Goal: Task Accomplishment & Management: Complete application form

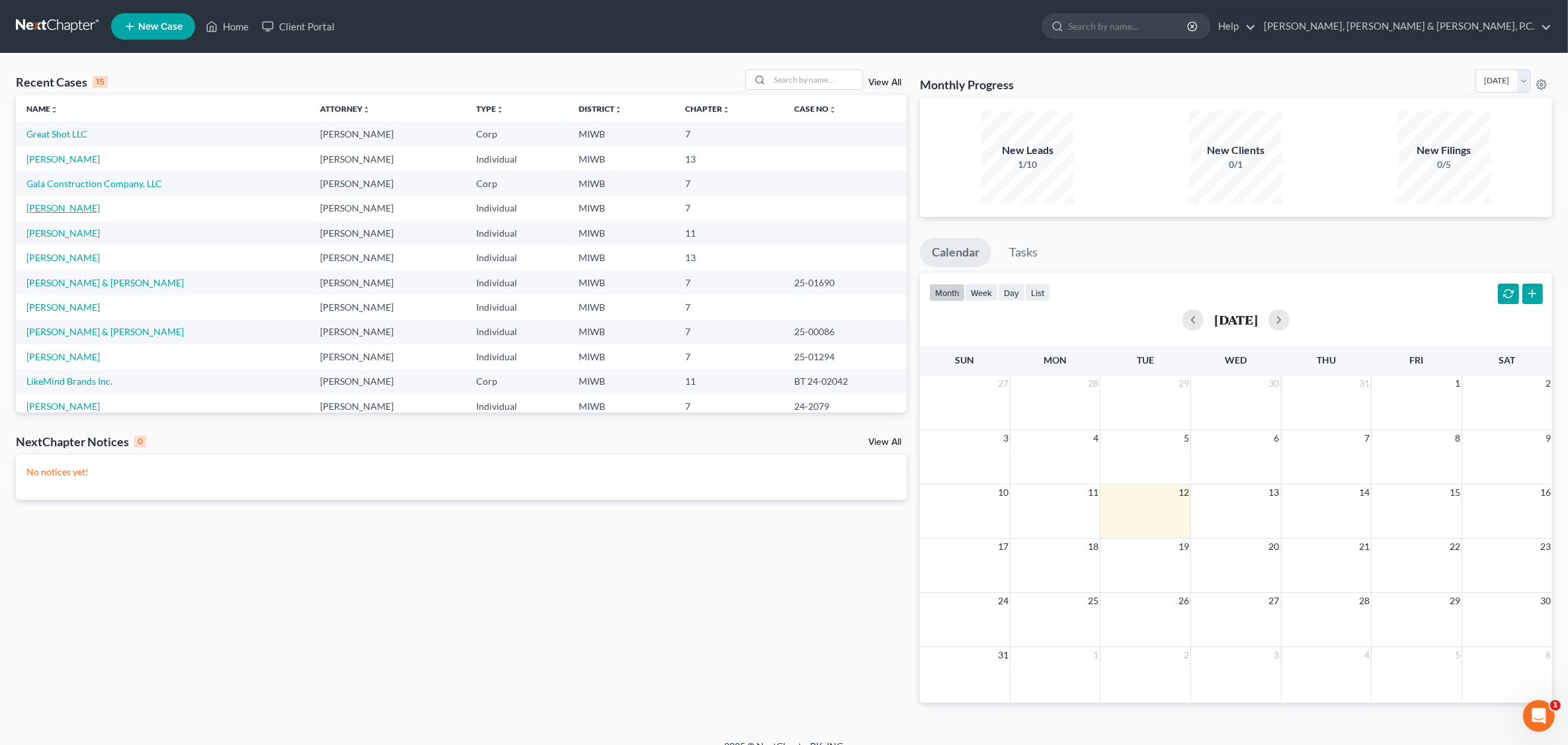
click at [68, 206] on link "[PERSON_NAME]" at bounding box center [63, 208] width 73 height 11
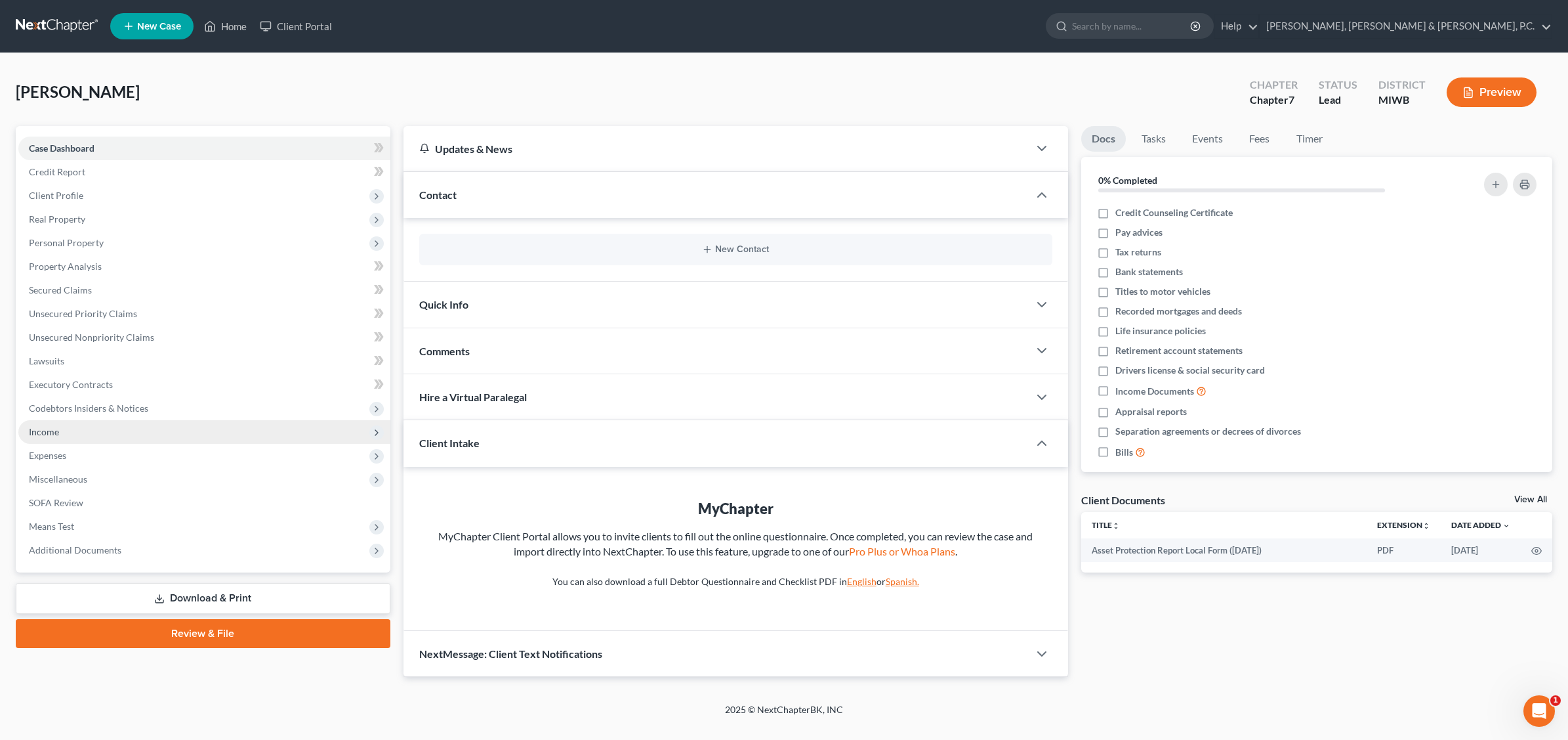
click at [49, 431] on span "Income" at bounding box center [44, 432] width 30 height 11
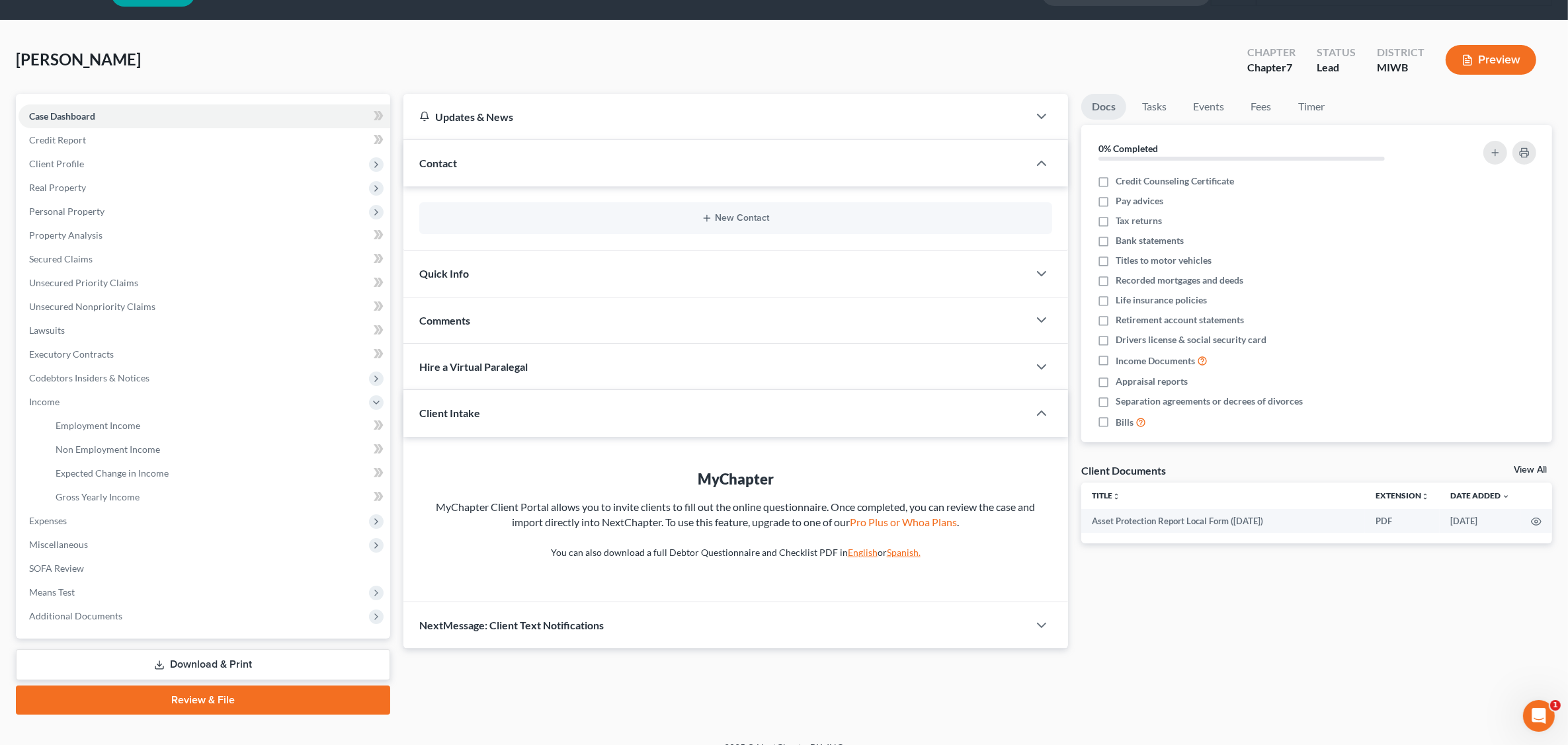
scroll to position [51, 0]
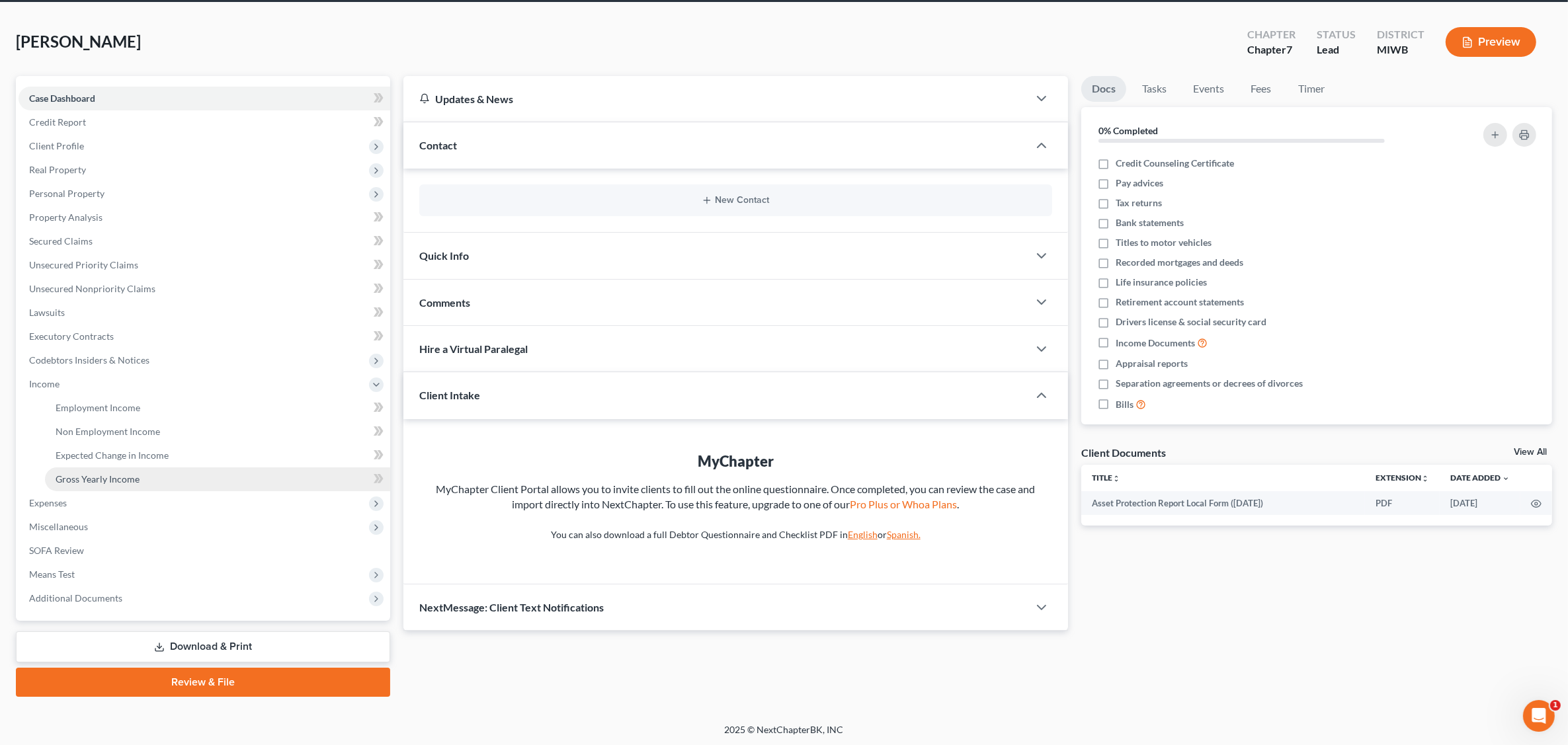
click at [121, 479] on span "Gross Yearly Income" at bounding box center [98, 479] width 84 height 11
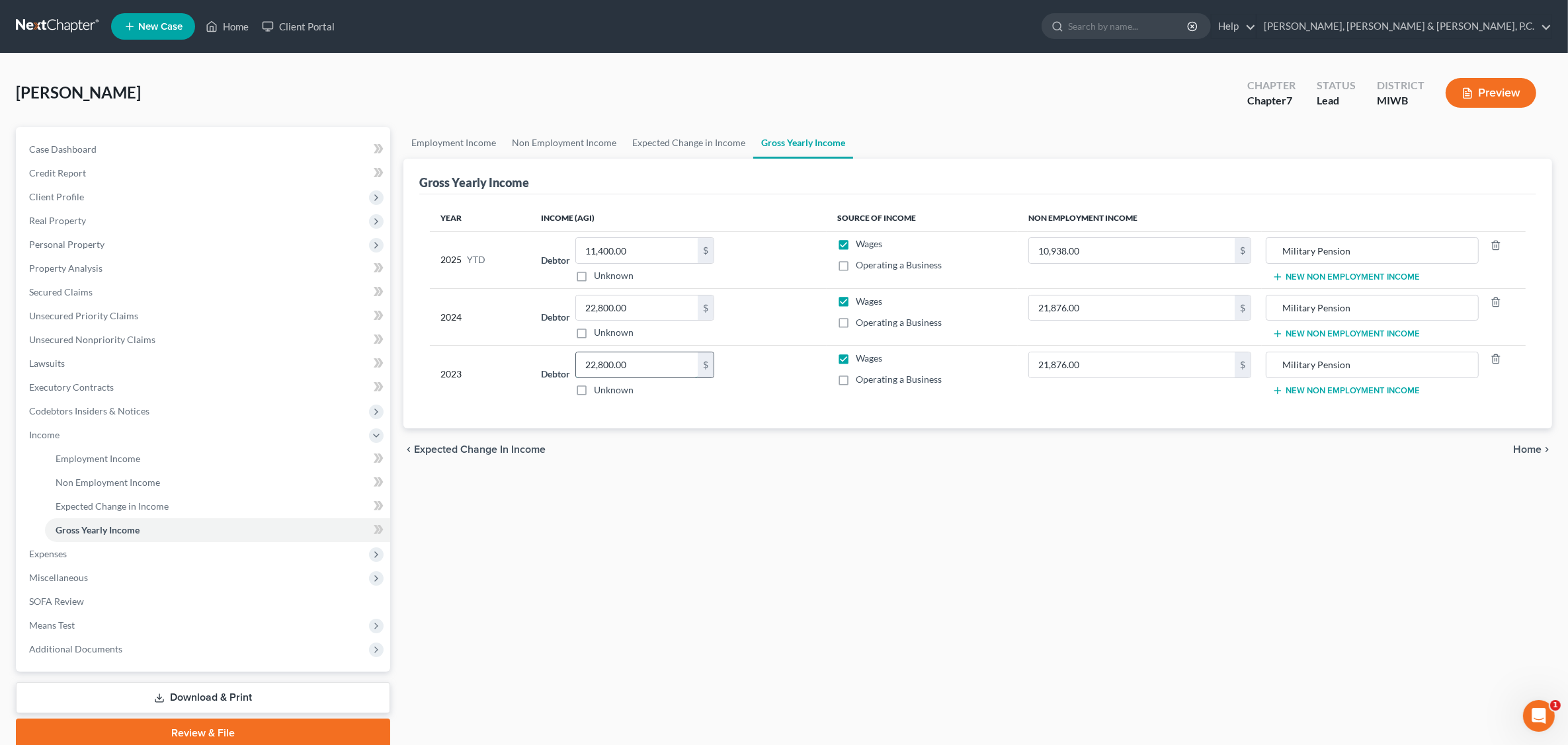
click at [646, 375] on input "22,800.00" at bounding box center [636, 364] width 122 height 25
click at [1100, 365] on input "21,876.00" at bounding box center [1131, 364] width 206 height 25
click at [620, 365] on input "text" at bounding box center [636, 364] width 122 height 25
type input "3,745"
click at [1092, 367] on input "21,876.00" at bounding box center [1131, 364] width 206 height 25
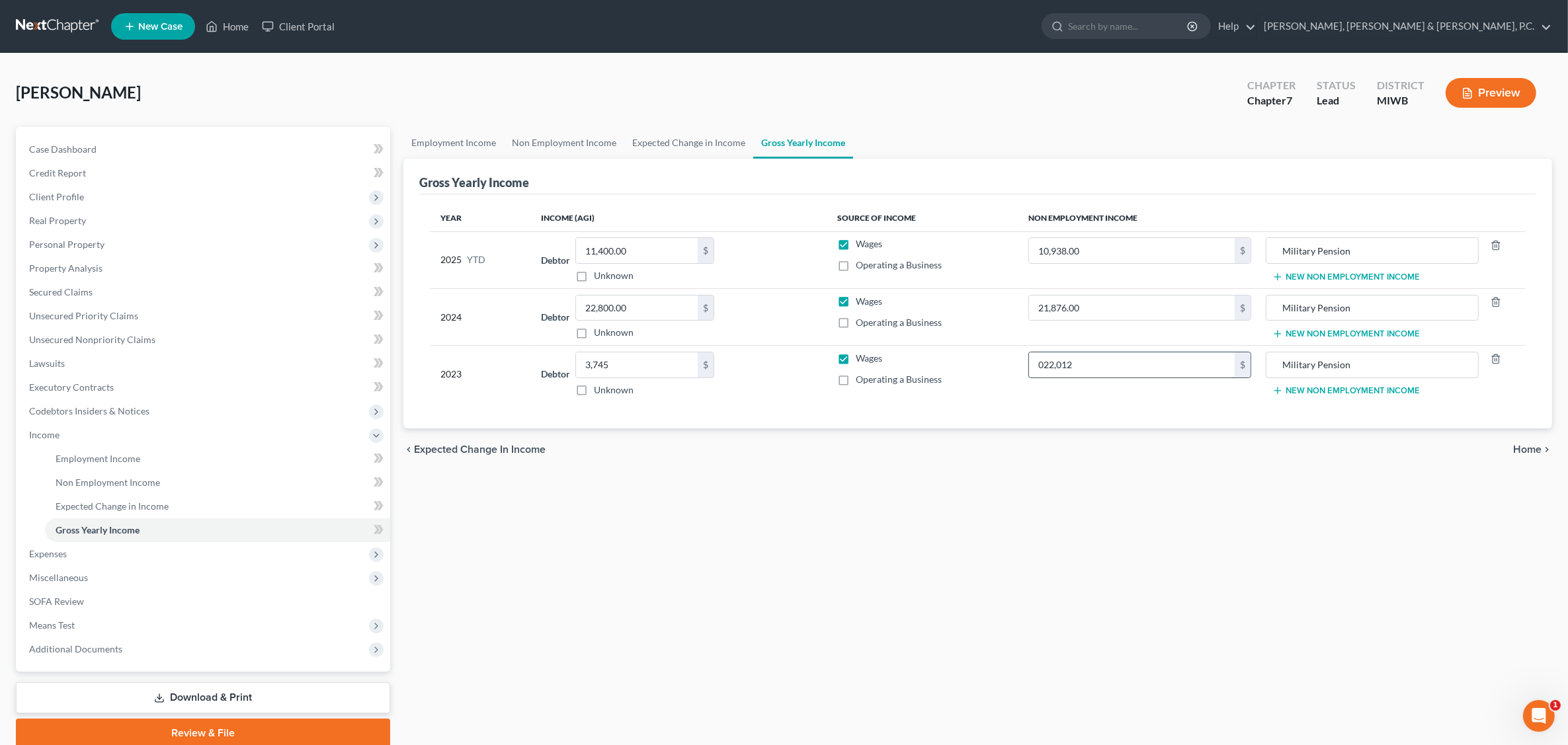
click at [1152, 364] on input "022,012" at bounding box center [1131, 364] width 206 height 25
type input "022,012"
click at [1248, 306] on input "Military Pension" at bounding box center [1372, 307] width 199 height 25
type input "M"
click at [1042, 361] on input "022,012" at bounding box center [1131, 364] width 206 height 25
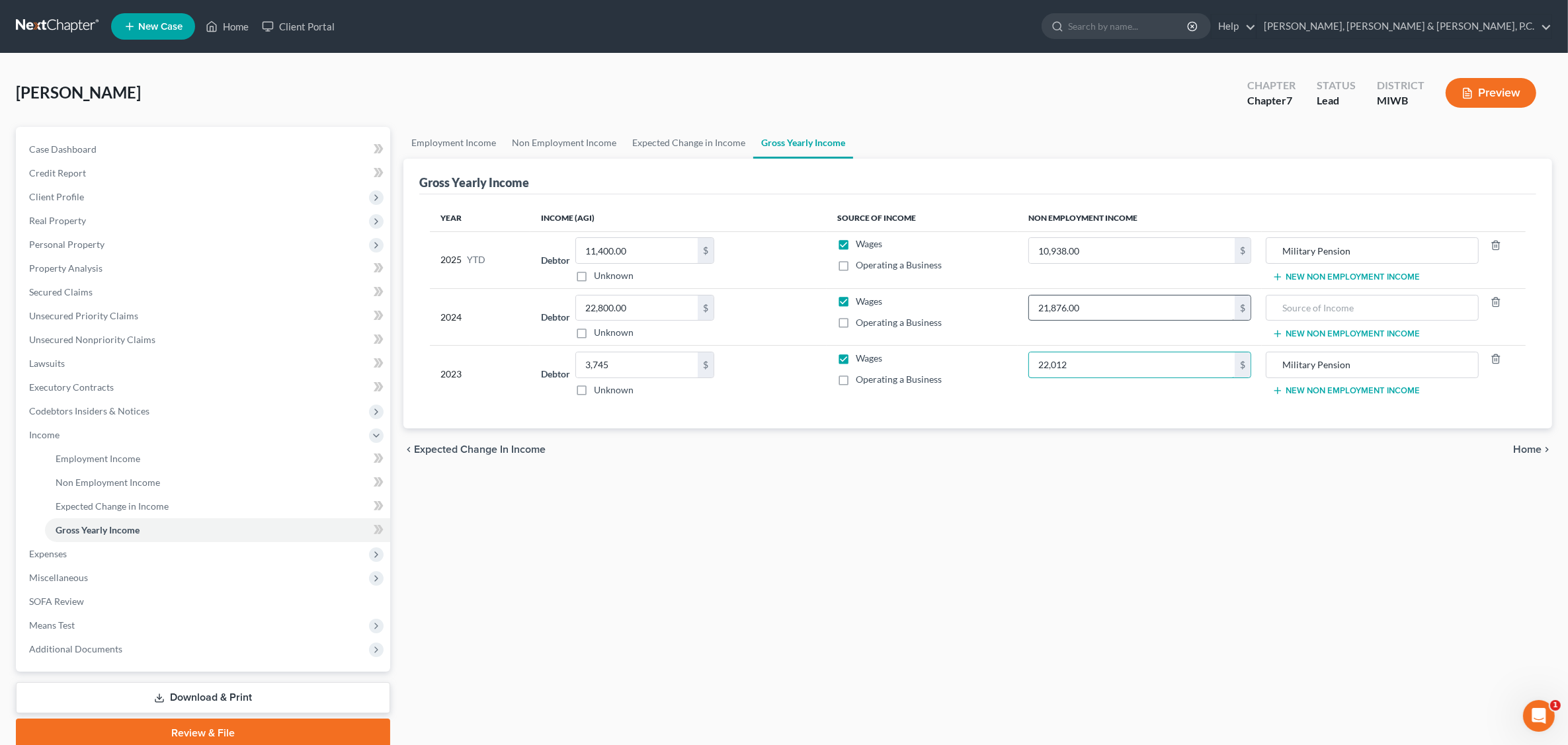
type input "22,012"
click at [1099, 312] on input "21,876.00" at bounding box center [1131, 307] width 206 height 25
type input "22,693.02"
drag, startPoint x: 1172, startPoint y: 354, endPoint x: 1170, endPoint y: 345, distance: 9.2
click at [1172, 355] on input "22,012" at bounding box center [1131, 364] width 206 height 25
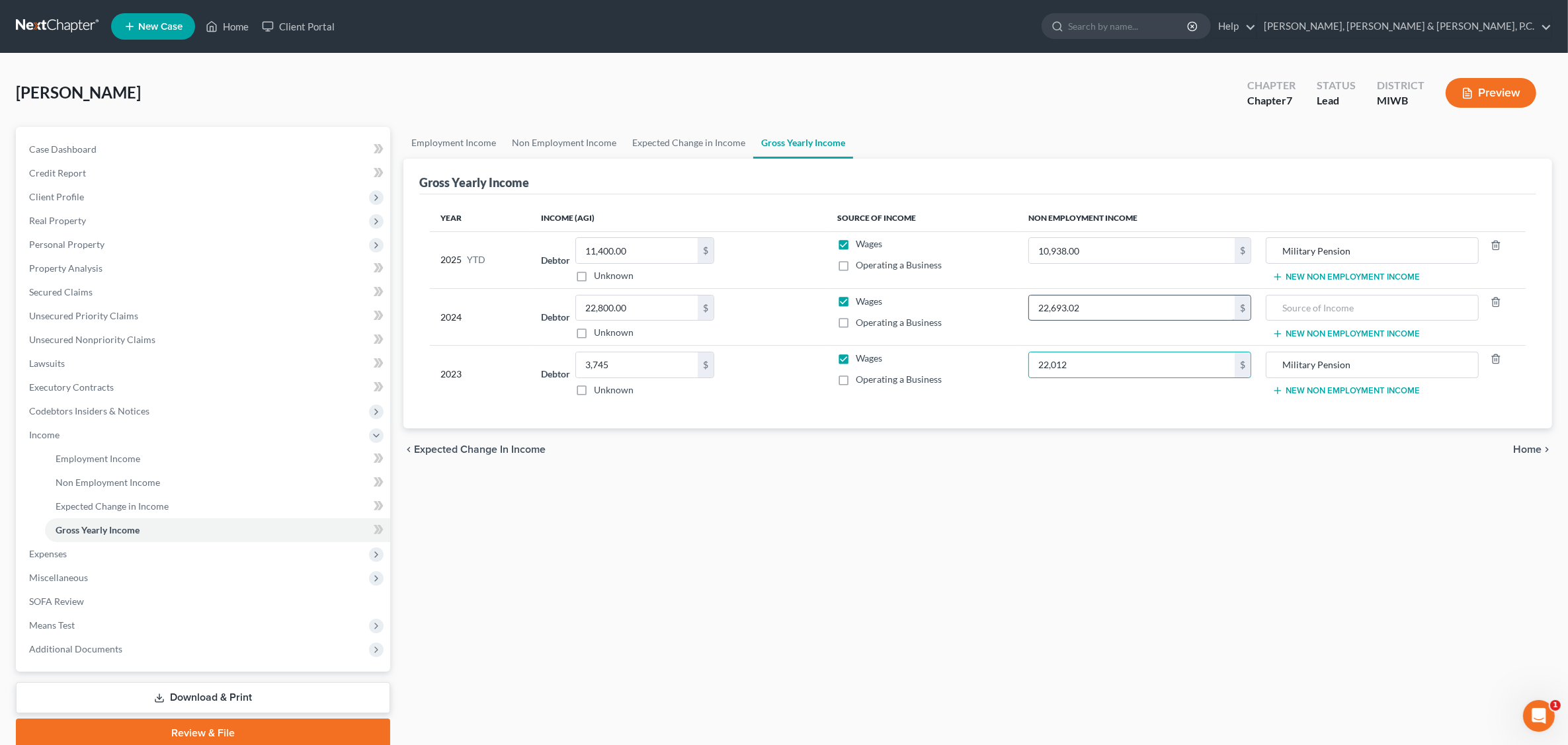
click at [1147, 302] on input "22,693.02" at bounding box center [1131, 307] width 206 height 25
click at [1114, 251] on input "10,938.00" at bounding box center [1131, 250] width 206 height 25
click at [623, 367] on input "3,745" at bounding box center [636, 364] width 122 height 25
type input "6,745.0"
click at [648, 302] on input "22,800.00" at bounding box center [636, 307] width 122 height 25
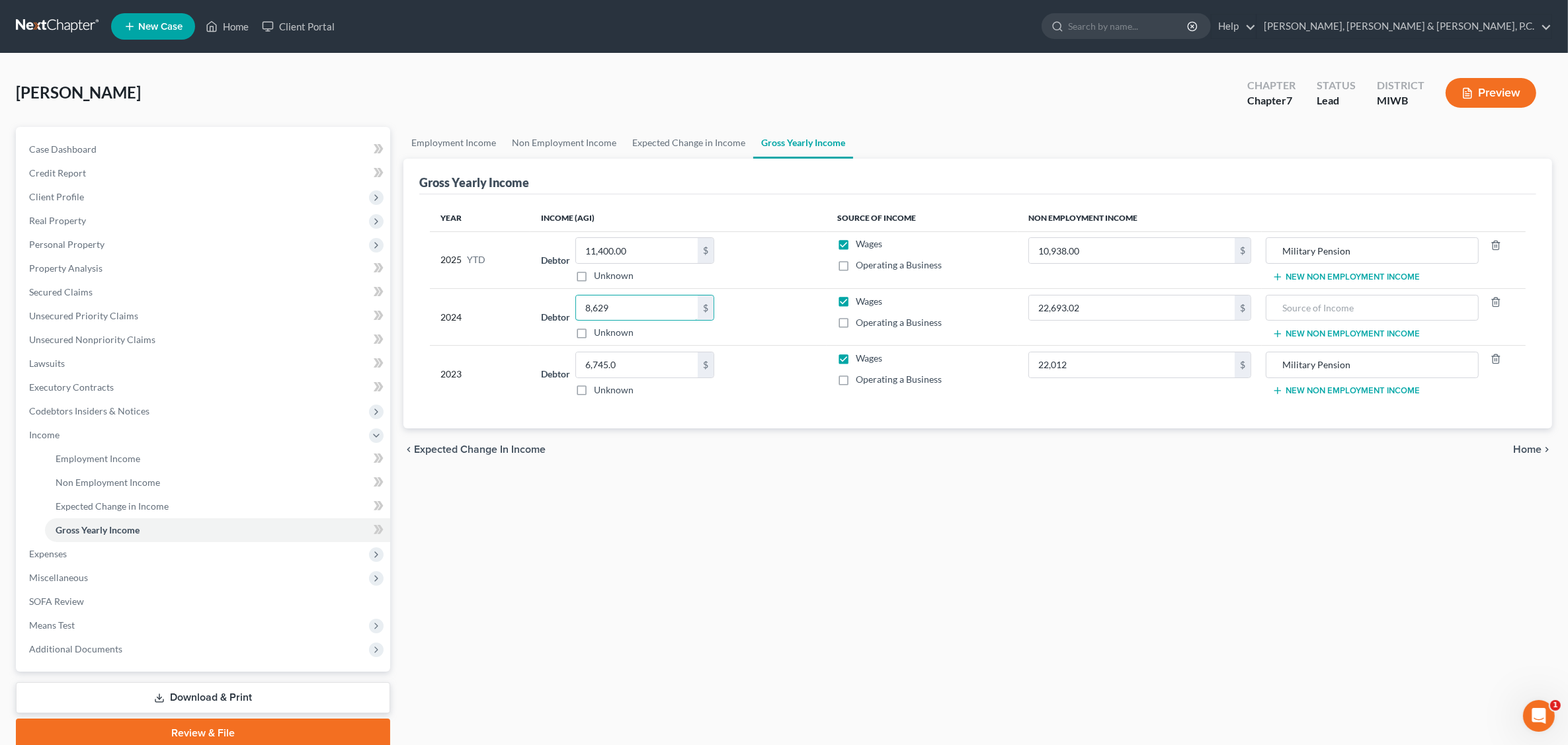
type input "8,629"
click at [662, 256] on input "11,400.00" at bounding box center [636, 250] width 122 height 25
click at [70, 286] on span "Secured Claims" at bounding box center [60, 292] width 63 height 11
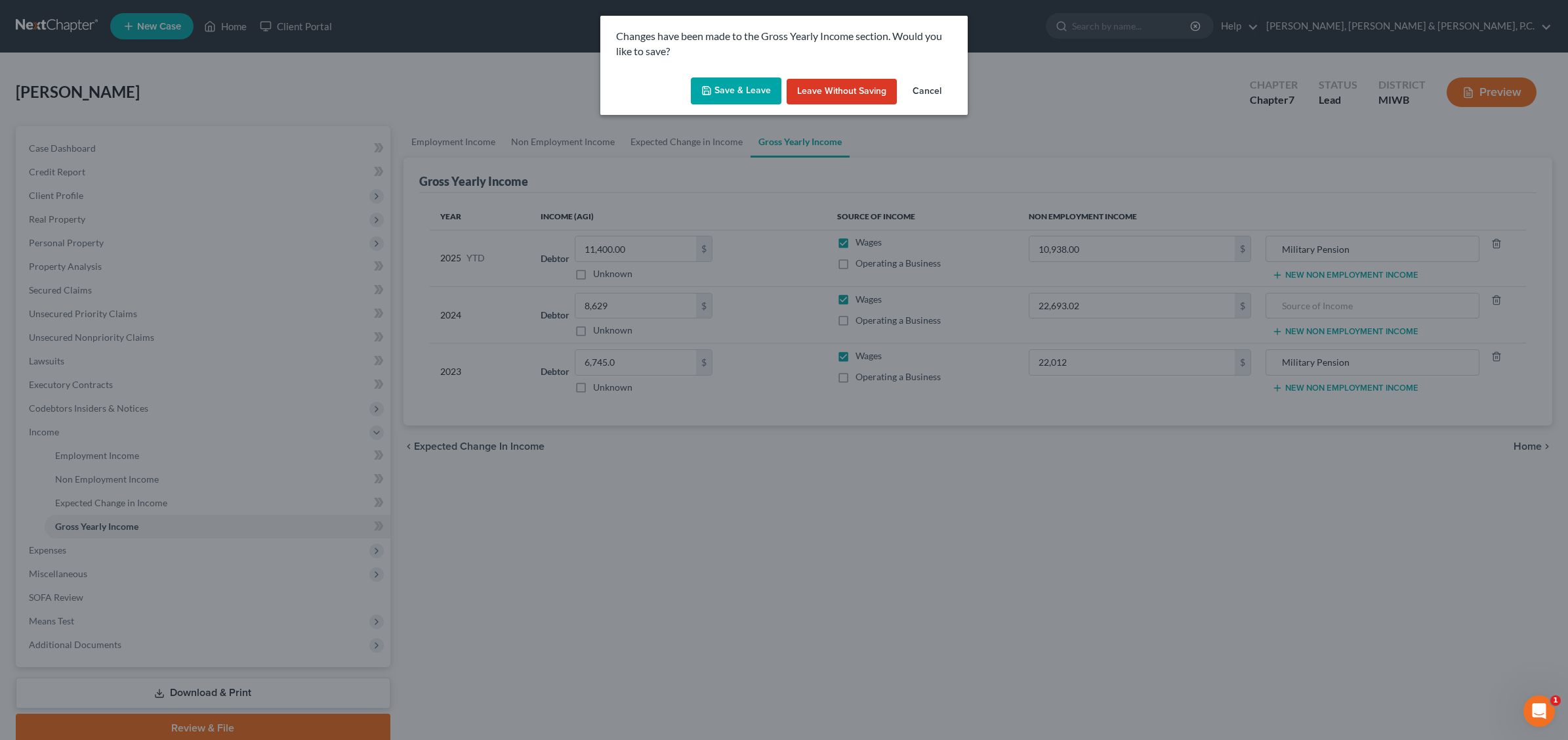
click at [748, 92] on button "Save & Leave" at bounding box center [736, 91] width 90 height 28
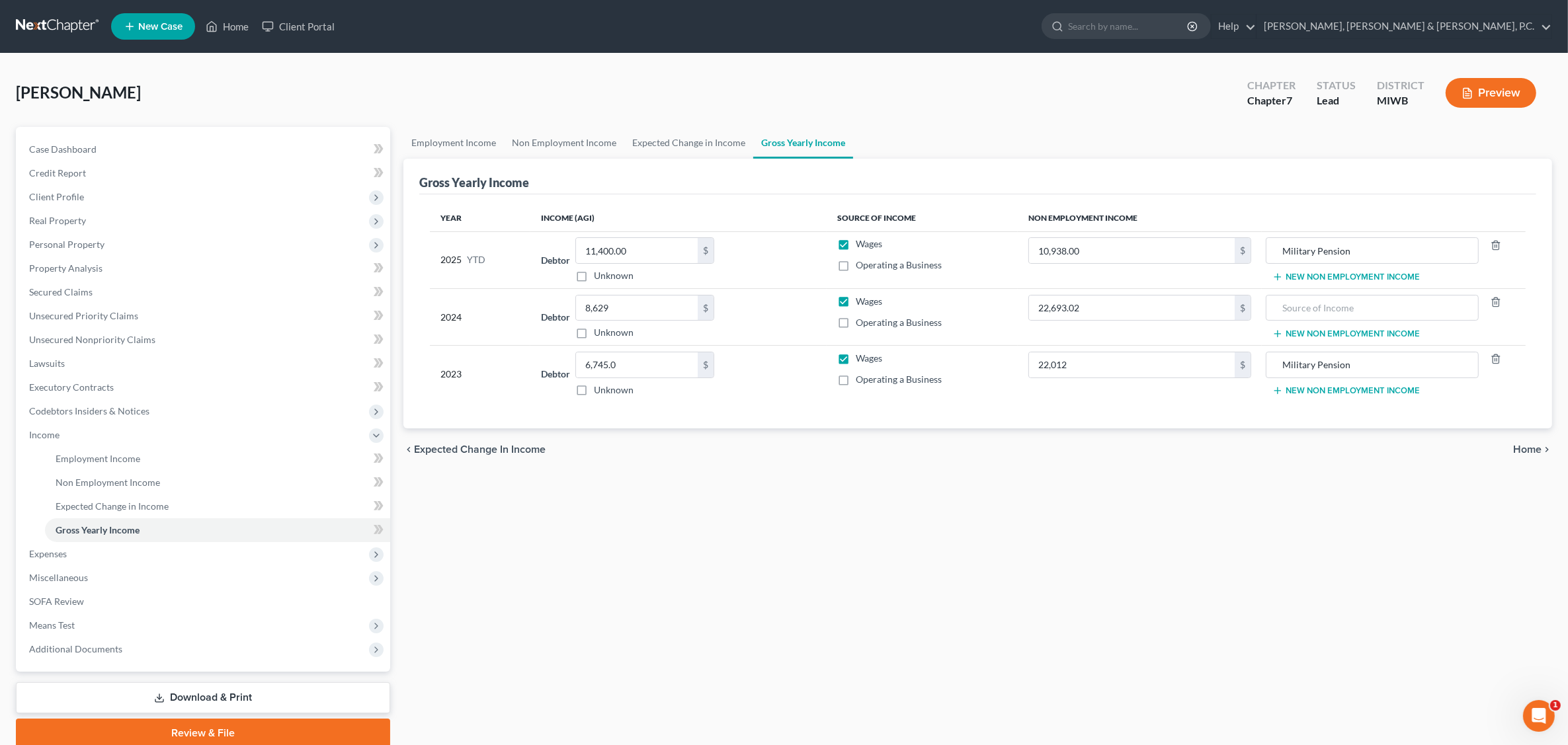
type input "22,012.00"
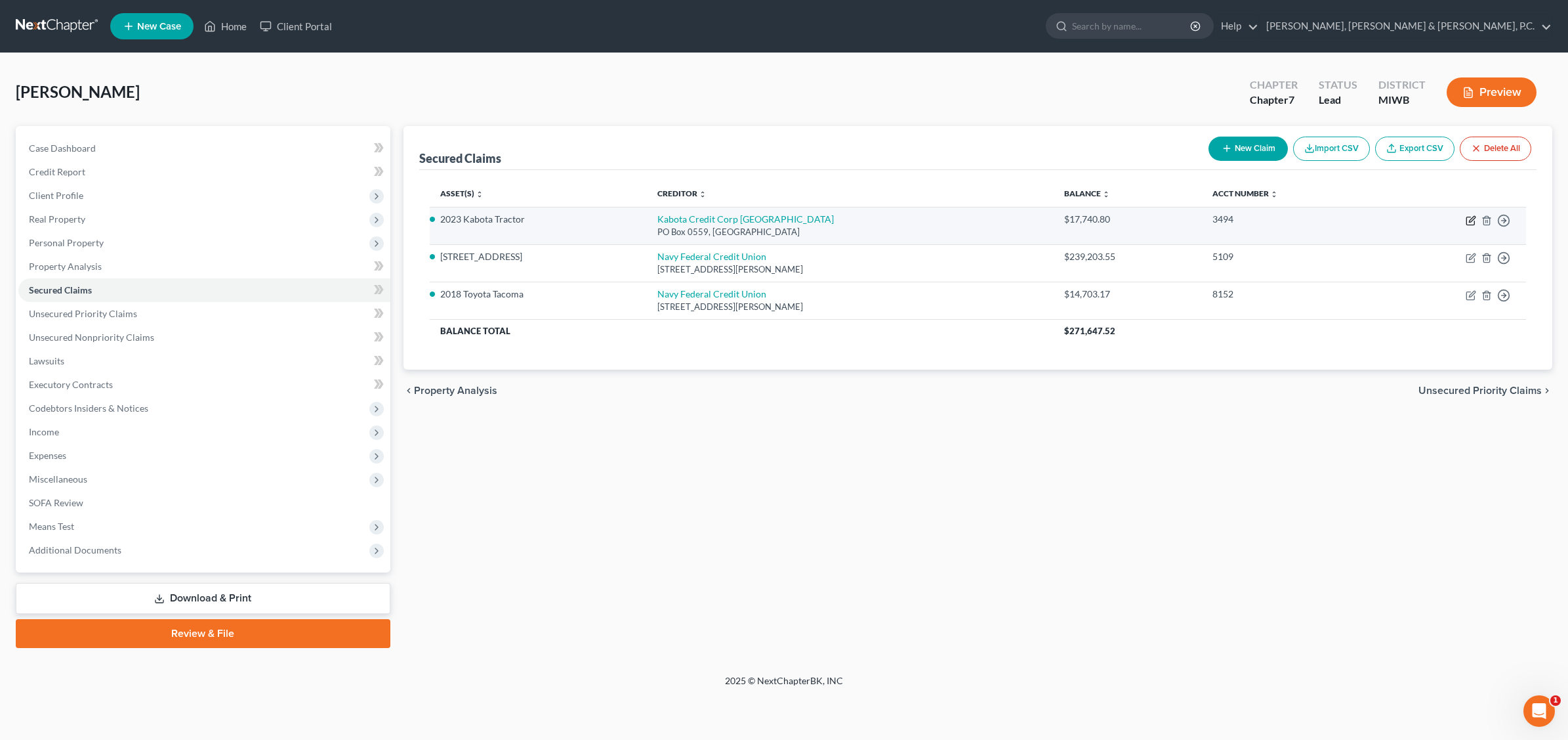
click at [1238, 220] on icon "button" at bounding box center [1471, 221] width 11 height 11
select select "14"
select select "4"
select select "2"
select select "0"
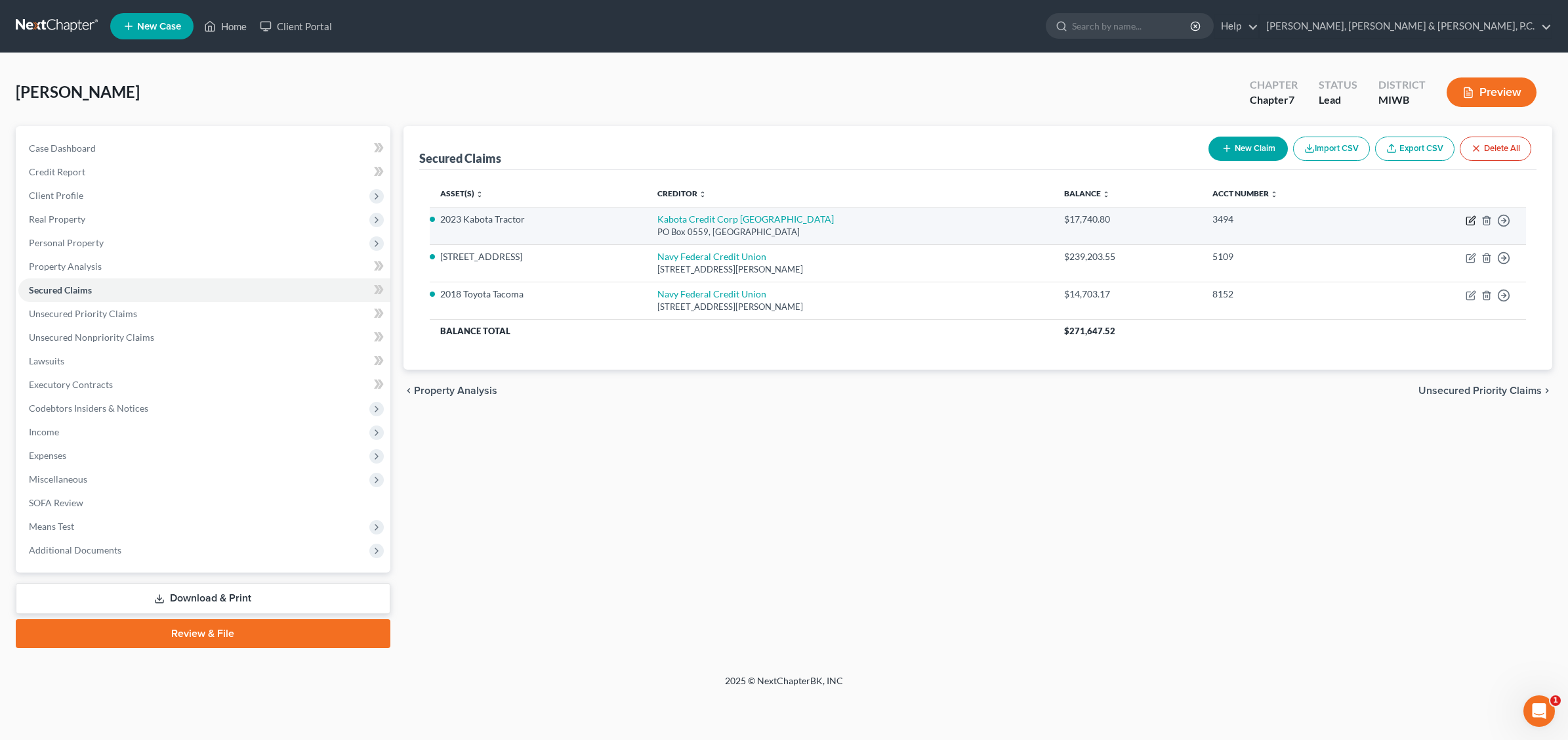
select select "0"
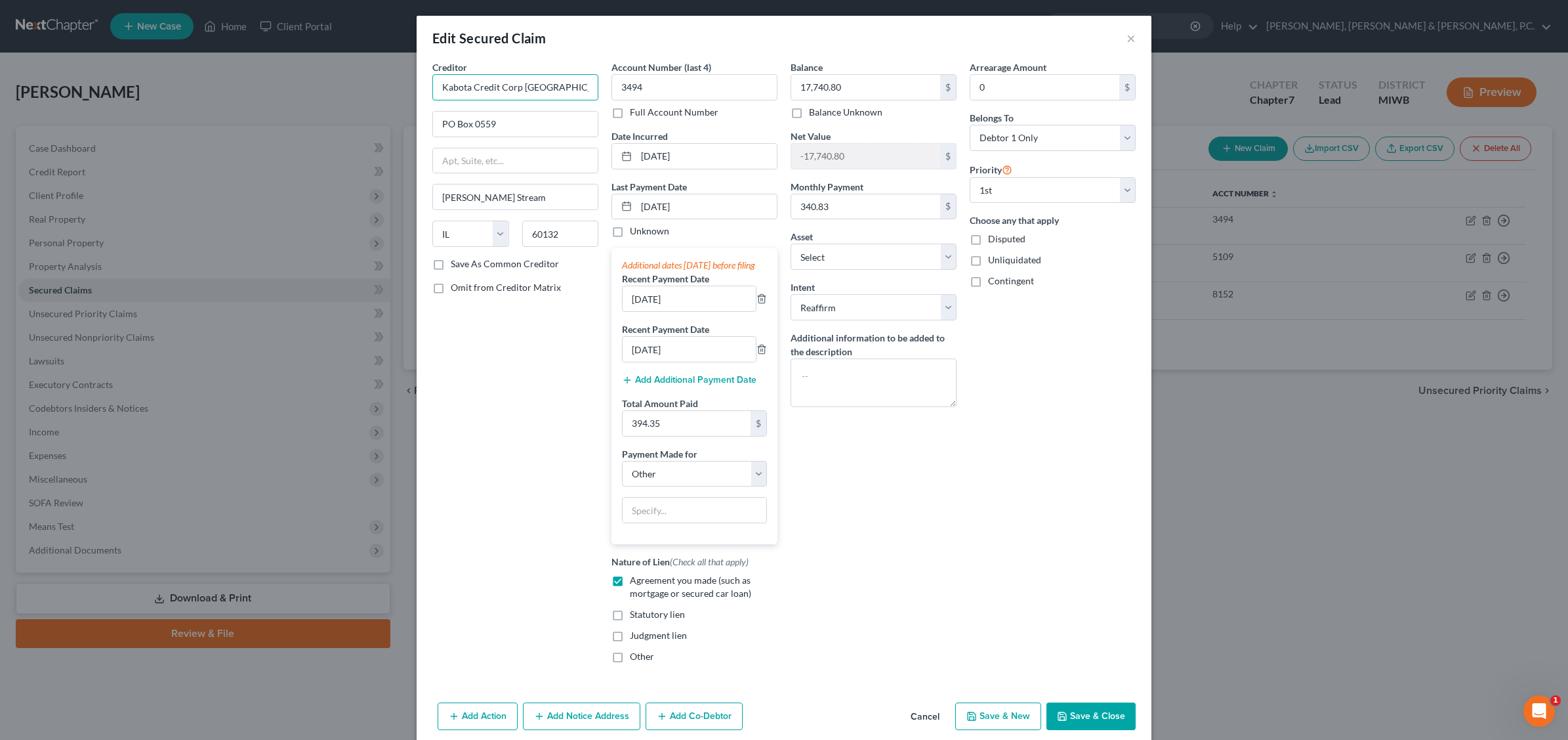
click at [449, 80] on input "Kabota Credit Corp USA" at bounding box center [515, 87] width 166 height 26
type input "Kubota Credit Corp [GEOGRAPHIC_DATA]"
click at [696, 208] on input "[DATE]" at bounding box center [706, 206] width 141 height 25
click at [622, 205] on icon at bounding box center [626, 206] width 11 height 11
click at [657, 212] on input "[DATE]" at bounding box center [706, 206] width 141 height 25
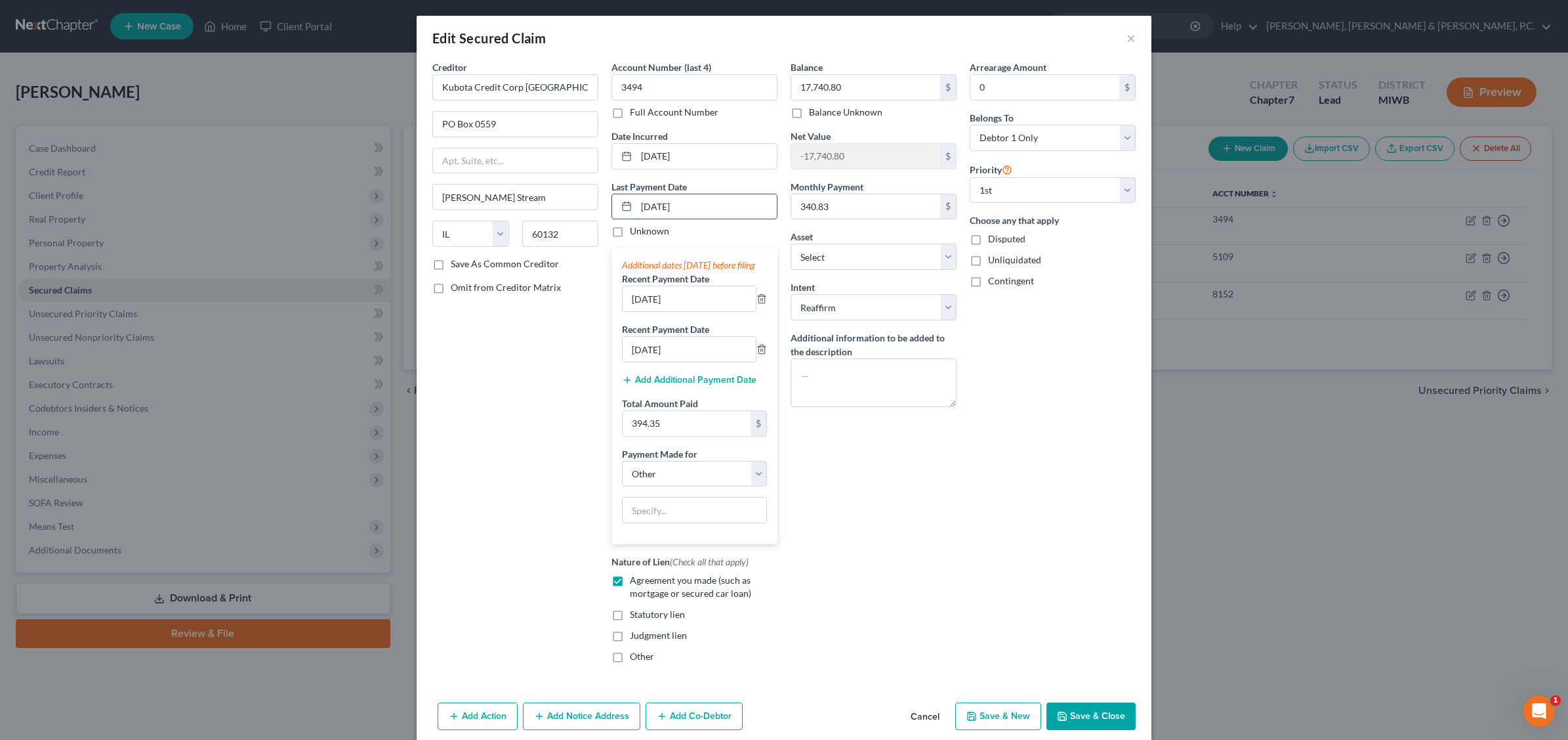
drag, startPoint x: 644, startPoint y: 205, endPoint x: 663, endPoint y: 196, distance: 21.0
click at [647, 202] on input "[DATE]" at bounding box center [706, 206] width 141 height 25
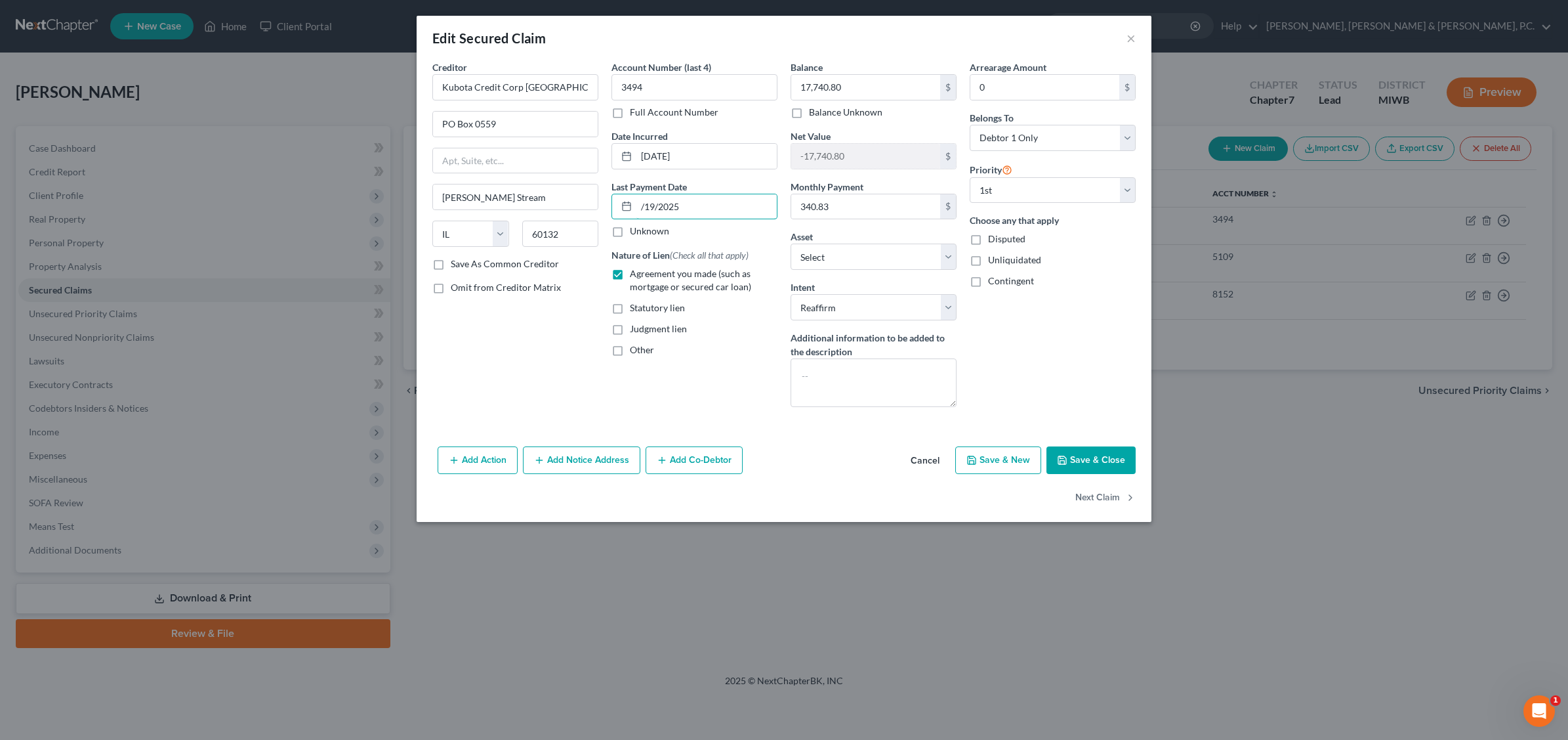
type input "7/19/2025"
select select "4"
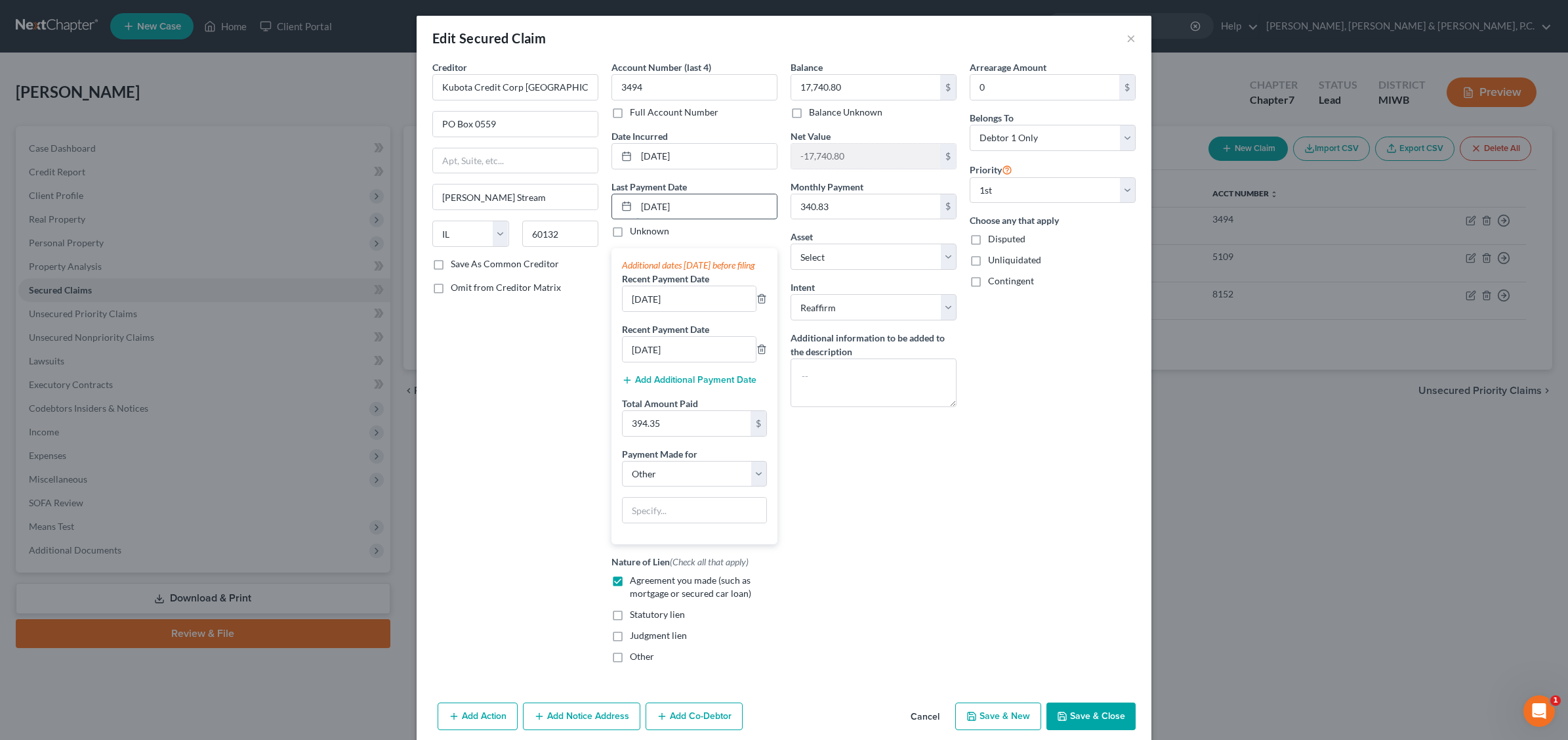
click at [657, 201] on input "7/19/2025" at bounding box center [706, 206] width 141 height 25
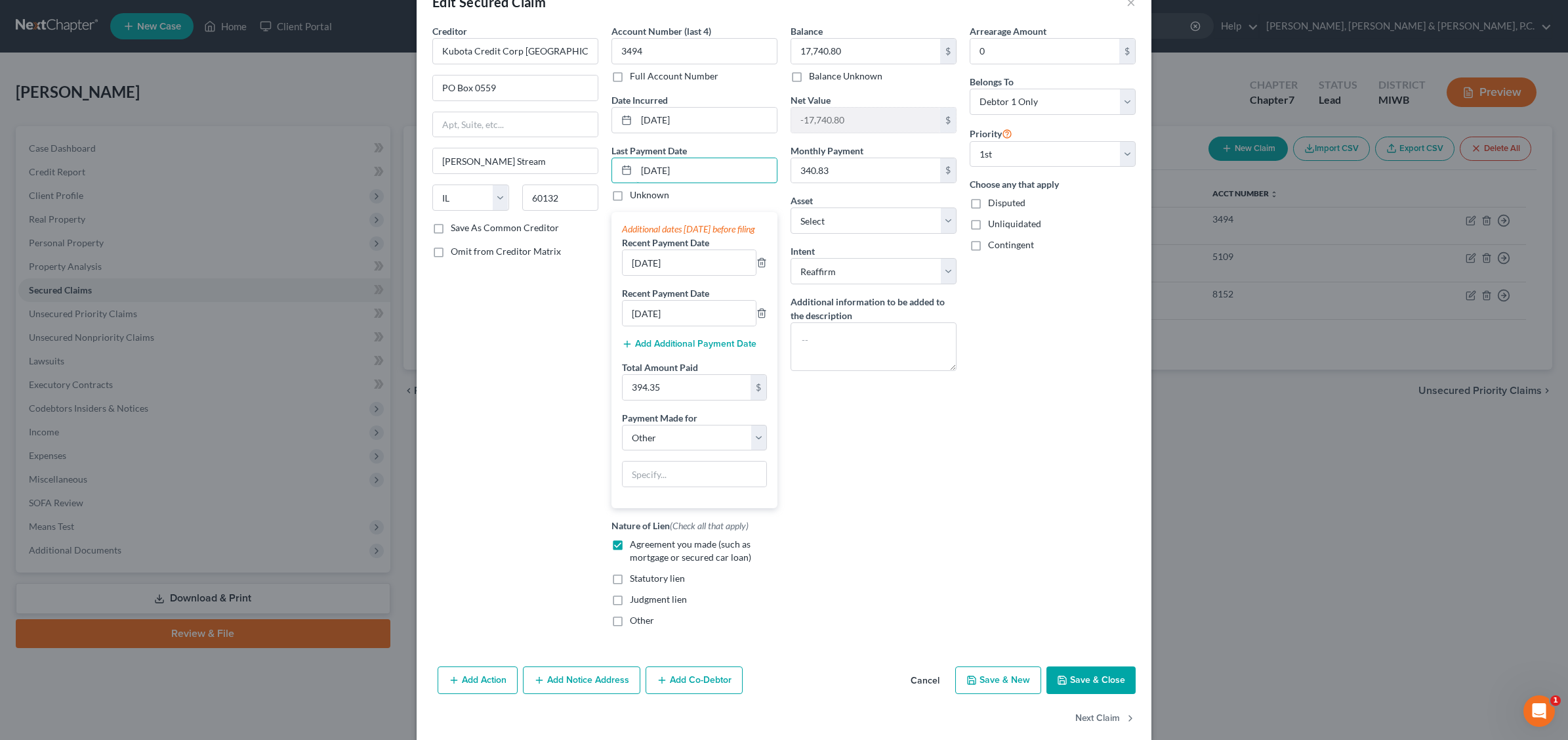
scroll to position [69, 0]
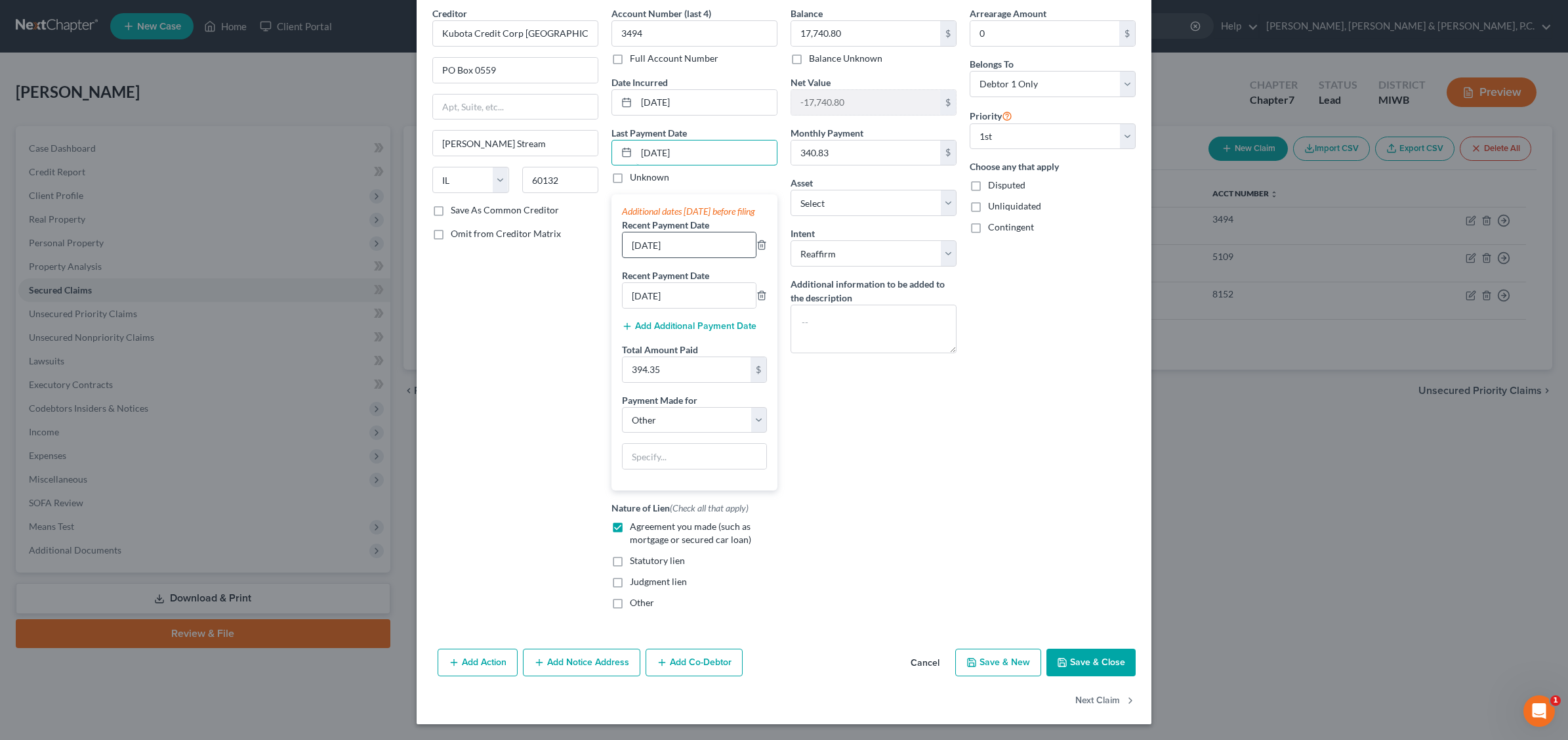
type input "7/16/2025"
click at [653, 233] on input "[DATE]" at bounding box center [689, 245] width 133 height 25
click at [651, 237] on input "[DATE]" at bounding box center [689, 245] width 133 height 25
type input "[DATE]"
click at [660, 365] on input "394.35" at bounding box center [687, 369] width 128 height 25
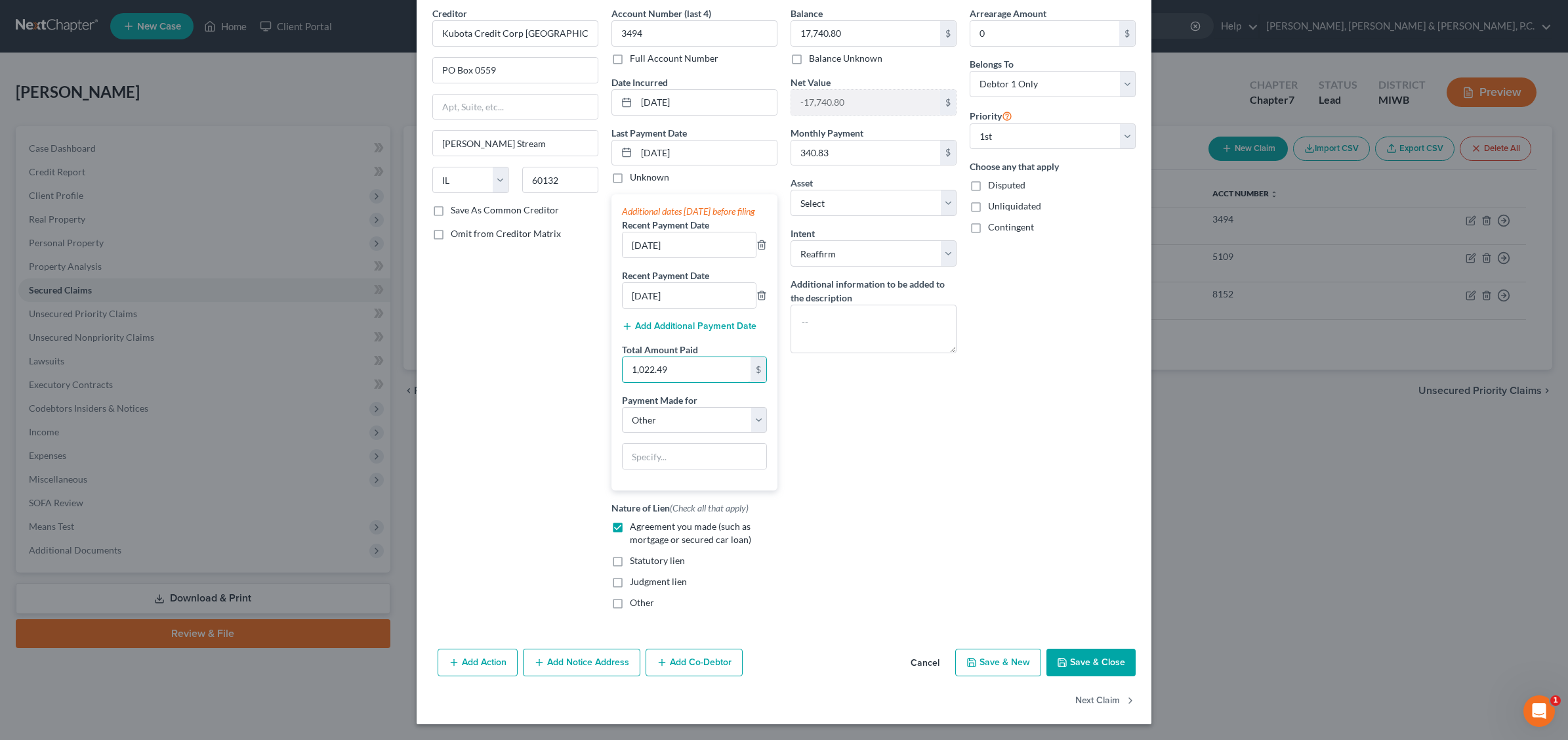
type input "1,022.49"
click at [753, 415] on select "Select Car Credit Card Loan Repayment Mortgage Other Suppliers Or Vendors" at bounding box center [694, 420] width 145 height 26
select select "2"
click at [622, 433] on select "Select Car Credit Card Loan Repayment Mortgage Other Suppliers Or Vendors" at bounding box center [694, 420] width 145 height 26
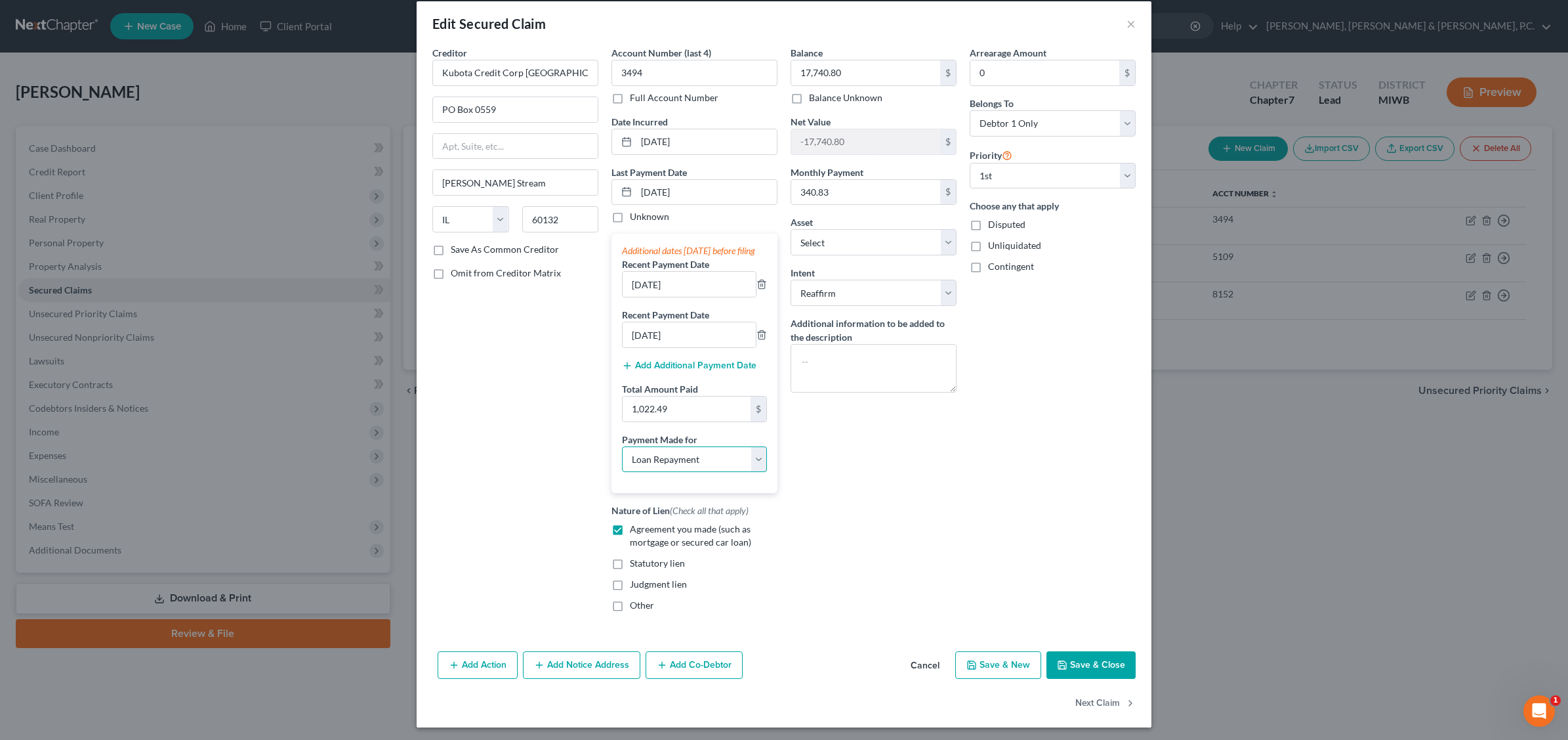
scroll to position [0, 0]
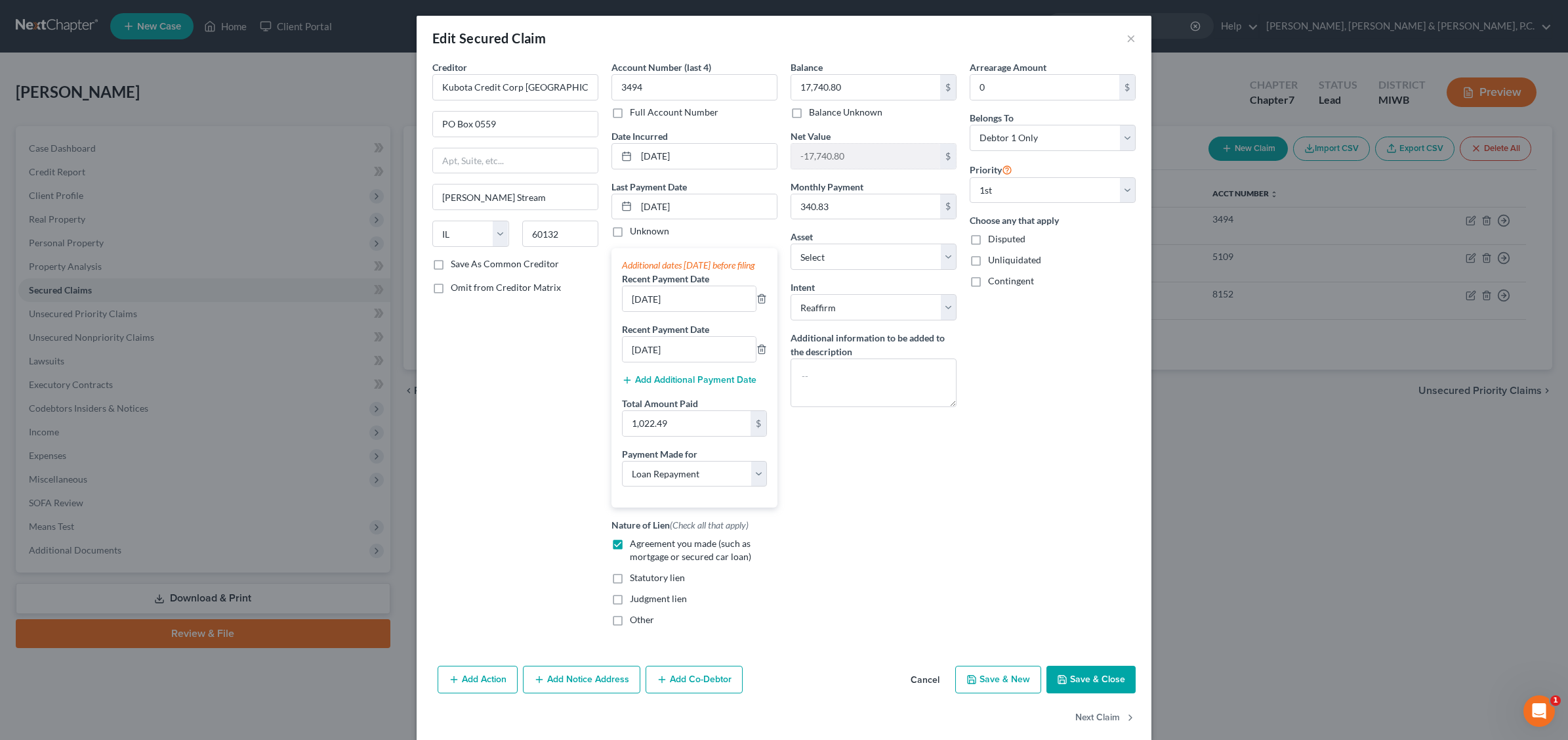
click at [1103, 693] on button "Save & Close" at bounding box center [1091, 679] width 89 height 28
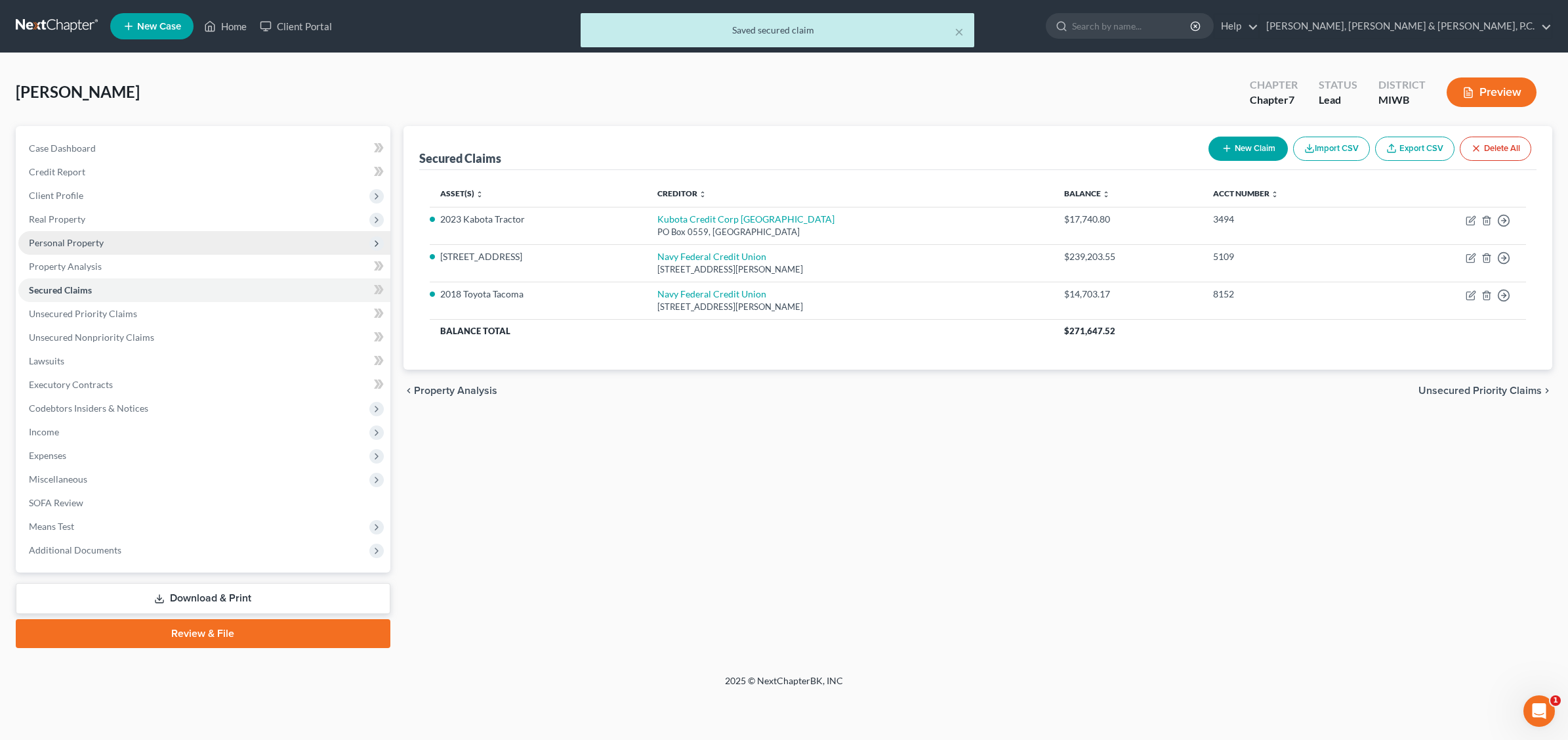
click at [102, 237] on span "Personal Property" at bounding box center [204, 242] width 372 height 23
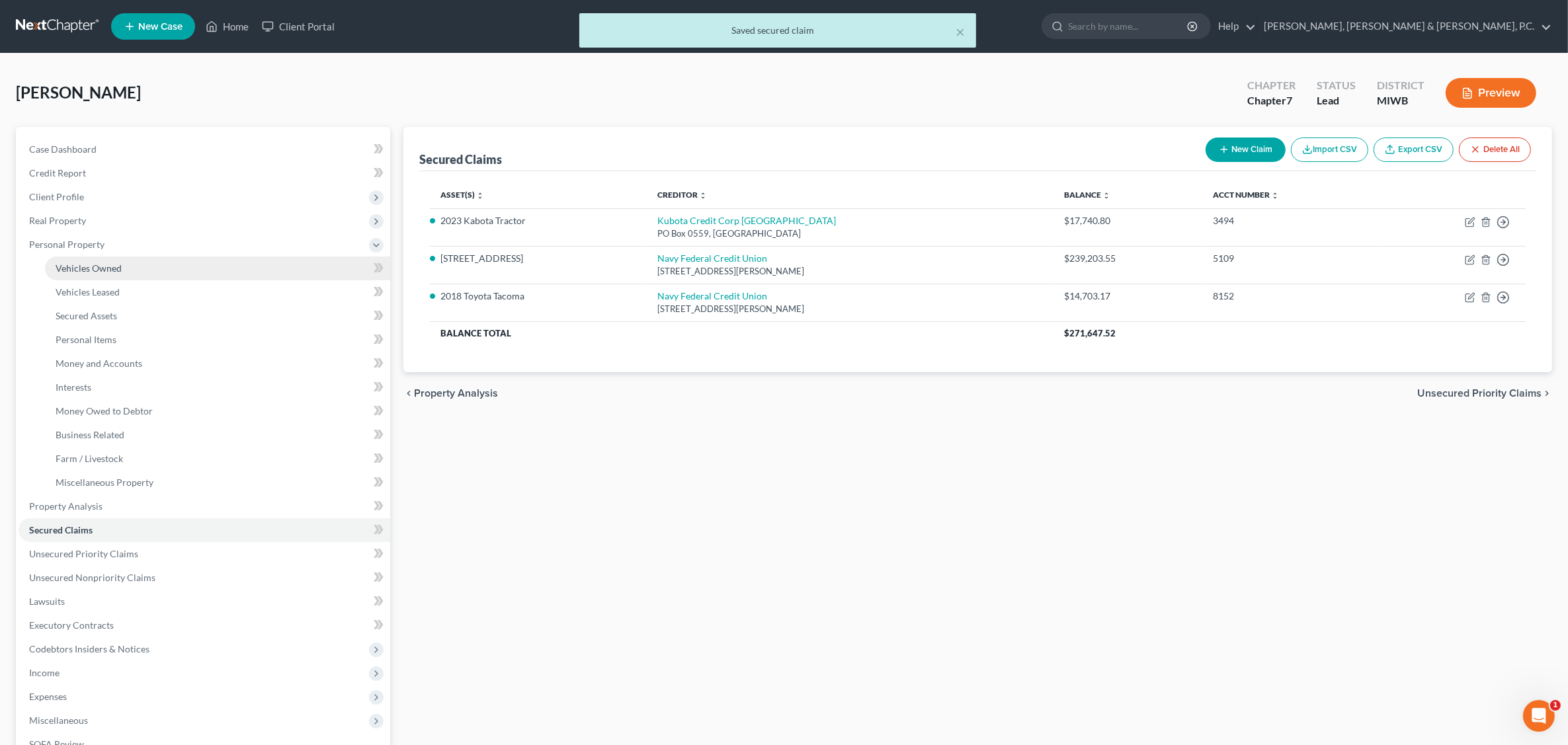
click at [109, 269] on span "Vehicles Owned" at bounding box center [88, 268] width 66 height 11
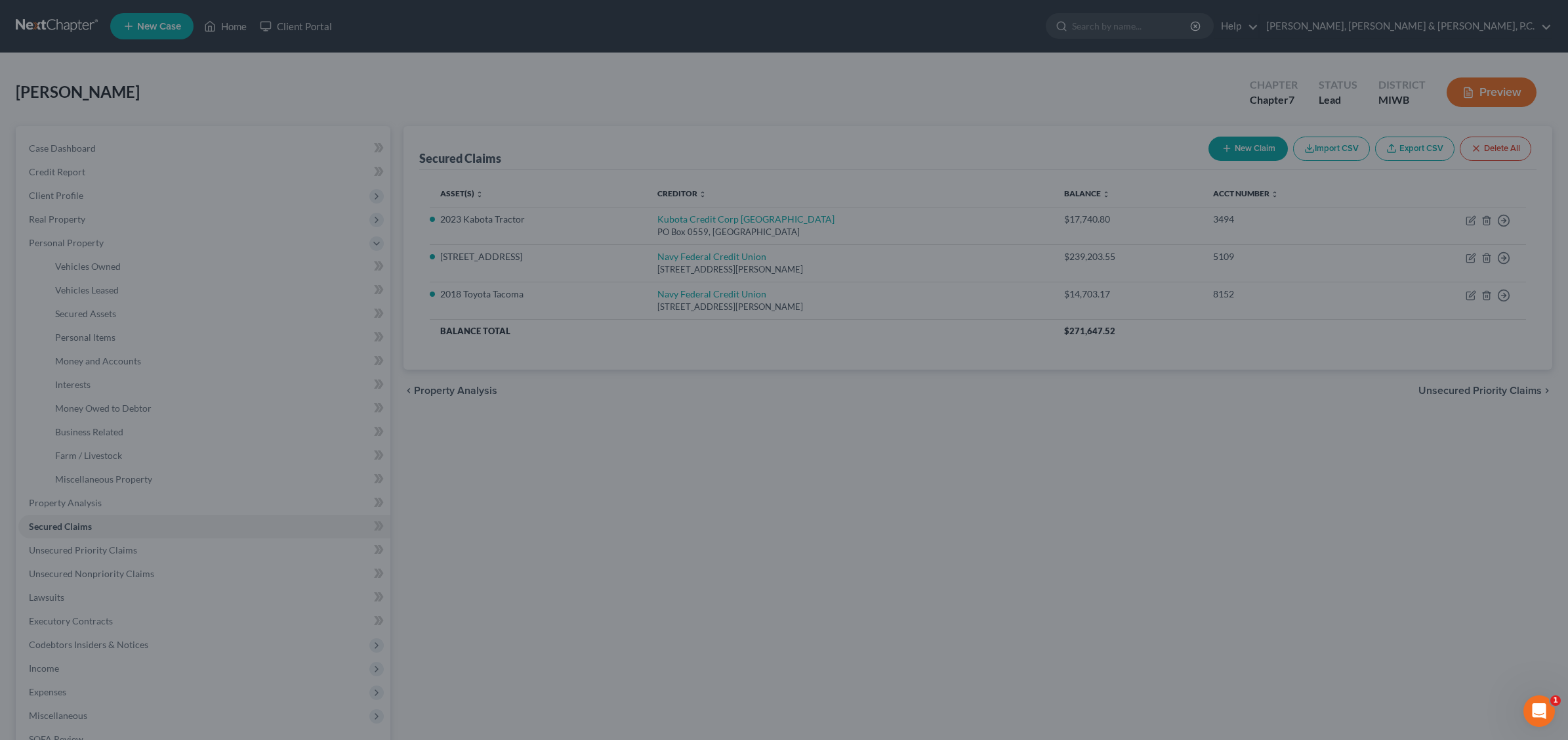
click at [574, 217] on div at bounding box center [784, 370] width 1568 height 740
click at [97, 293] on div at bounding box center [784, 370] width 1568 height 740
click at [1132, 371] on div at bounding box center [784, 370] width 1568 height 740
click at [522, 110] on div at bounding box center [784, 370] width 1568 height 740
click at [553, 411] on div at bounding box center [784, 370] width 1568 height 740
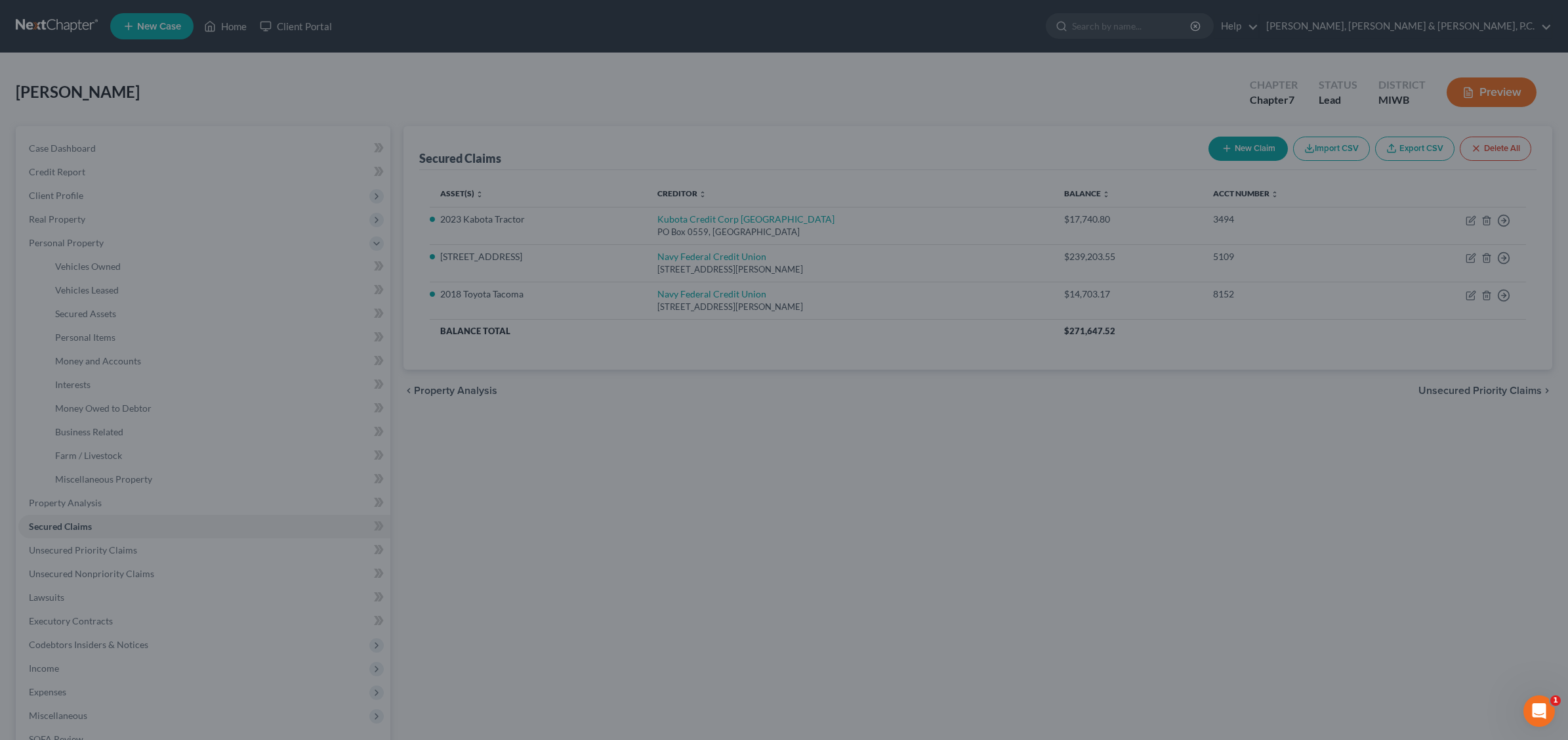
click at [842, 125] on div at bounding box center [784, 370] width 1568 height 740
drag, startPoint x: 850, startPoint y: 140, endPoint x: 858, endPoint y: 149, distance: 12.0
click at [851, 141] on div at bounding box center [784, 370] width 1568 height 740
click at [768, 595] on div at bounding box center [784, 370] width 1568 height 740
click at [850, 614] on div at bounding box center [784, 370] width 1568 height 740
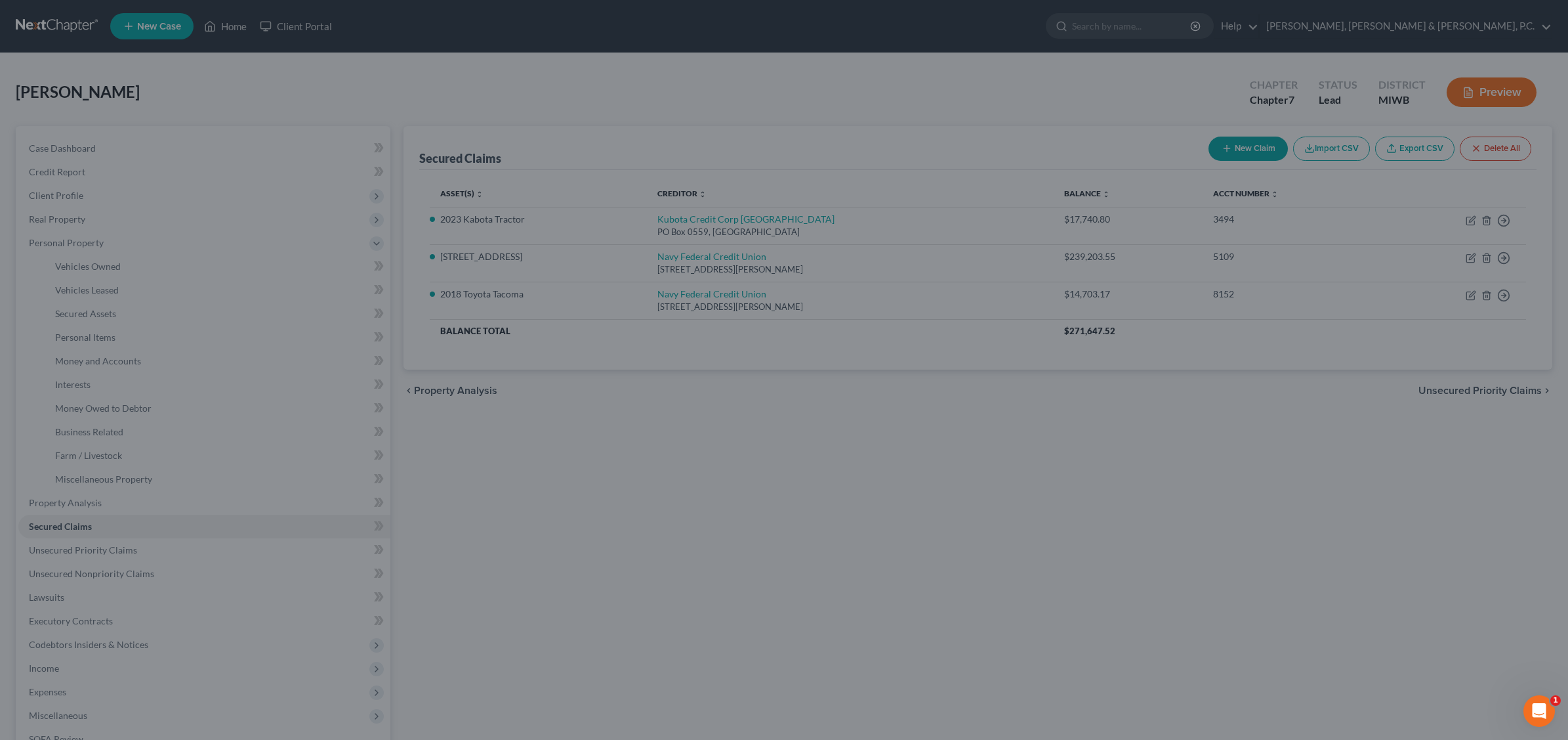
click at [208, 355] on div at bounding box center [784, 370] width 1568 height 740
click at [144, 396] on div at bounding box center [784, 370] width 1568 height 740
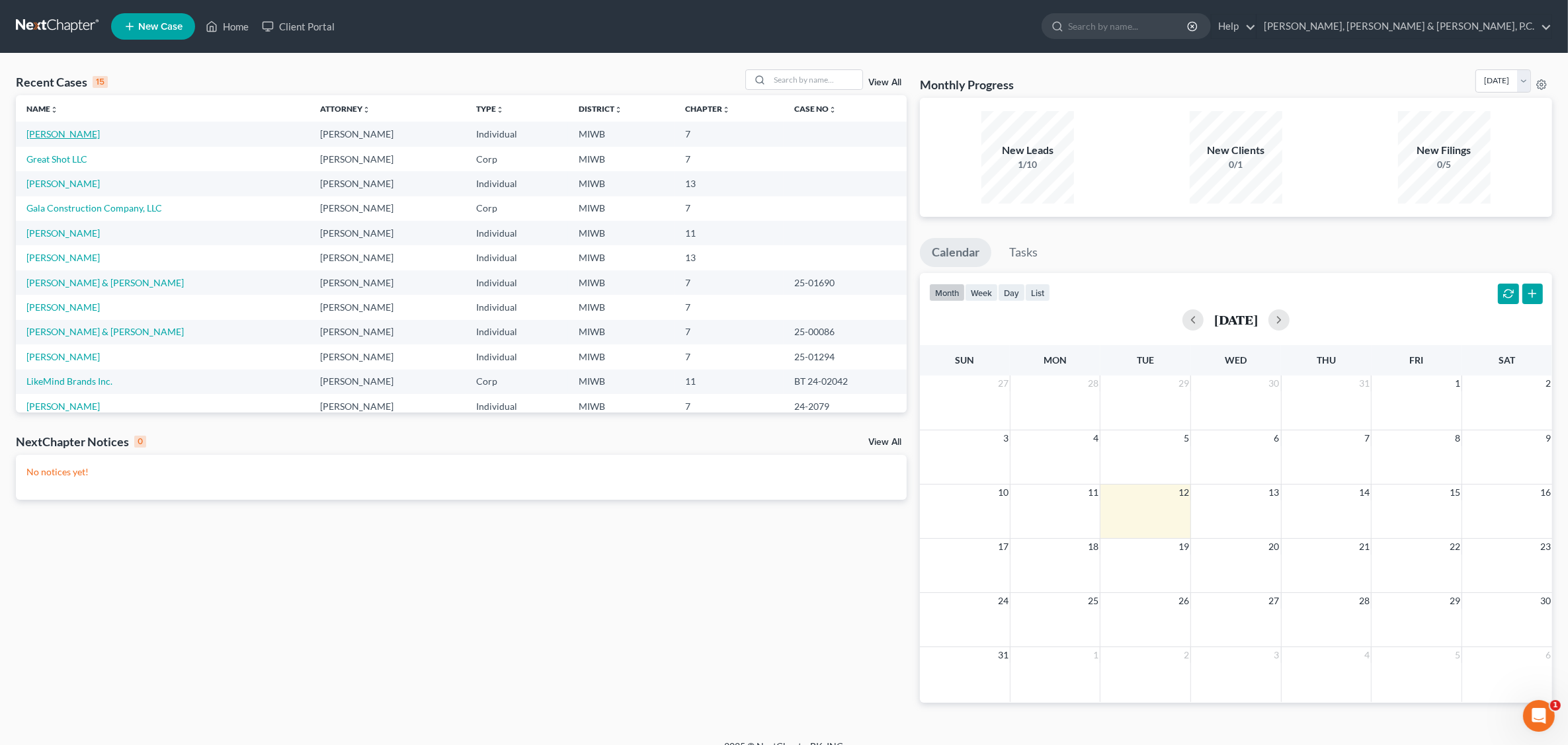
click at [63, 132] on link "[PERSON_NAME]" at bounding box center [63, 134] width 73 height 11
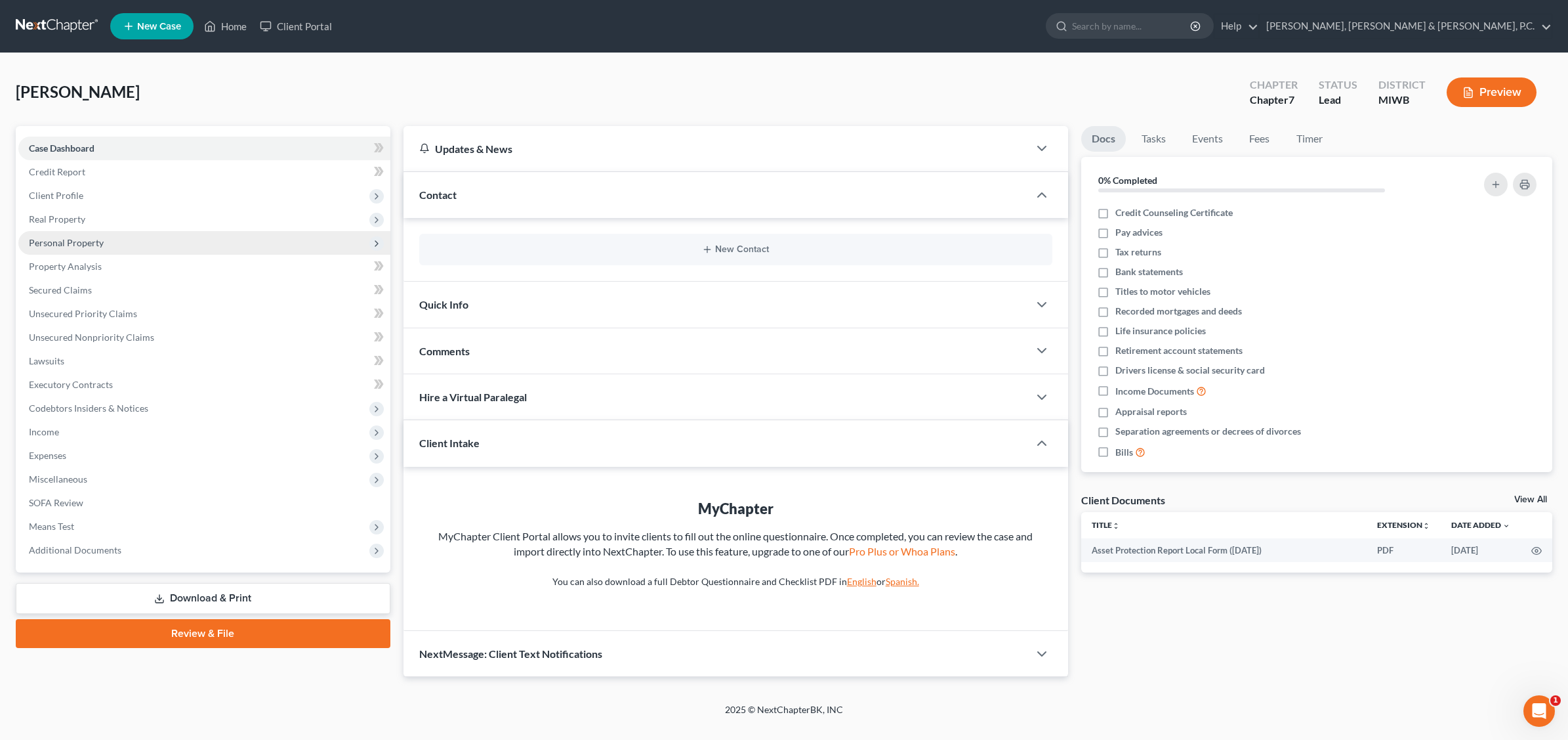
click at [73, 237] on span "Personal Property" at bounding box center [66, 242] width 75 height 11
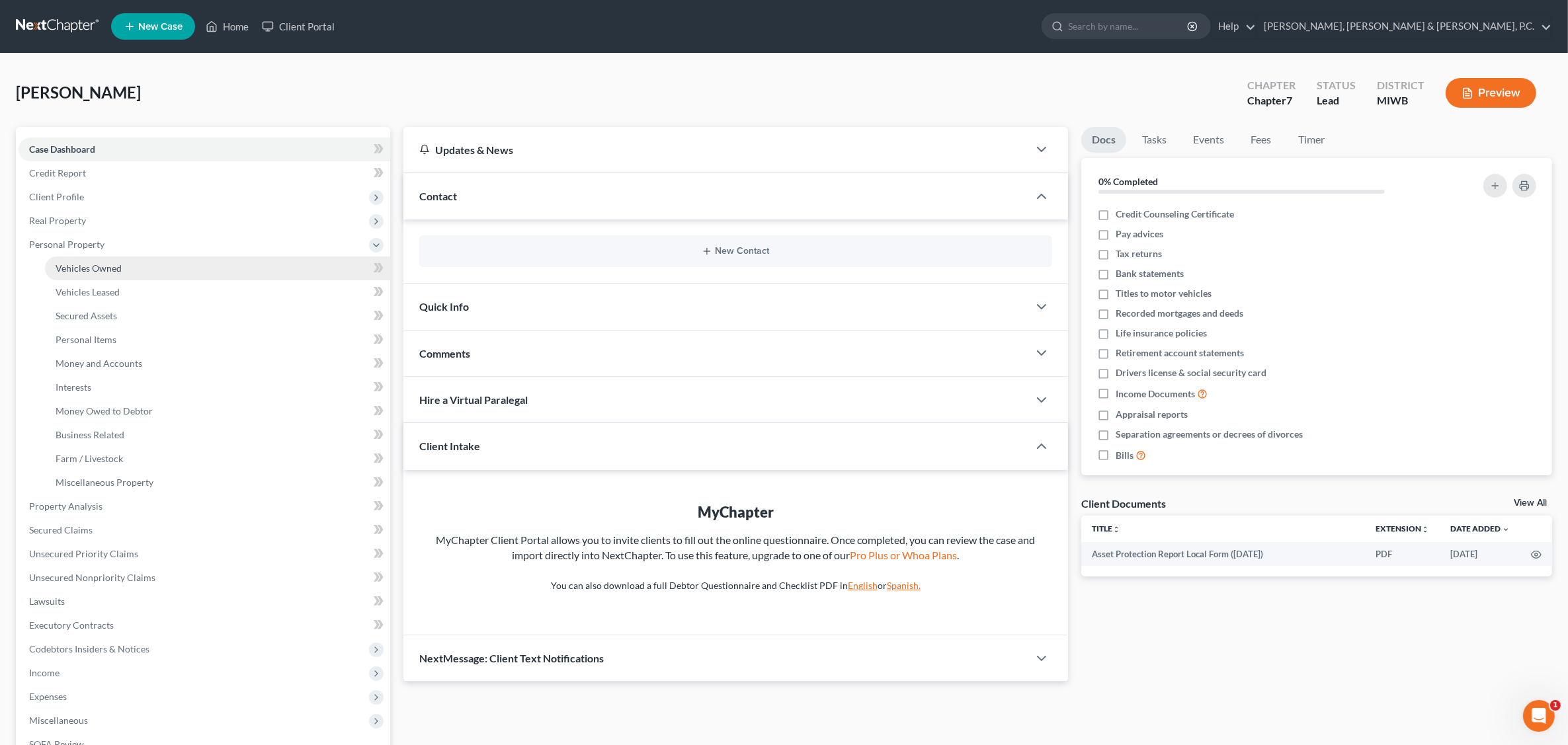
click at [93, 268] on span "Vehicles Owned" at bounding box center [88, 268] width 66 height 11
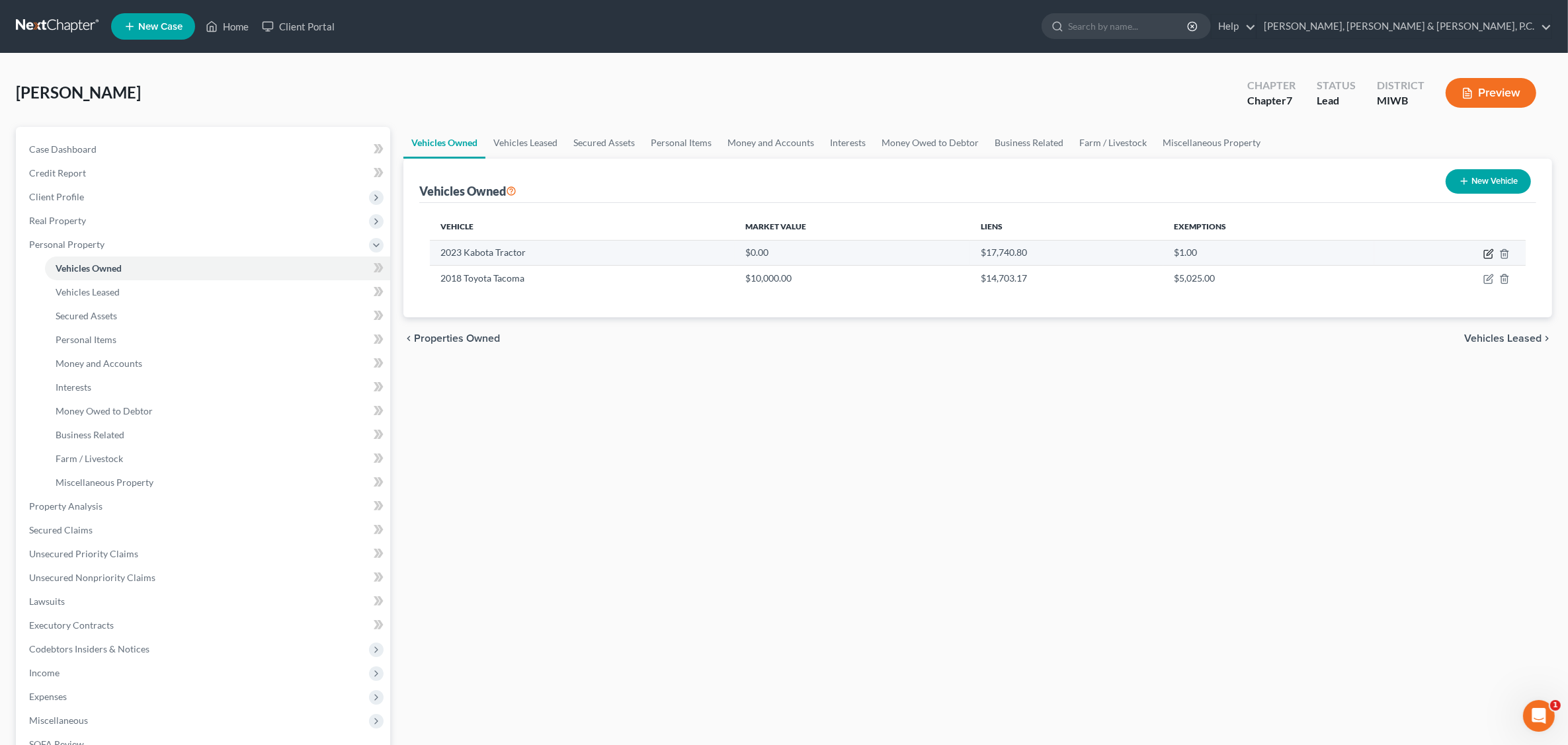
click at [1261, 250] on icon "button" at bounding box center [1488, 253] width 11 height 11
select select "7"
select select "3"
select select "0"
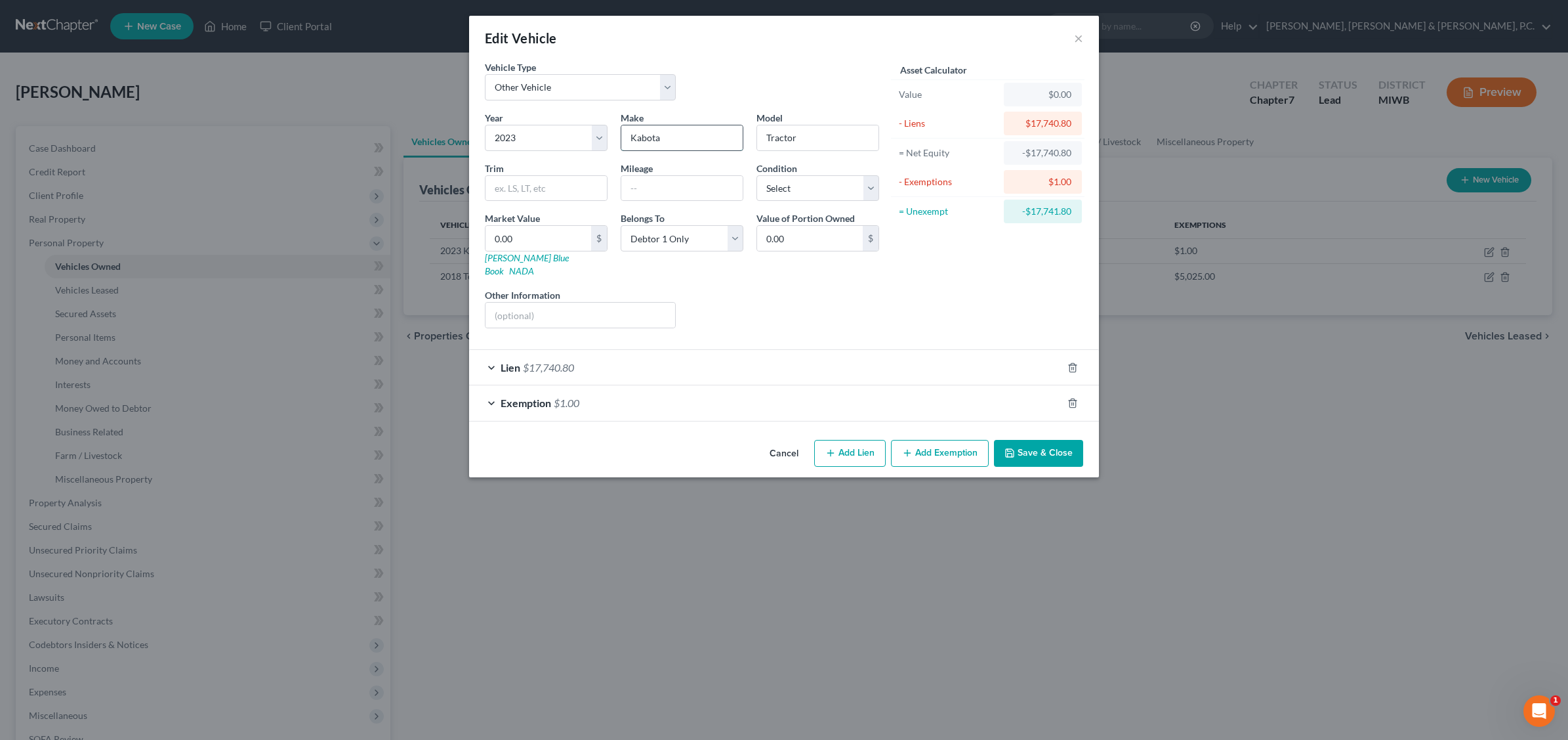
click at [645, 129] on input "Kabota" at bounding box center [682, 137] width 121 height 25
type input "Kubota"
drag, startPoint x: 782, startPoint y: 237, endPoint x: 801, endPoint y: 230, distance: 20.2
click at [783, 236] on input "0.00" at bounding box center [810, 238] width 106 height 25
type input "10,000"
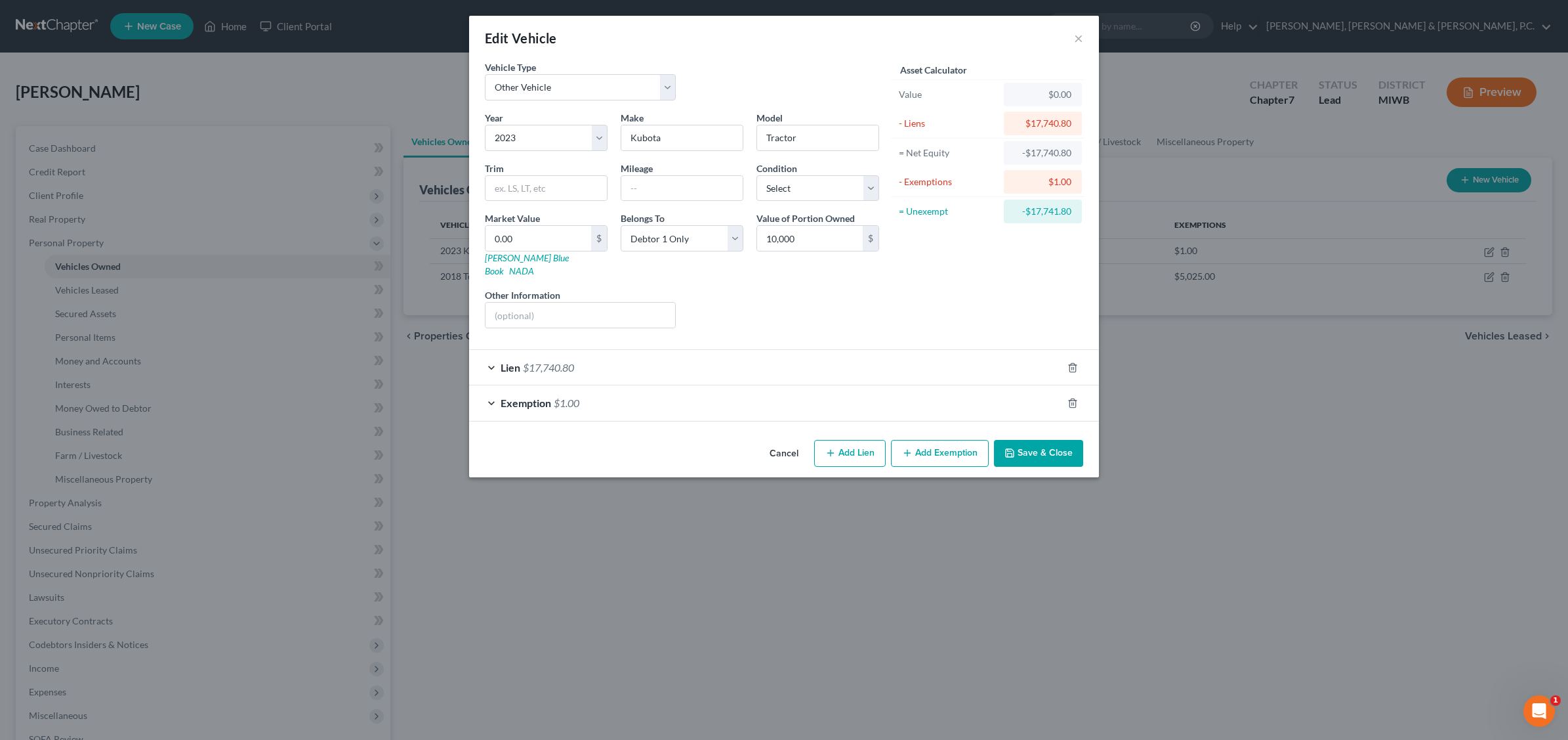
click at [925, 368] on div "Lien $17,740.80" at bounding box center [766, 367] width 593 height 35
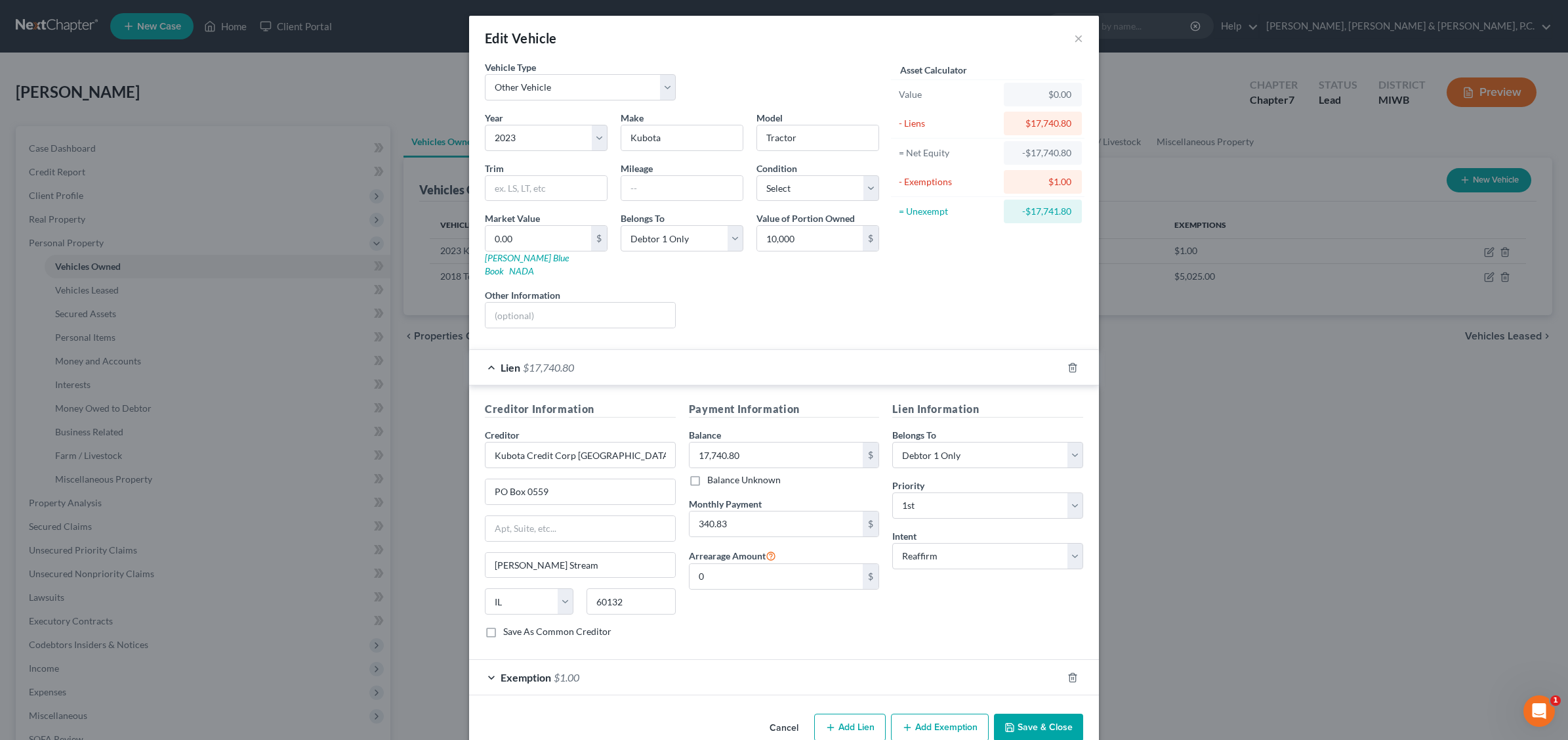
click at [658, 288] on div "Other Information" at bounding box center [580, 308] width 204 height 40
click at [535, 237] on input "0.00" at bounding box center [538, 238] width 106 height 25
type input "1"
type input "1.00"
type input "10"
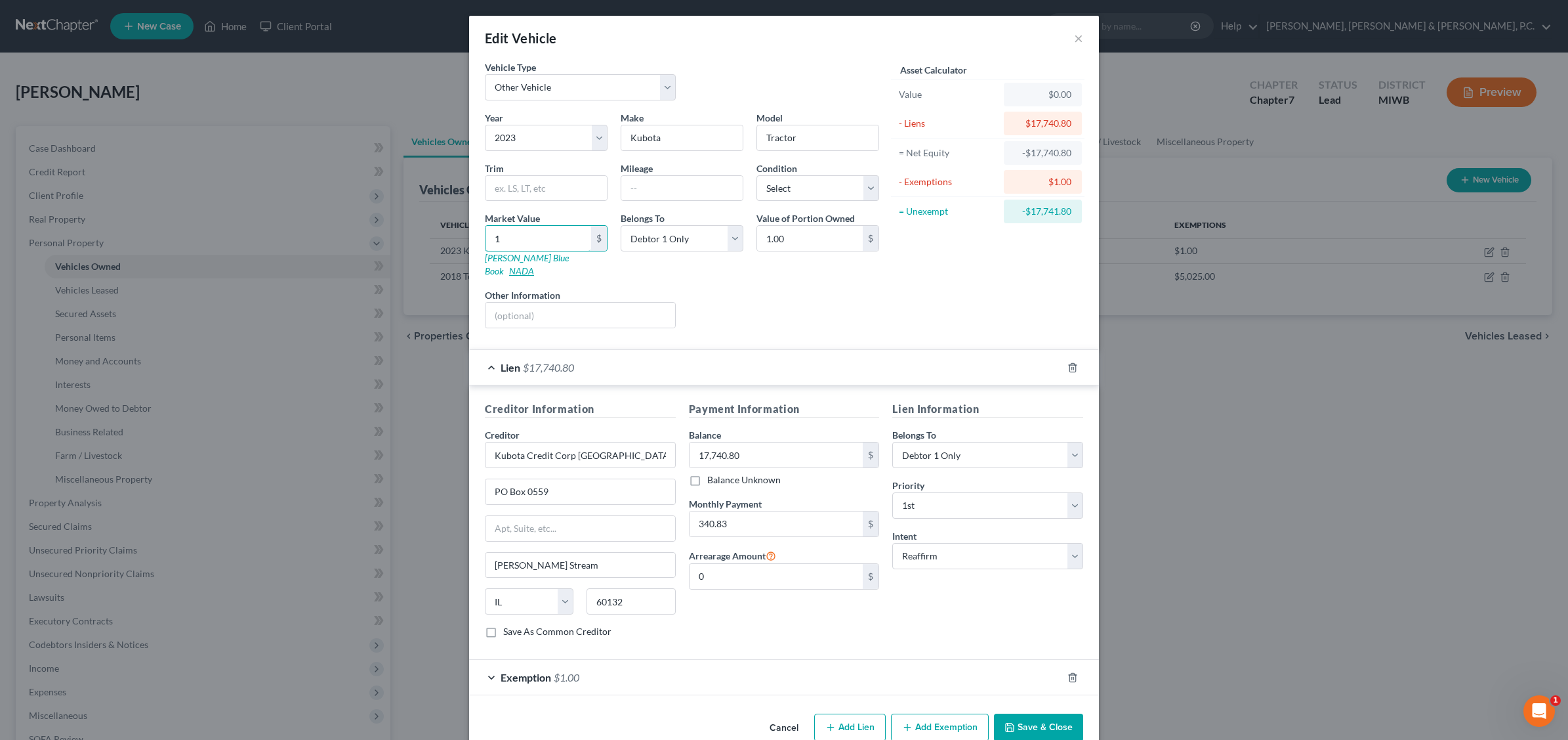
type input "10.00"
type input "100"
type input "100.00"
type input "1000"
type input "1,000.00"
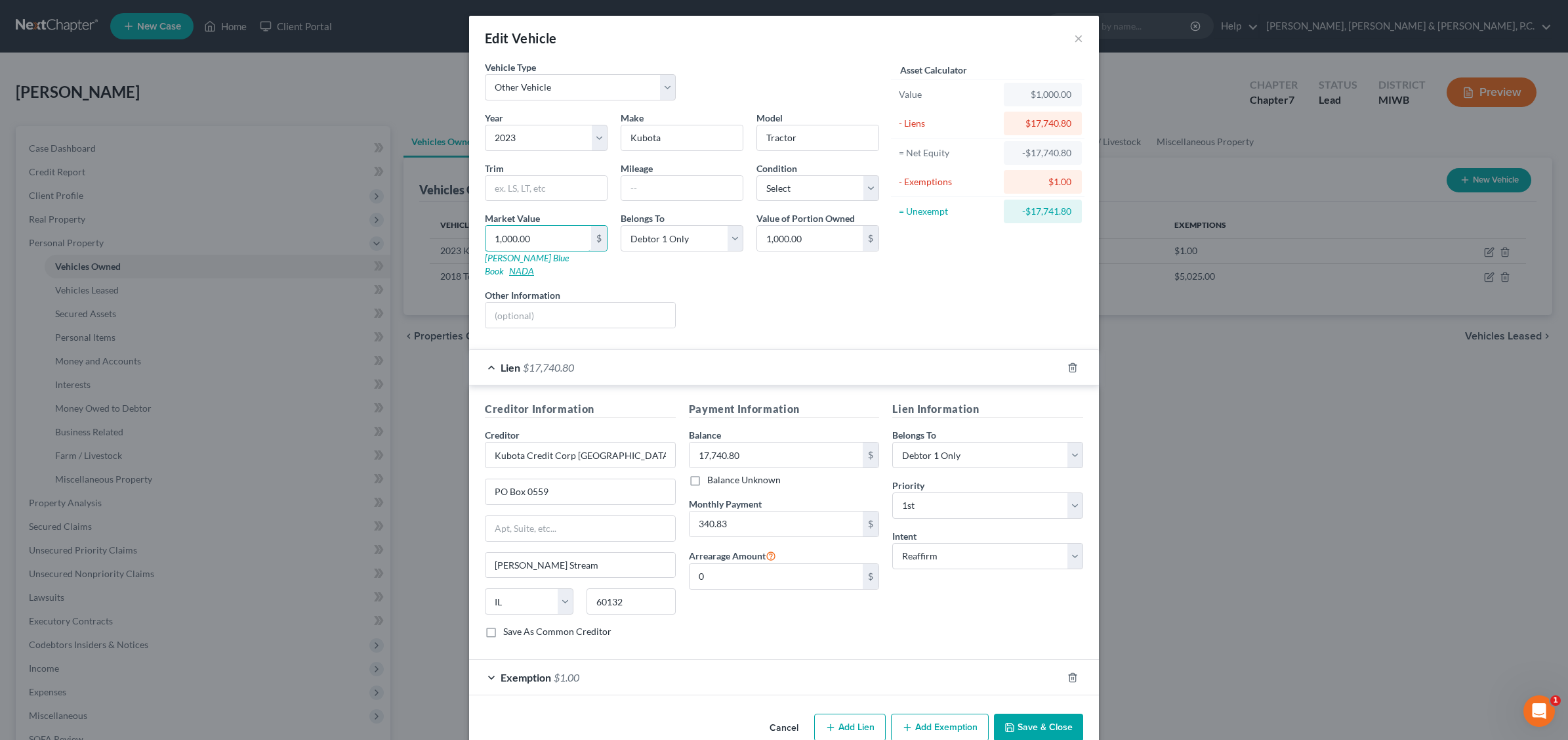
type input "1,000.00"
click at [549, 237] on input "1,000.00" at bounding box center [538, 238] width 106 height 25
type input "1"
type input "1.00"
type input "10"
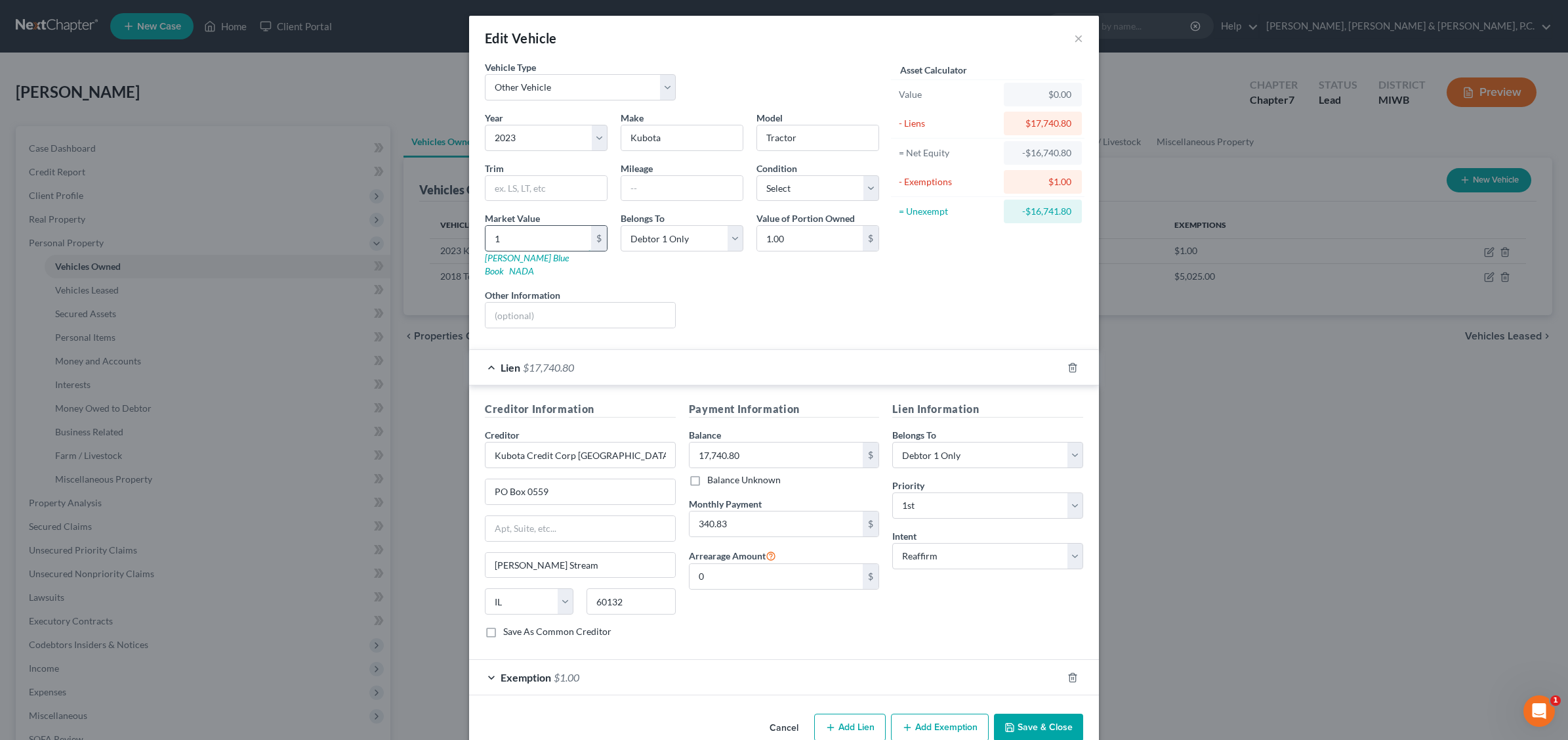
type input "10.00"
type input "100"
type input "100.00"
type input "1000"
type input "1,000.00"
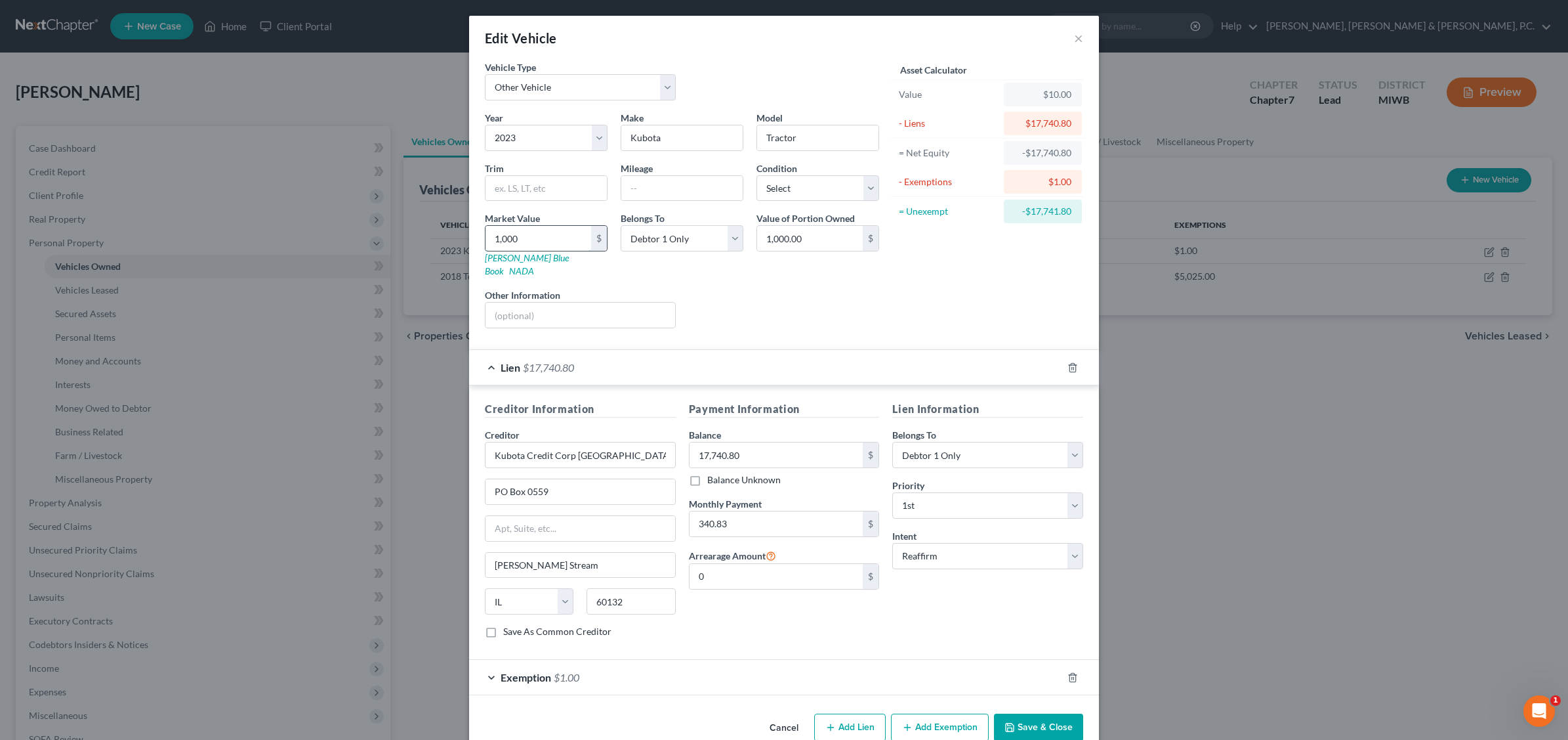
type input "1,0000"
type input "10,000.00"
type input "10,000.0"
click at [804, 312] on div "Liens Select" at bounding box center [784, 308] width 204 height 40
click at [1074, 32] on button "×" at bounding box center [1079, 38] width 9 height 16
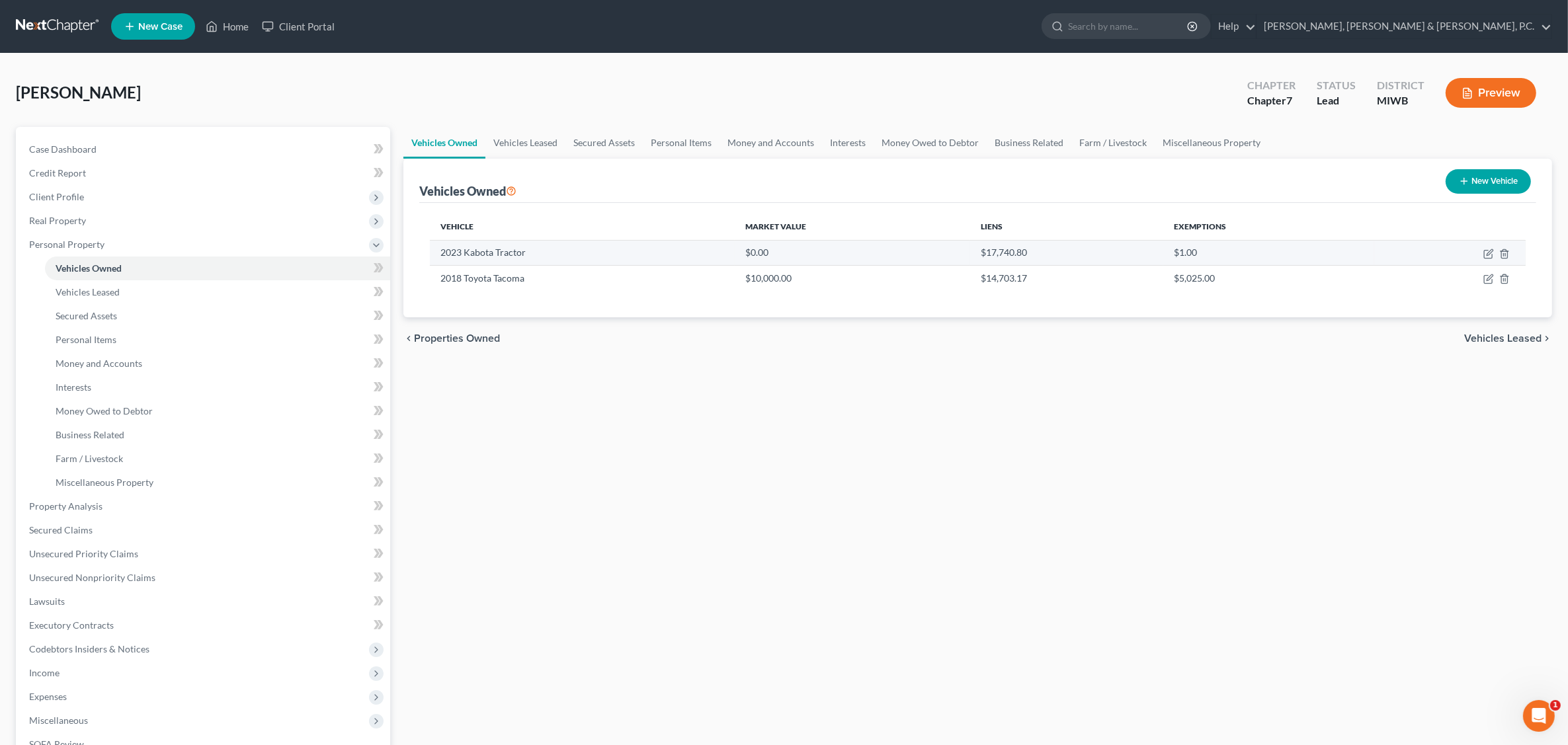
click at [768, 258] on td "$0.00" at bounding box center [852, 252] width 236 height 25
click at [1261, 253] on icon "button" at bounding box center [1488, 253] width 11 height 11
select select "7"
select select "3"
select select "0"
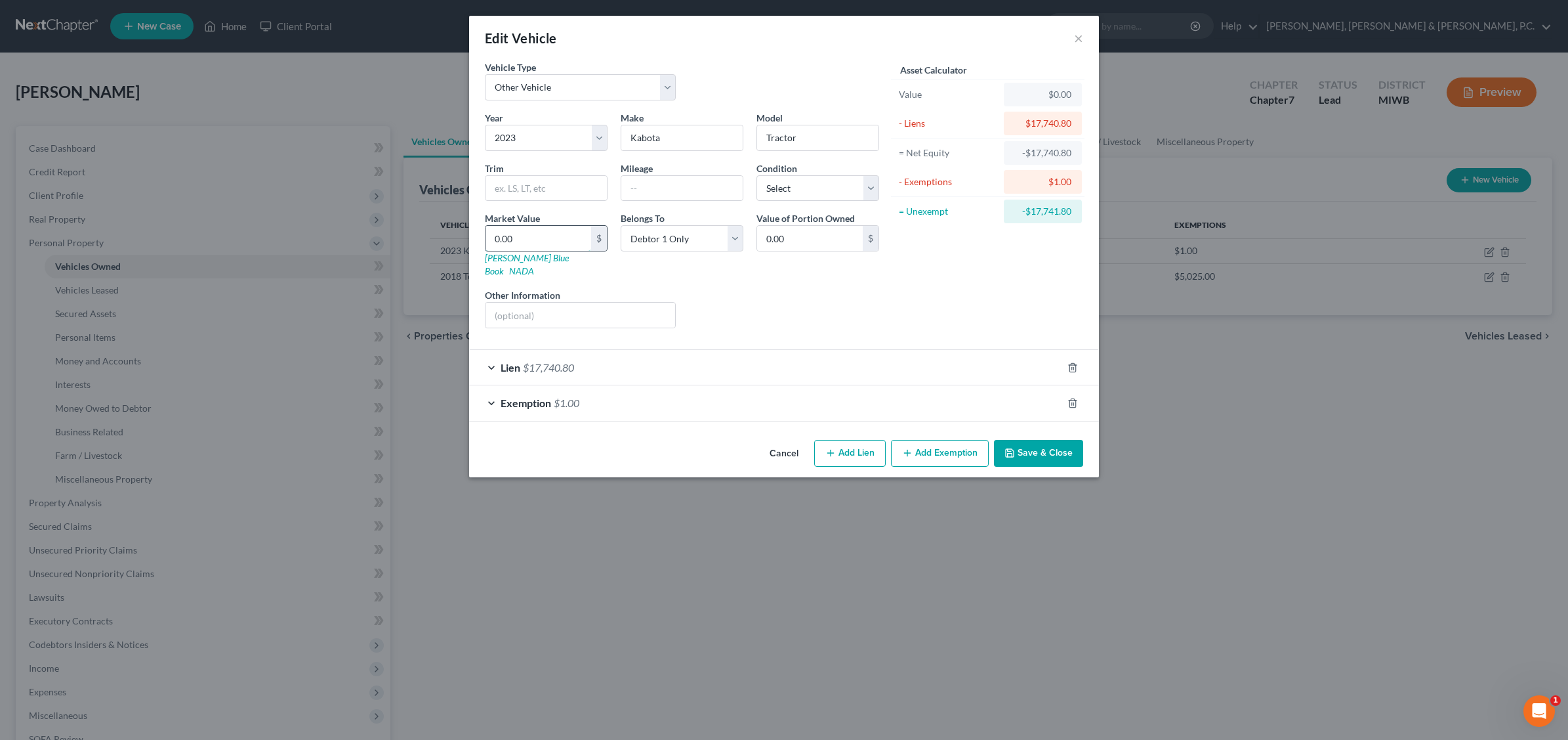
click at [541, 240] on input "0.00" at bounding box center [538, 238] width 106 height 25
type input "1"
type input "1.00"
type input "10"
type input "10.00"
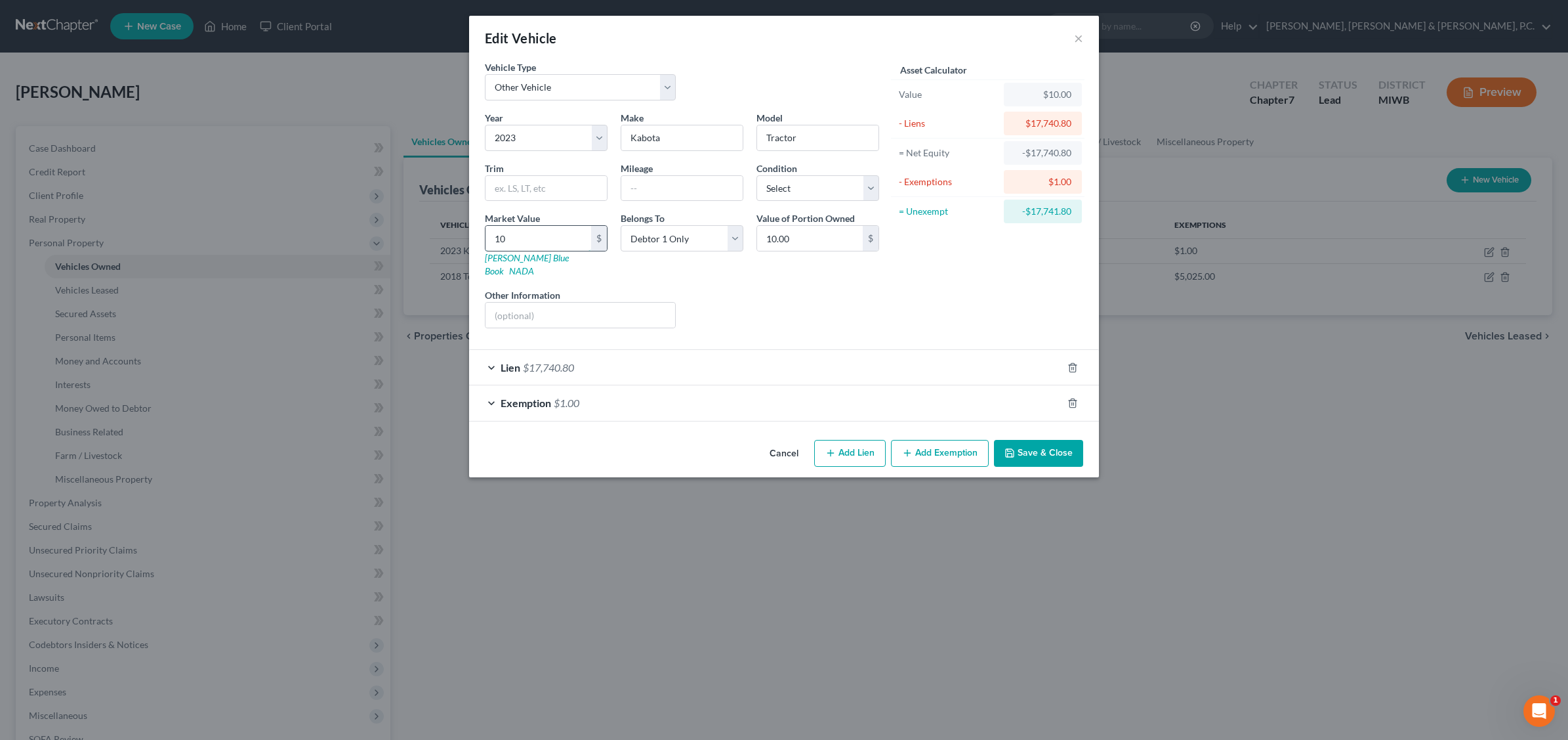
type input "100"
type input "100.00"
type input "1000"
type input "1,000.00"
type input "1,0000"
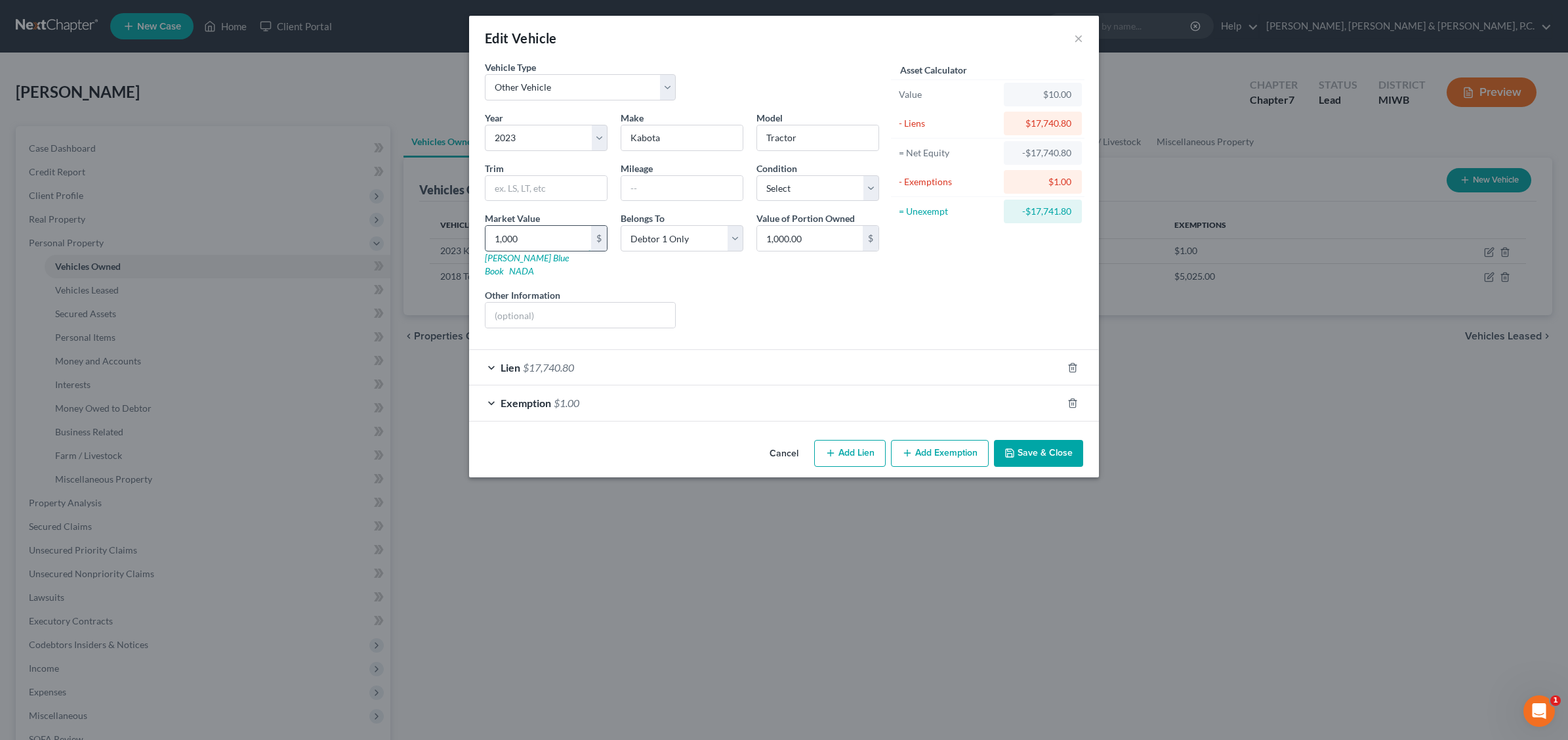
type input "10,000.00"
type input "10,000"
click at [1048, 440] on button "Save & Close" at bounding box center [1038, 453] width 89 height 28
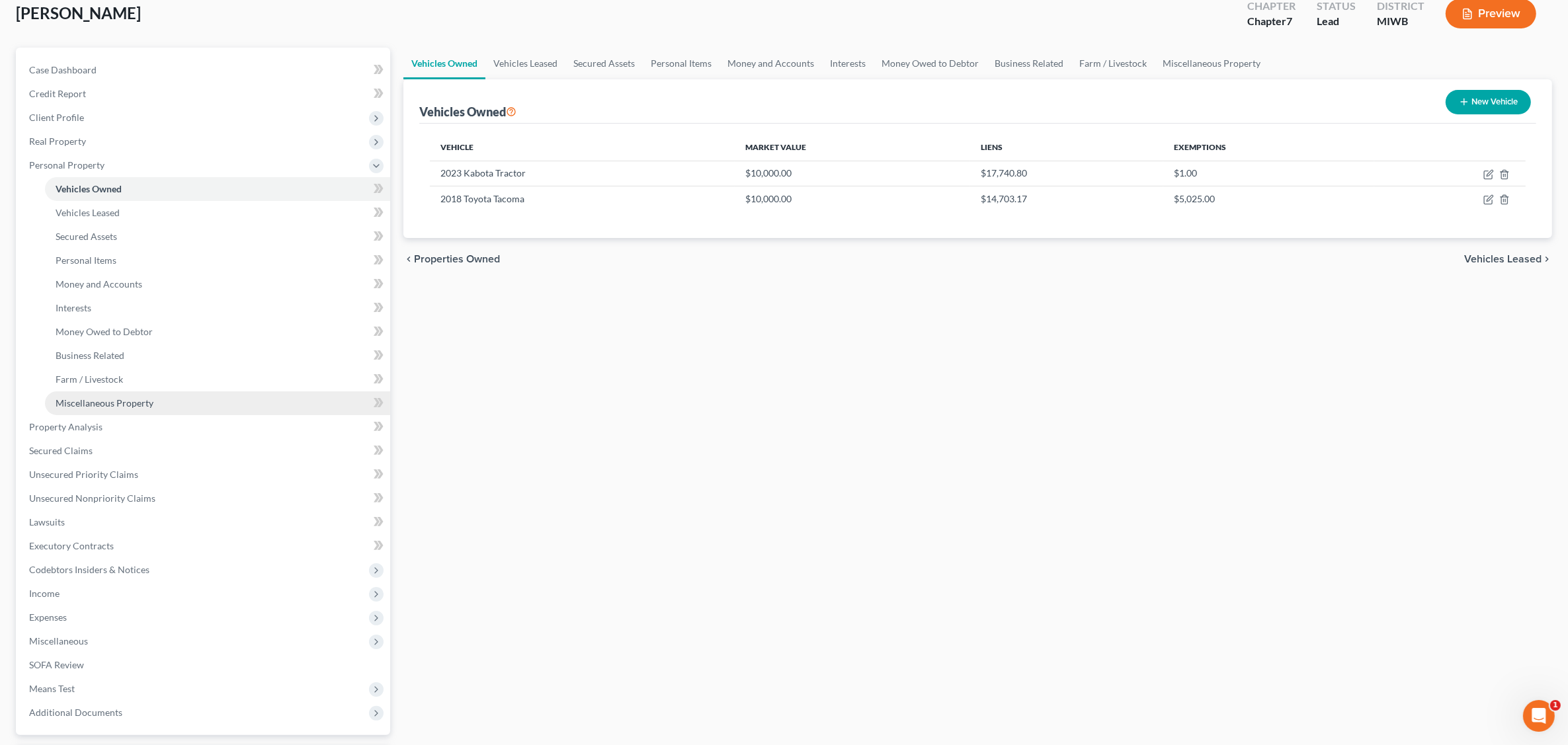
scroll to position [194, 0]
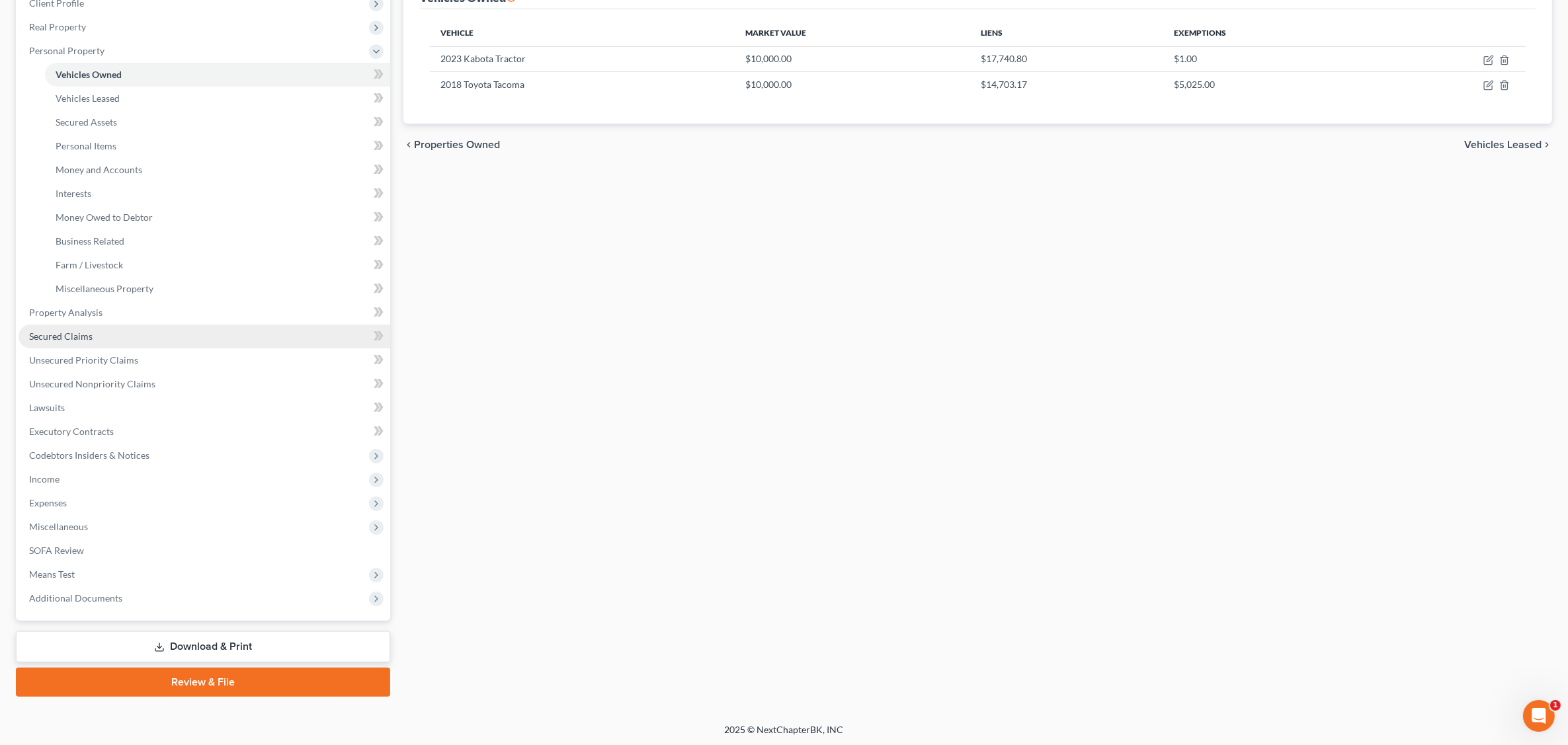
click at [68, 334] on span "Secured Claims" at bounding box center [60, 336] width 63 height 11
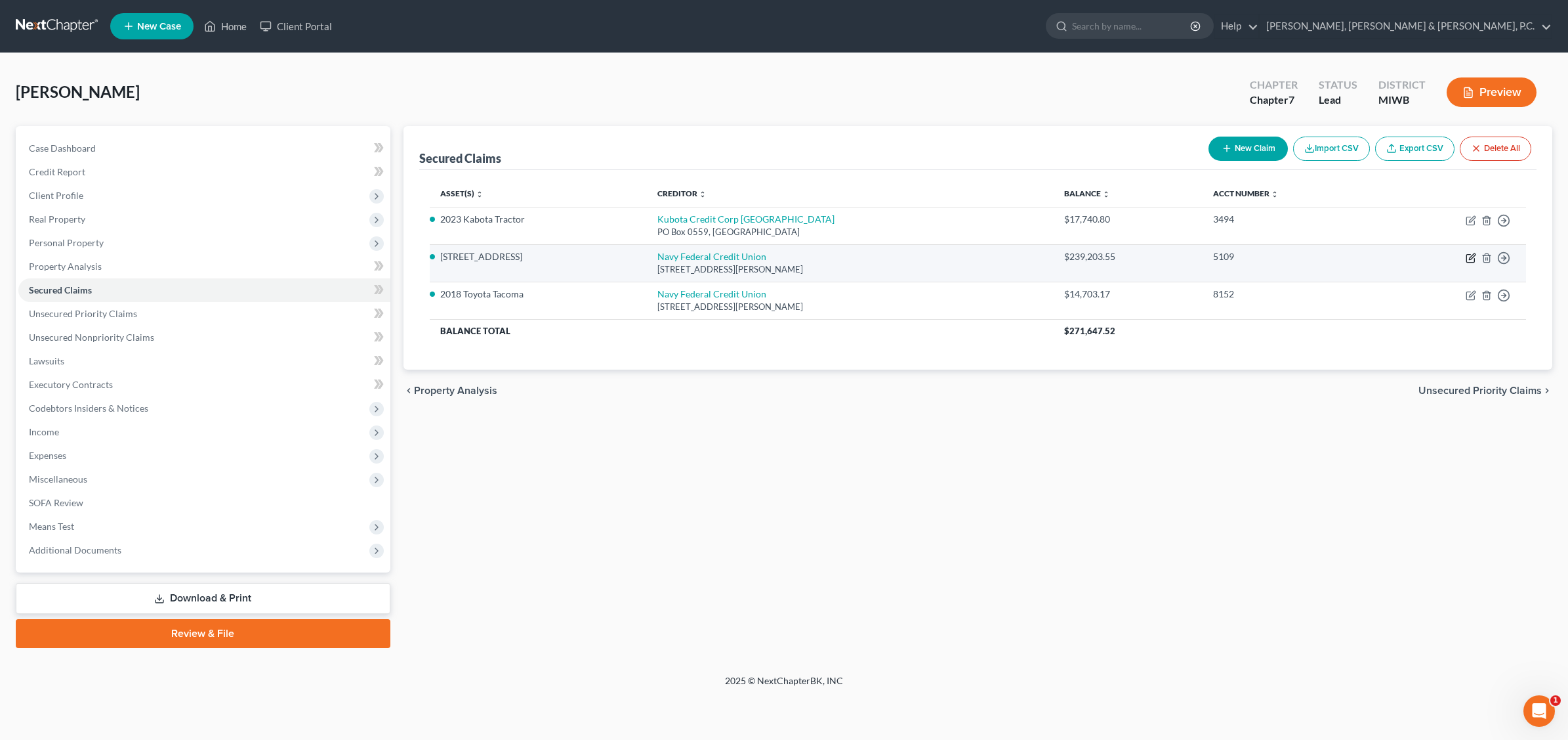
click at [1251, 260] on icon "button" at bounding box center [1471, 258] width 11 height 11
select select "48"
select select "3"
select select "2"
select select "0"
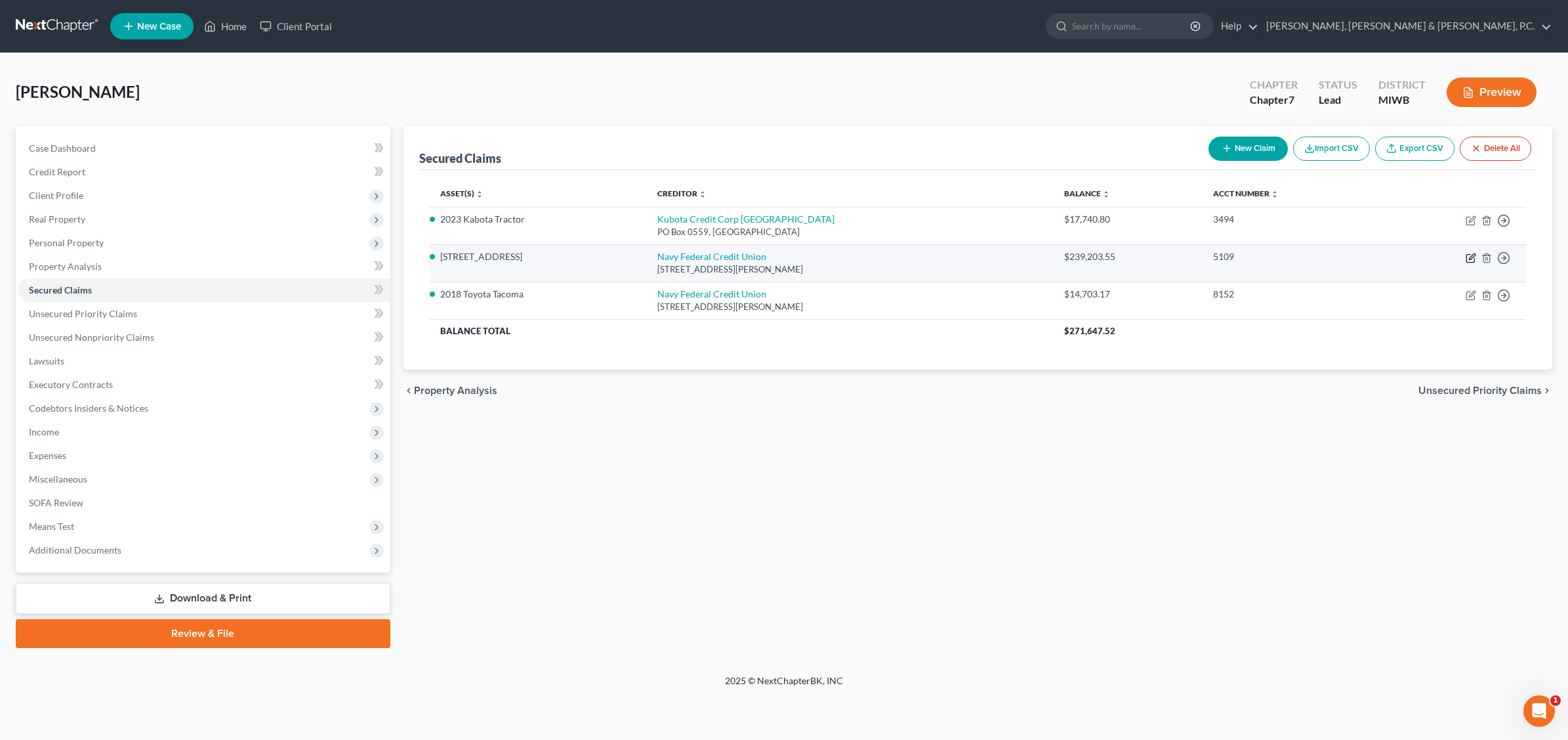
select select "0"
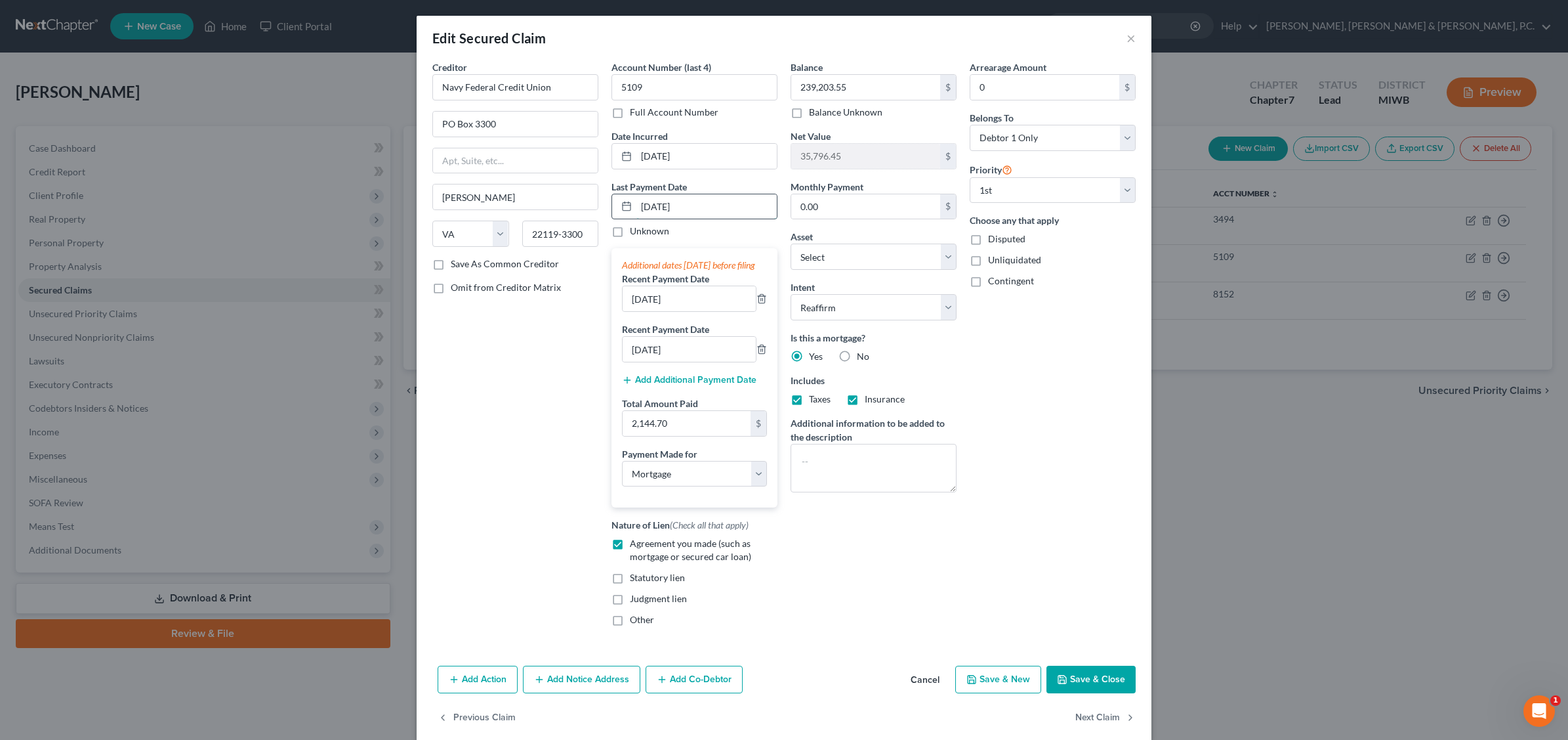
click at [644, 204] on input "[DATE]" at bounding box center [706, 206] width 141 height 25
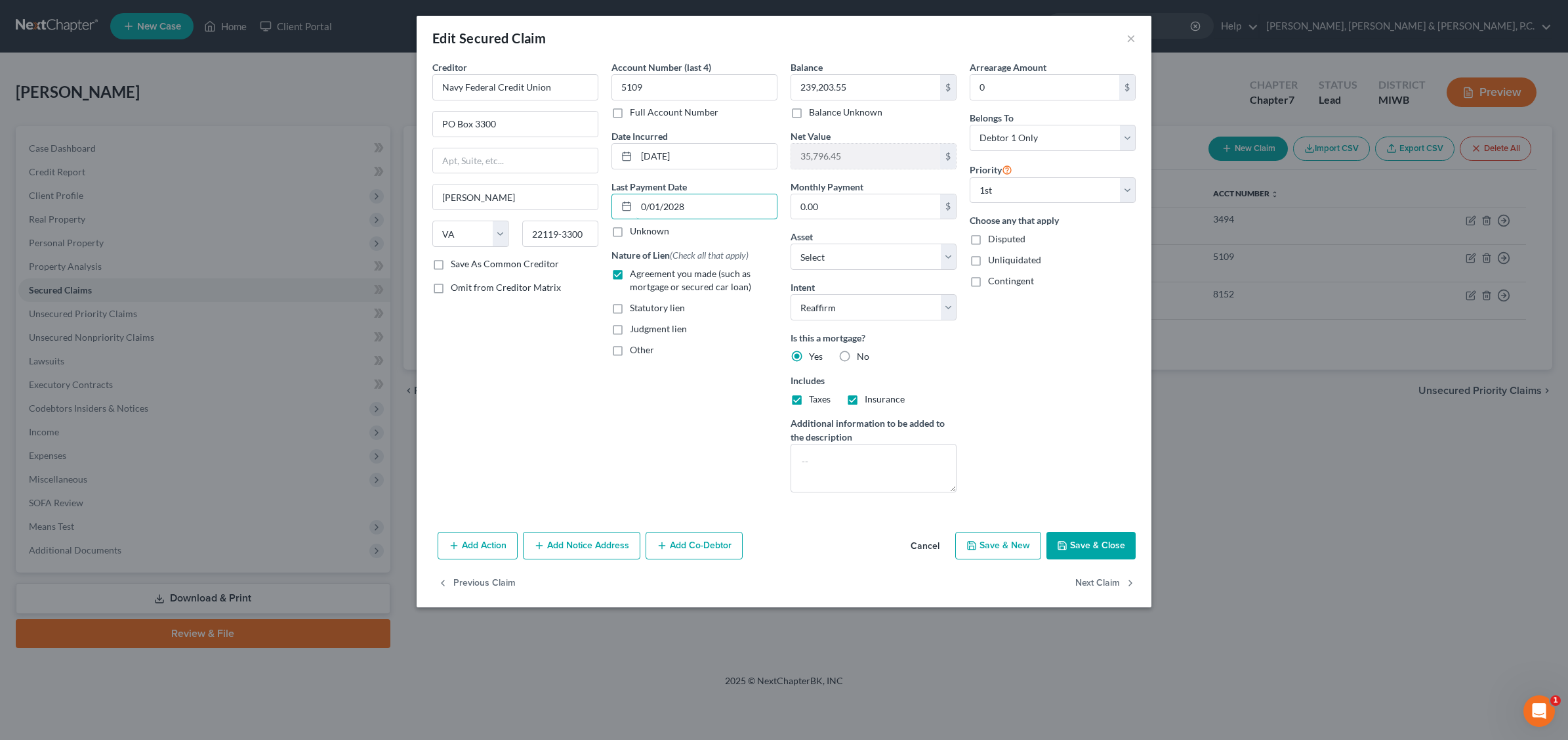
type input "[DATE]"
select select "3"
type input "[DATE]"
select select "3"
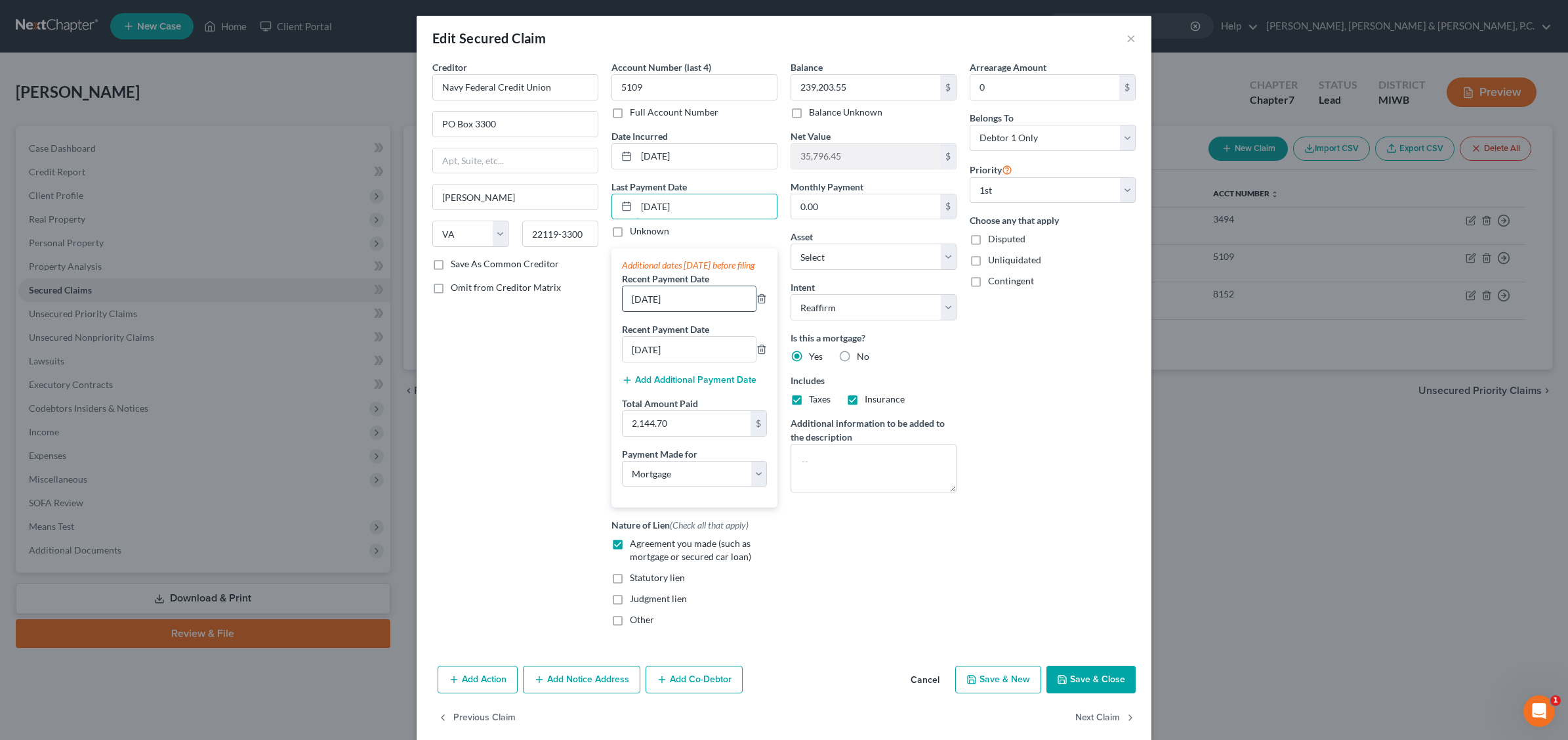
type input "[DATE]"
click at [635, 306] on input "[DATE]" at bounding box center [689, 298] width 133 height 25
type input "[DATE]"
drag, startPoint x: 635, startPoint y: 361, endPoint x: 644, endPoint y: 353, distance: 12.0
click at [640, 358] on input "[DATE]" at bounding box center [689, 349] width 133 height 25
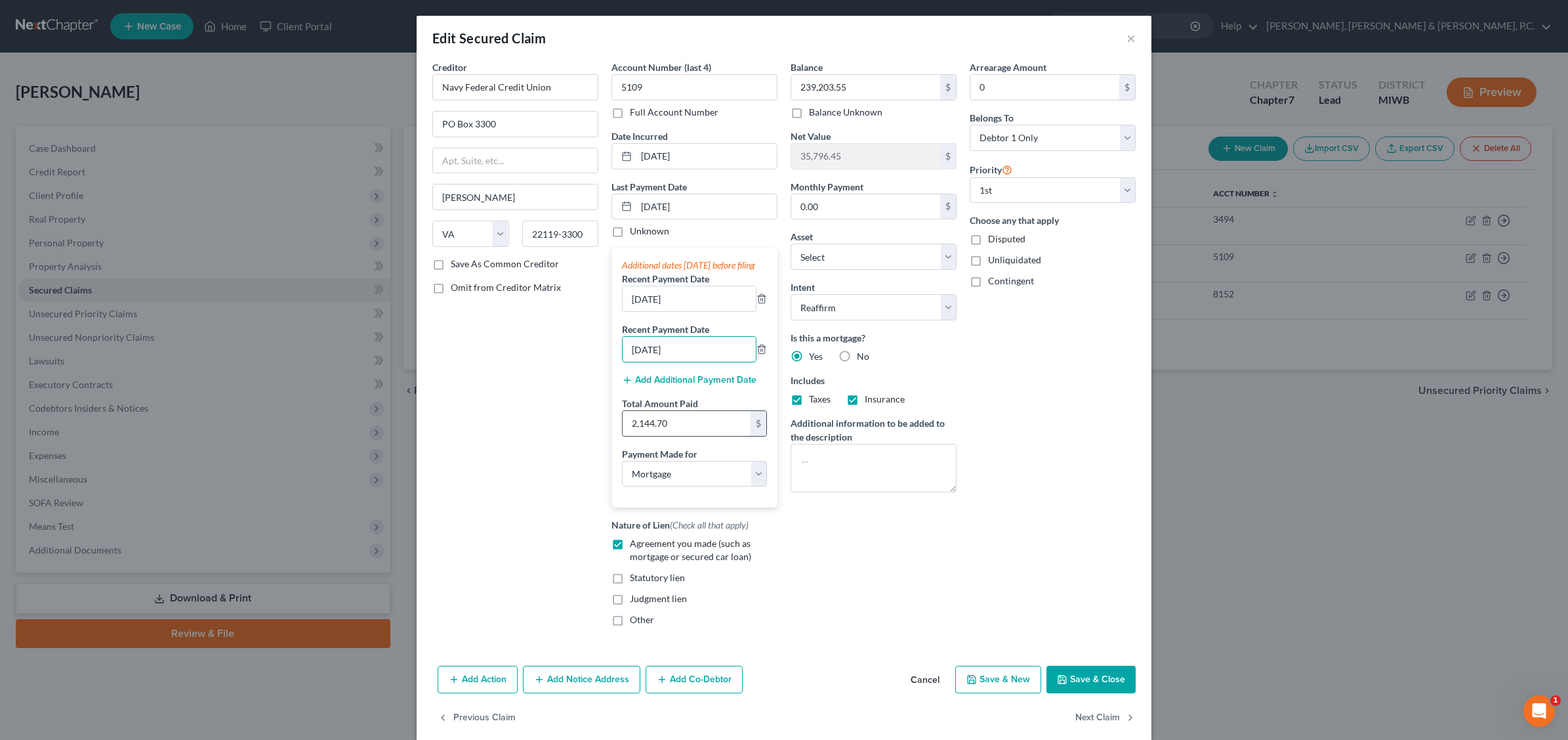
type input "[DATE]"
click at [684, 436] on input "2,144.70" at bounding box center [687, 423] width 128 height 25
type input "6,434.10"
click at [820, 208] on input "0.00" at bounding box center [865, 206] width 149 height 25
type input "2,144.70"
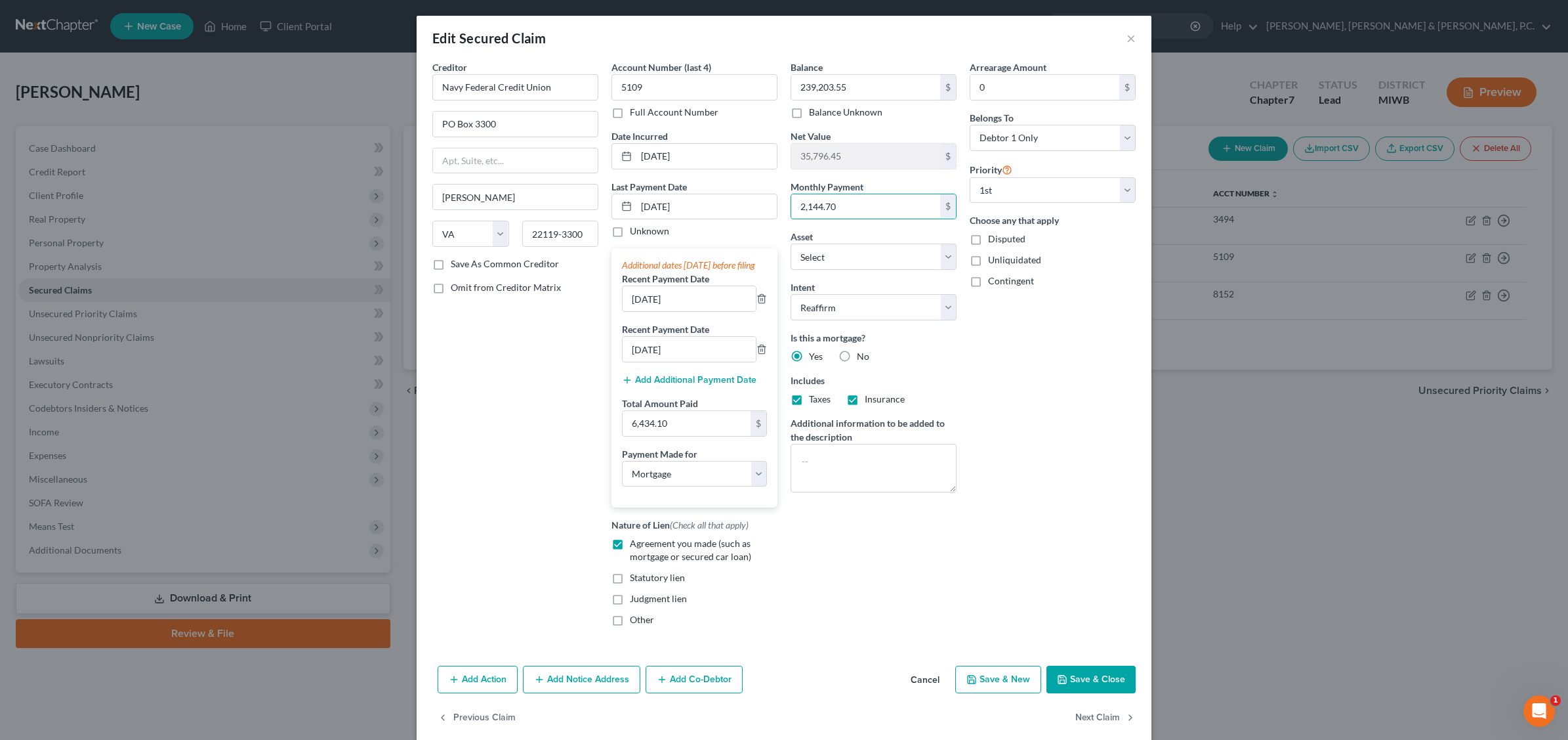
click at [1091, 691] on button "Save & Close" at bounding box center [1091, 679] width 89 height 28
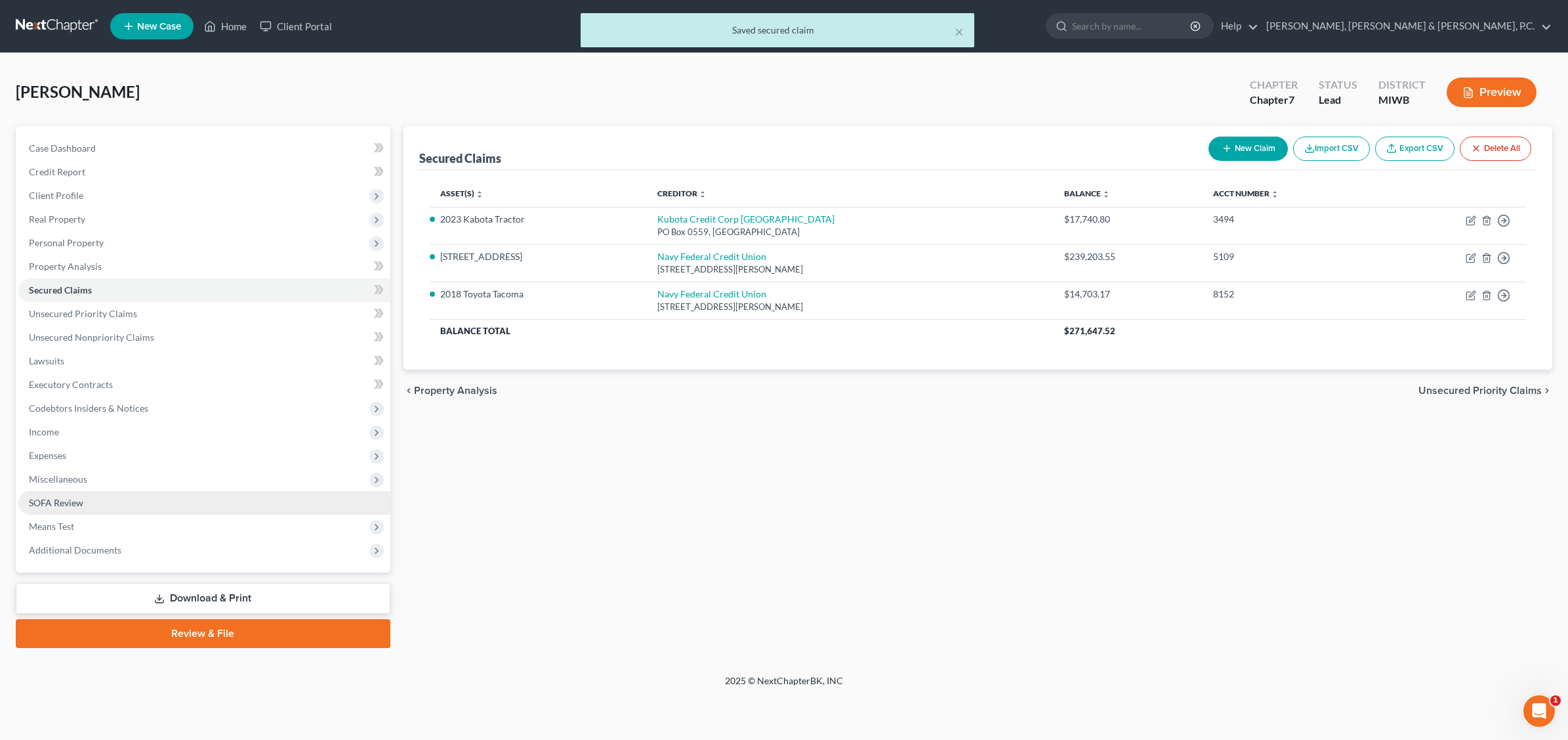
click at [62, 500] on span "SOFA Review" at bounding box center [56, 503] width 54 height 11
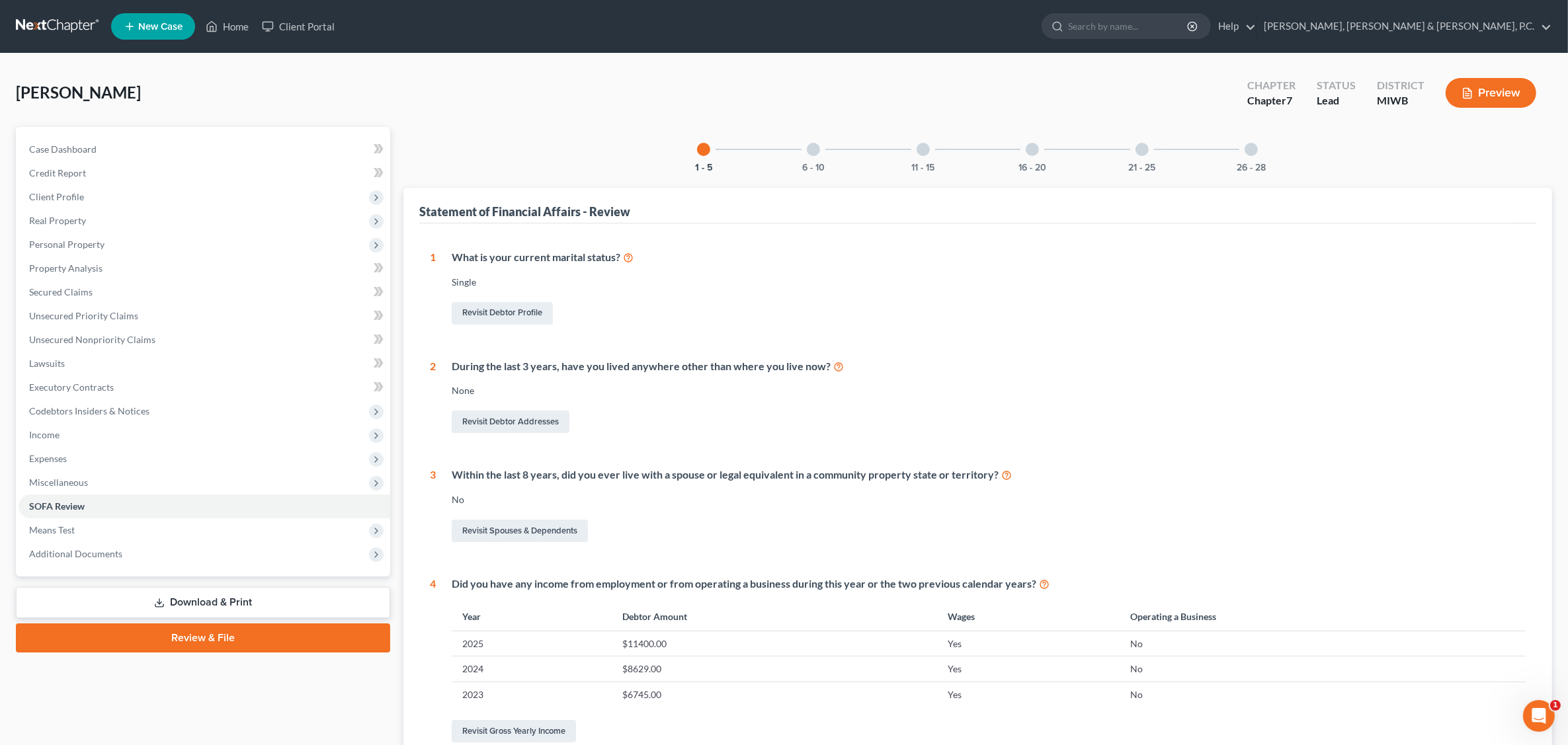
click at [811, 152] on div at bounding box center [813, 149] width 14 height 14
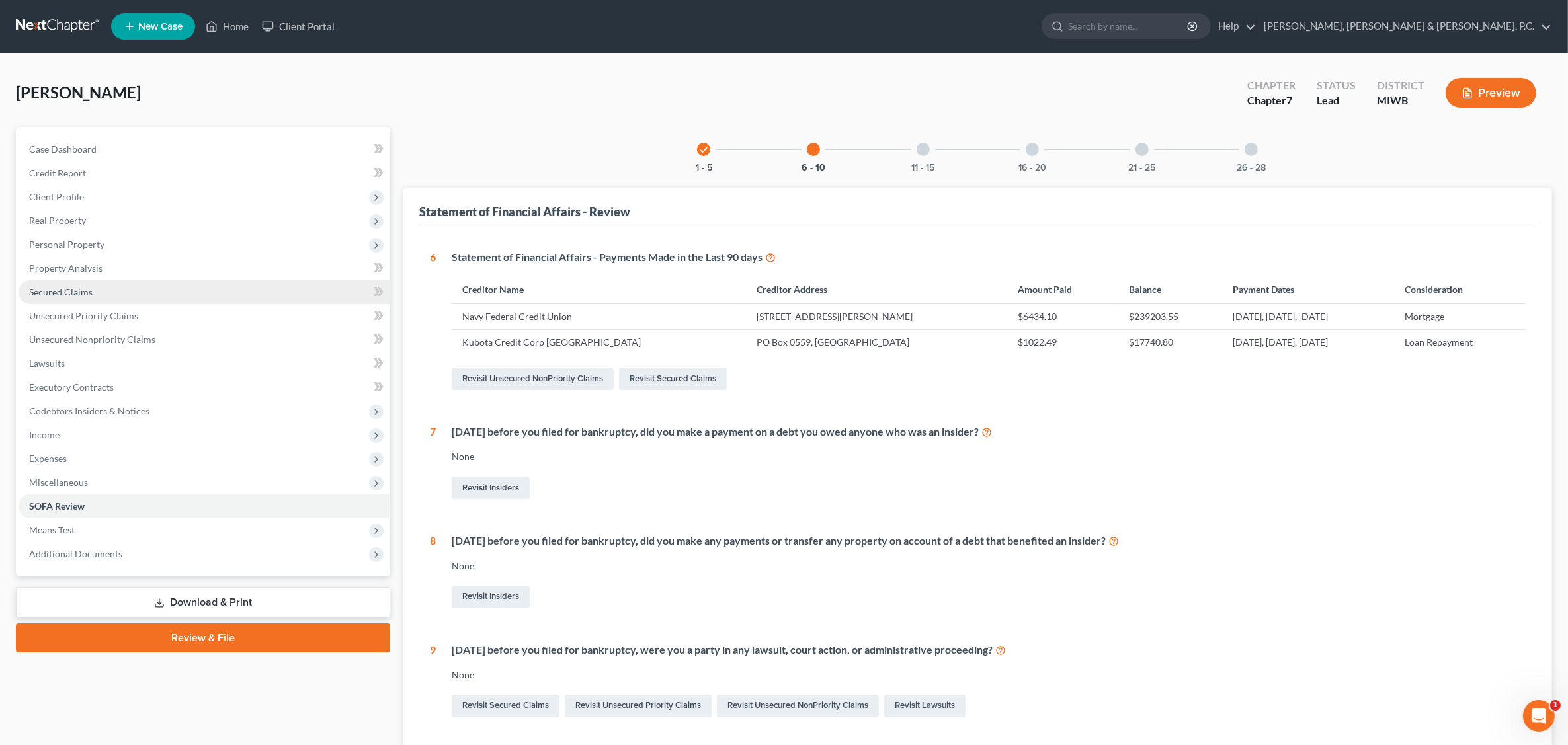
click at [74, 286] on span "Secured Claims" at bounding box center [60, 292] width 63 height 11
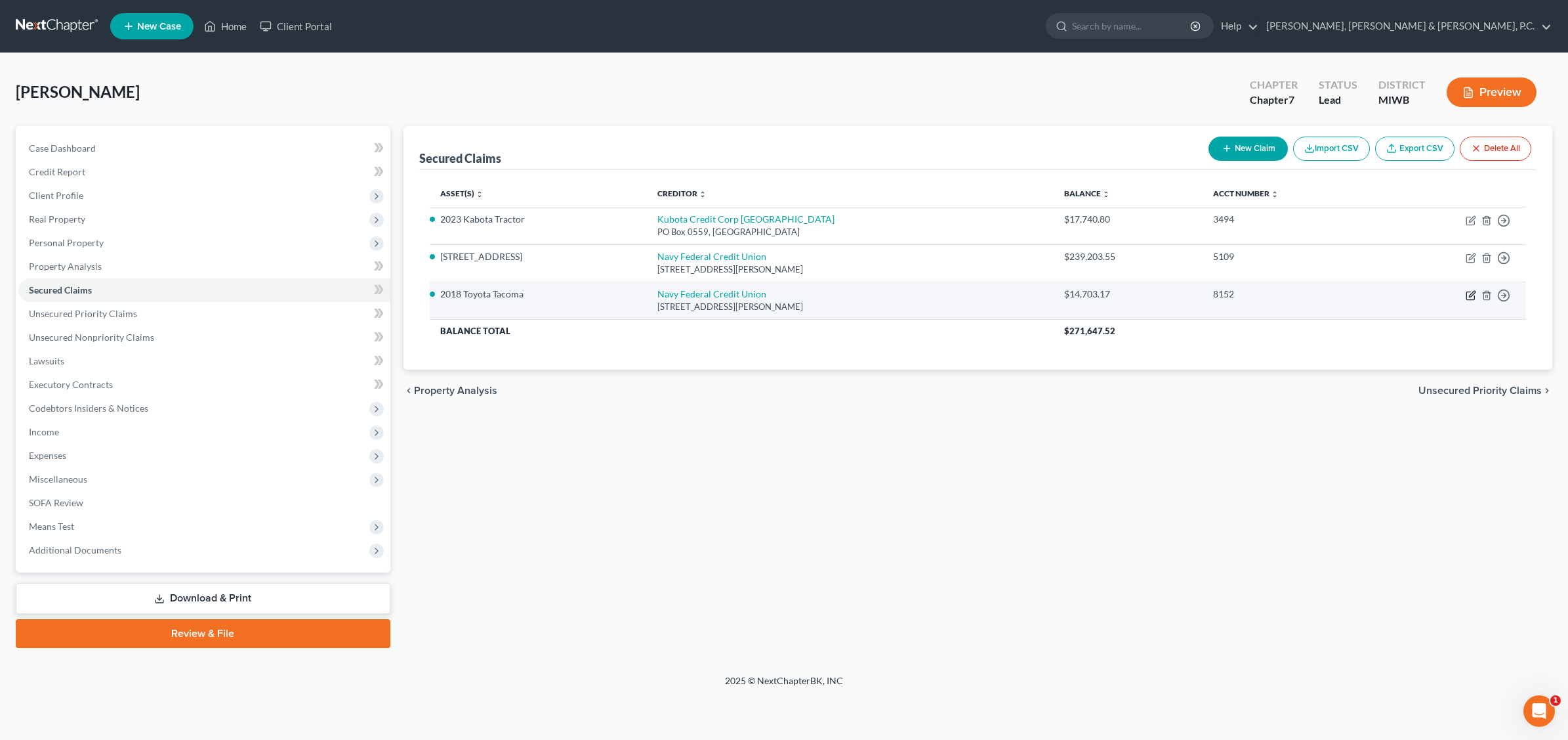
click at [1251, 295] on icon "button" at bounding box center [1470, 295] width 8 height 8
select select "48"
select select "0"
select select "2"
select select "0"
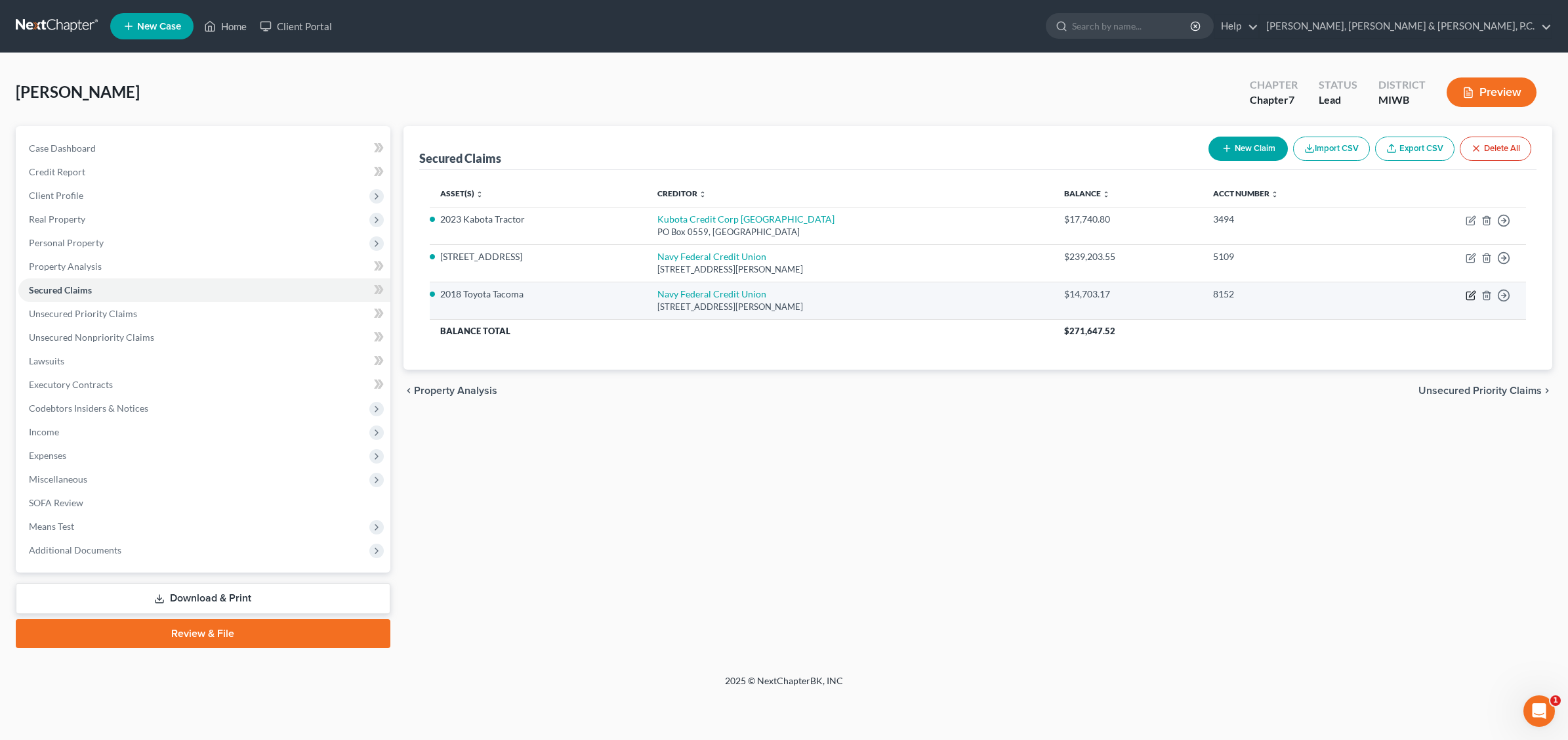
select select "0"
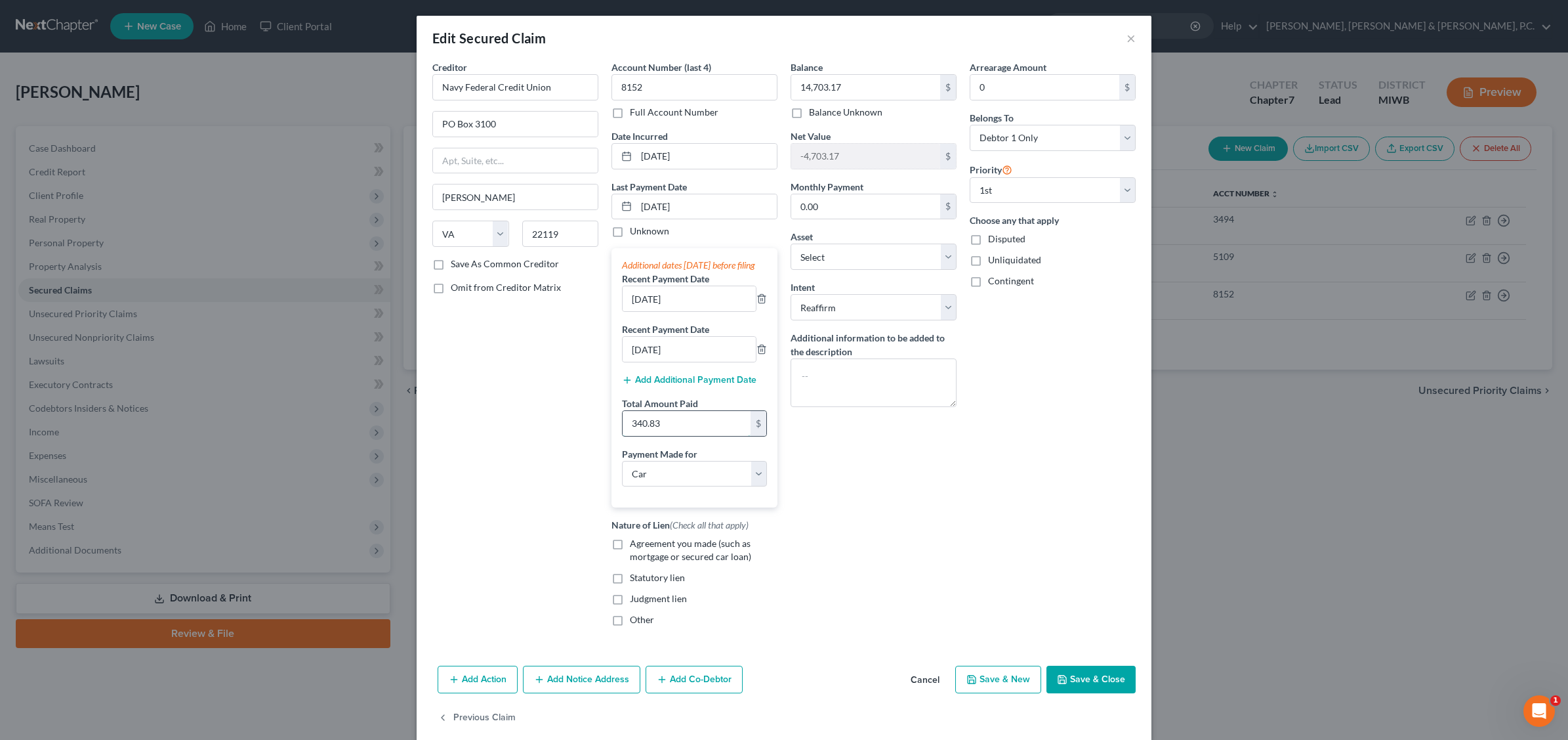
click at [668, 436] on input "340.83" at bounding box center [687, 423] width 128 height 25
type input "14,022.49"
click at [812, 200] on input "0.00" at bounding box center [865, 206] width 149 height 25
type input "340.83"
drag, startPoint x: 854, startPoint y: 459, endPoint x: 842, endPoint y: 464, distance: 13.0
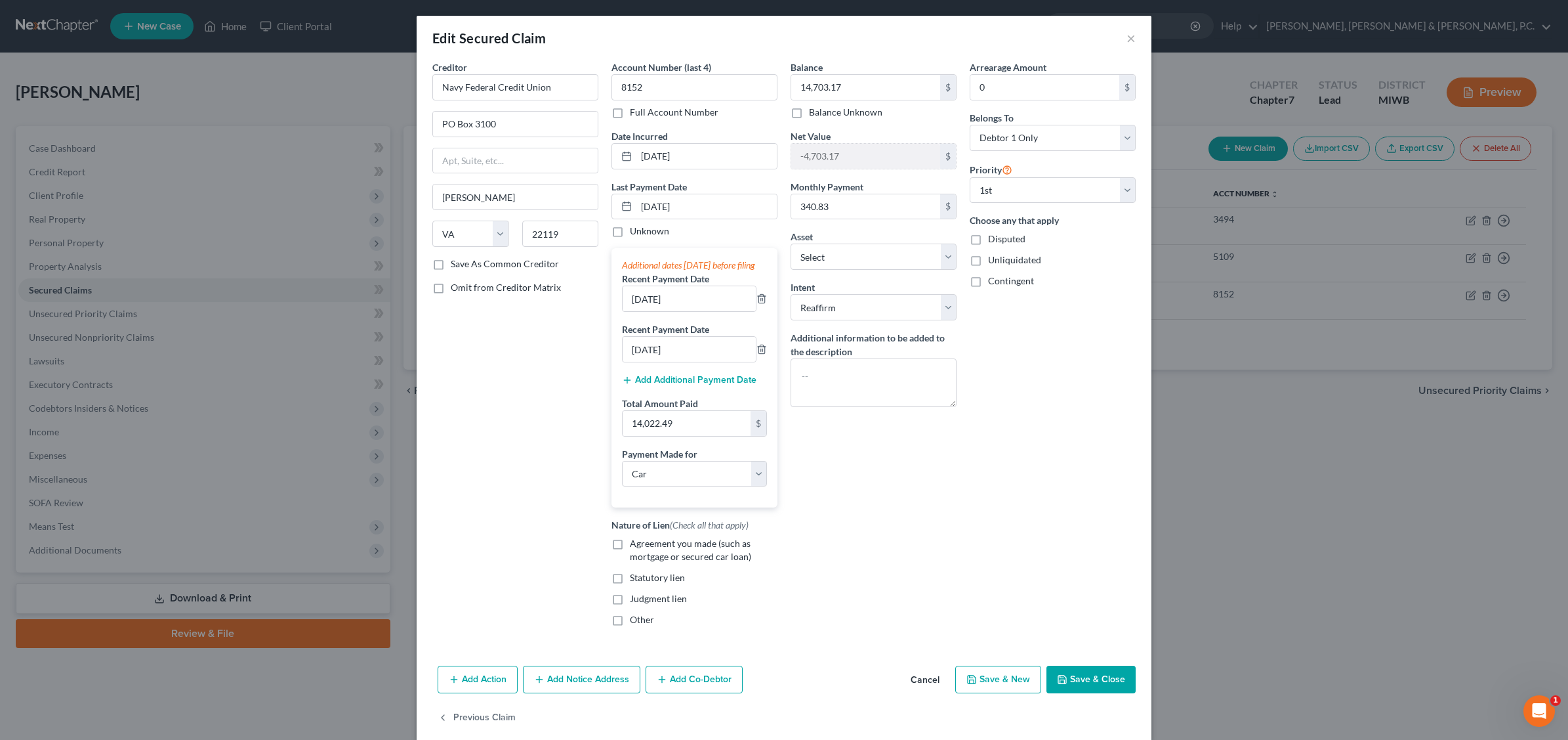
click at [854, 460] on div "Balance 14,703.17 $ Balance Unknown Balance Undetermined 14,703.17 $ Balance Un…" at bounding box center [874, 348] width 179 height 577
click at [752, 486] on select "Select Car Credit Card Loan Repayment Mortgage Other Suppliers Or Vendors" at bounding box center [694, 474] width 145 height 26
click at [622, 476] on select "Select Car Credit Card Loan Repayment Mortgage Other Suppliers Or Vendors" at bounding box center [694, 474] width 145 height 26
click at [1074, 688] on button "Save & Close" at bounding box center [1091, 679] width 89 height 28
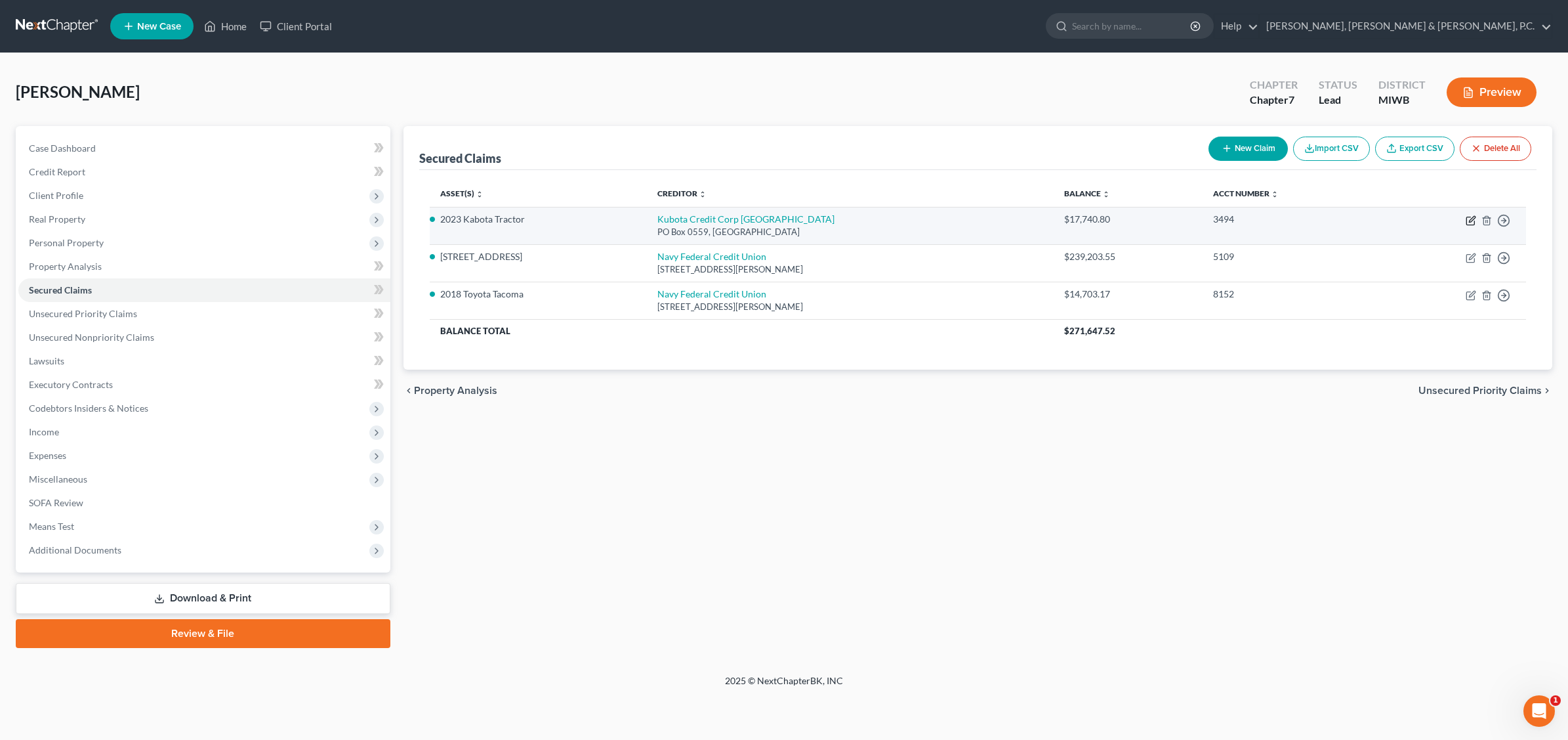
click at [1251, 221] on icon "button" at bounding box center [1471, 221] width 11 height 11
select select "14"
select select "2"
select select "0"
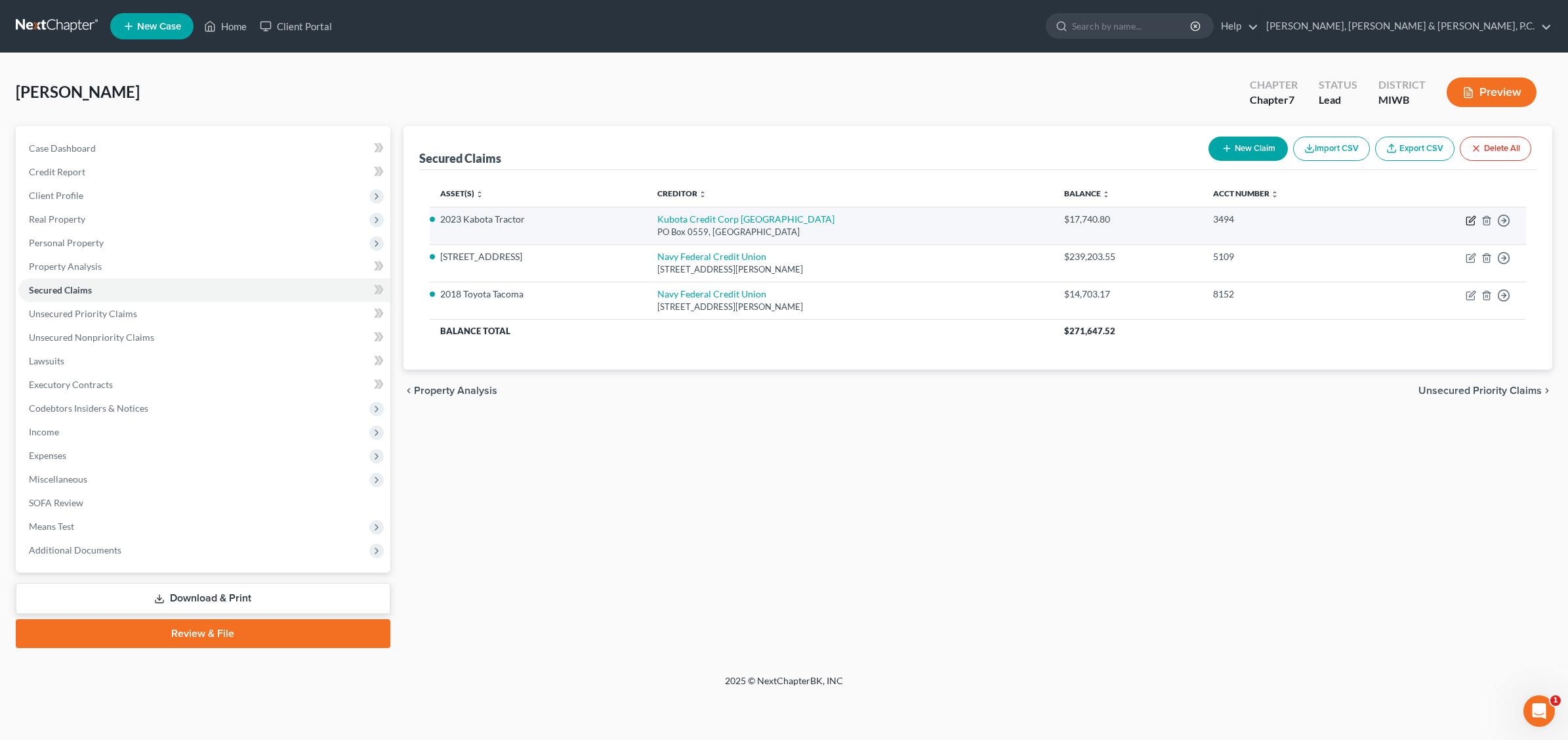
select select "0"
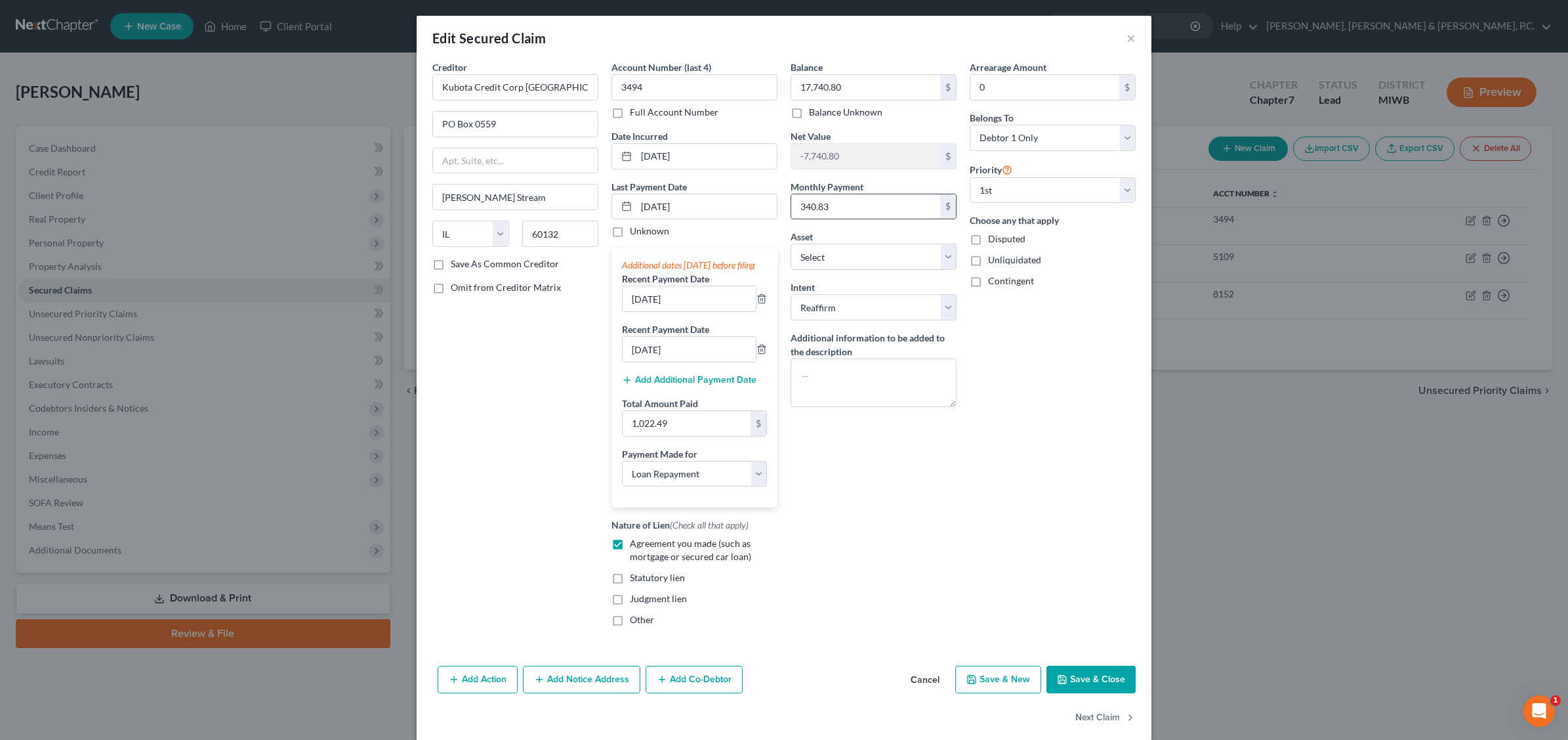
click at [832, 202] on input "340.83" at bounding box center [865, 206] width 149 height 25
type input "394.24"
type input "1,182.72"
click at [1078, 693] on button "Save & Close" at bounding box center [1091, 679] width 89 height 28
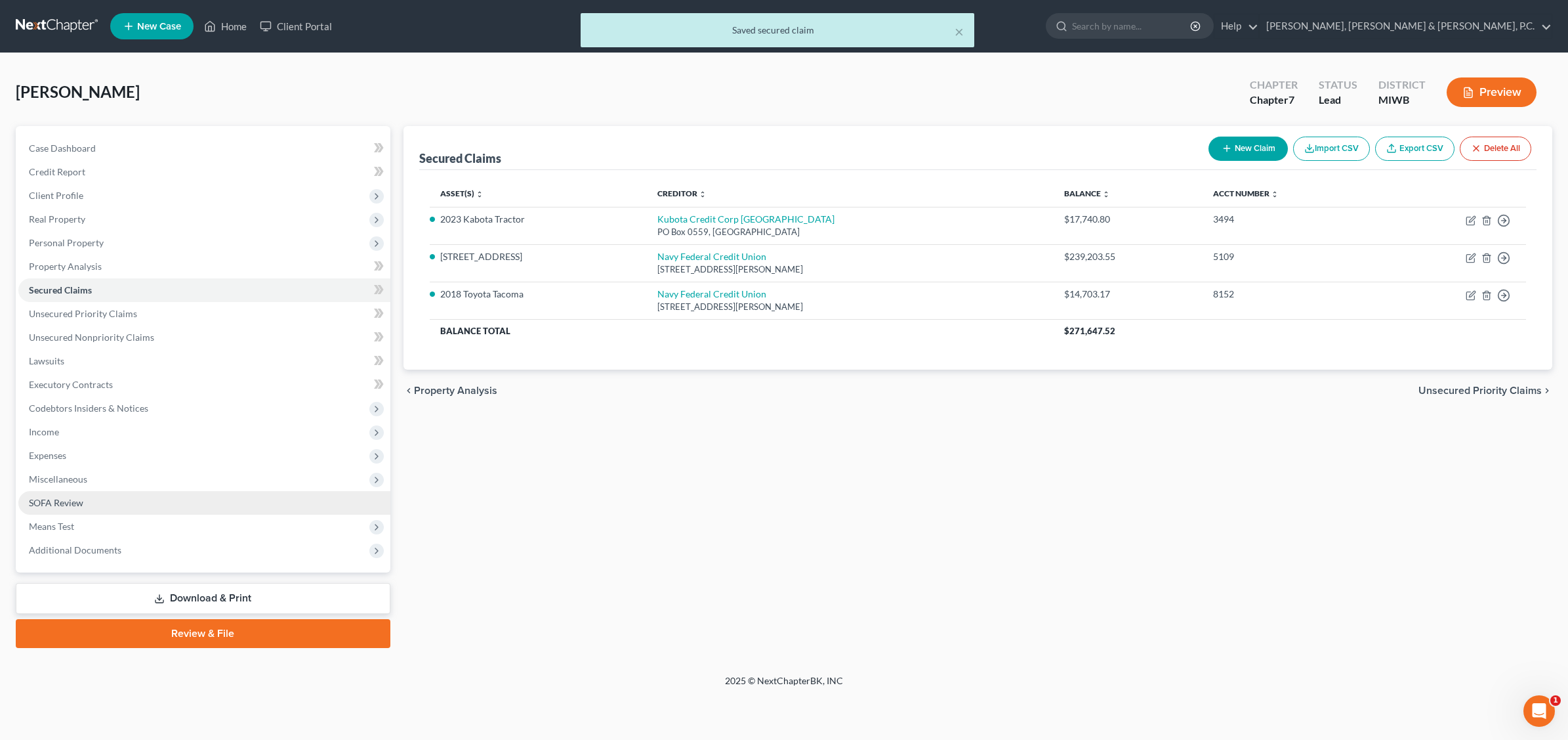
click at [77, 494] on link "SOFA Review" at bounding box center [204, 503] width 372 height 23
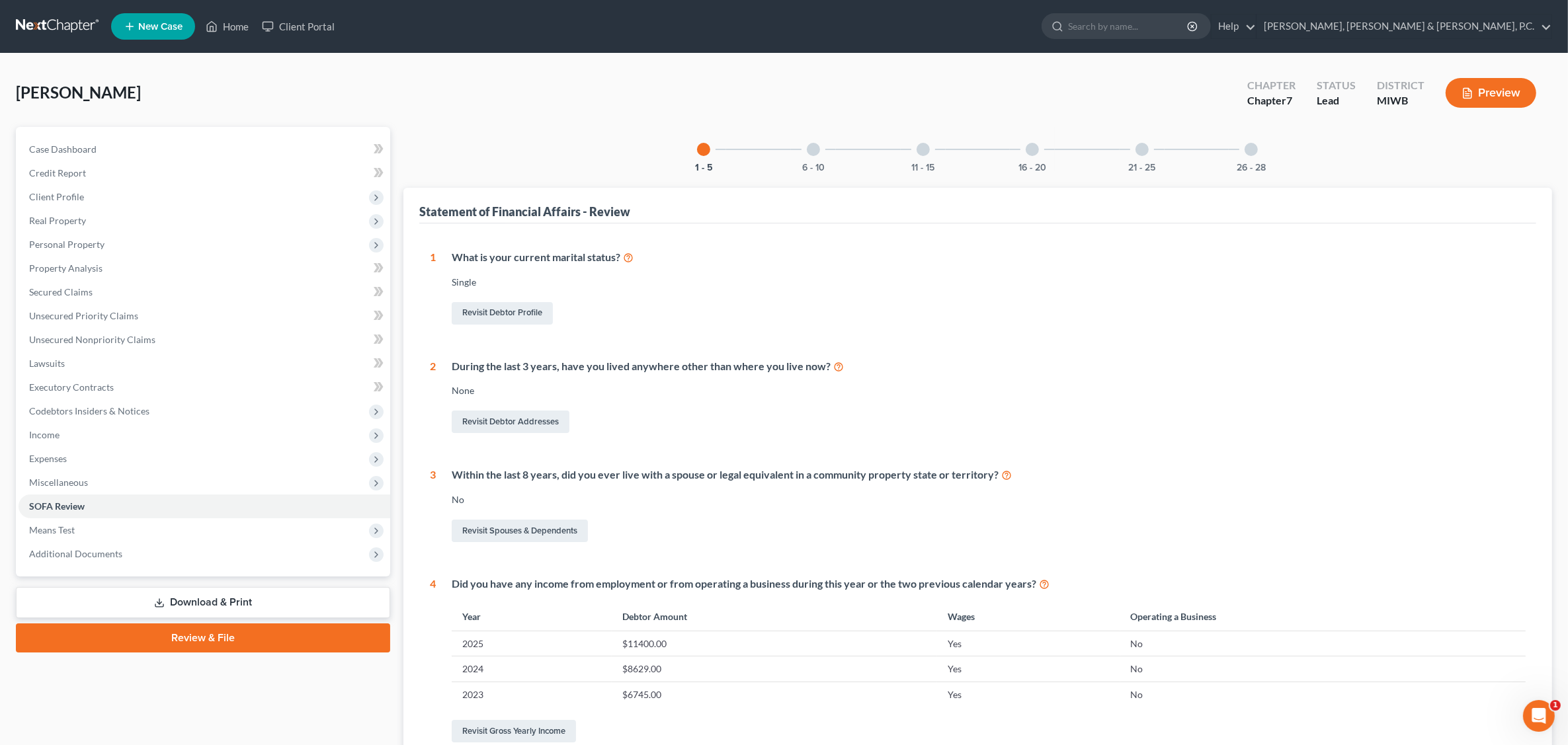
click at [814, 154] on div at bounding box center [813, 149] width 14 height 14
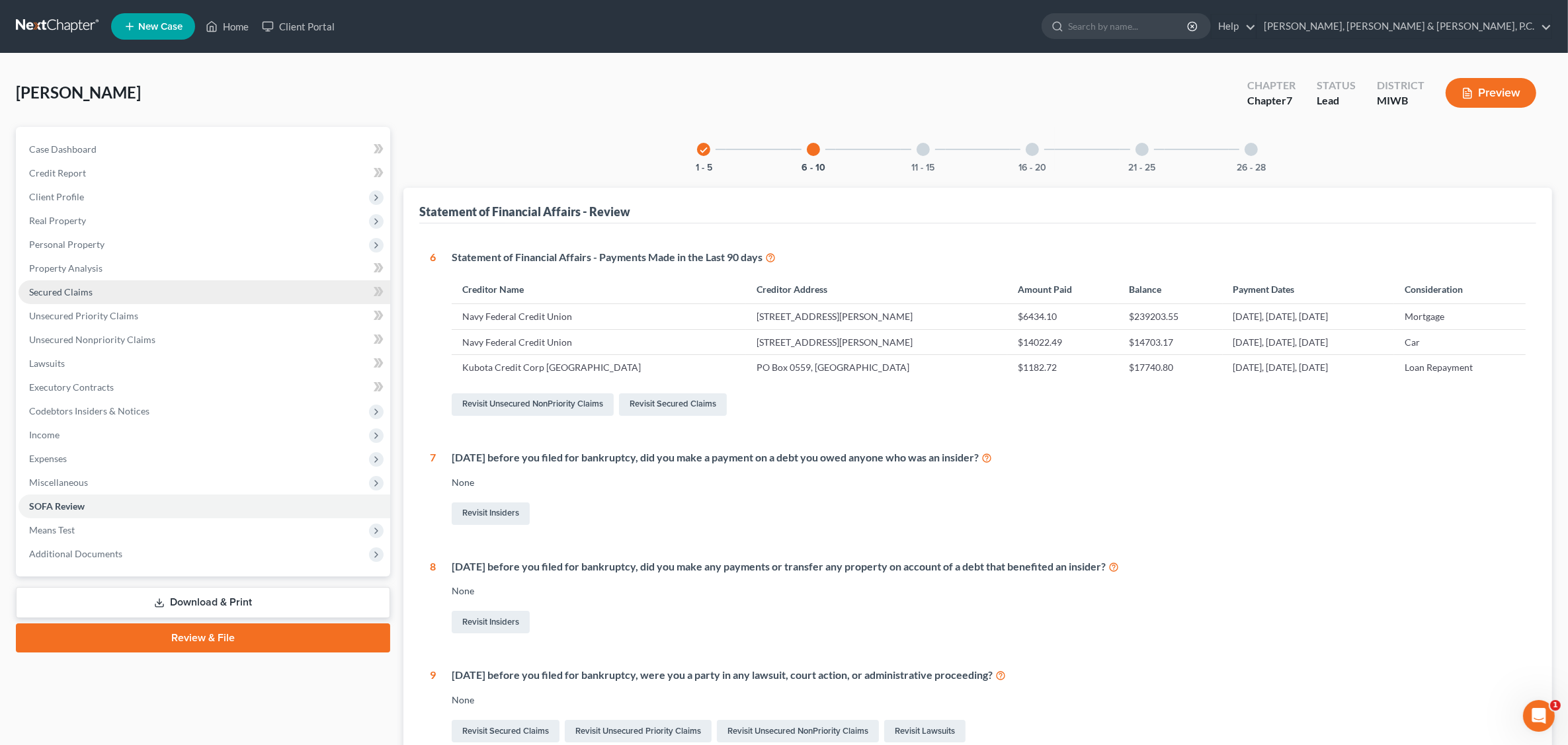
click at [88, 286] on span "Secured Claims" at bounding box center [60, 292] width 63 height 11
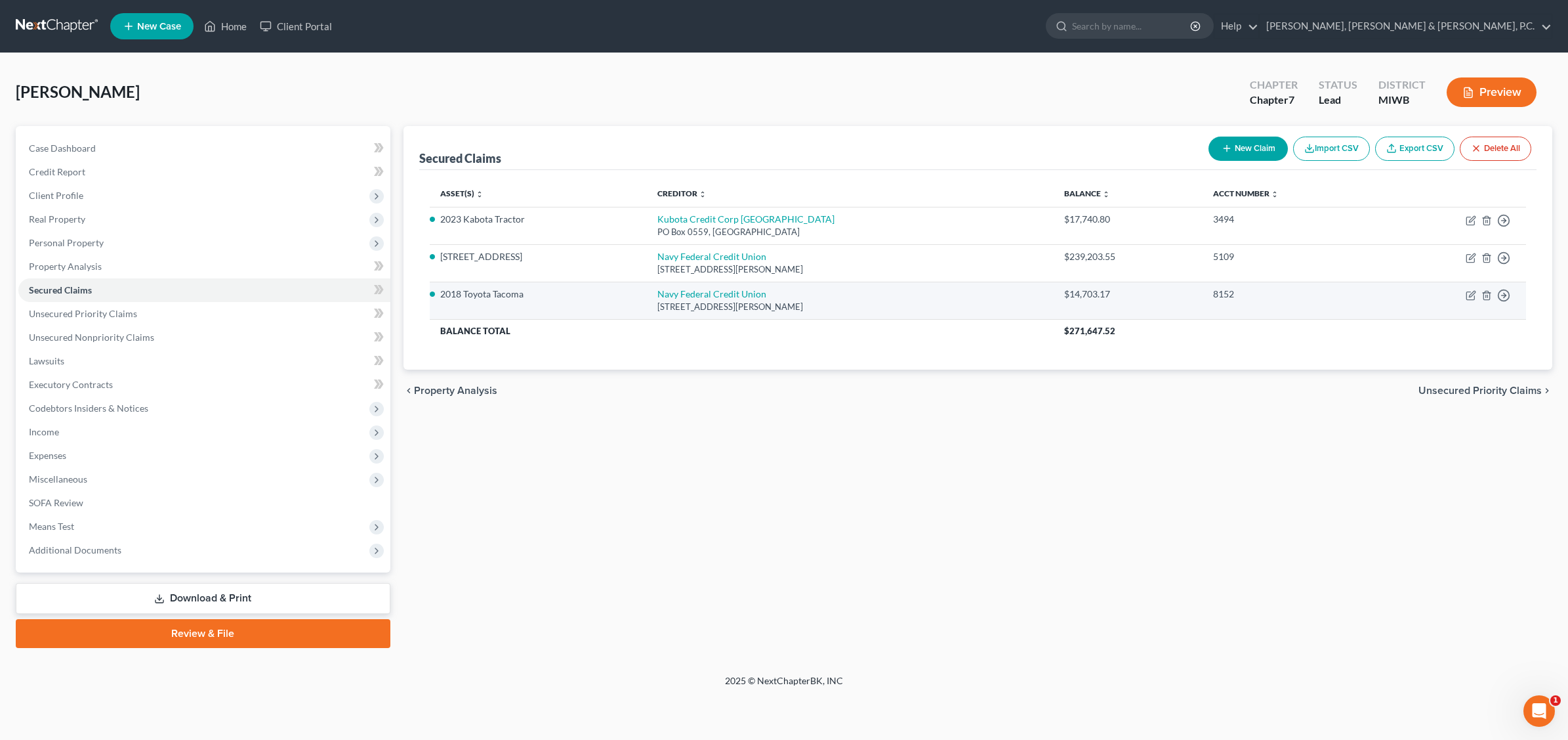
click at [1251, 300] on td "Move to E Move to F Move to G Move to Notice Only" at bounding box center [1454, 300] width 145 height 37
click at [1251, 297] on icon "button" at bounding box center [1471, 295] width 11 height 11
select select "48"
select select "0"
select select "2"
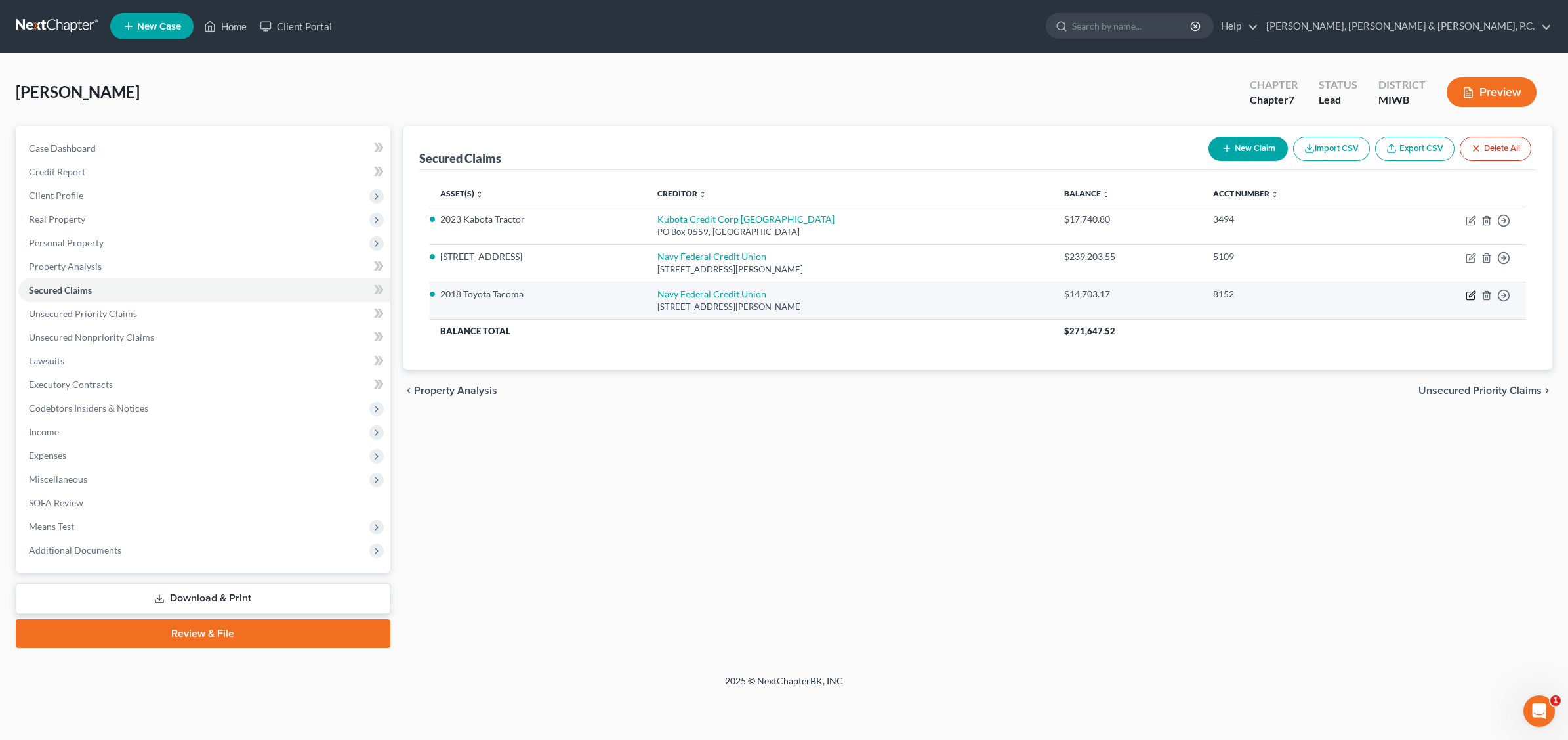
select select "0"
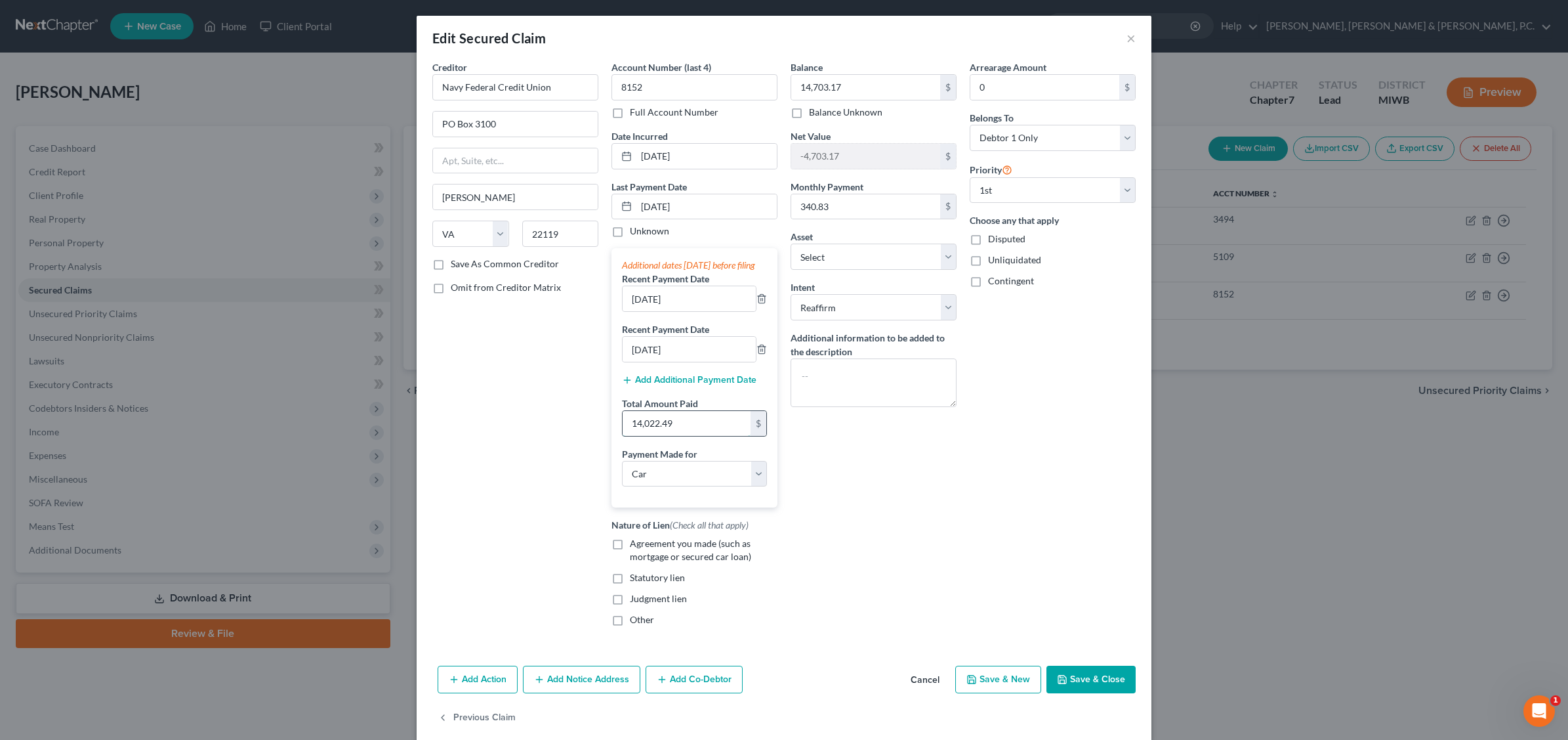
click at [701, 436] on input "14,022.49" at bounding box center [687, 423] width 128 height 25
type input "1,022.49"
click at [1104, 693] on button "Save & Close" at bounding box center [1091, 679] width 89 height 28
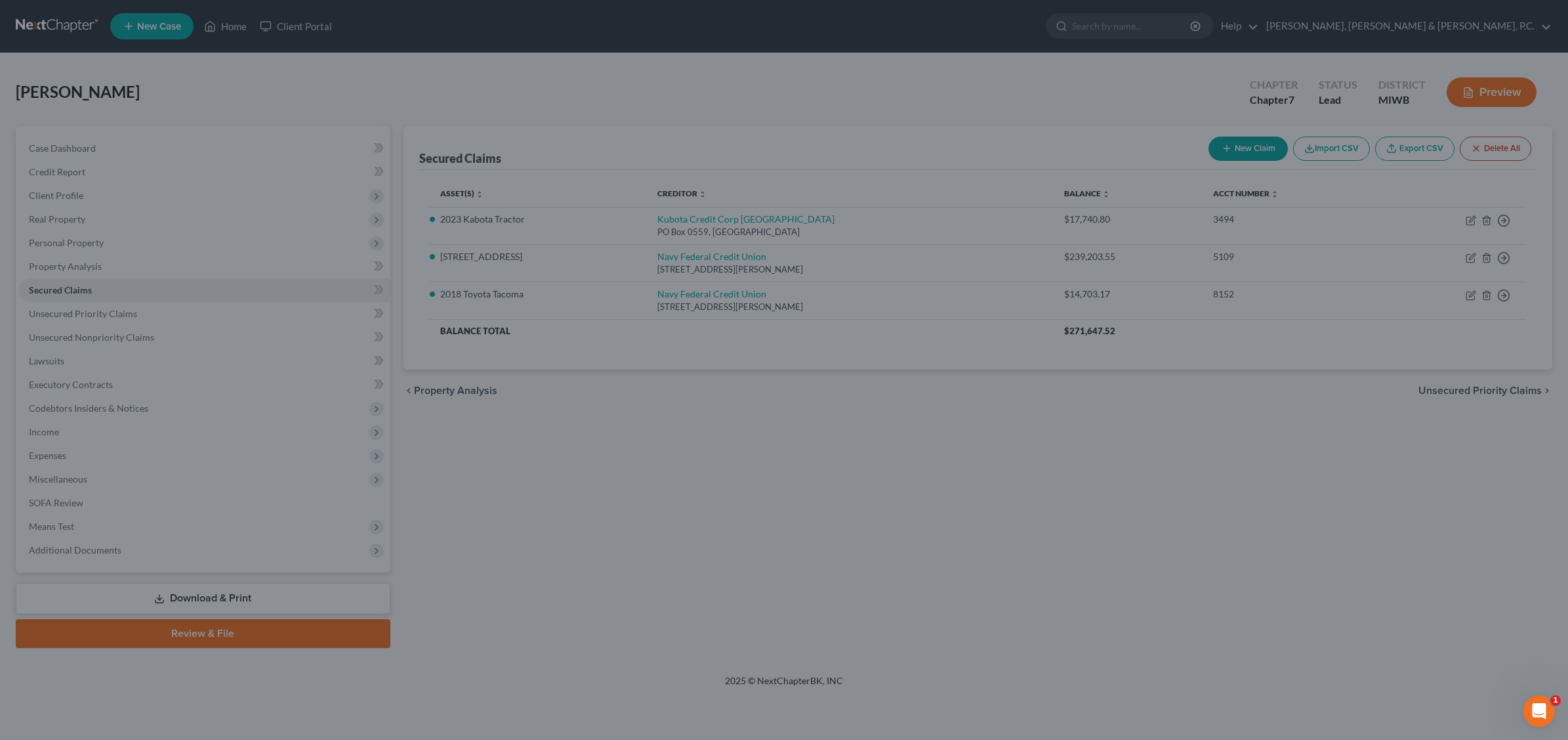
select select "8"
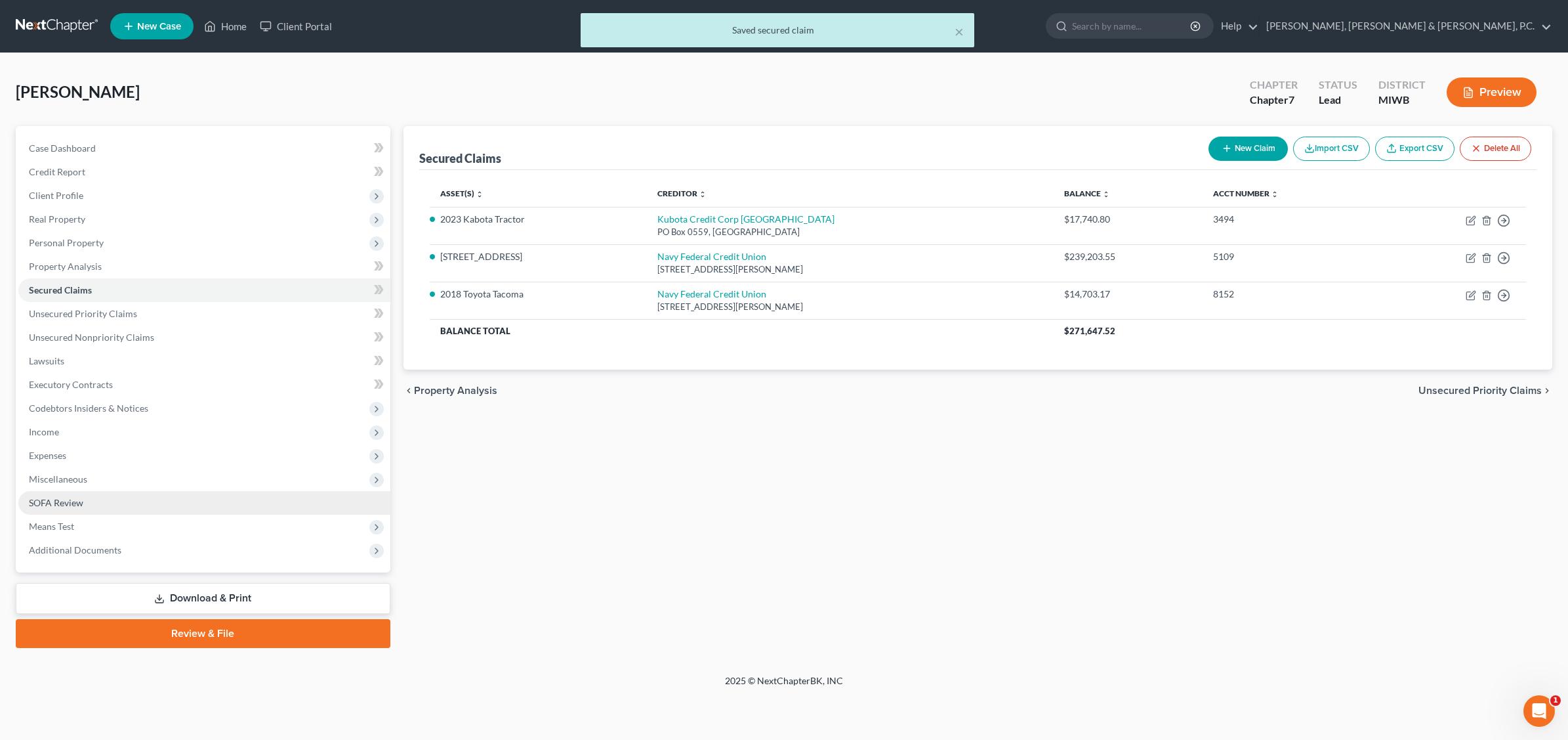
click at [148, 497] on link "SOFA Review" at bounding box center [204, 503] width 372 height 23
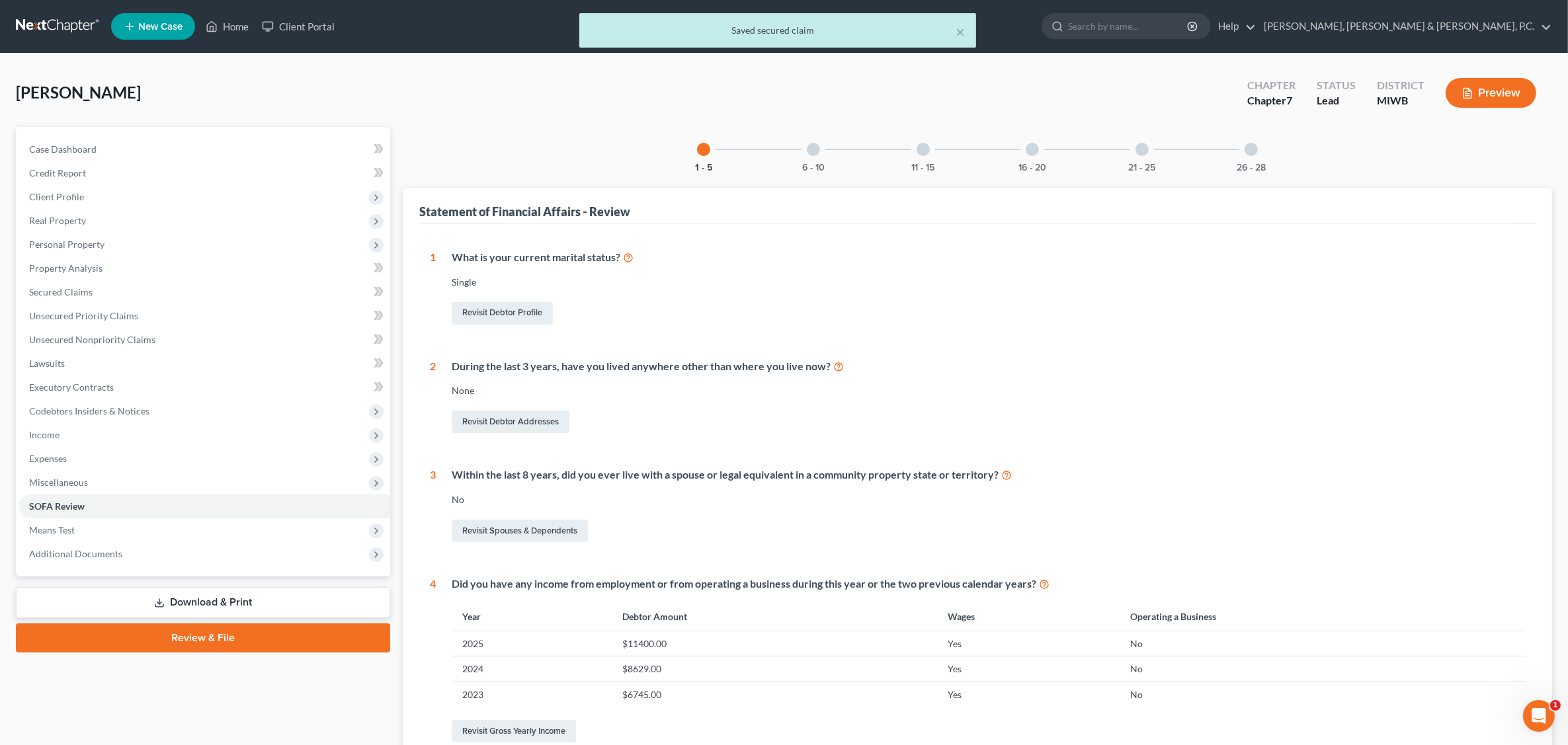
drag, startPoint x: 811, startPoint y: 146, endPoint x: 827, endPoint y: 157, distance: 19.4
click at [811, 147] on div at bounding box center [813, 149] width 14 height 14
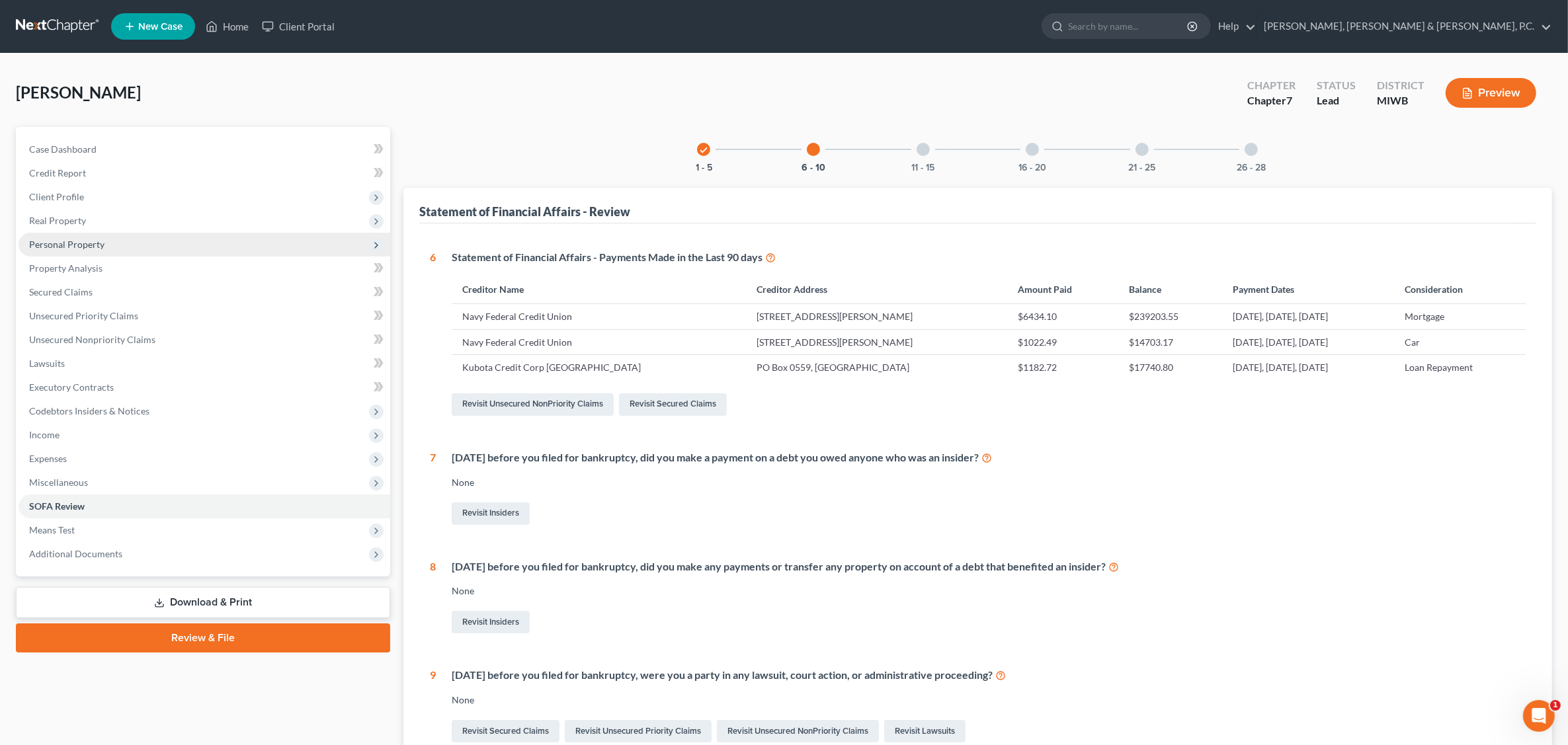
click at [91, 248] on span "Personal Property" at bounding box center [67, 244] width 75 height 11
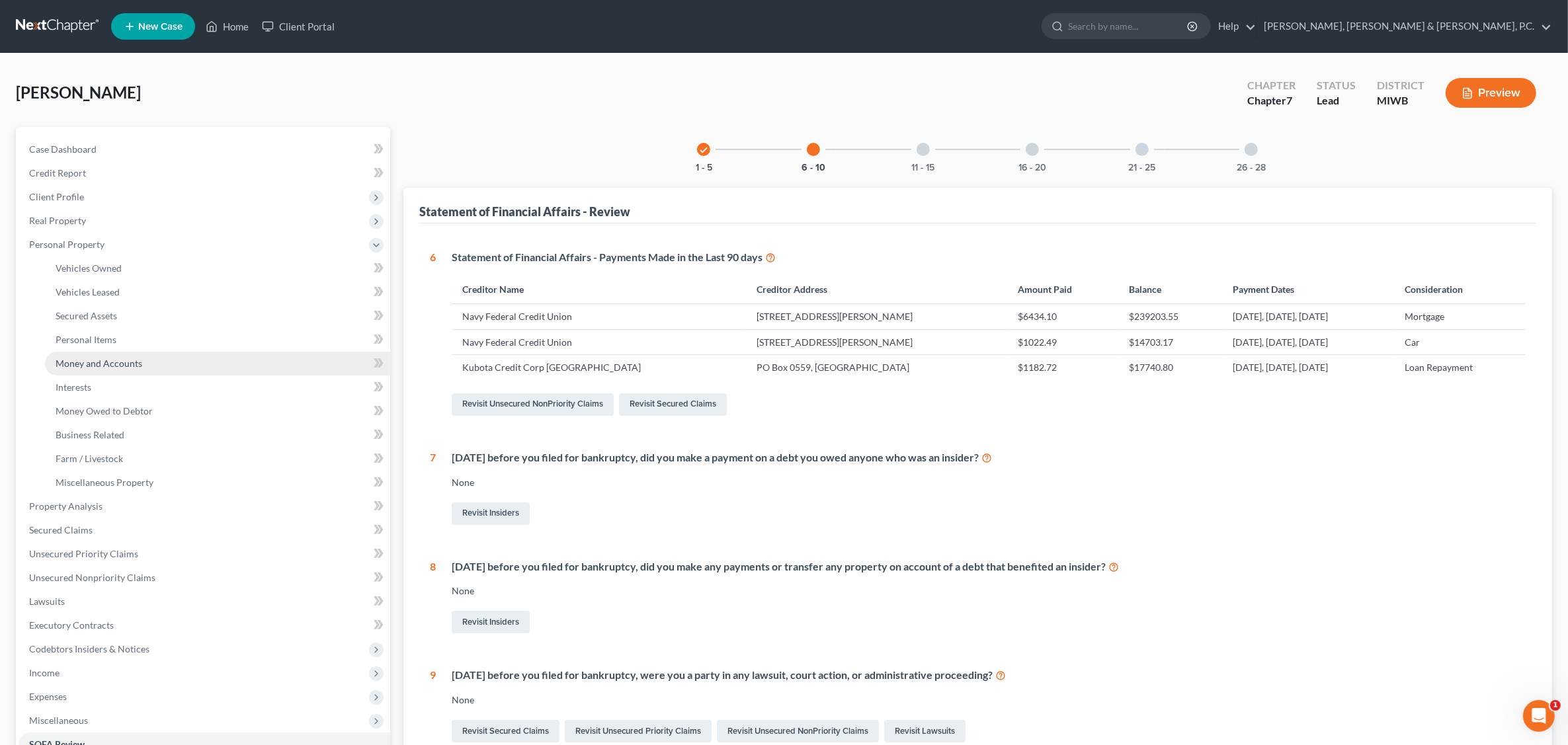
click at [133, 366] on span "Money and Accounts" at bounding box center [99, 364] width 87 height 11
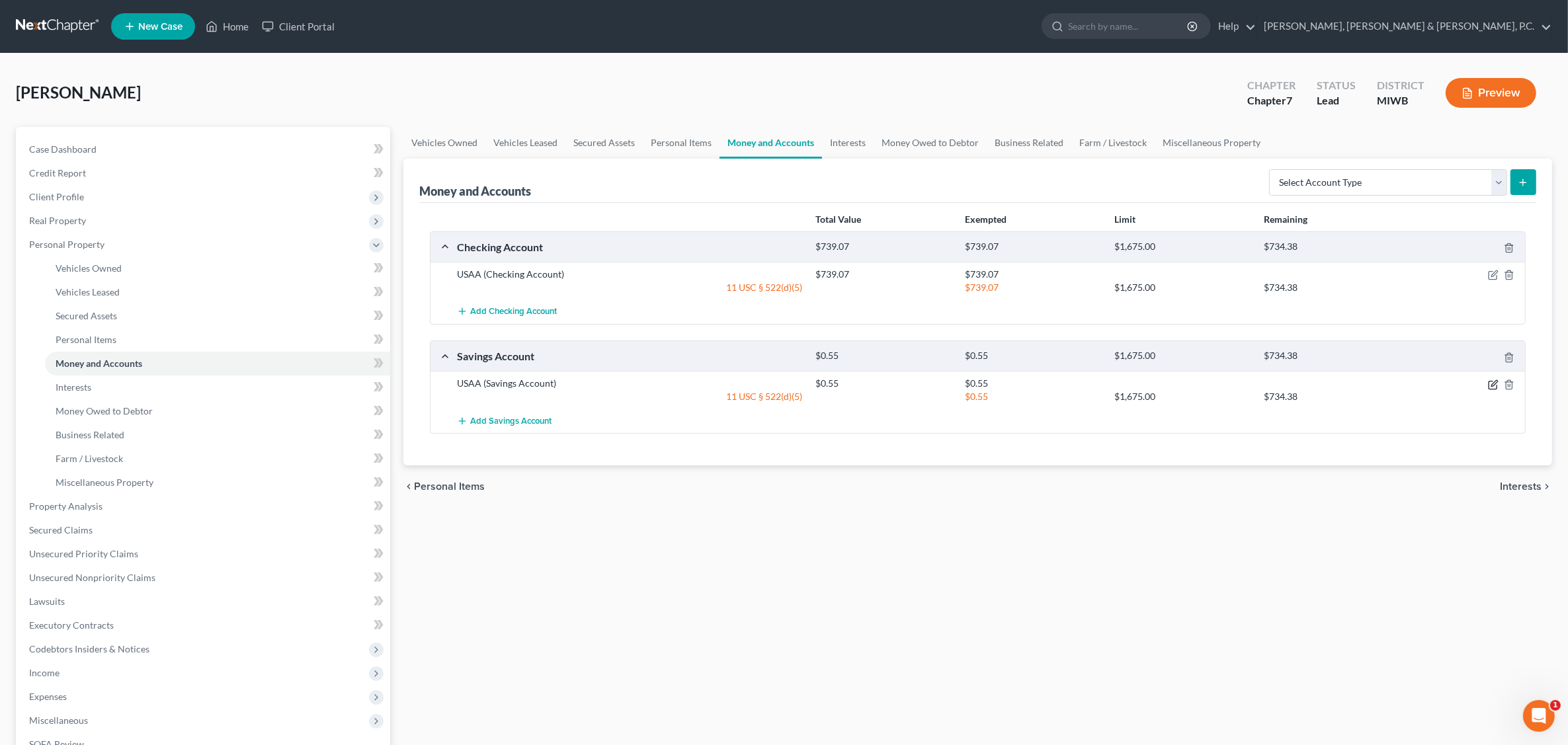
click at [1261, 389] on icon "button" at bounding box center [1492, 384] width 8 height 8
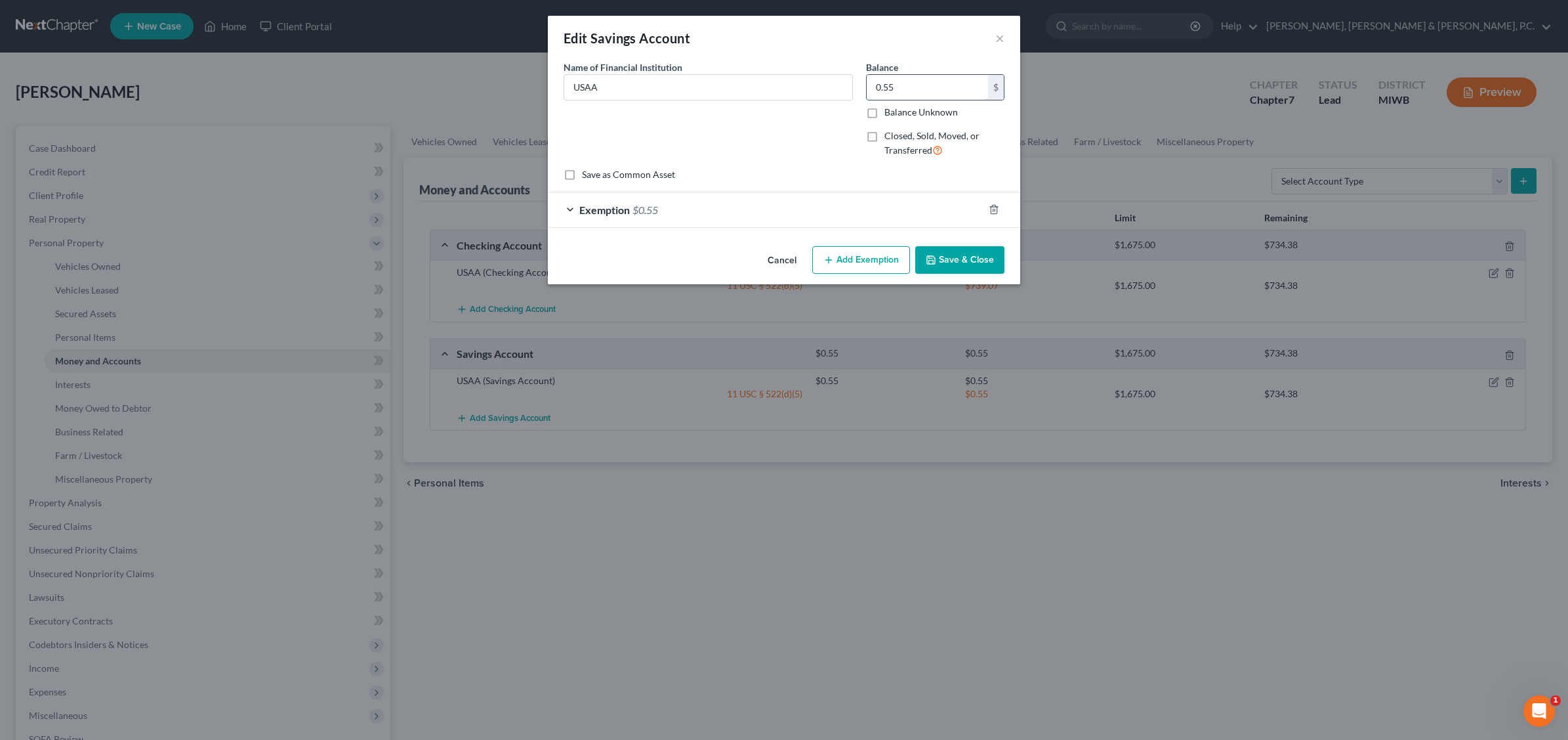
click at [904, 87] on input "0.55" at bounding box center [927, 87] width 121 height 25
type input "11.71"
click at [966, 260] on button "Save & Close" at bounding box center [960, 259] width 89 height 28
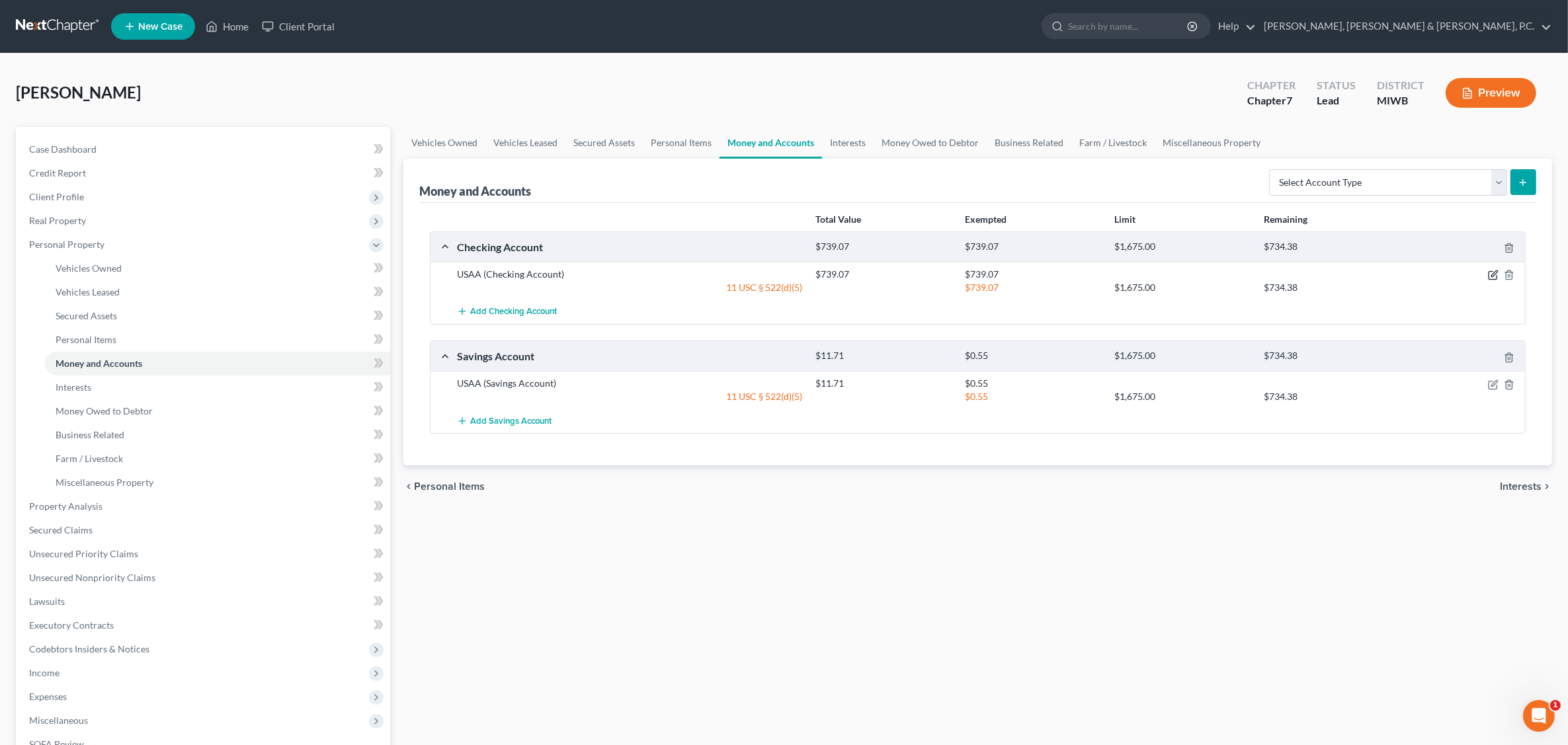
click at [1261, 275] on icon "button" at bounding box center [1493, 275] width 11 height 11
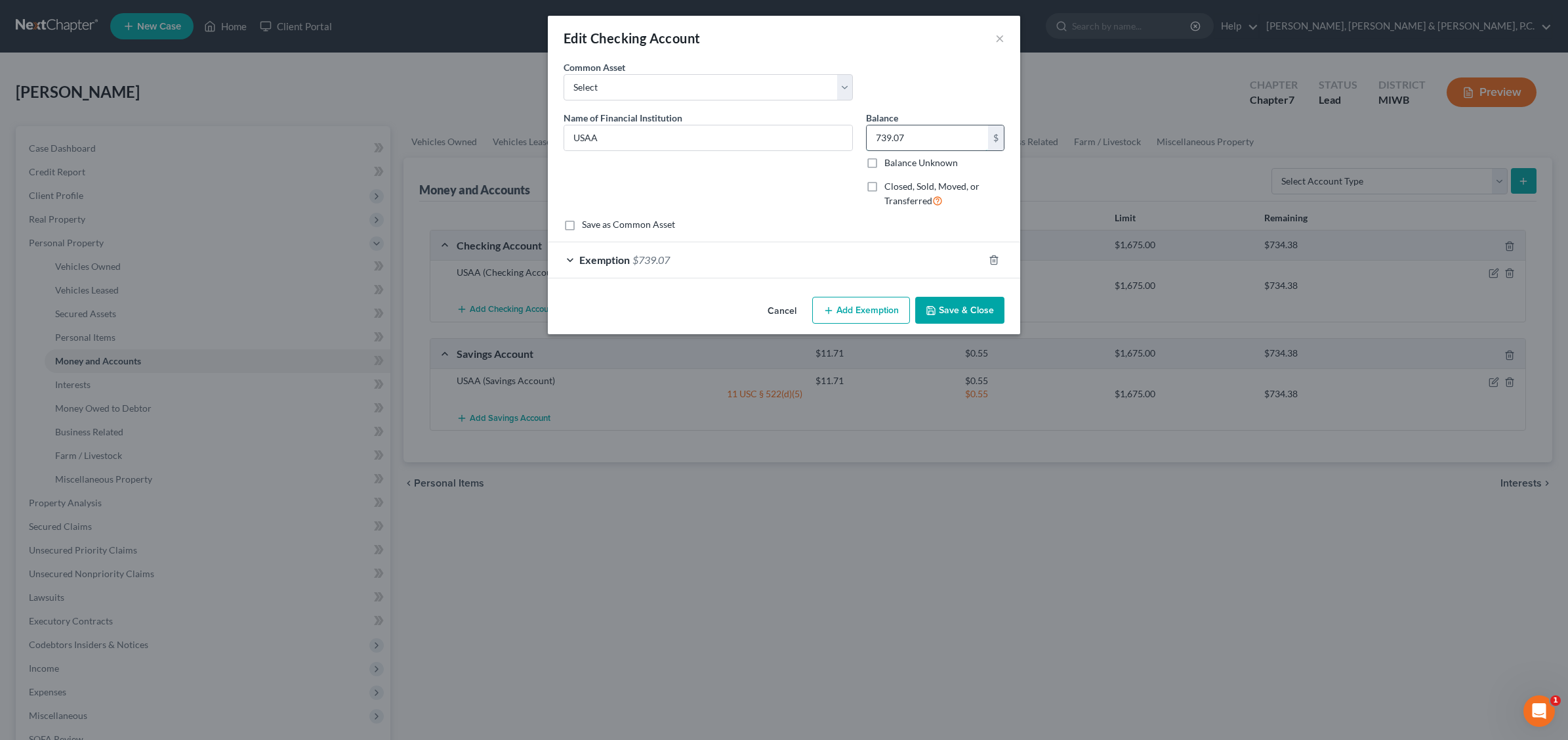
click at [924, 136] on input "739.07" at bounding box center [927, 137] width 121 height 25
type input "150.78"
click at [953, 310] on button "Save & Close" at bounding box center [960, 310] width 89 height 28
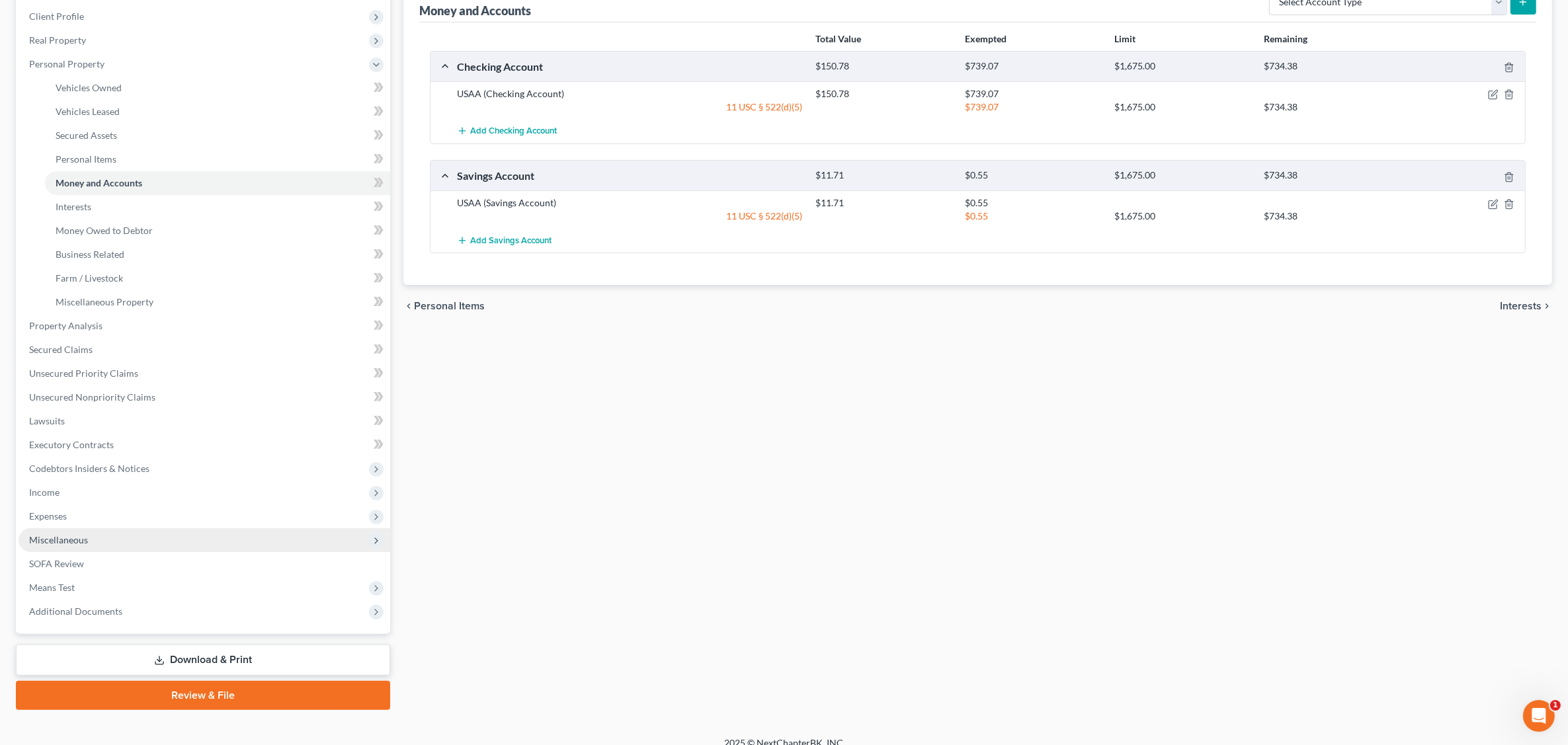
scroll to position [194, 0]
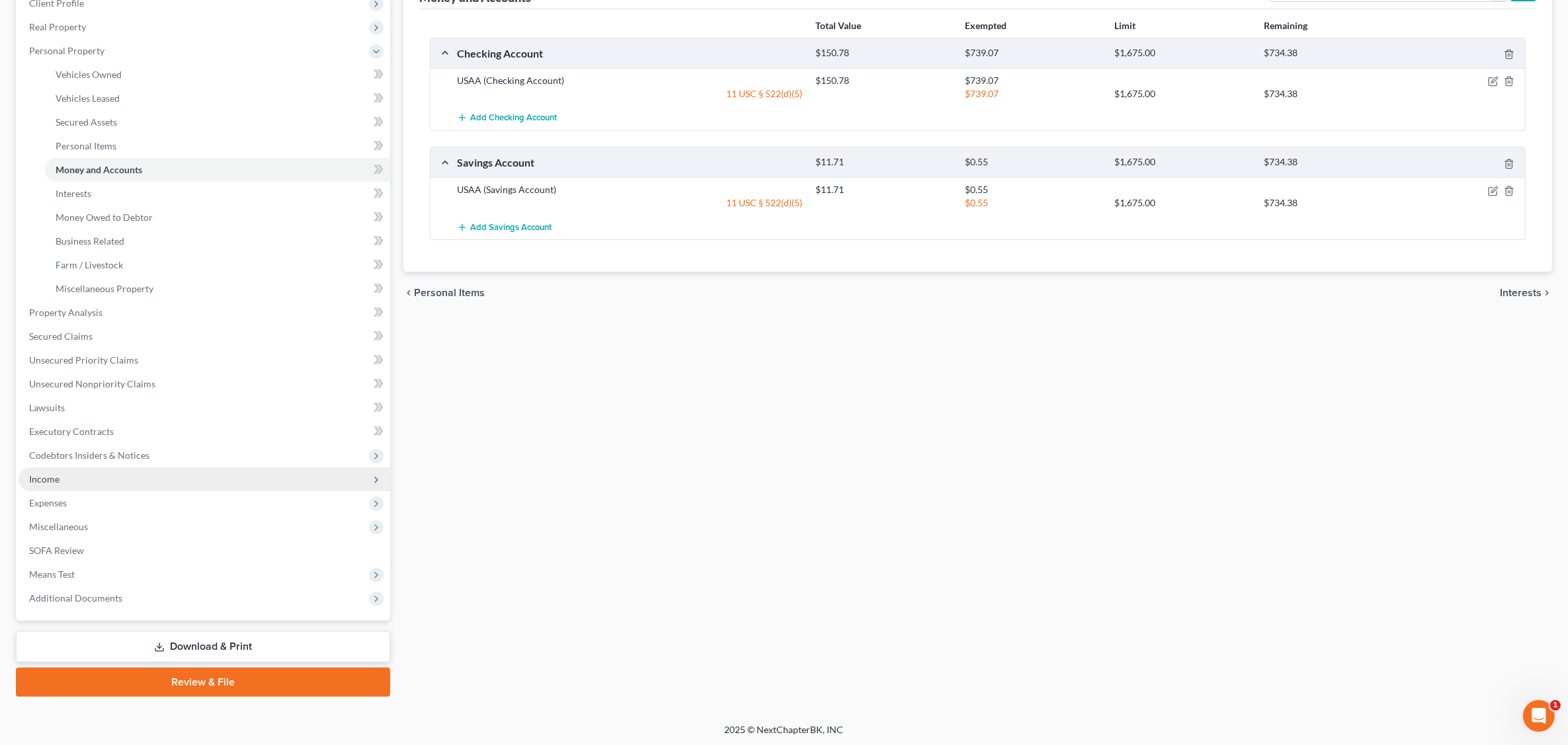
click at [63, 480] on span "Income" at bounding box center [204, 479] width 372 height 23
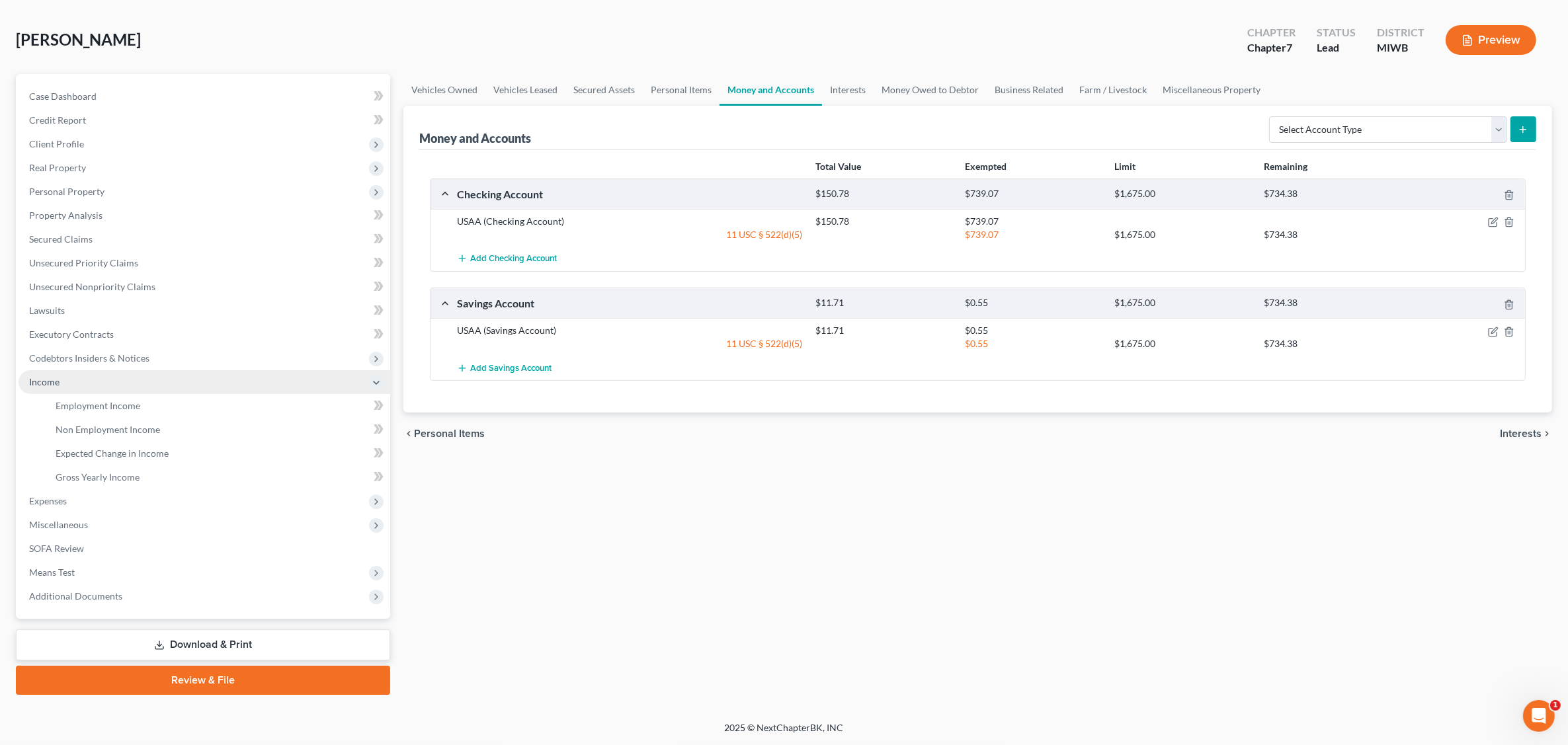
scroll to position [51, 0]
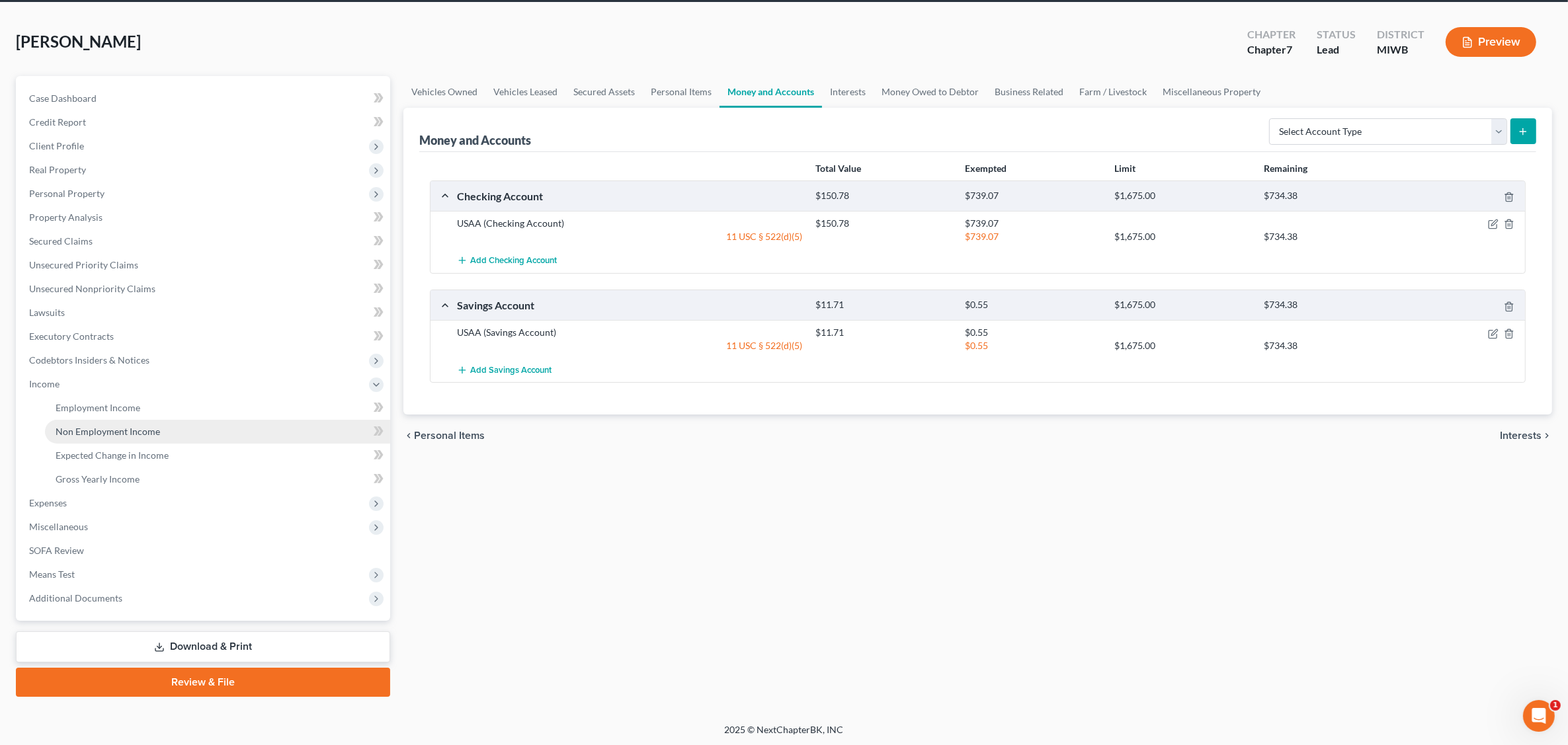
click at [139, 430] on span "Non Employment Income" at bounding box center [107, 431] width 105 height 11
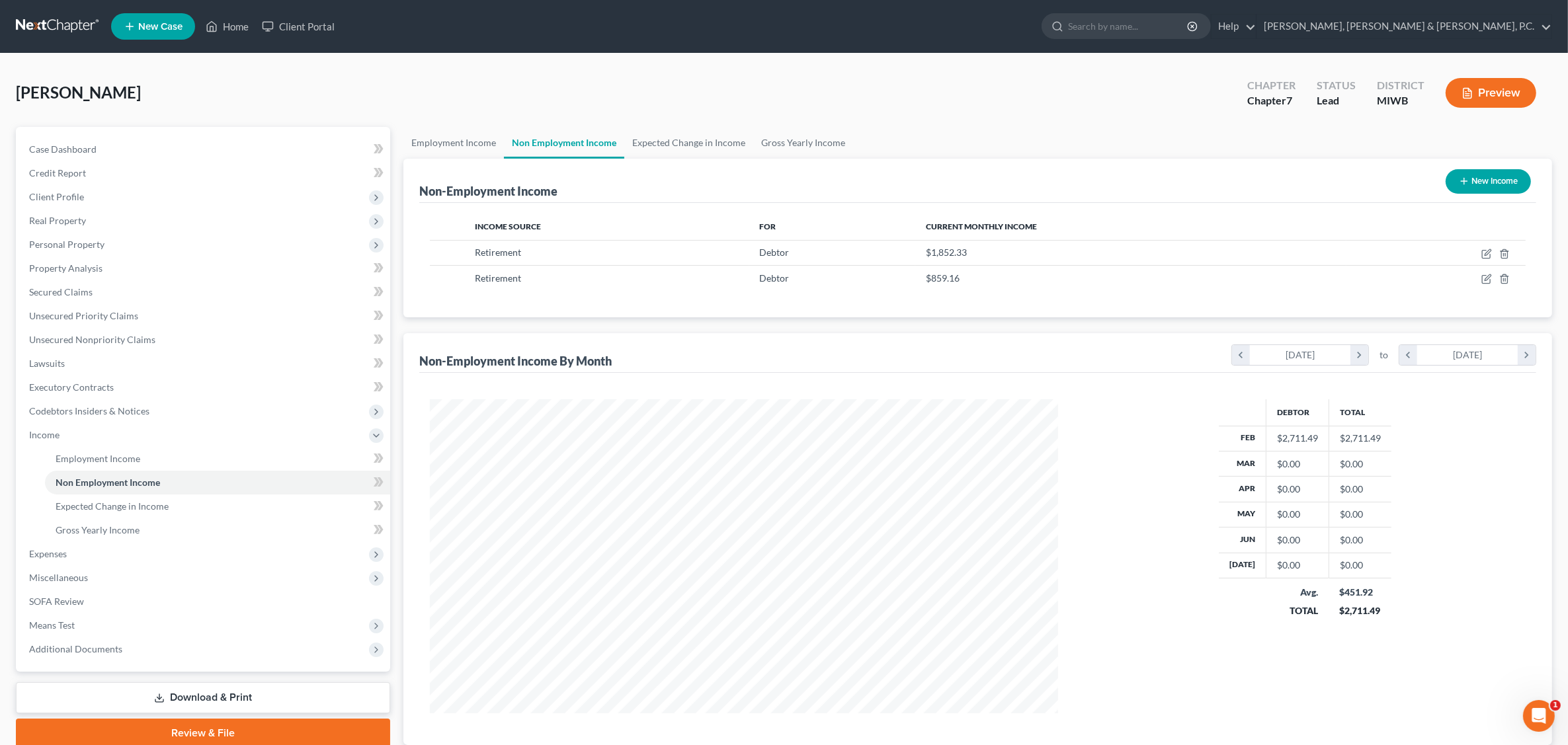
scroll to position [314, 655]
click at [135, 458] on span "Employment Income" at bounding box center [98, 458] width 85 height 11
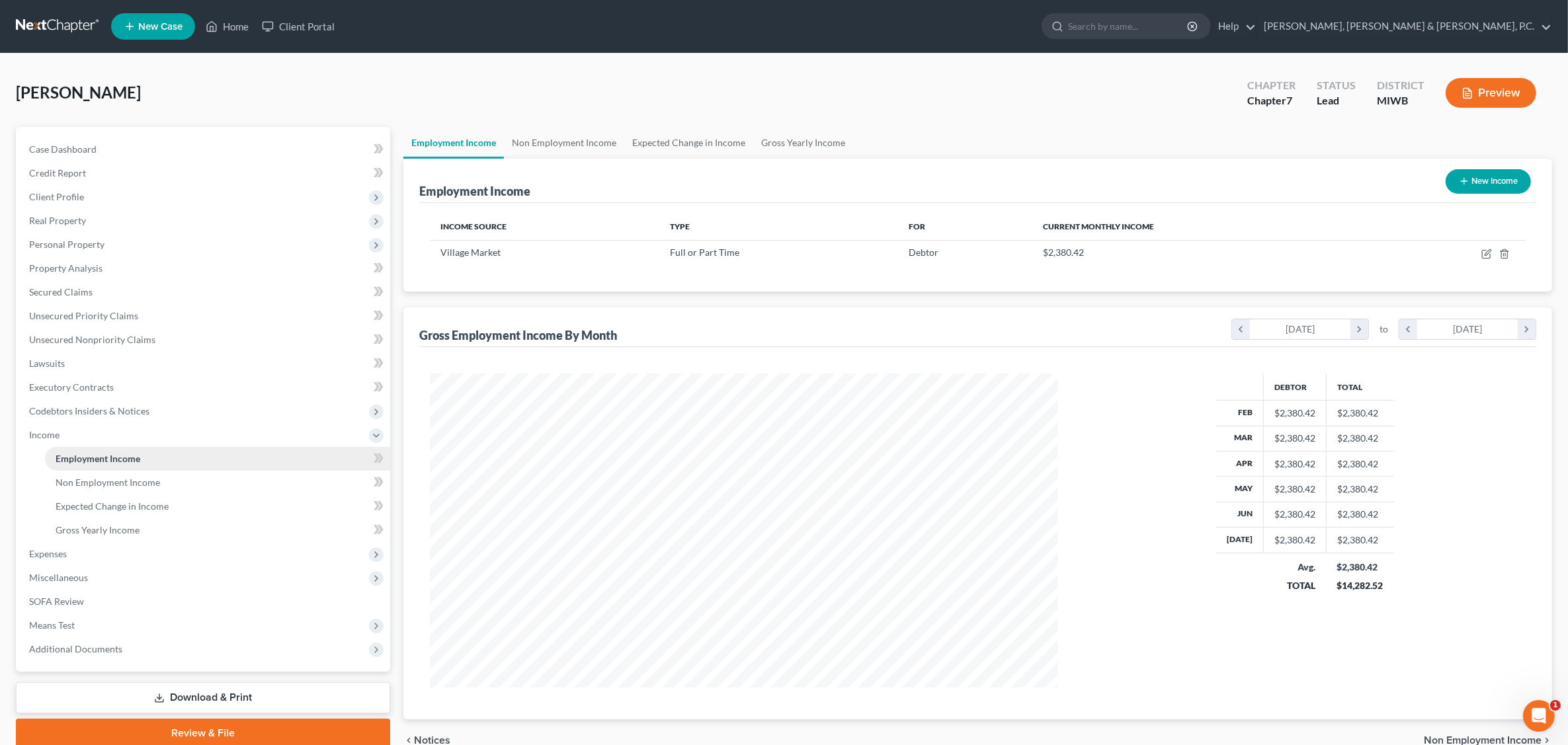
scroll to position [314, 655]
click at [145, 477] on span "Non Employment Income" at bounding box center [107, 482] width 105 height 11
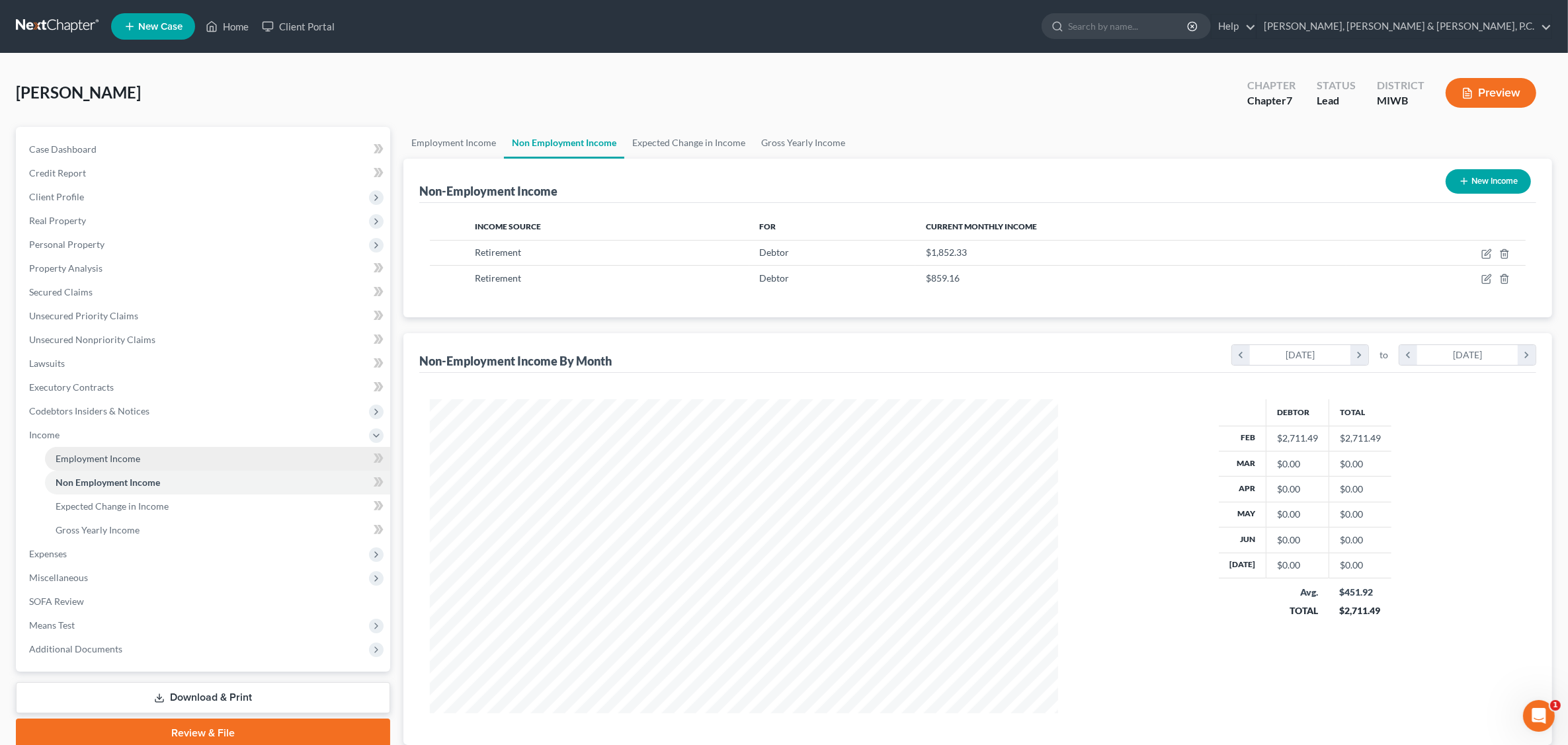
scroll to position [314, 655]
click at [140, 458] on link "Employment Income" at bounding box center [217, 458] width 345 height 23
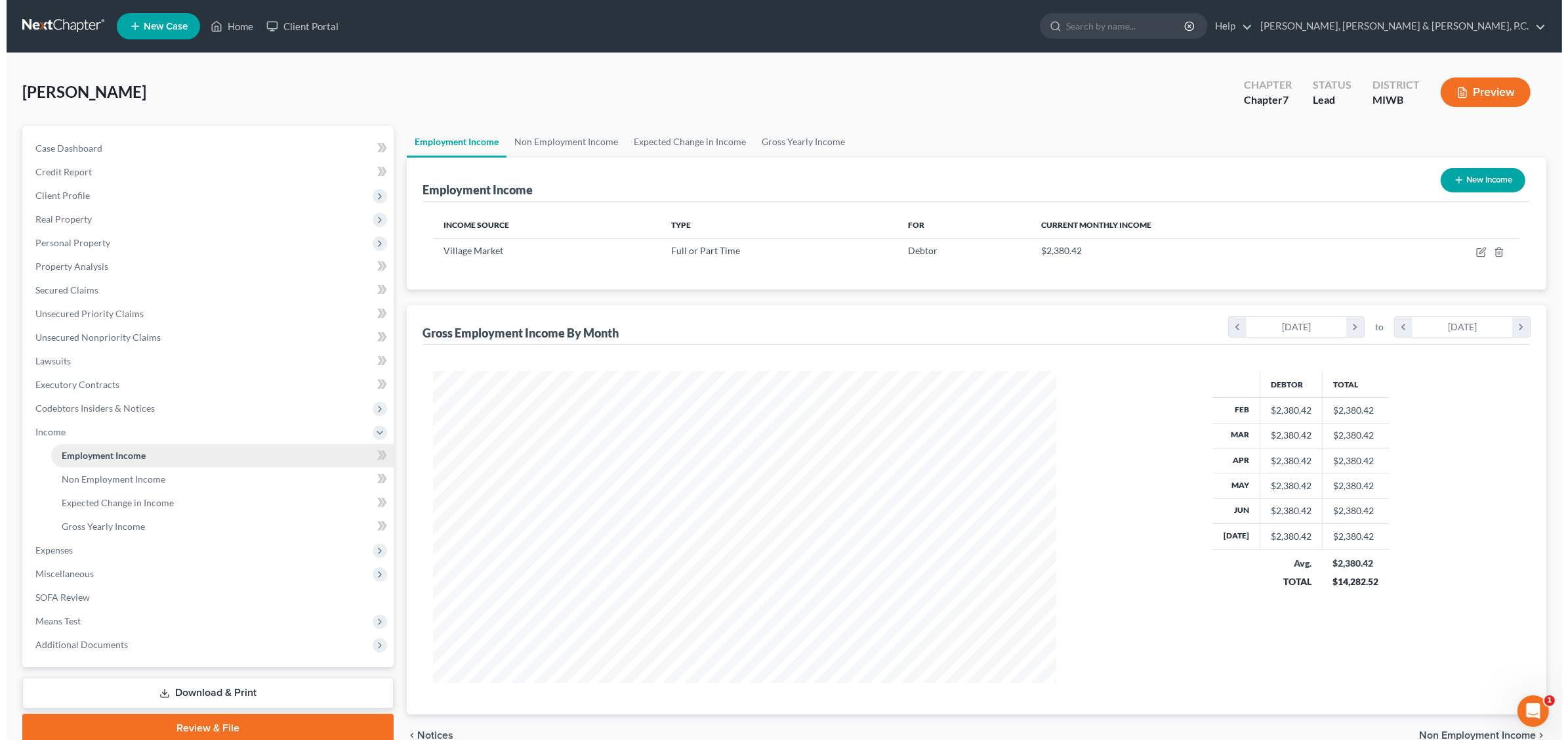
scroll to position [312, 650]
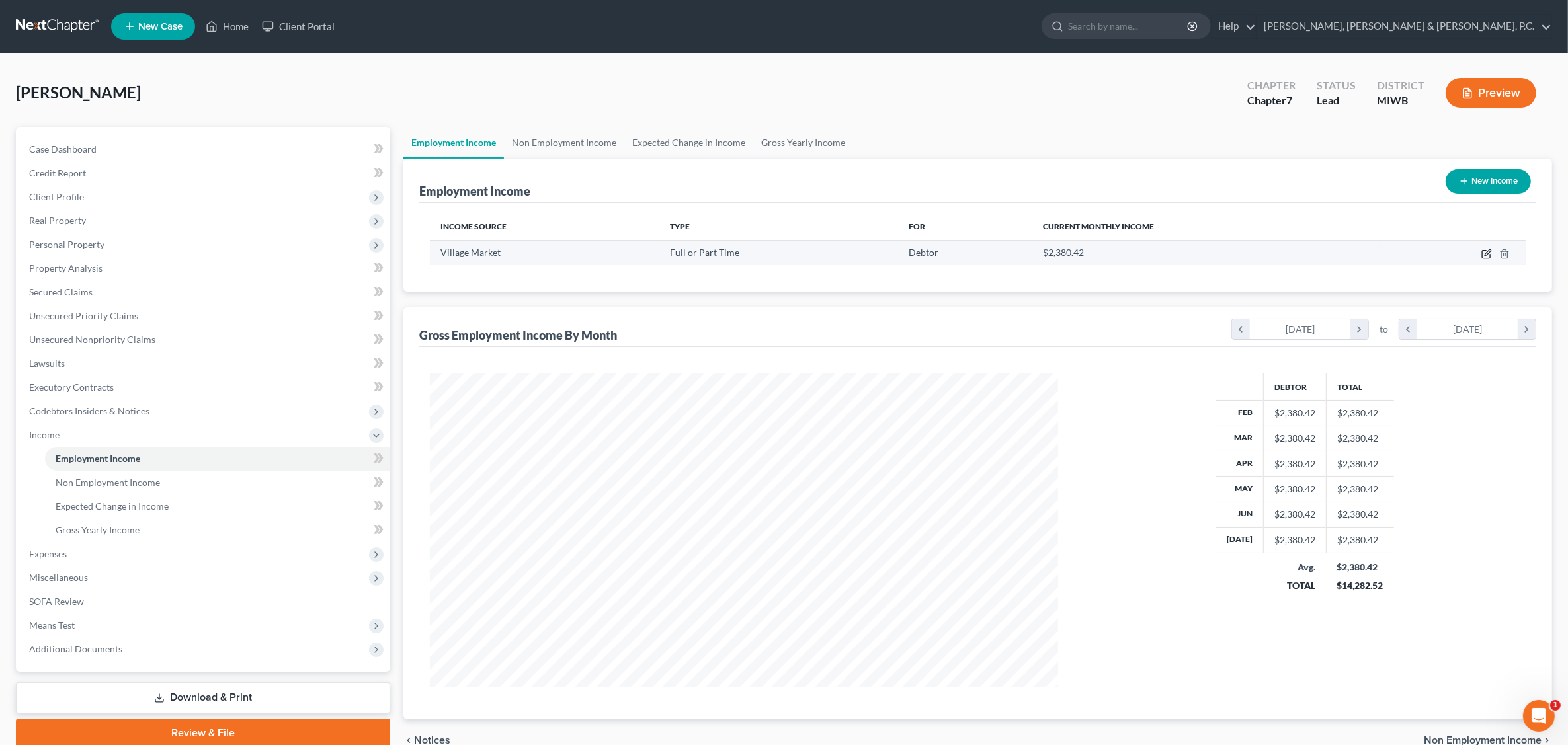
click at [1261, 253] on icon "button" at bounding box center [1486, 253] width 11 height 11
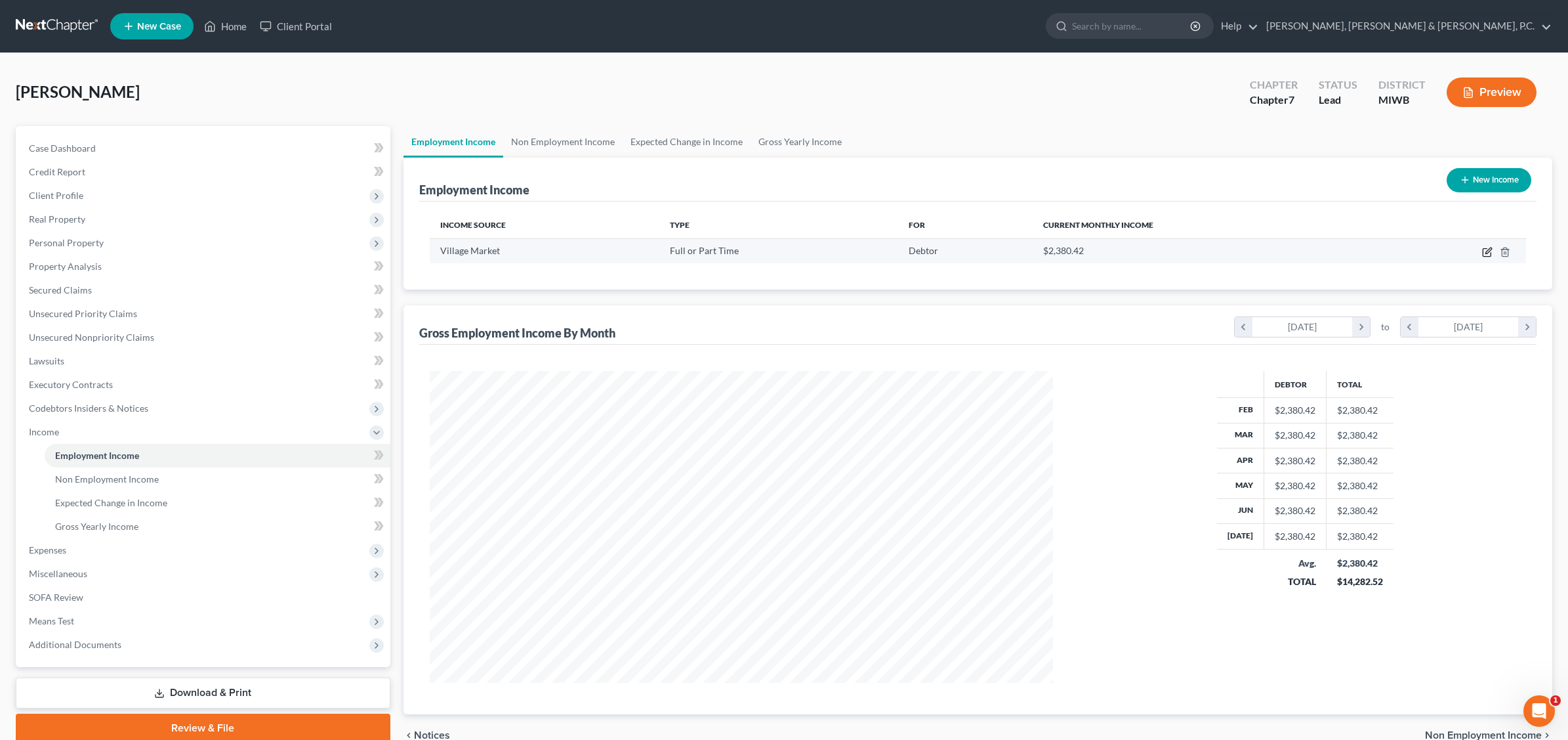
select select "0"
select select "23"
select select "0"
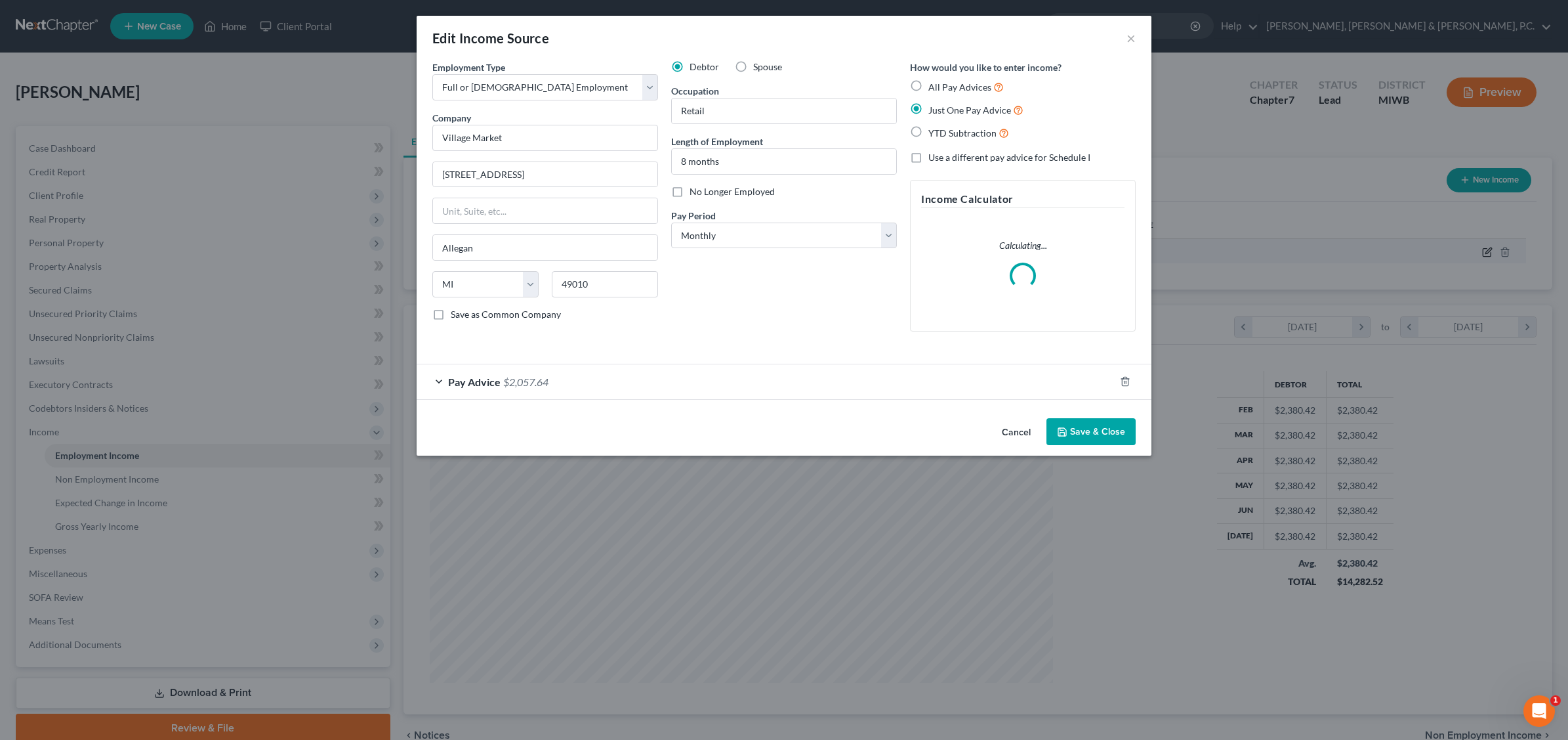
scroll to position [314, 654]
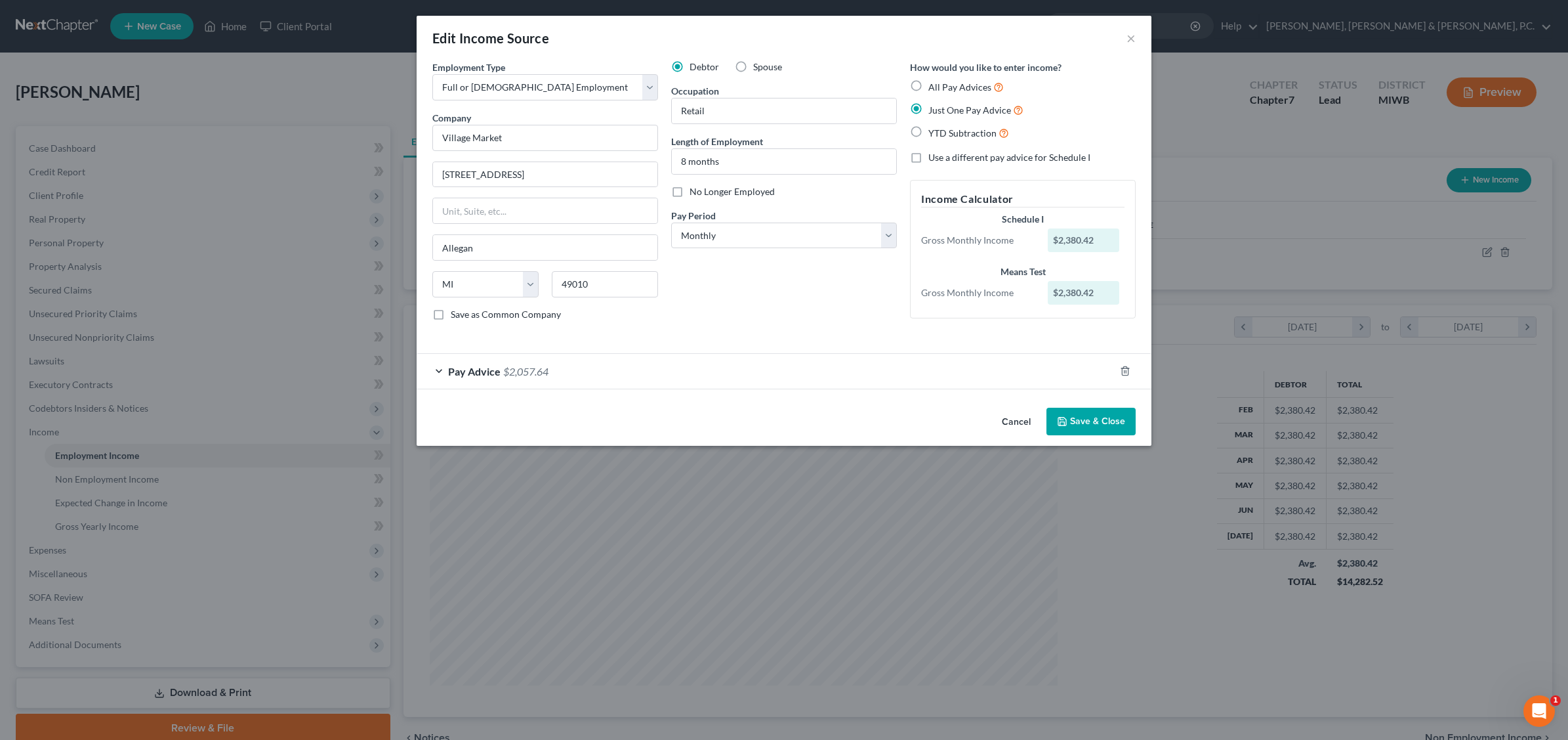
click at [489, 372] on span "Pay Advice" at bounding box center [474, 371] width 52 height 13
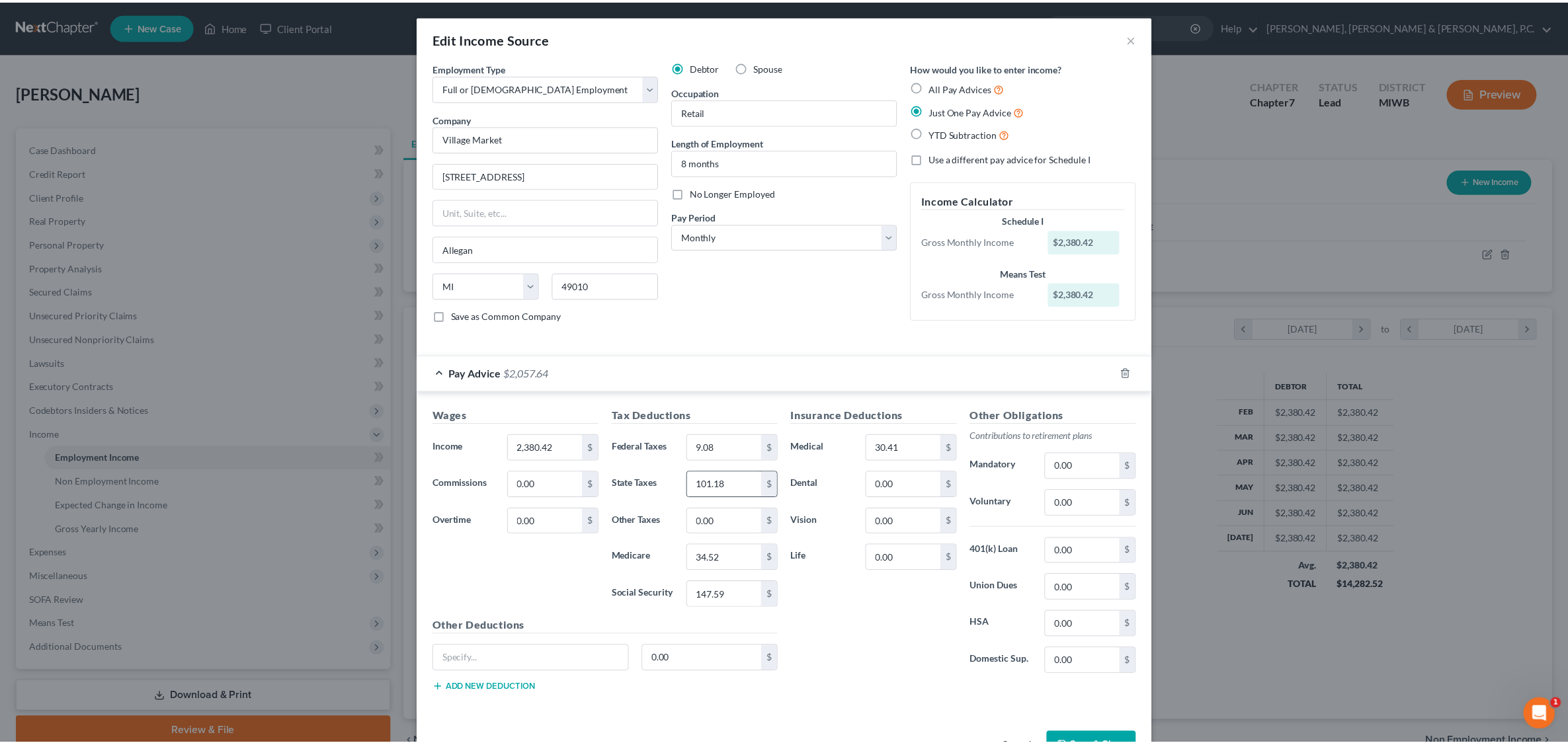
scroll to position [46, 0]
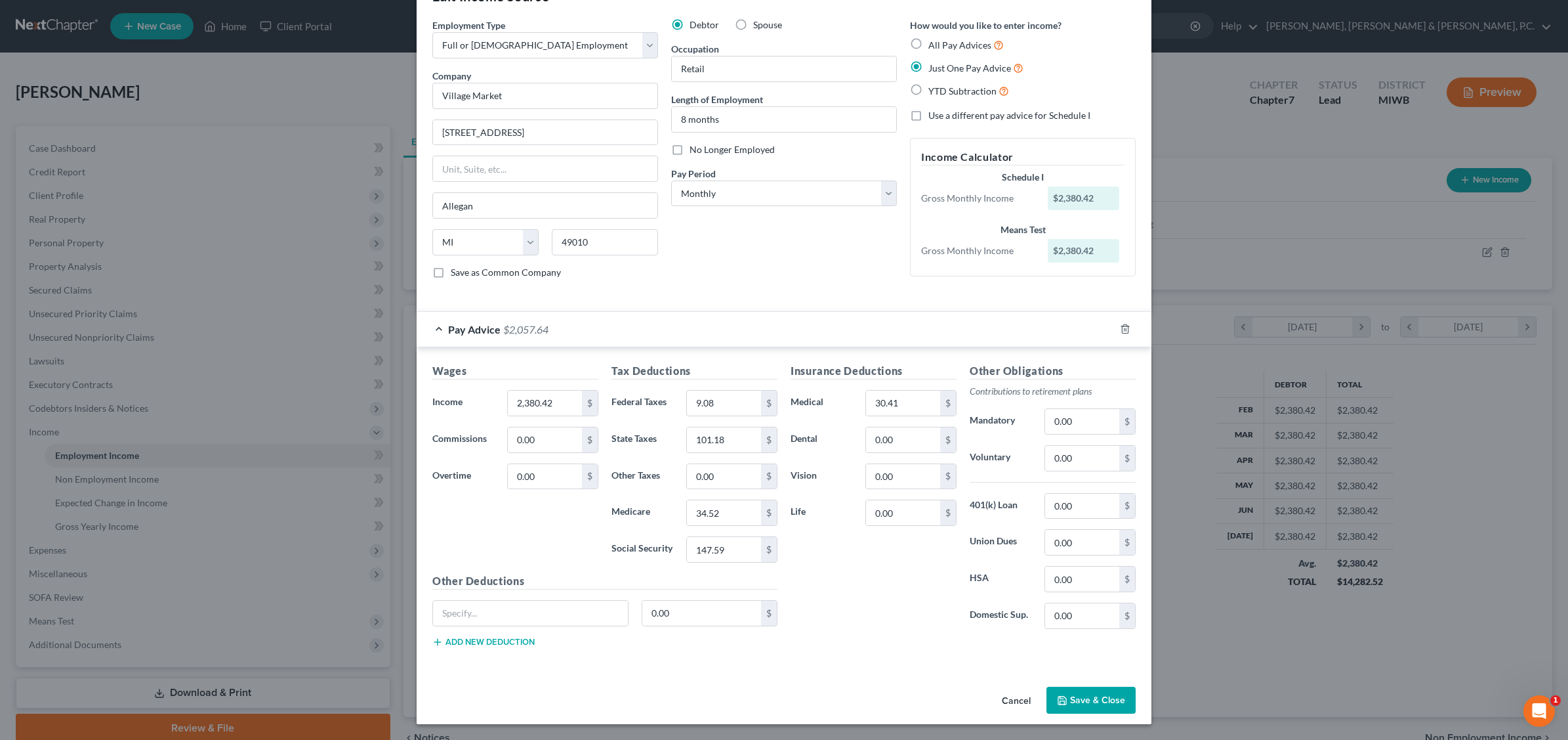
click at [1192, 106] on div "Edit Income Source × Employment Type * Select Full or [DEMOGRAPHIC_DATA] Employ…" at bounding box center [784, 370] width 1568 height 740
click at [1060, 701] on polyline "button" at bounding box center [1062, 702] width 5 height 4
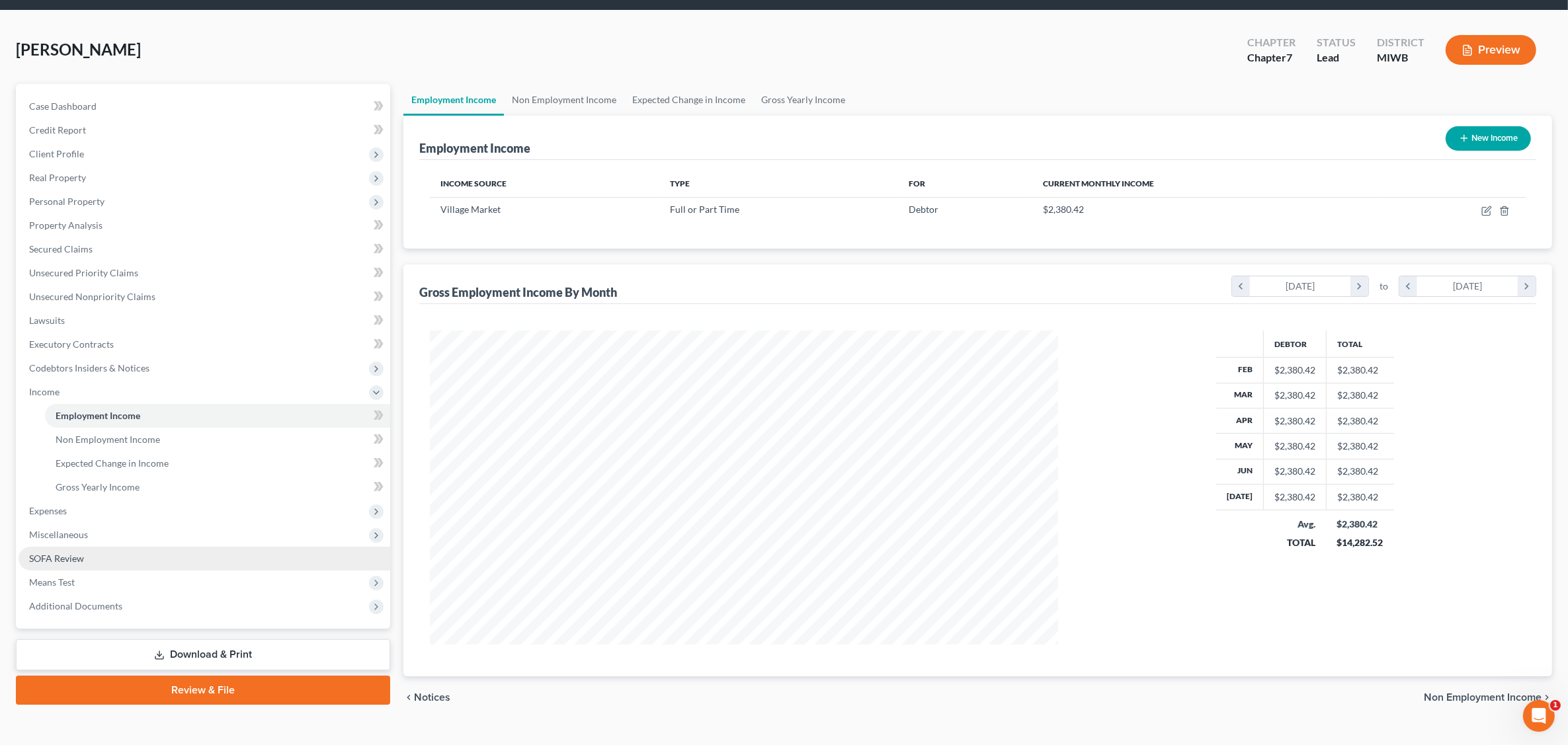
scroll to position [66, 0]
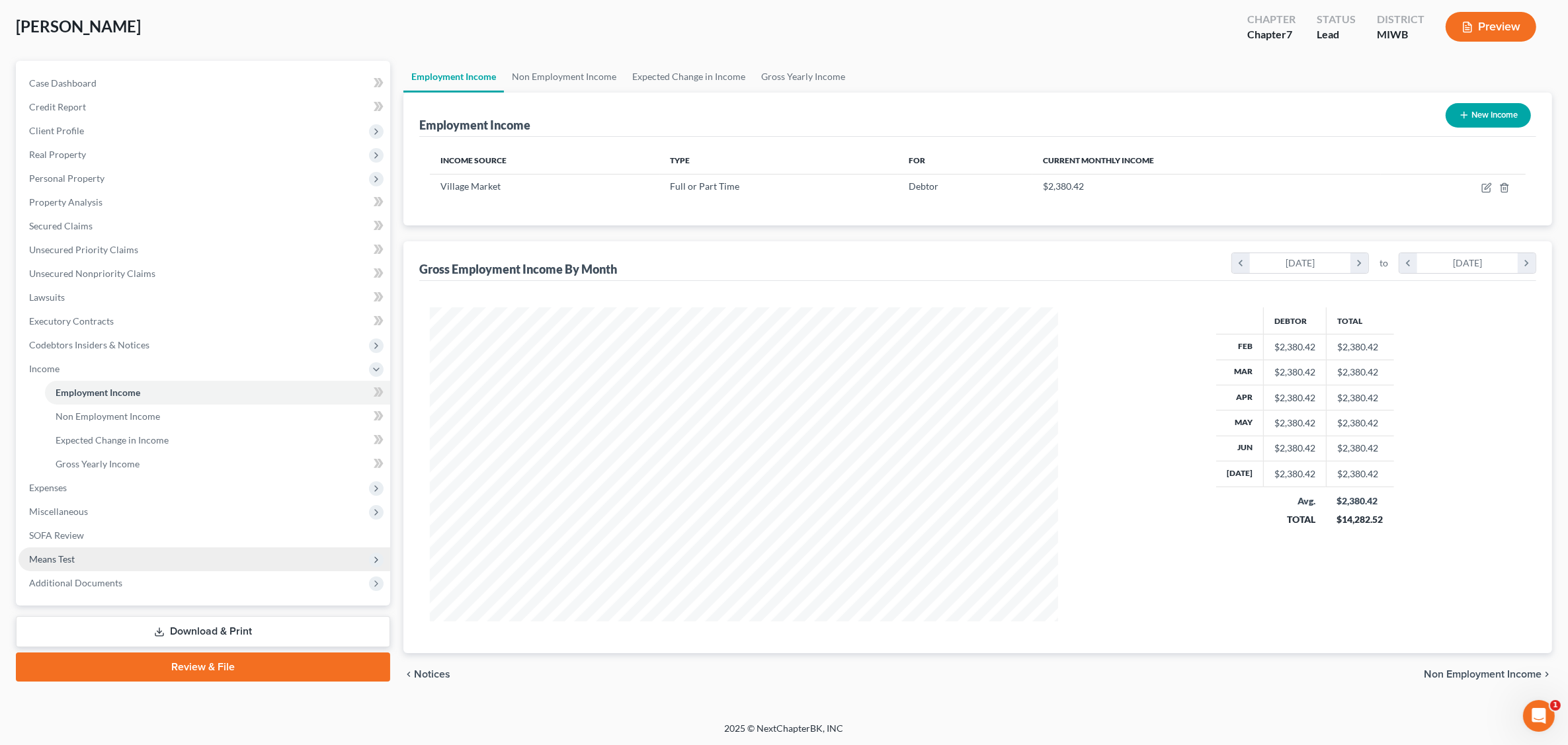
click at [83, 557] on span "Means Test" at bounding box center [204, 559] width 372 height 23
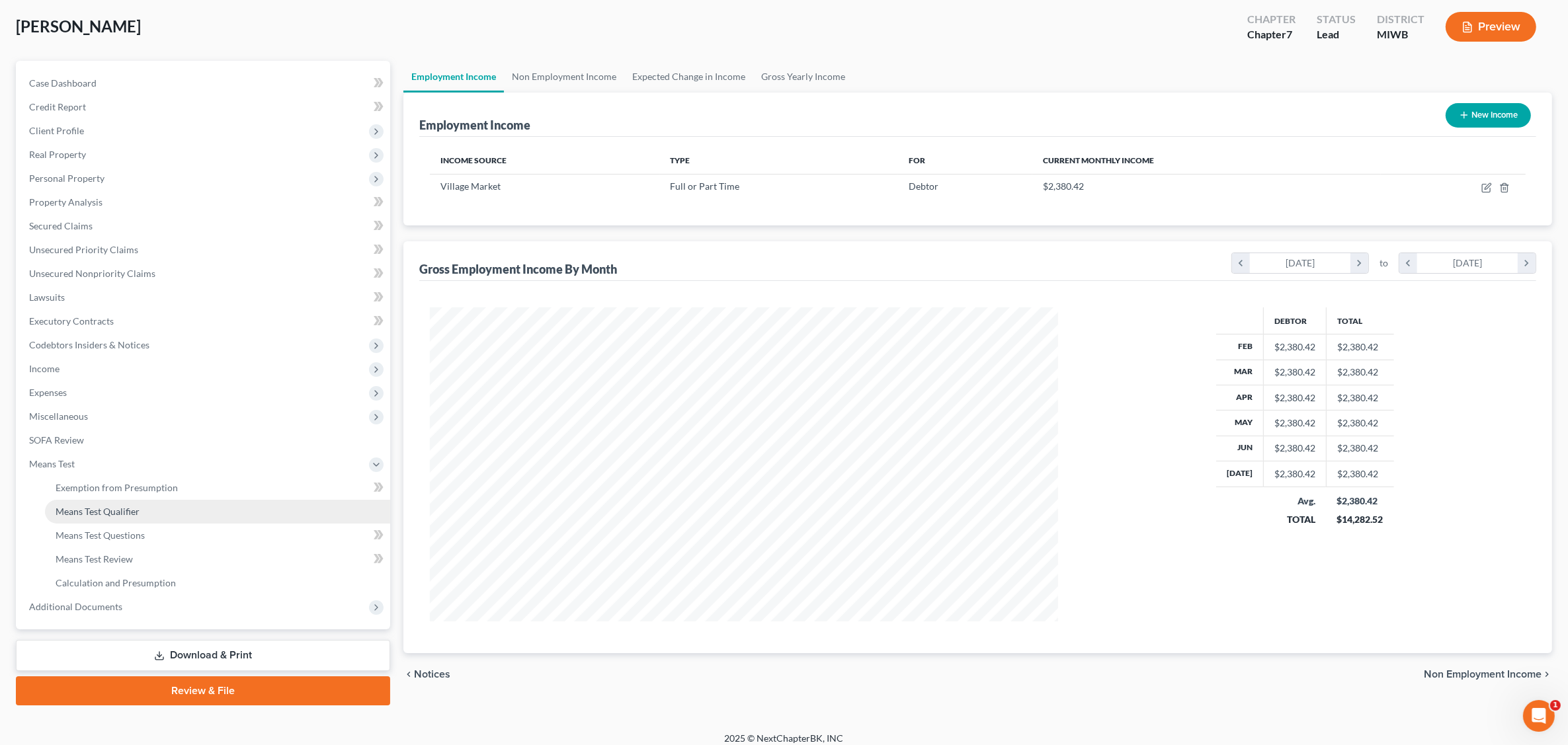
click at [144, 514] on link "Means Test Qualifier" at bounding box center [217, 511] width 345 height 23
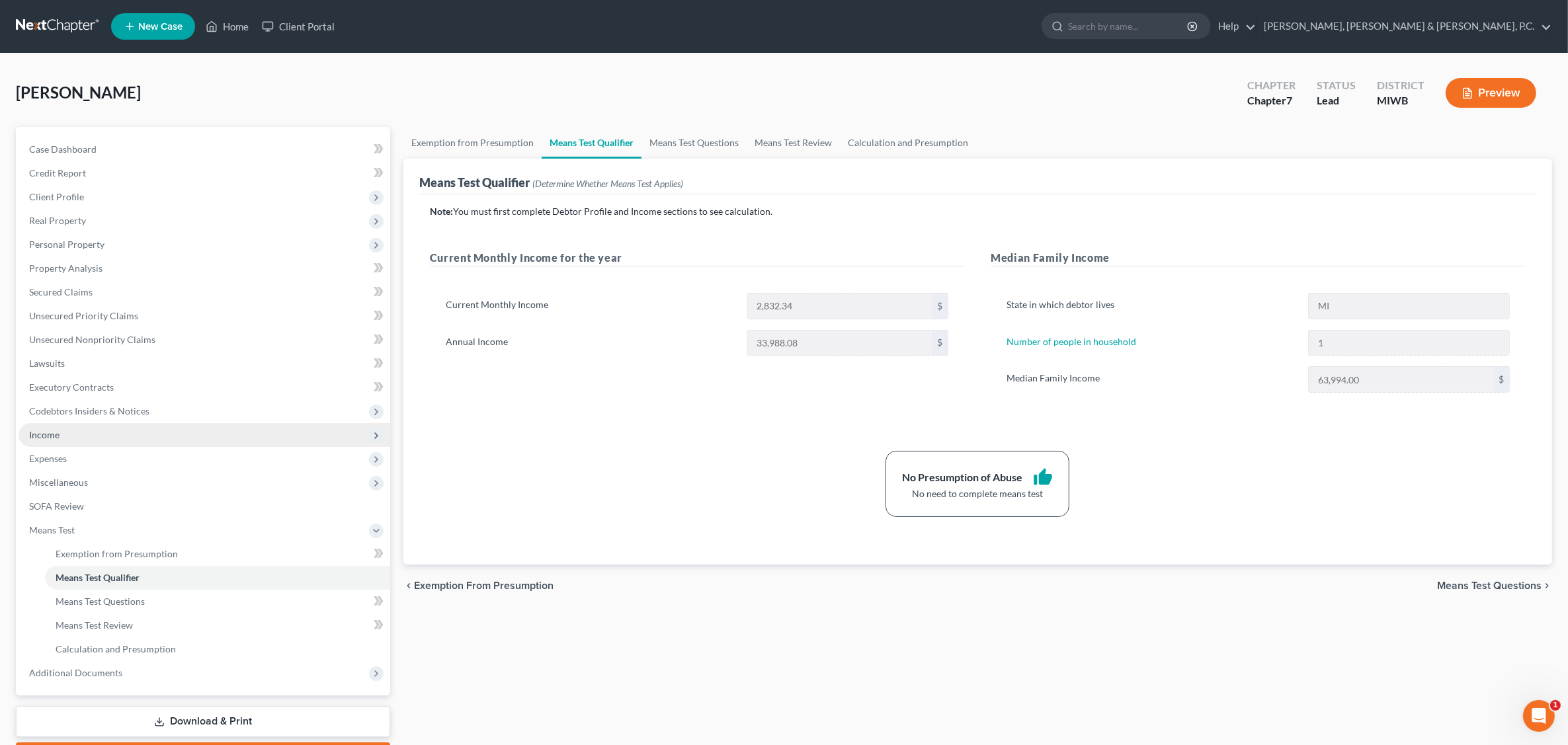
click at [117, 433] on span "Income" at bounding box center [204, 435] width 372 height 23
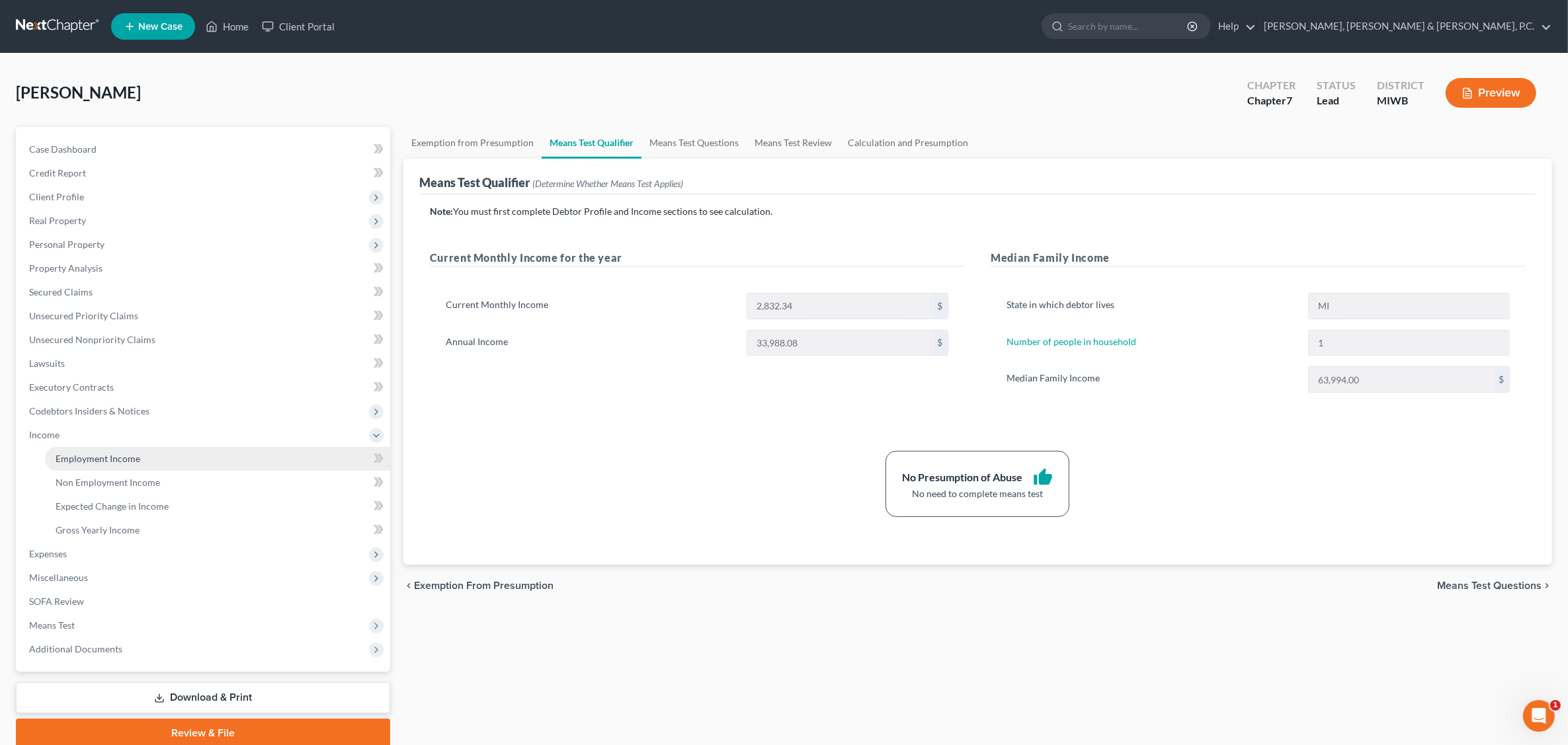
click at [126, 460] on span "Employment Income" at bounding box center [98, 458] width 85 height 11
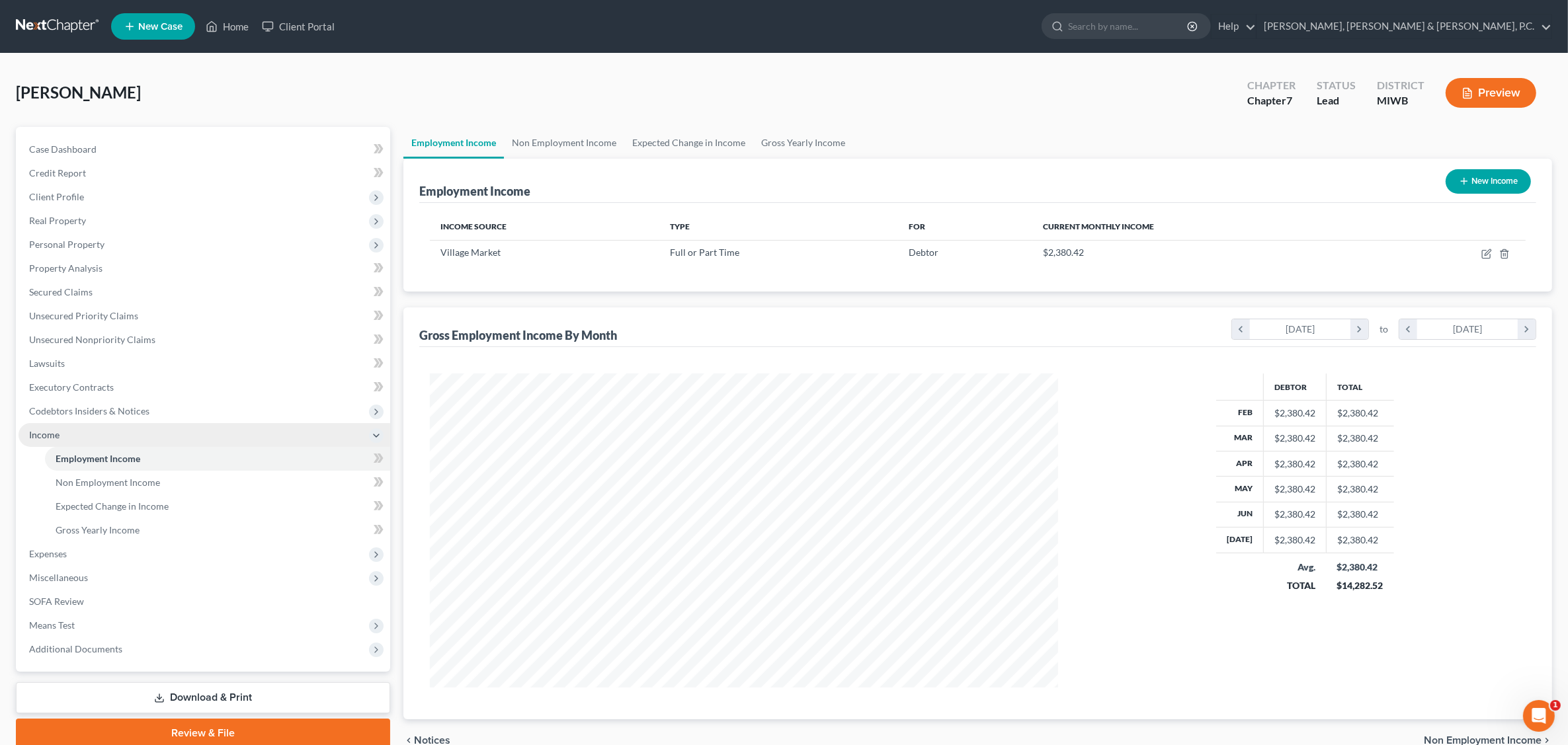
scroll to position [314, 655]
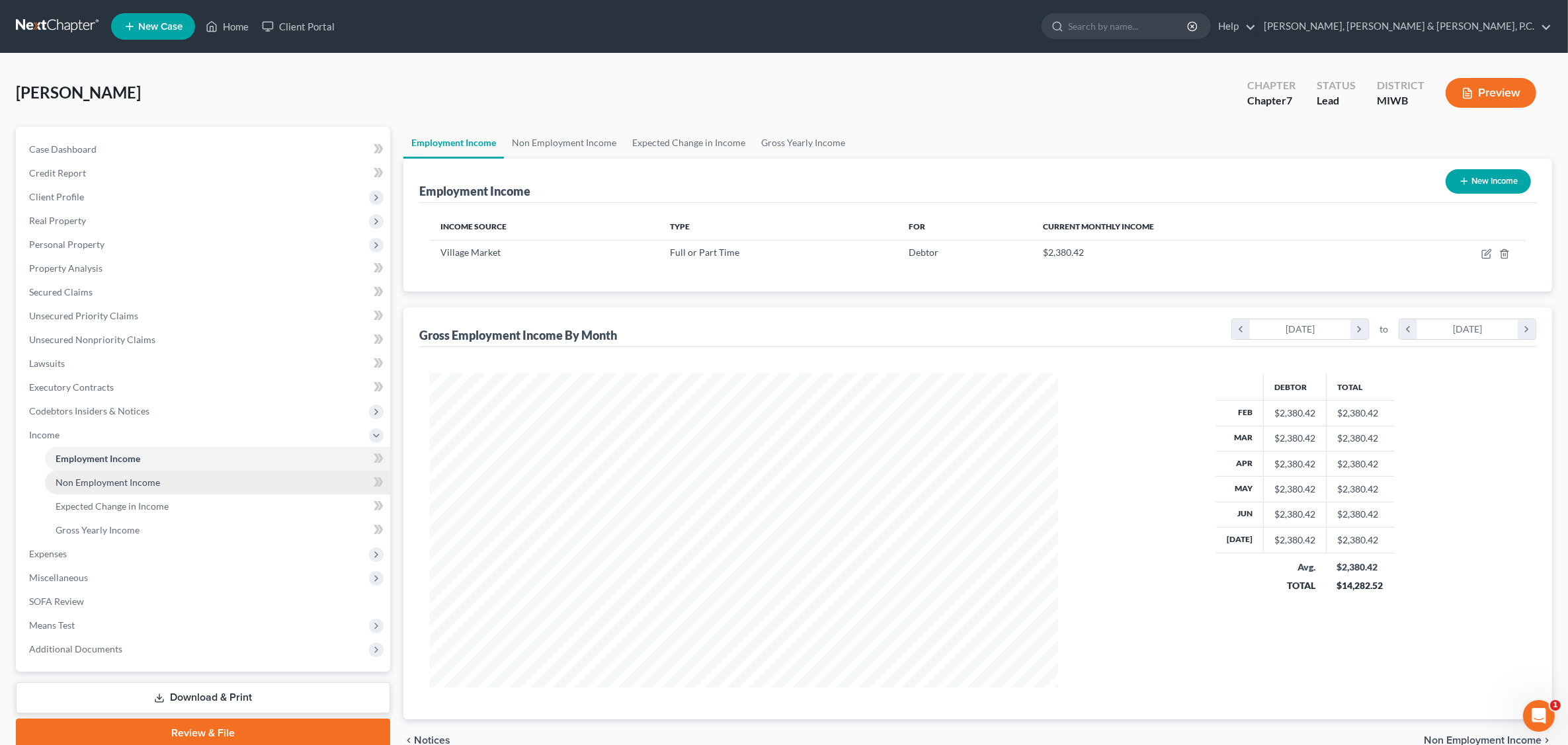
click at [139, 477] on span "Non Employment Income" at bounding box center [107, 482] width 105 height 11
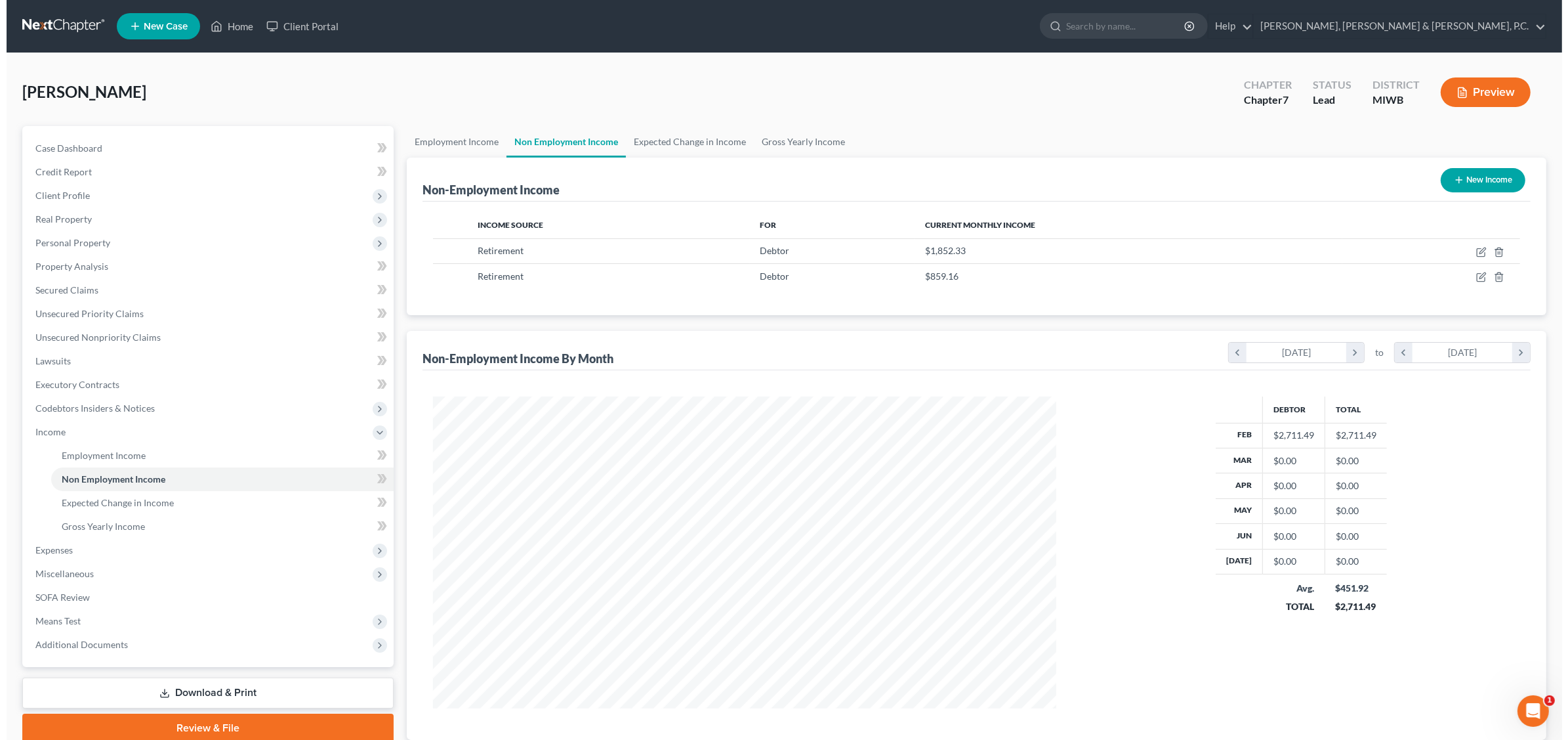
scroll to position [82, 0]
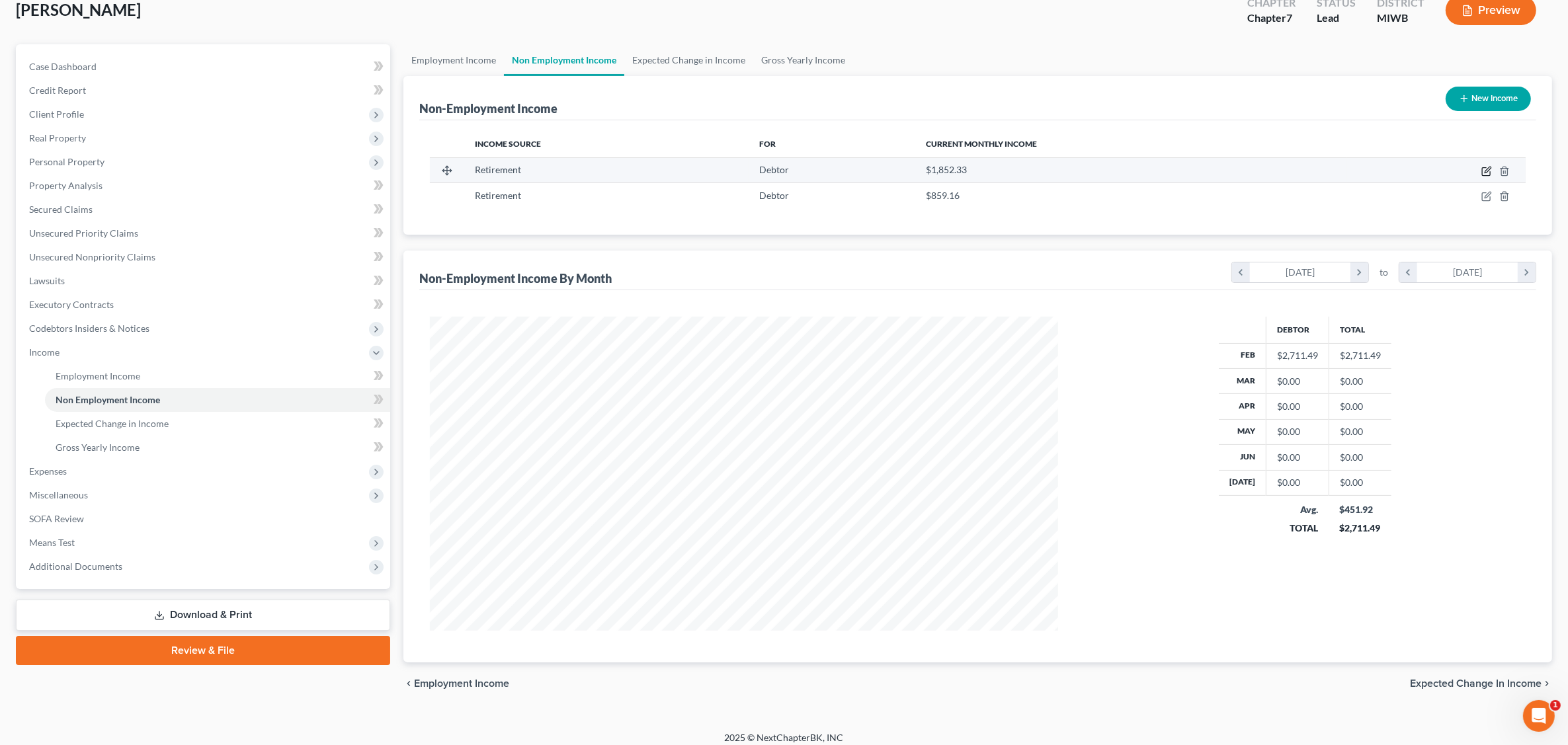
click at [1261, 172] on icon "button" at bounding box center [1486, 171] width 11 height 11
select select "3"
select select "0"
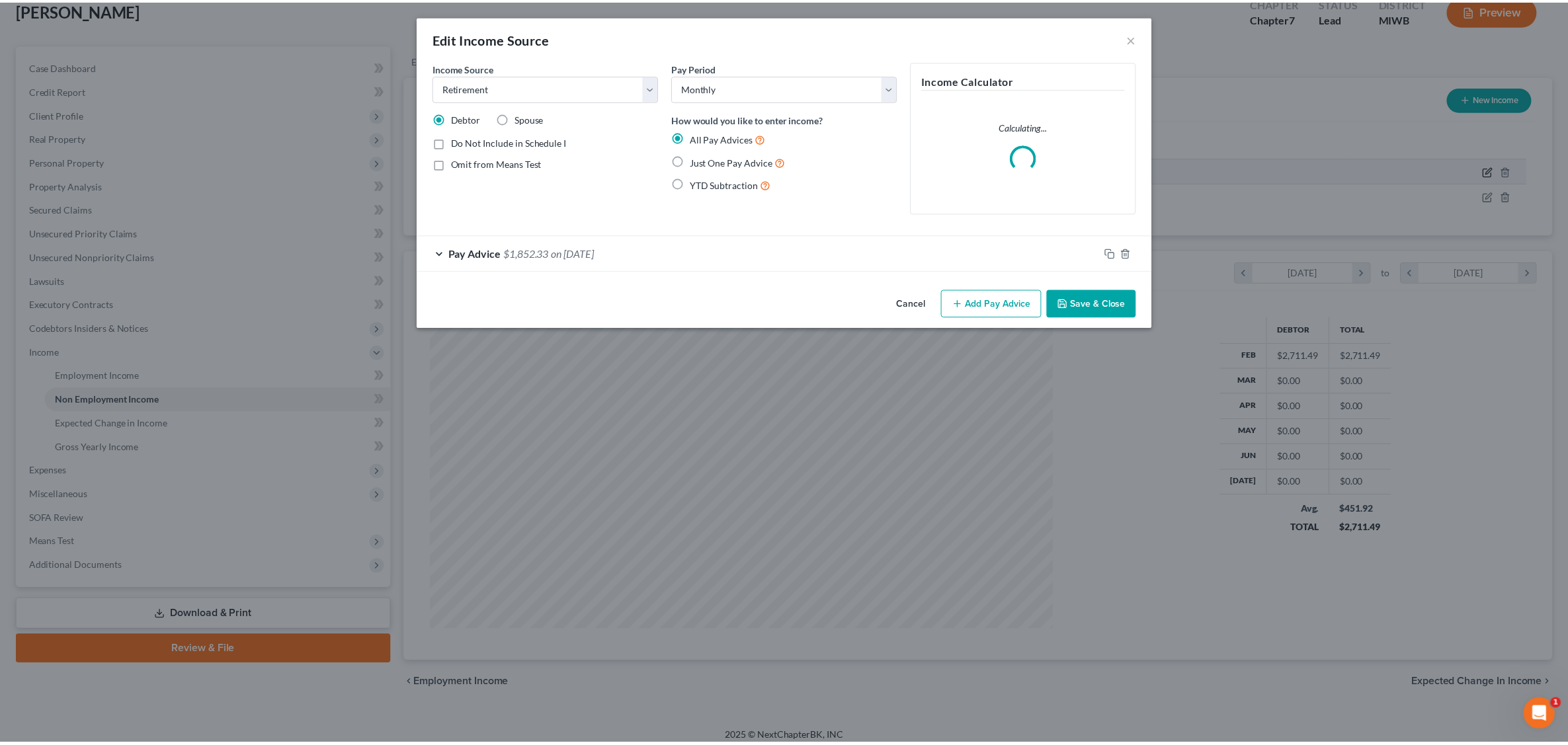
scroll to position [316, 659]
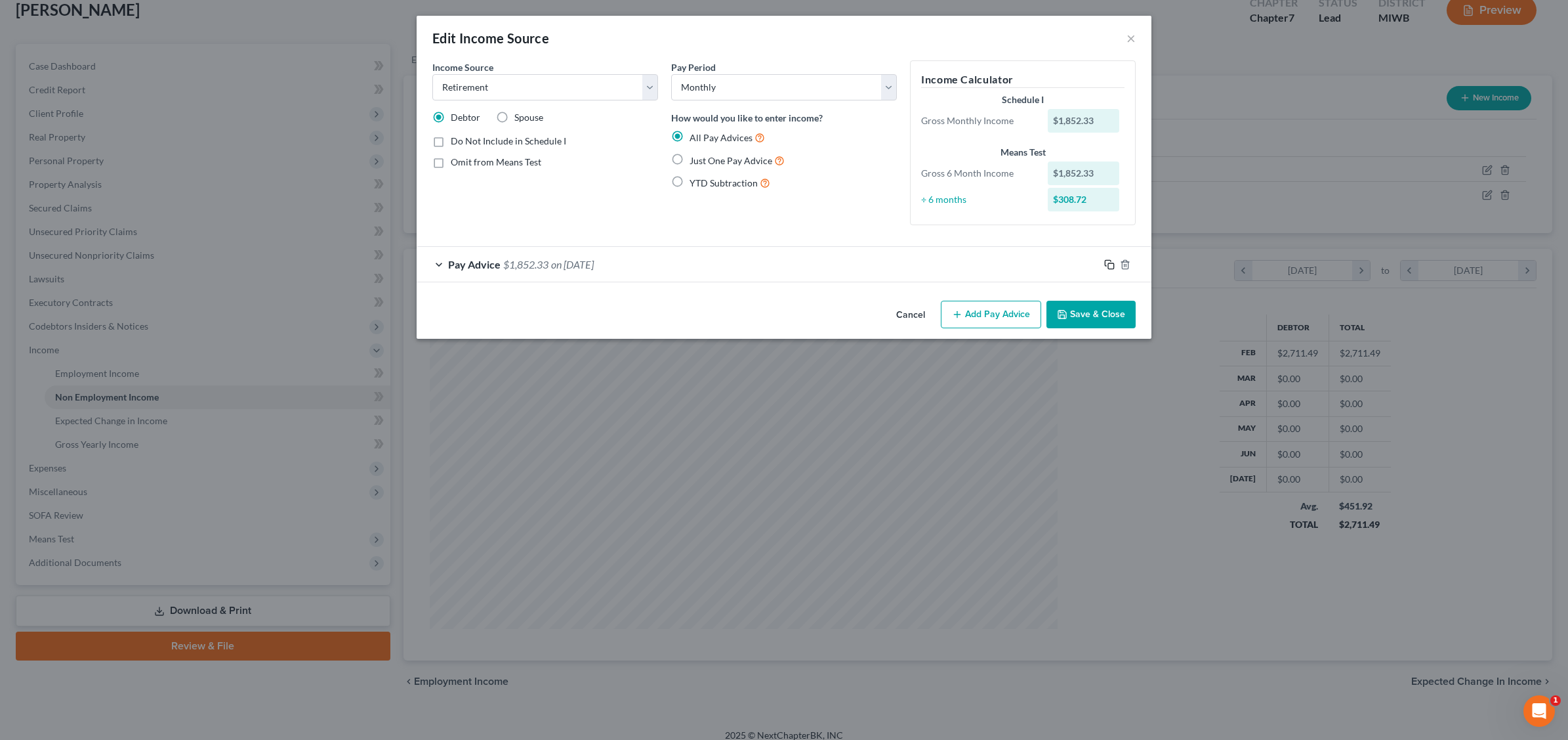
click at [1110, 266] on icon "button" at bounding box center [1109, 264] width 11 height 11
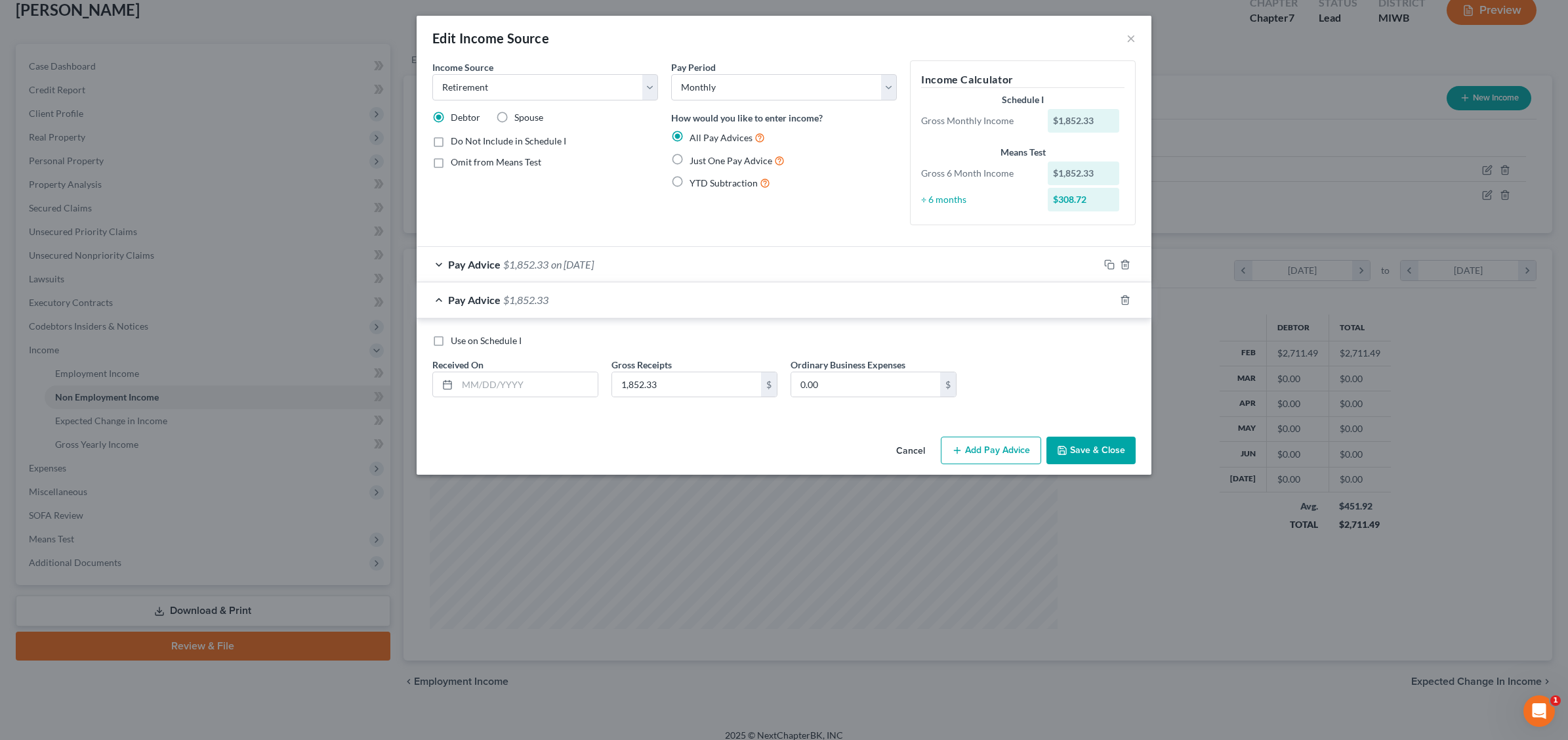
click at [730, 162] on span "Just One Pay Advice" at bounding box center [730, 160] width 83 height 11
click at [703, 162] on input "Just One Pay Advice" at bounding box center [699, 157] width 8 height 8
radio input "true"
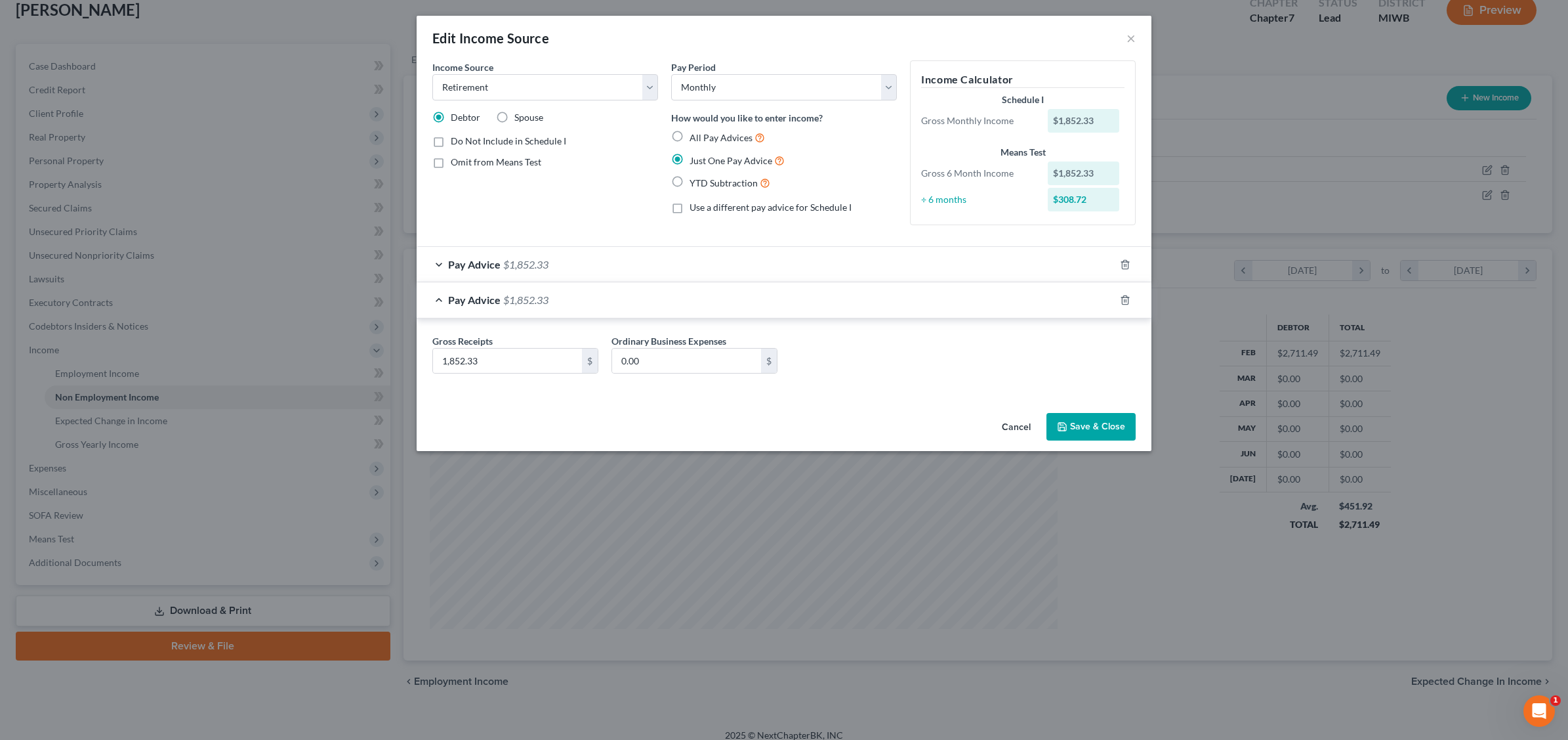
click at [1083, 425] on button "Save & Close" at bounding box center [1091, 426] width 89 height 28
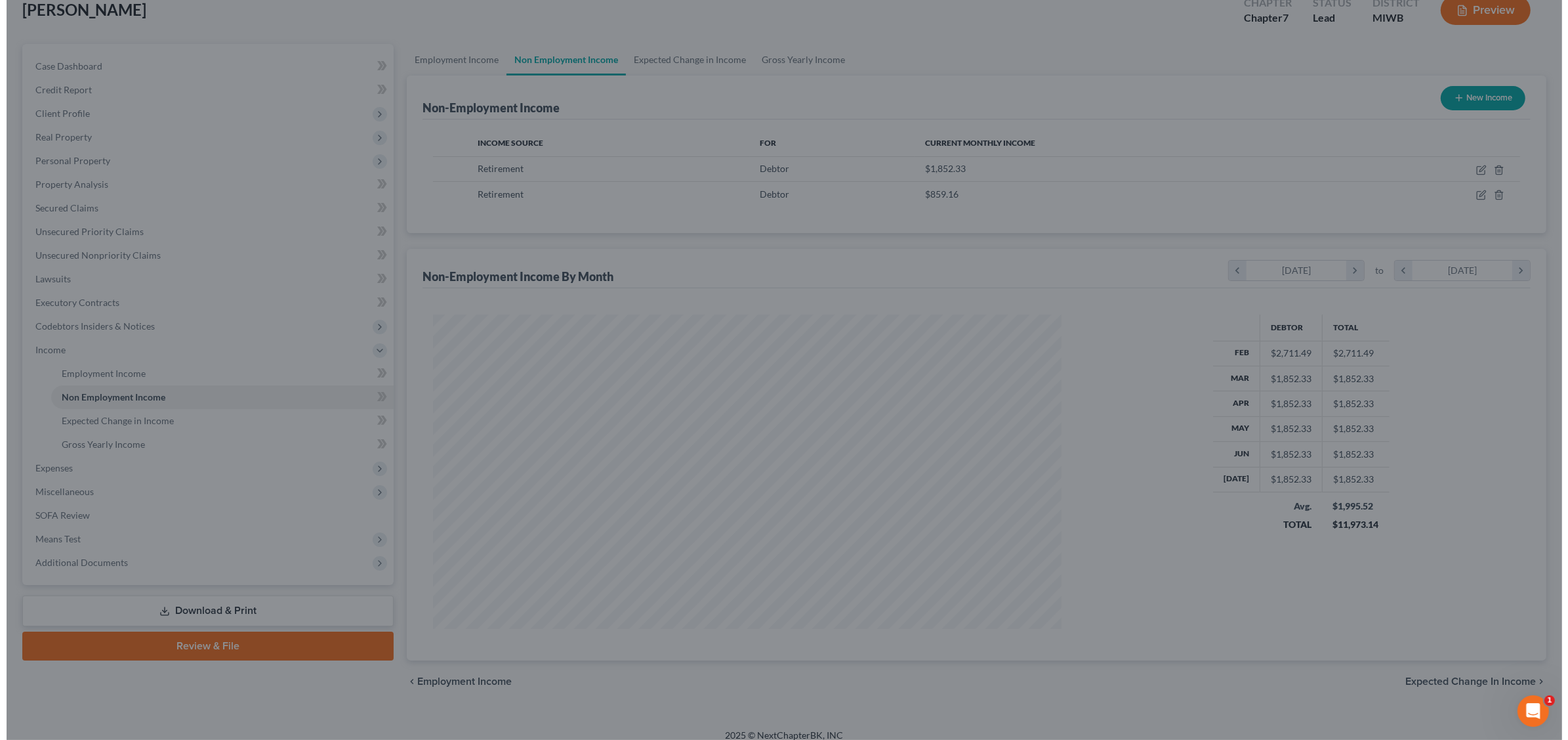
scroll to position [656254, 655476]
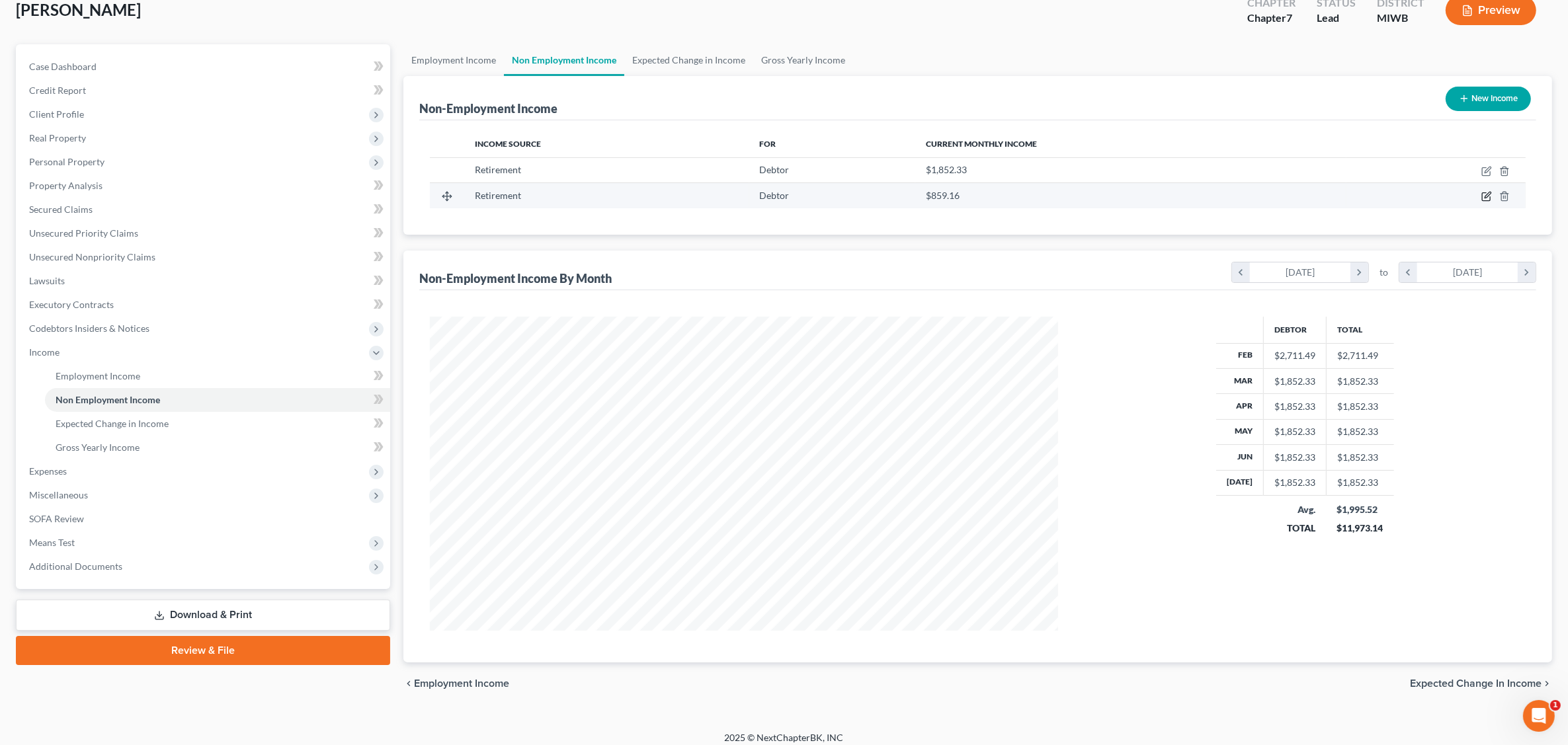
click at [1261, 196] on icon "button" at bounding box center [1486, 196] width 11 height 11
select select "3"
select select "0"
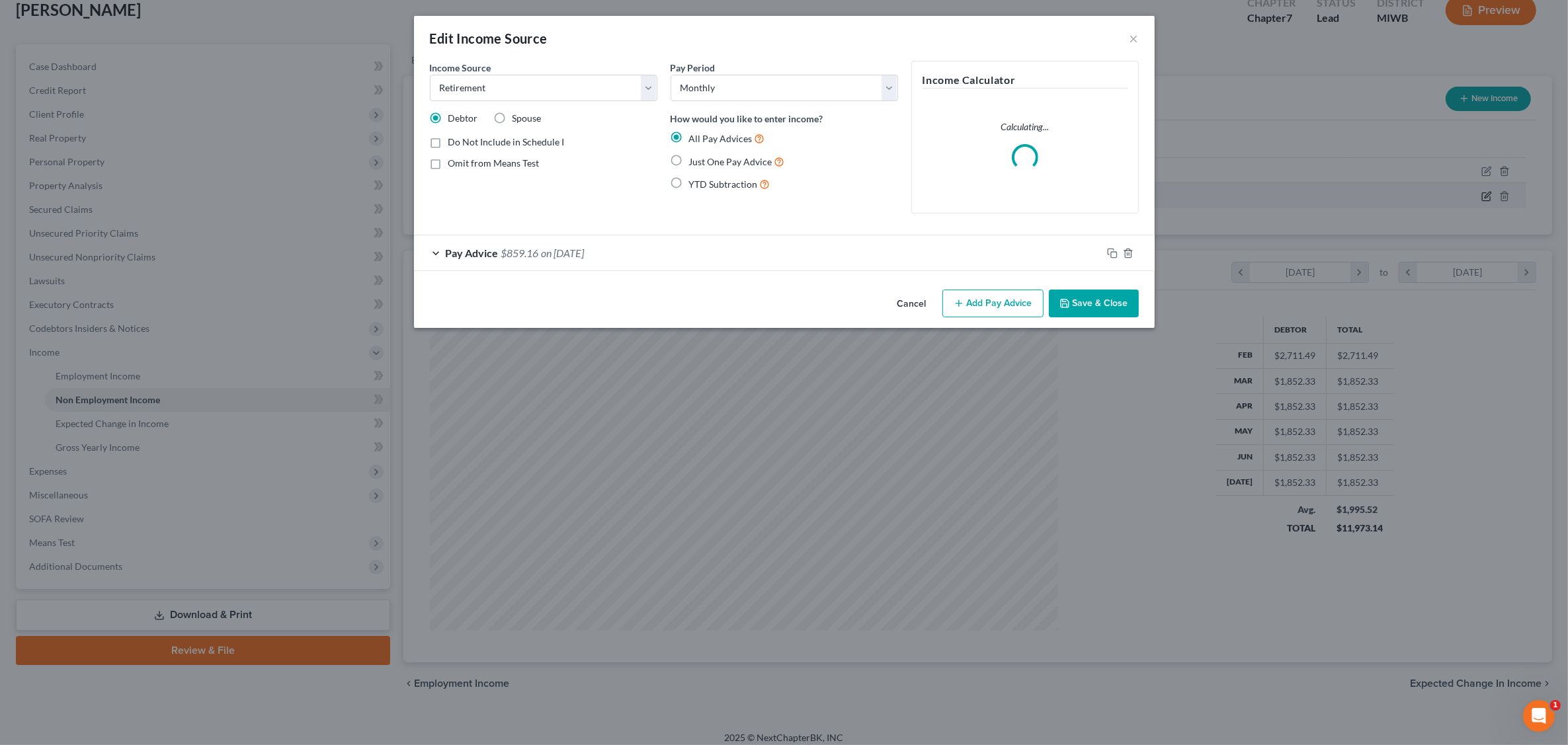
scroll to position [316, 659]
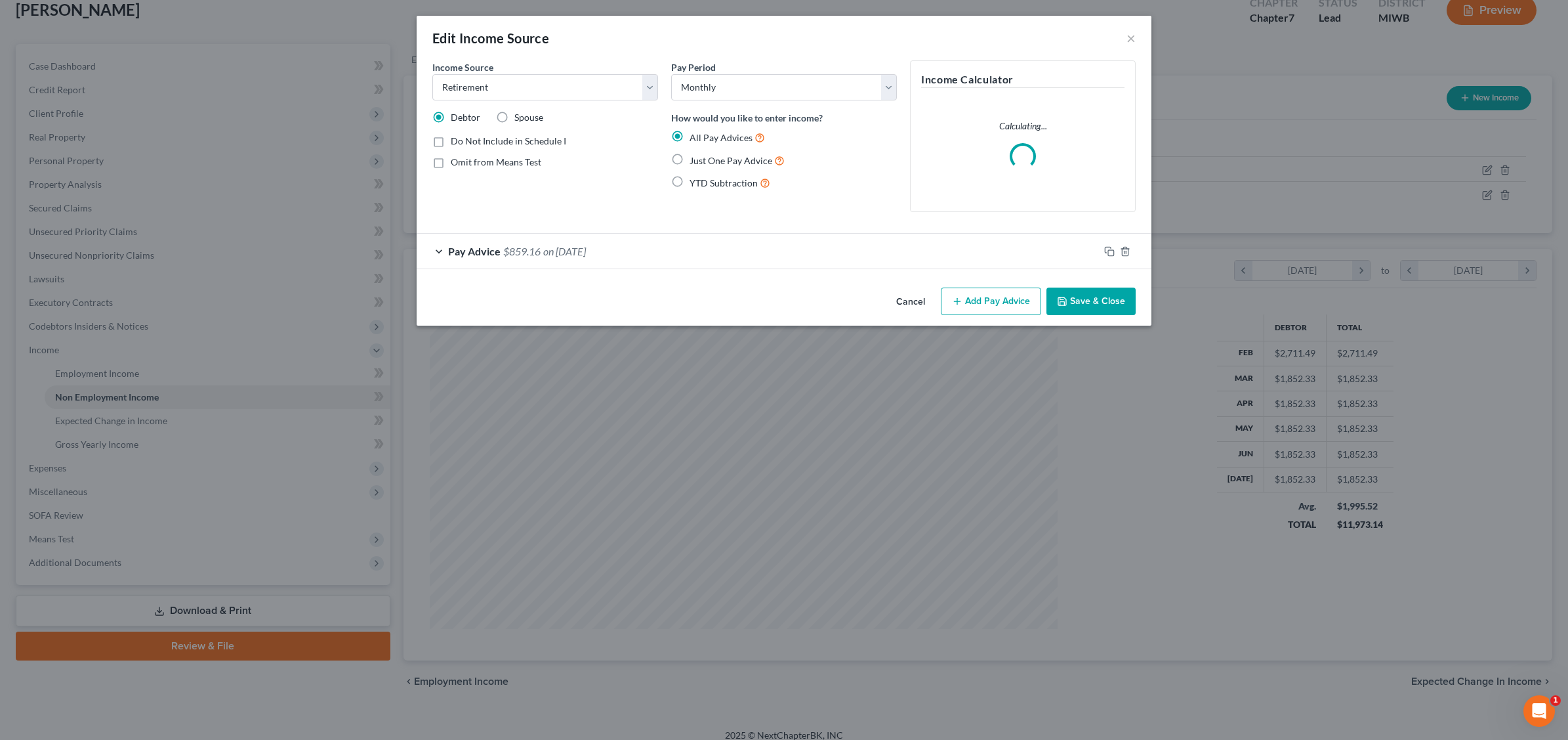
click at [689, 161] on label "Just One Pay Advice" at bounding box center [737, 160] width 95 height 15
click at [695, 161] on input "Just One Pay Advice" at bounding box center [699, 157] width 8 height 8
radio input "true"
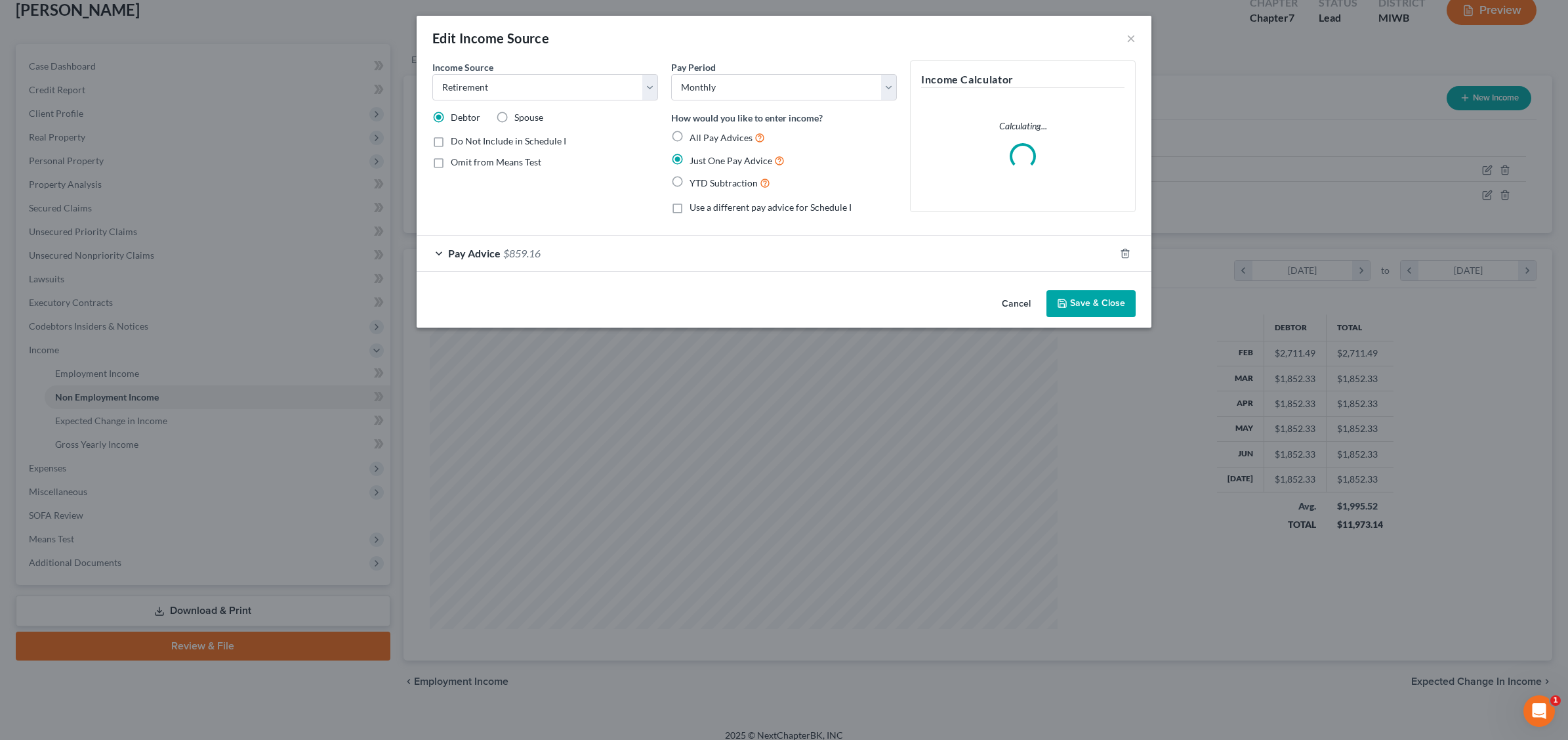
click at [1099, 304] on button "Save & Close" at bounding box center [1091, 304] width 89 height 28
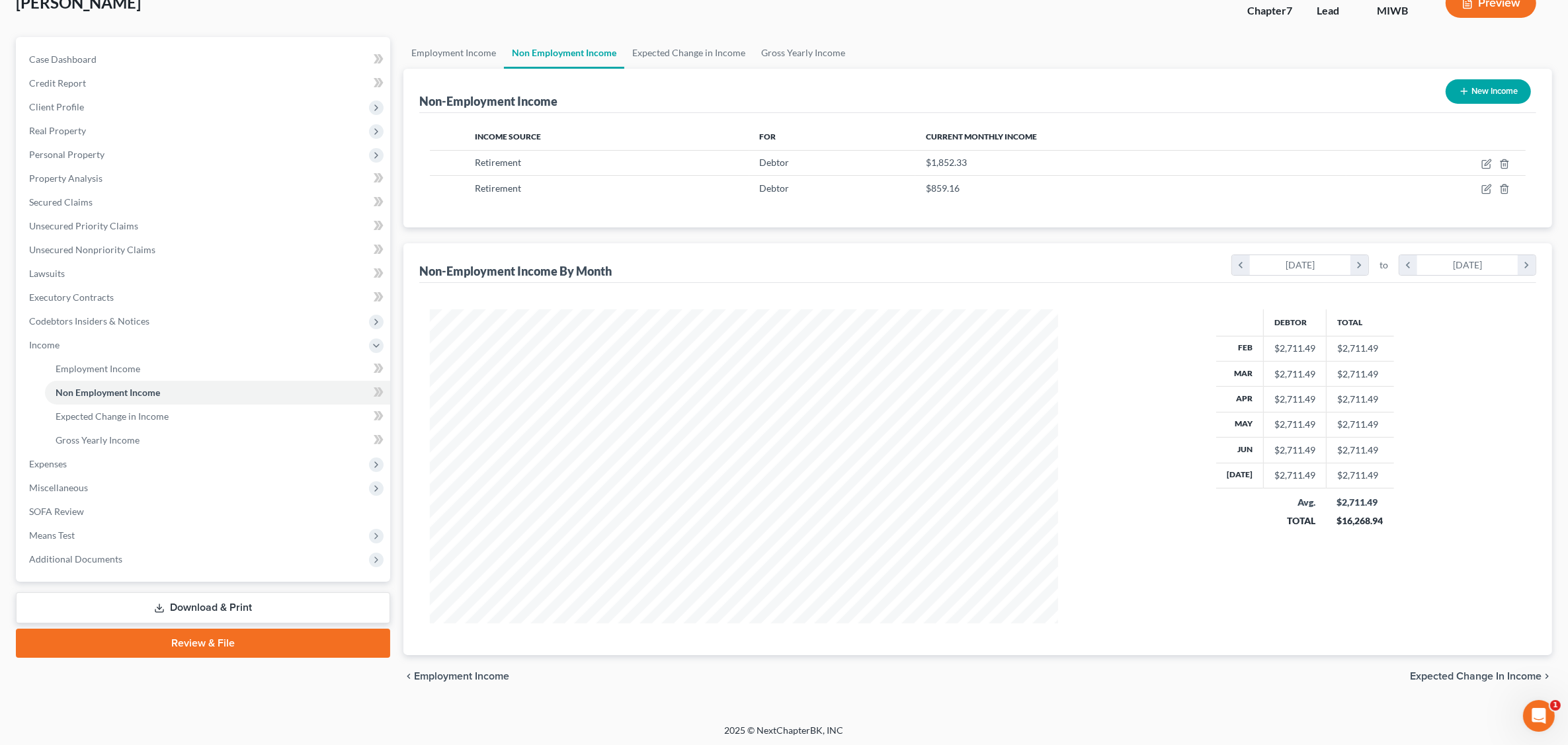
scroll to position [91, 0]
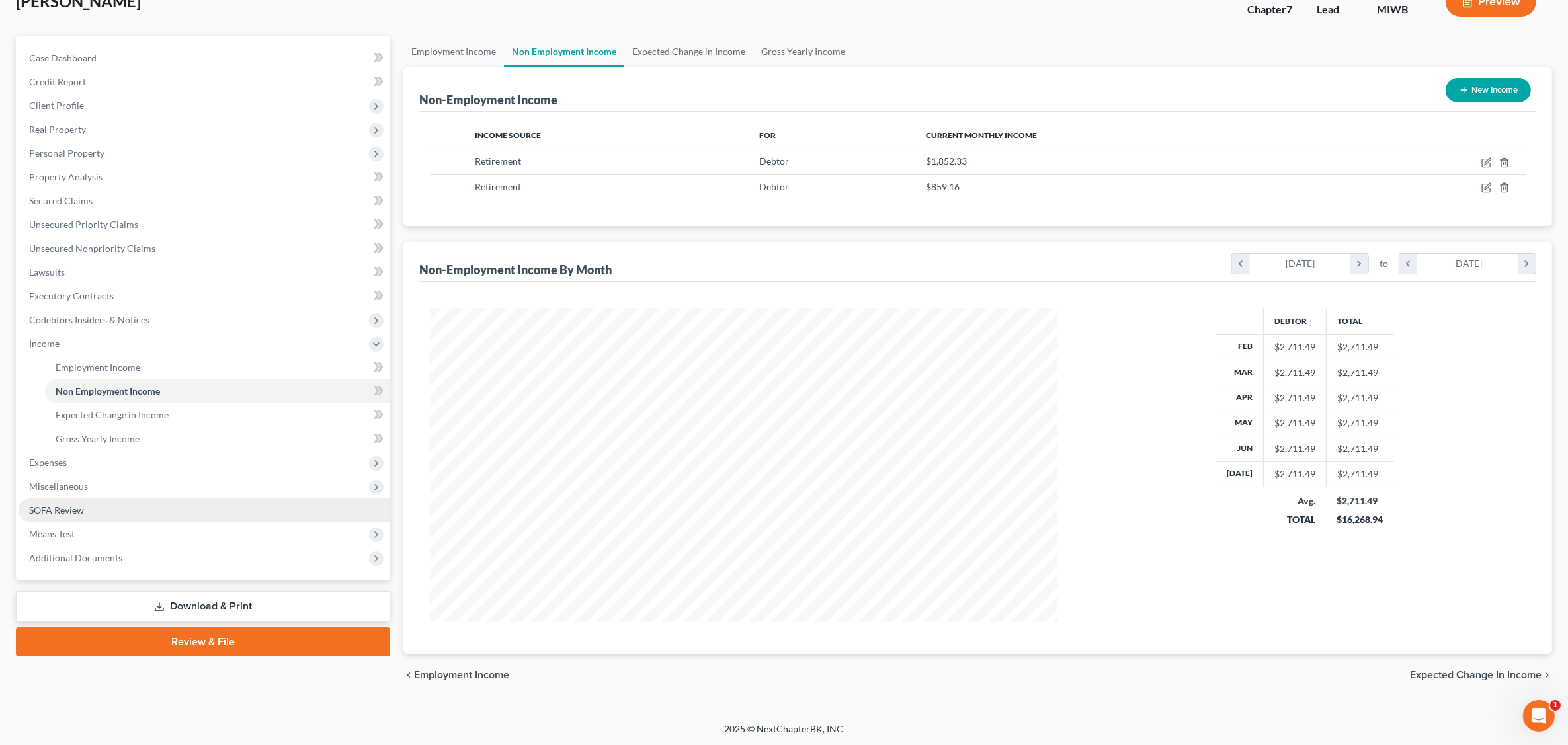
click at [97, 503] on link "SOFA Review" at bounding box center [204, 509] width 372 height 23
click at [97, 503] on ul "Case Dashboard Payments Invoices Payments Payments Credit Report Client Profile" at bounding box center [204, 308] width 372 height 524
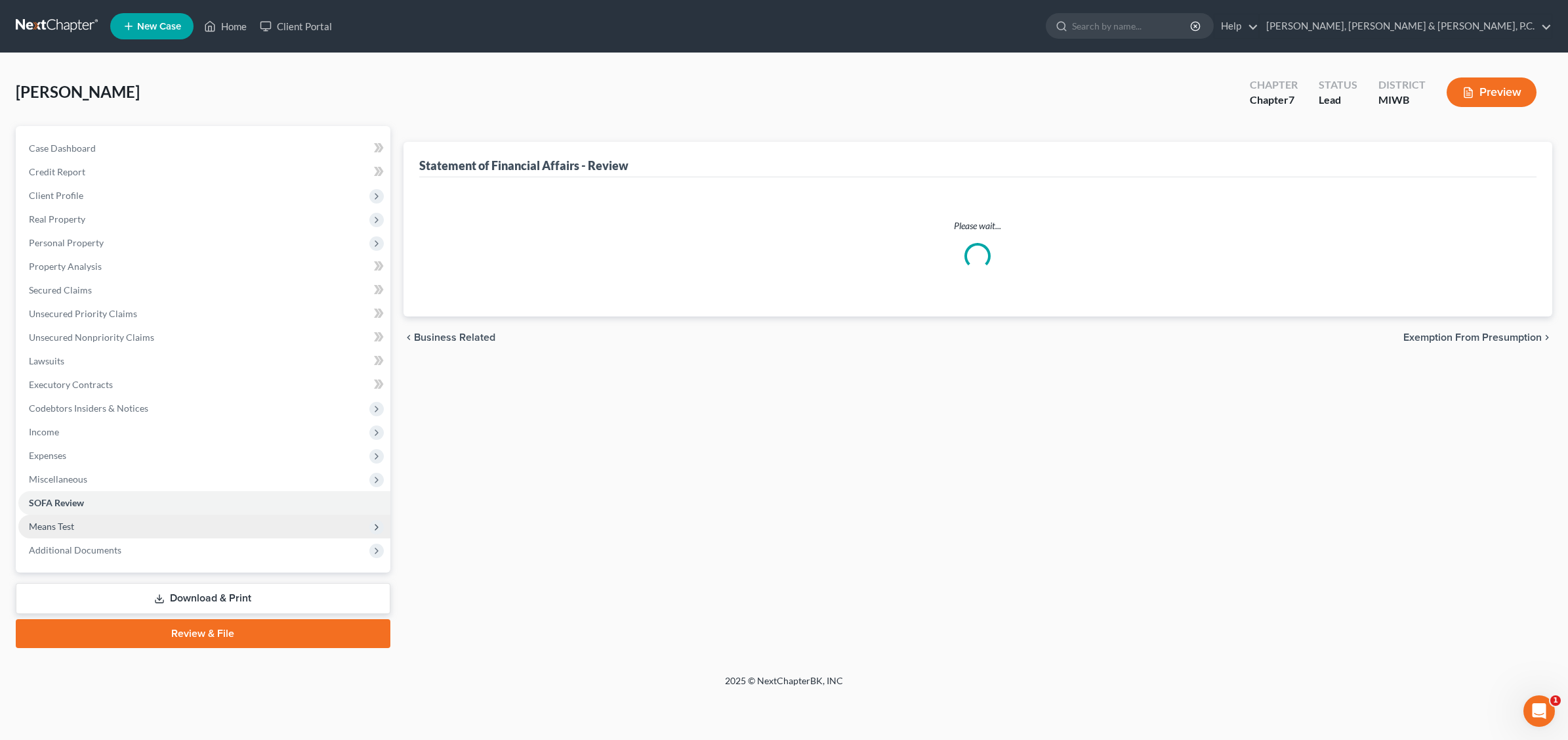
click at [89, 524] on span "Means Test" at bounding box center [204, 526] width 372 height 23
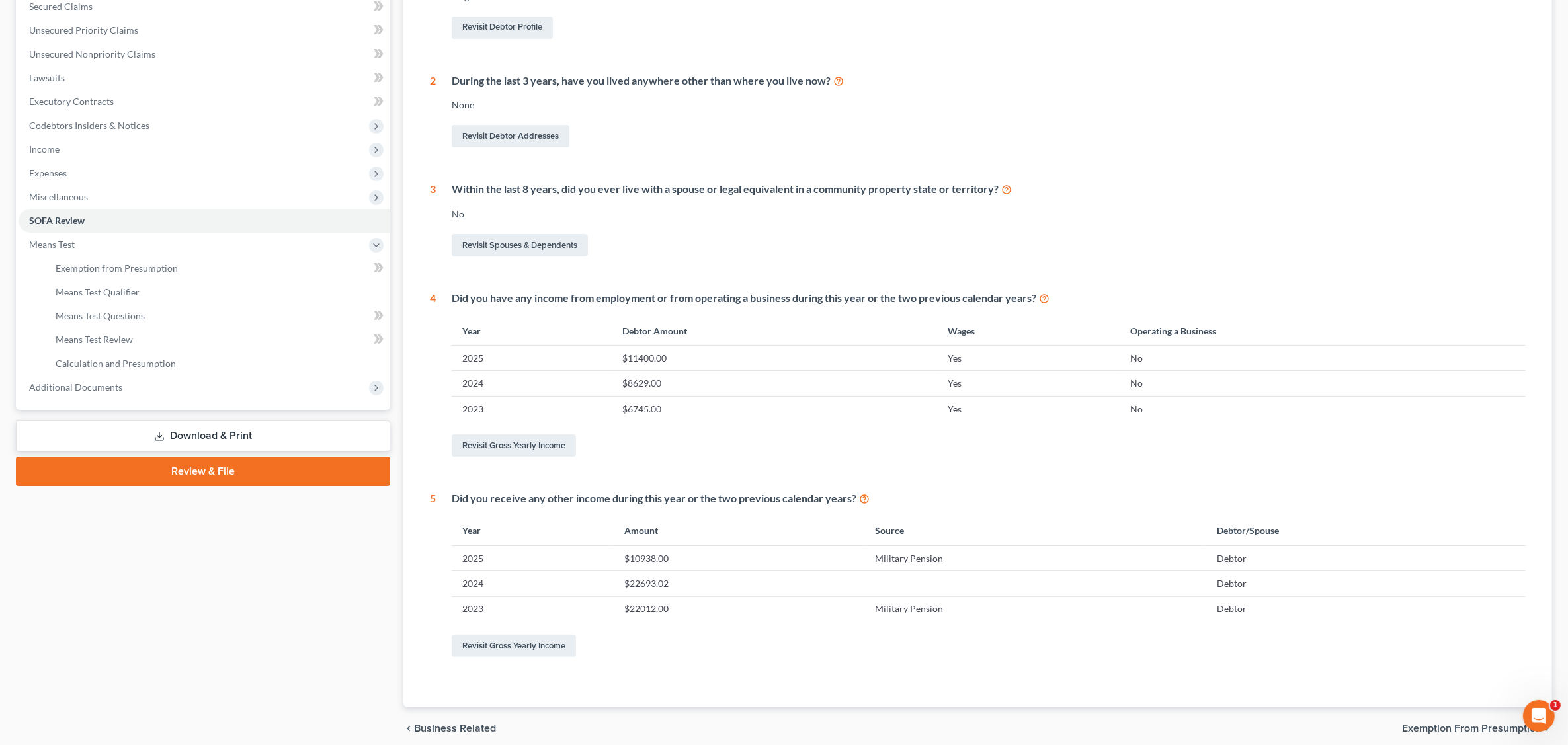
scroll to position [248, 0]
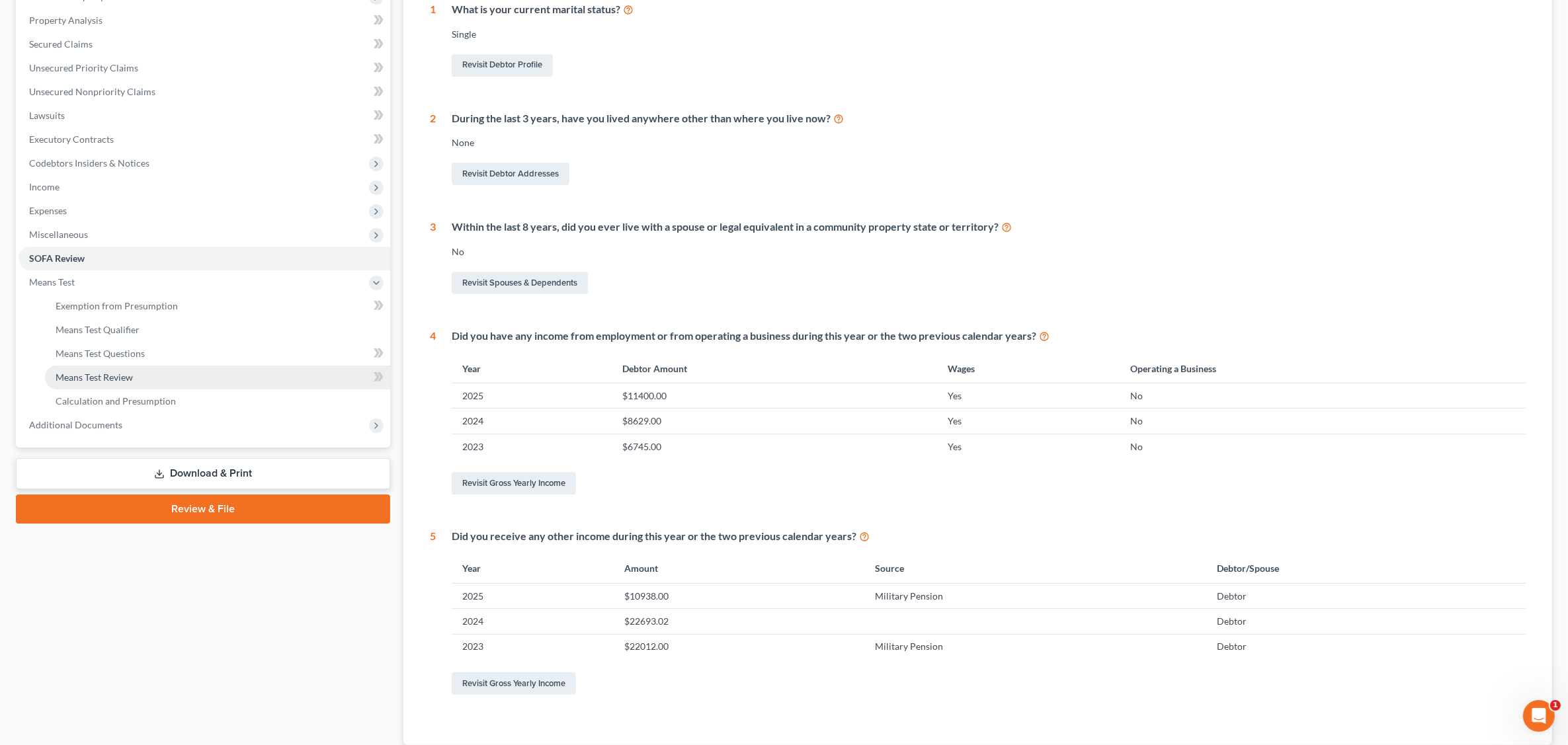
click at [129, 375] on span "Means Test Review" at bounding box center [94, 377] width 78 height 11
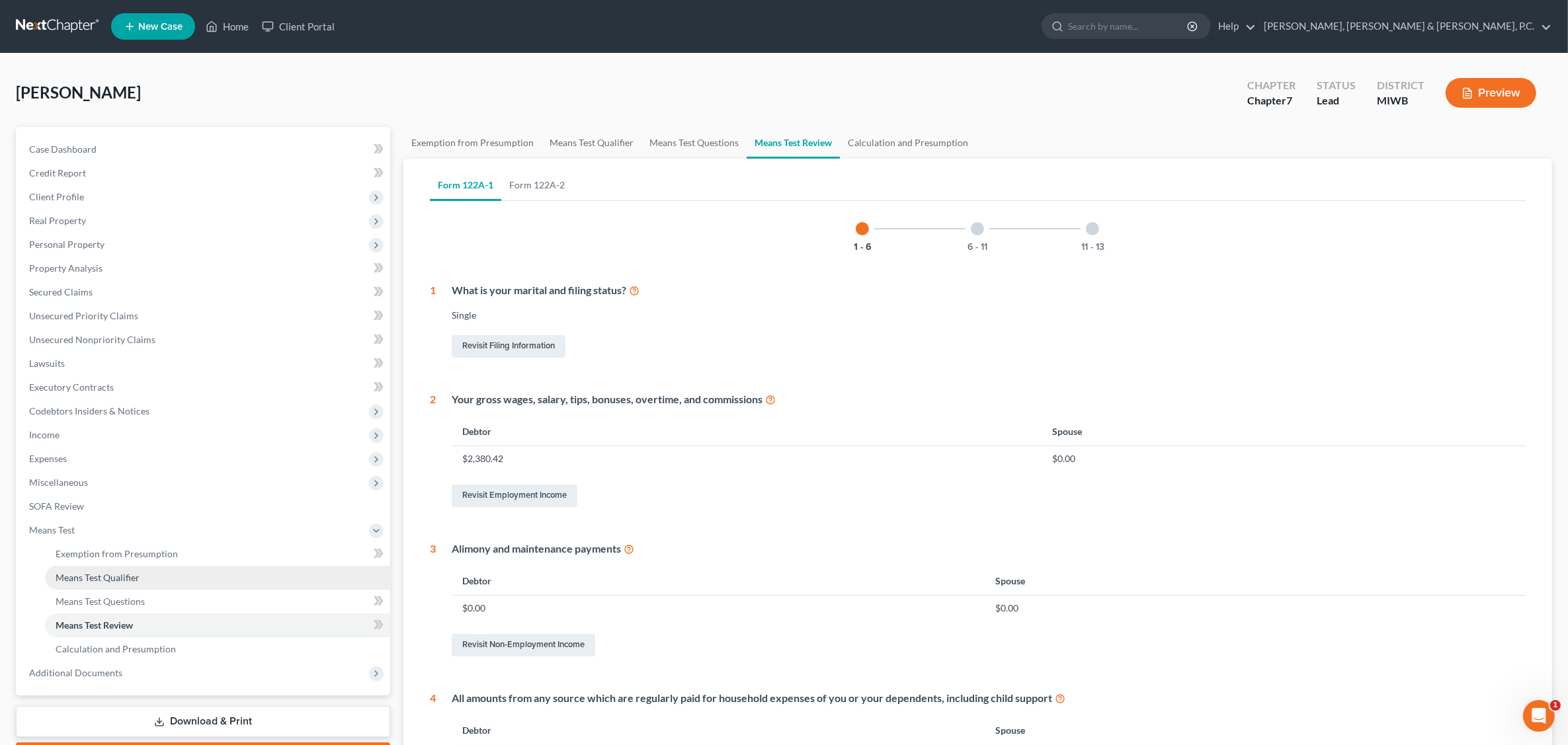
click at [104, 572] on span "Means Test Qualifier" at bounding box center [98, 578] width 84 height 11
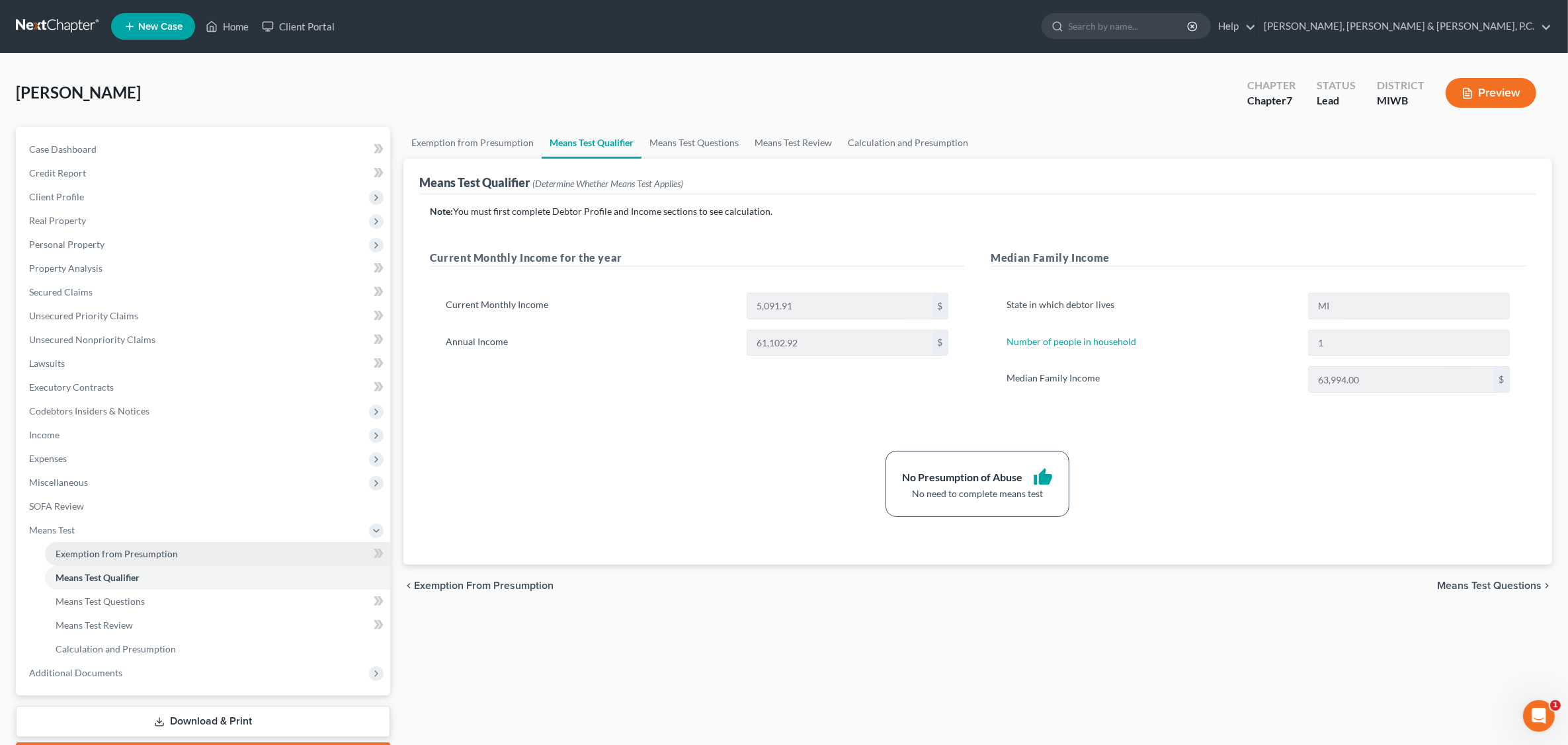
click at [167, 550] on span "Exemption from Presumption" at bounding box center [117, 554] width 122 height 11
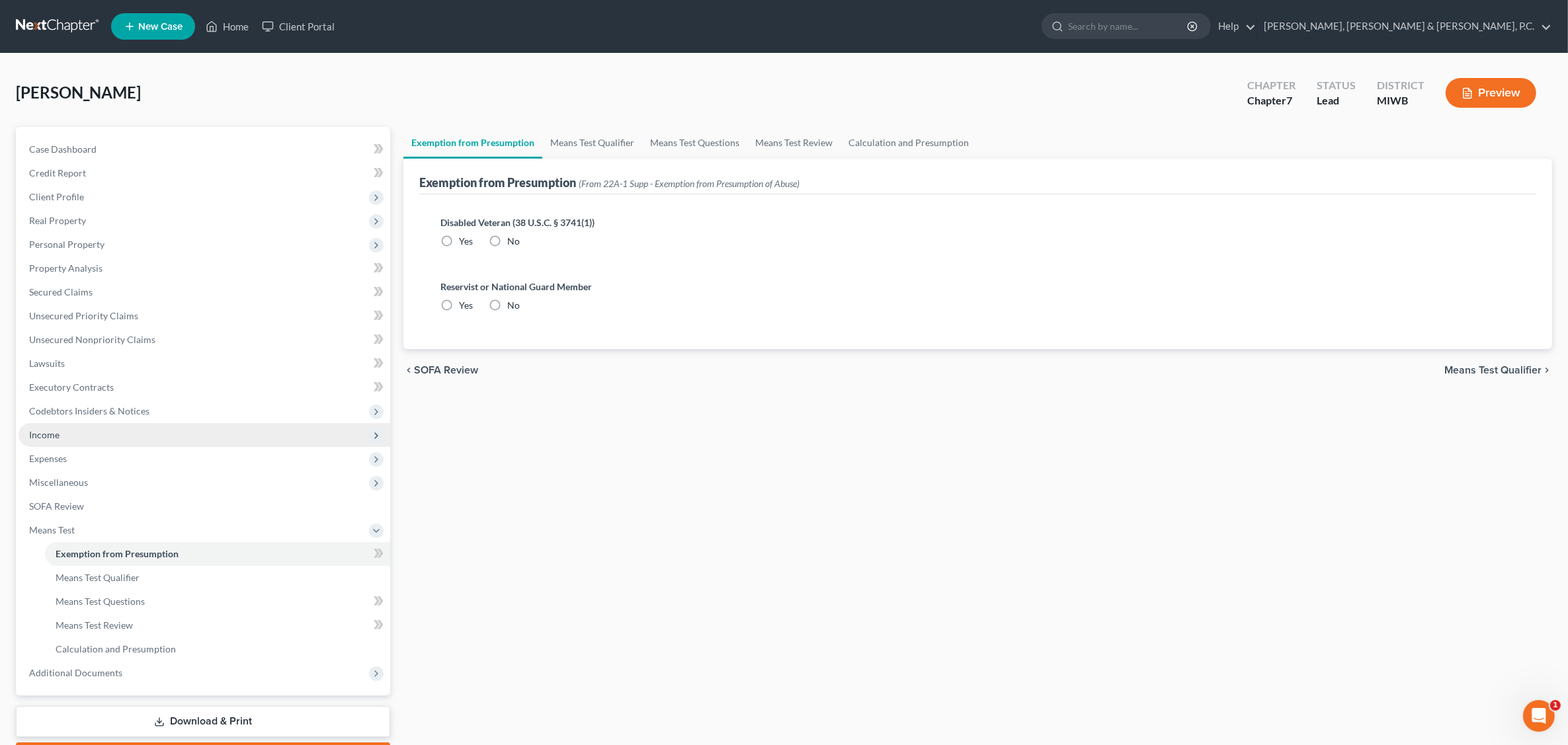
click at [44, 429] on span "Income" at bounding box center [44, 435] width 31 height 11
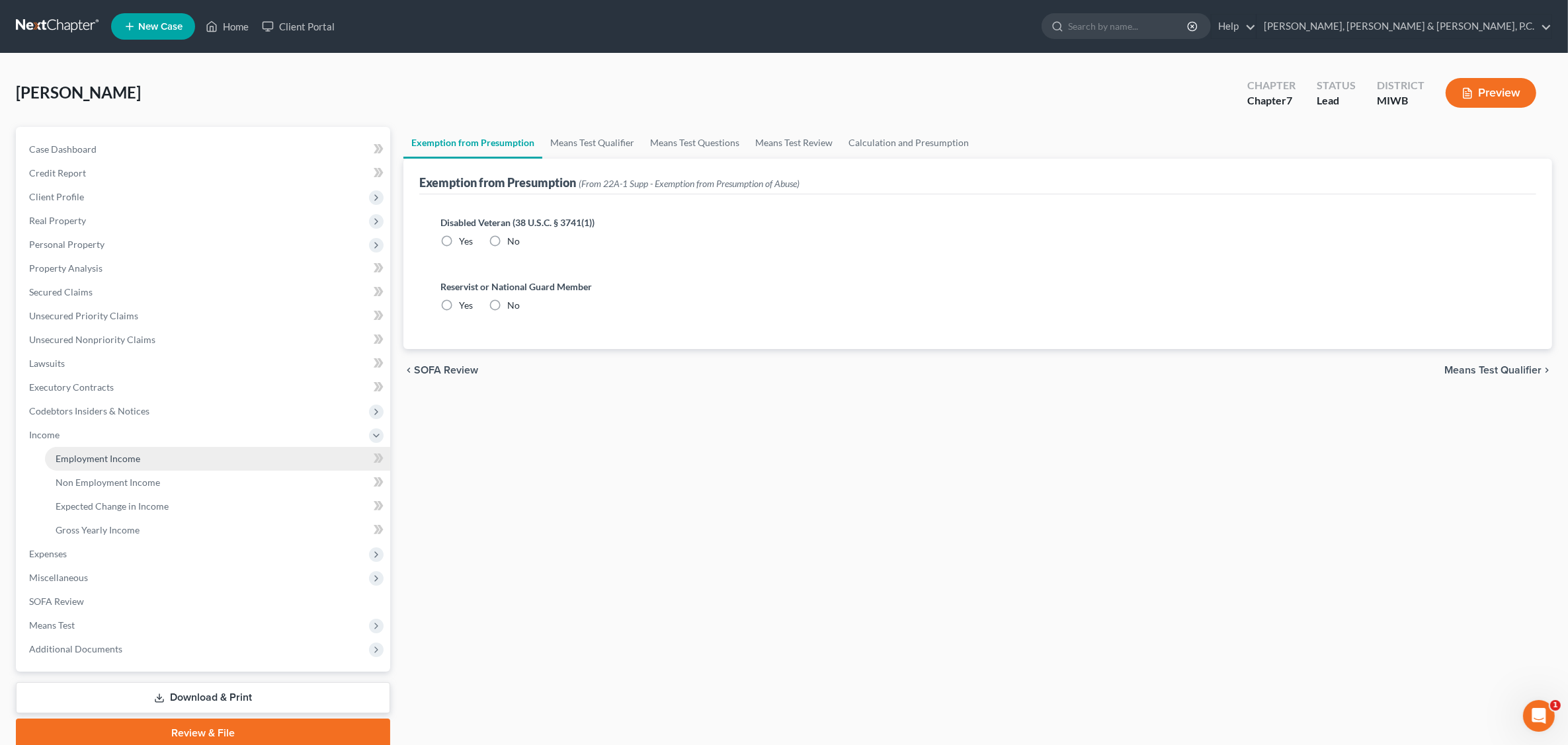
click at [74, 460] on span "Employment Income" at bounding box center [98, 458] width 85 height 11
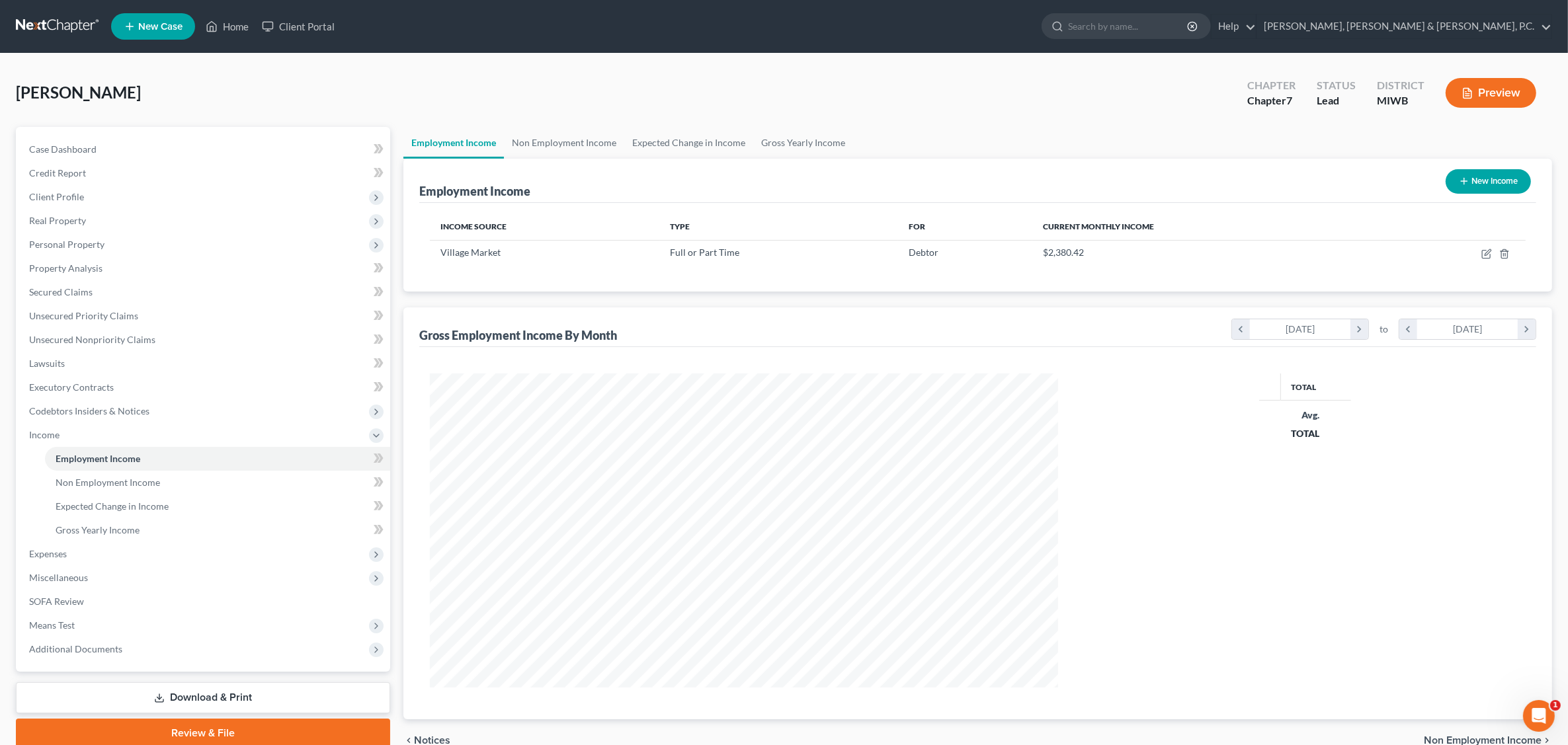
scroll to position [314, 655]
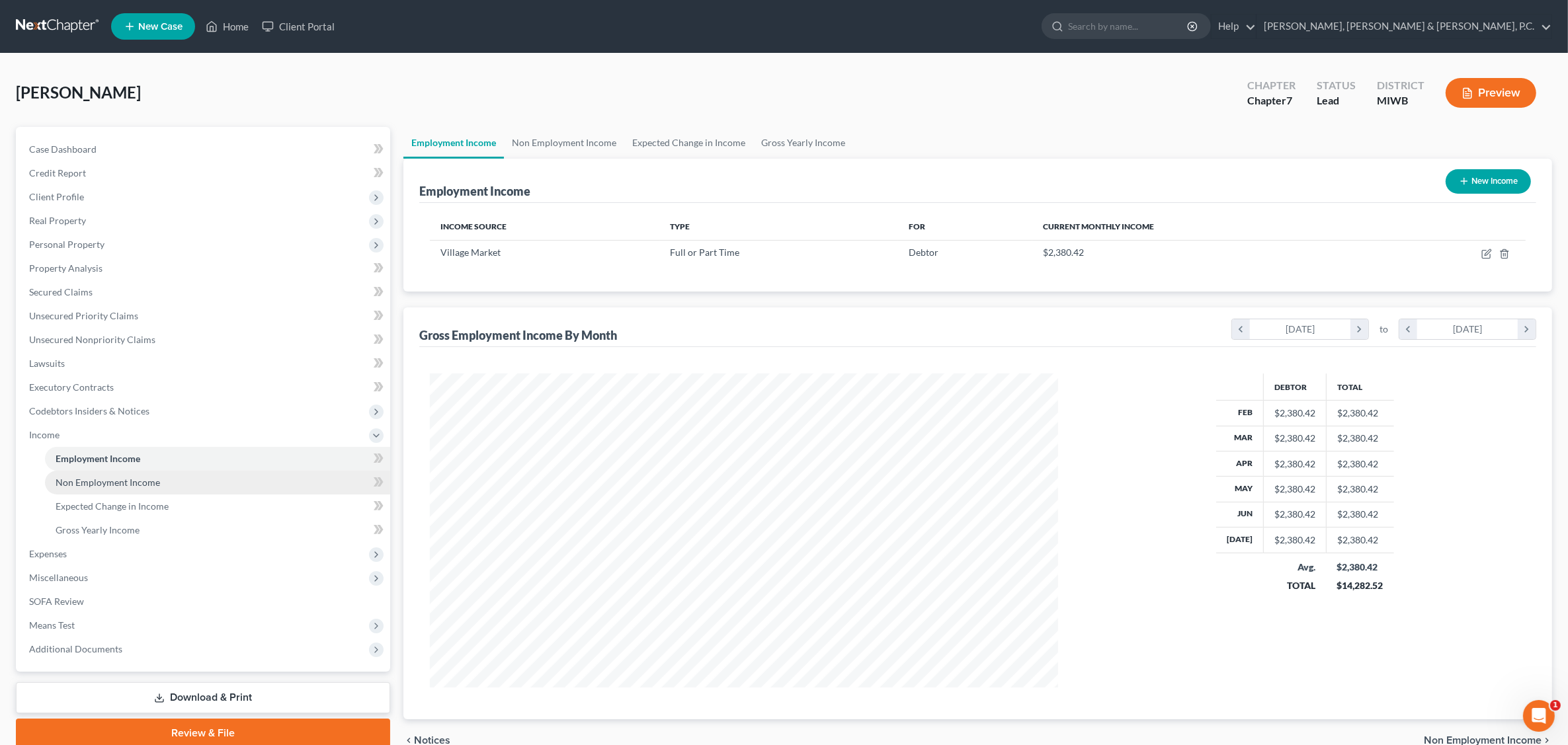
click at [123, 480] on span "Non Employment Income" at bounding box center [107, 482] width 105 height 11
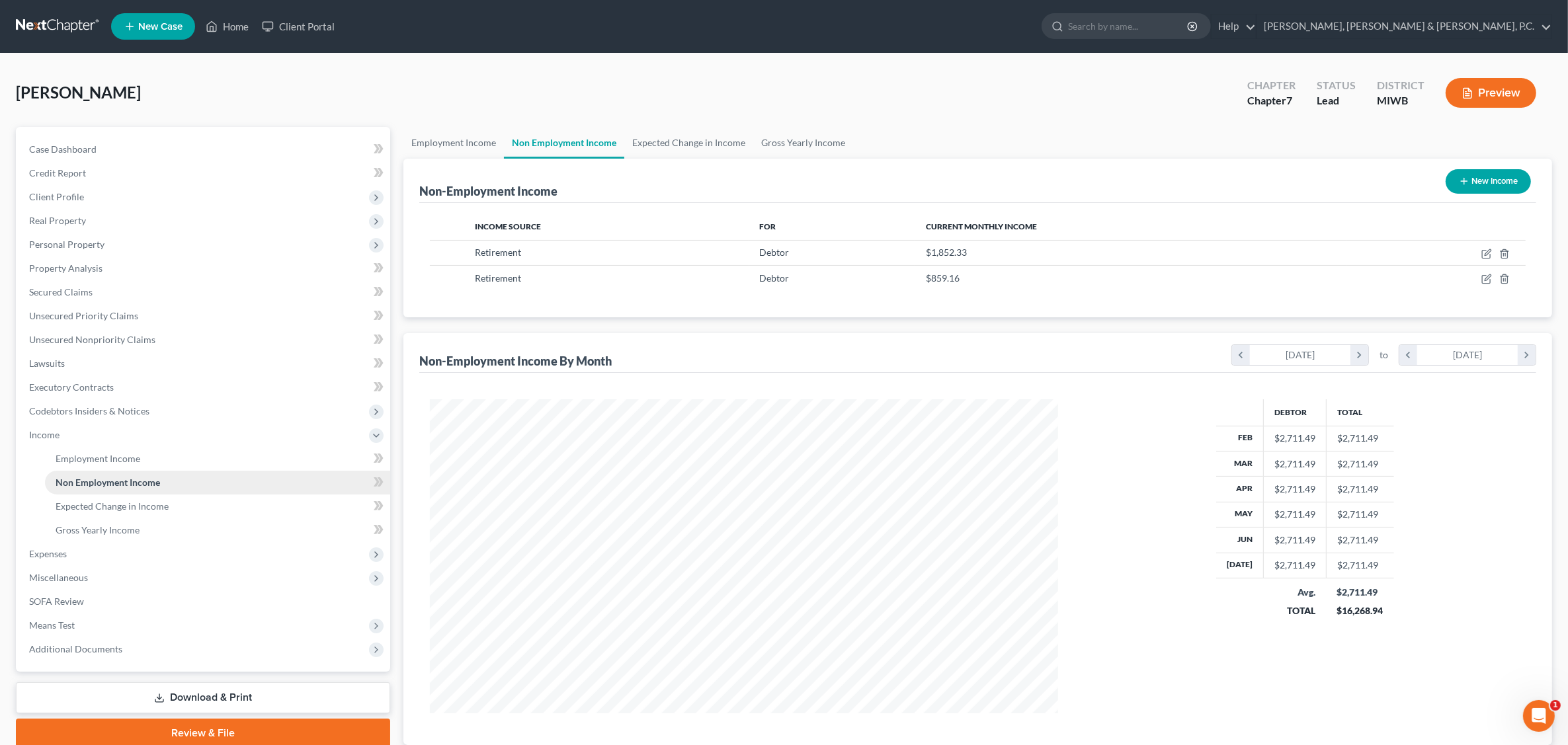
scroll to position [314, 655]
click at [144, 526] on link "Gross Yearly Income" at bounding box center [217, 529] width 345 height 23
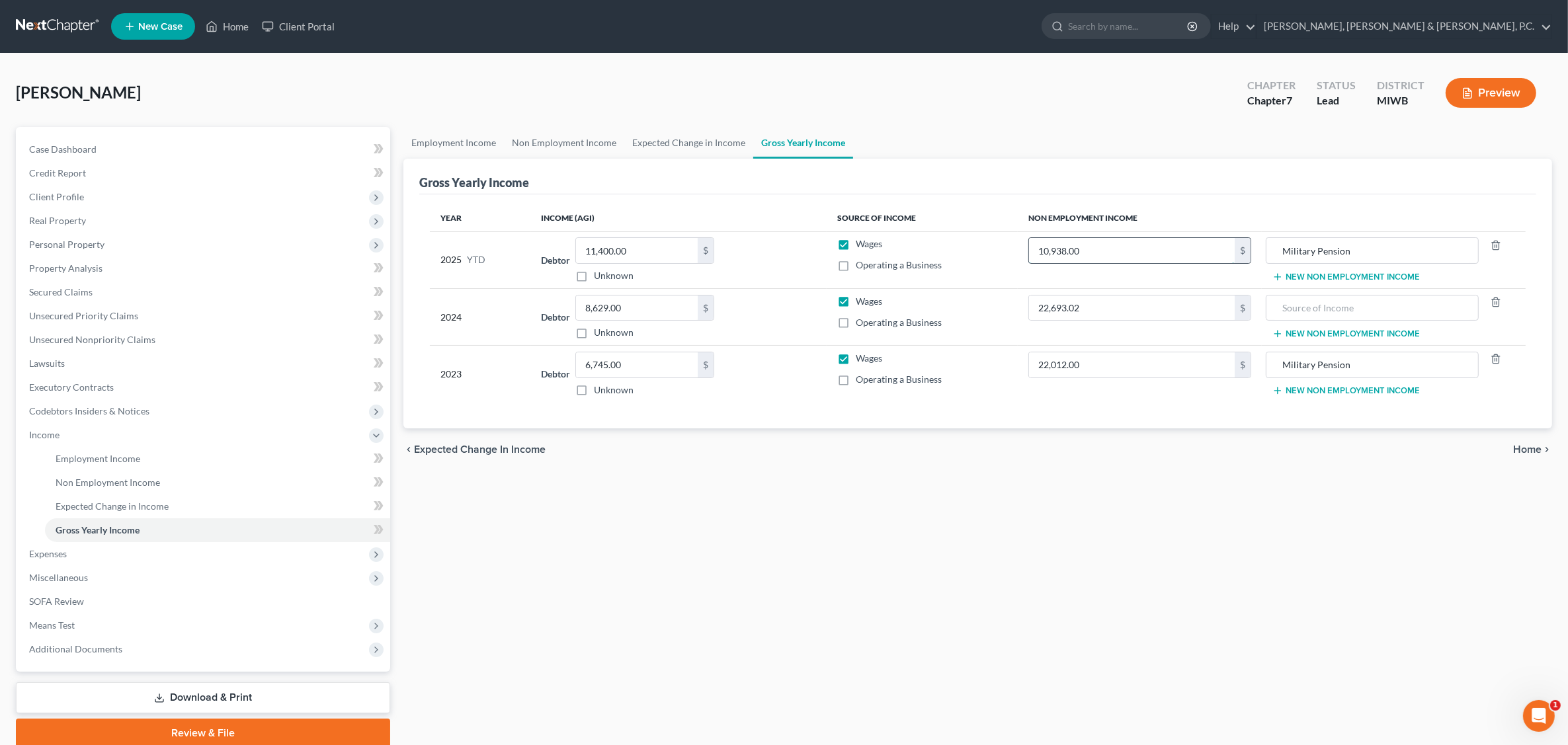
click at [1098, 250] on input "10,938.00" at bounding box center [1131, 250] width 206 height 25
type input "21,691.92"
click at [78, 215] on span "Real Property" at bounding box center [58, 221] width 57 height 11
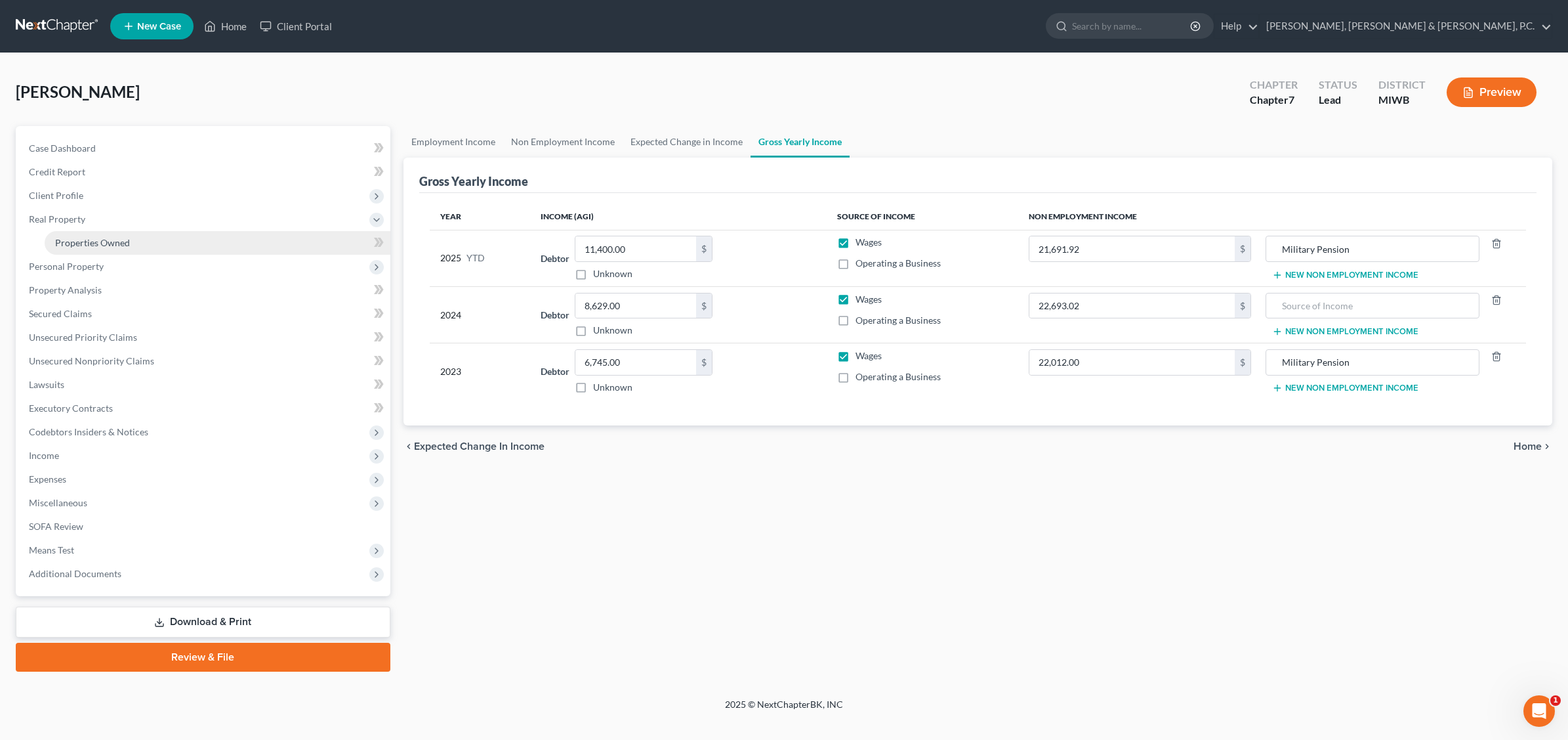
click at [84, 240] on span "Properties Owned" at bounding box center [93, 242] width 75 height 11
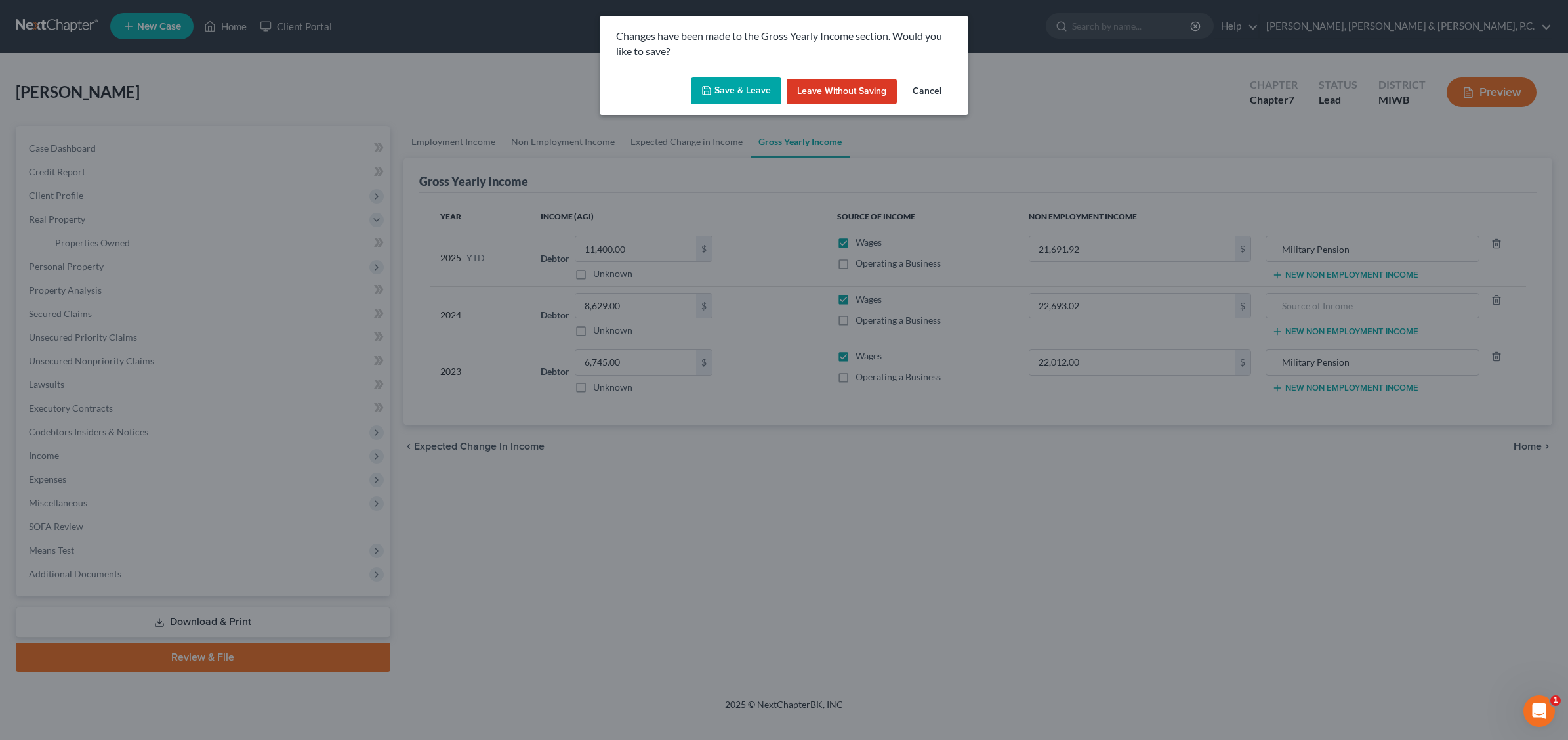
click at [742, 88] on button "Save & Leave" at bounding box center [736, 91] width 90 height 28
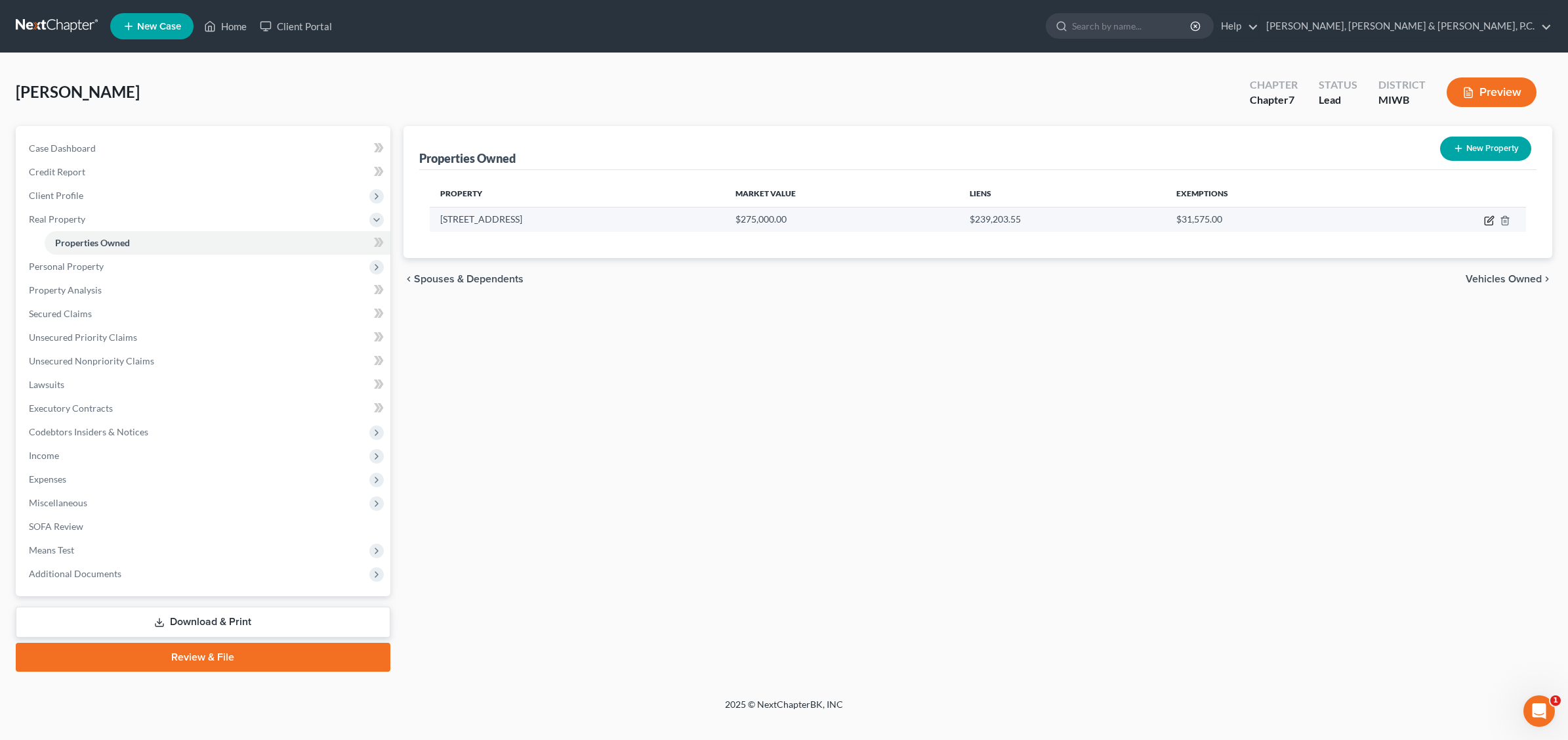
click at [1251, 221] on icon "button" at bounding box center [1489, 221] width 11 height 11
select select "23"
select select "0"
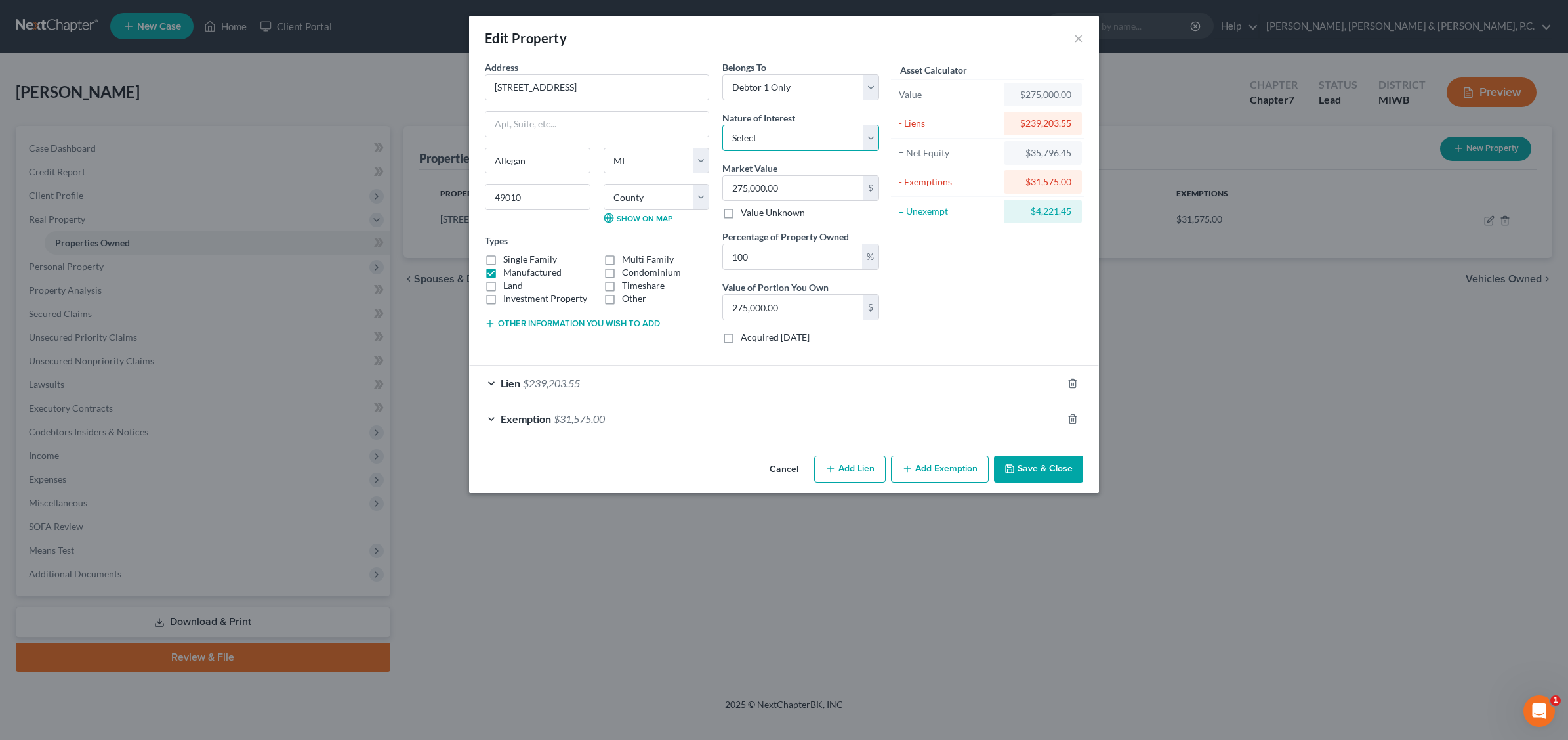
click at [867, 136] on select "Select Fee Simple Joint Tenant Life Estate Equitable Interest Future Interest T…" at bounding box center [801, 138] width 157 height 26
select select "0"
click at [723, 125] on select "Select Fee Simple Joint Tenant Life Estate Equitable Interest Future Interest T…" at bounding box center [801, 138] width 157 height 26
click at [800, 188] on input "275,000.00" at bounding box center [793, 188] width 140 height 25
type input "0"
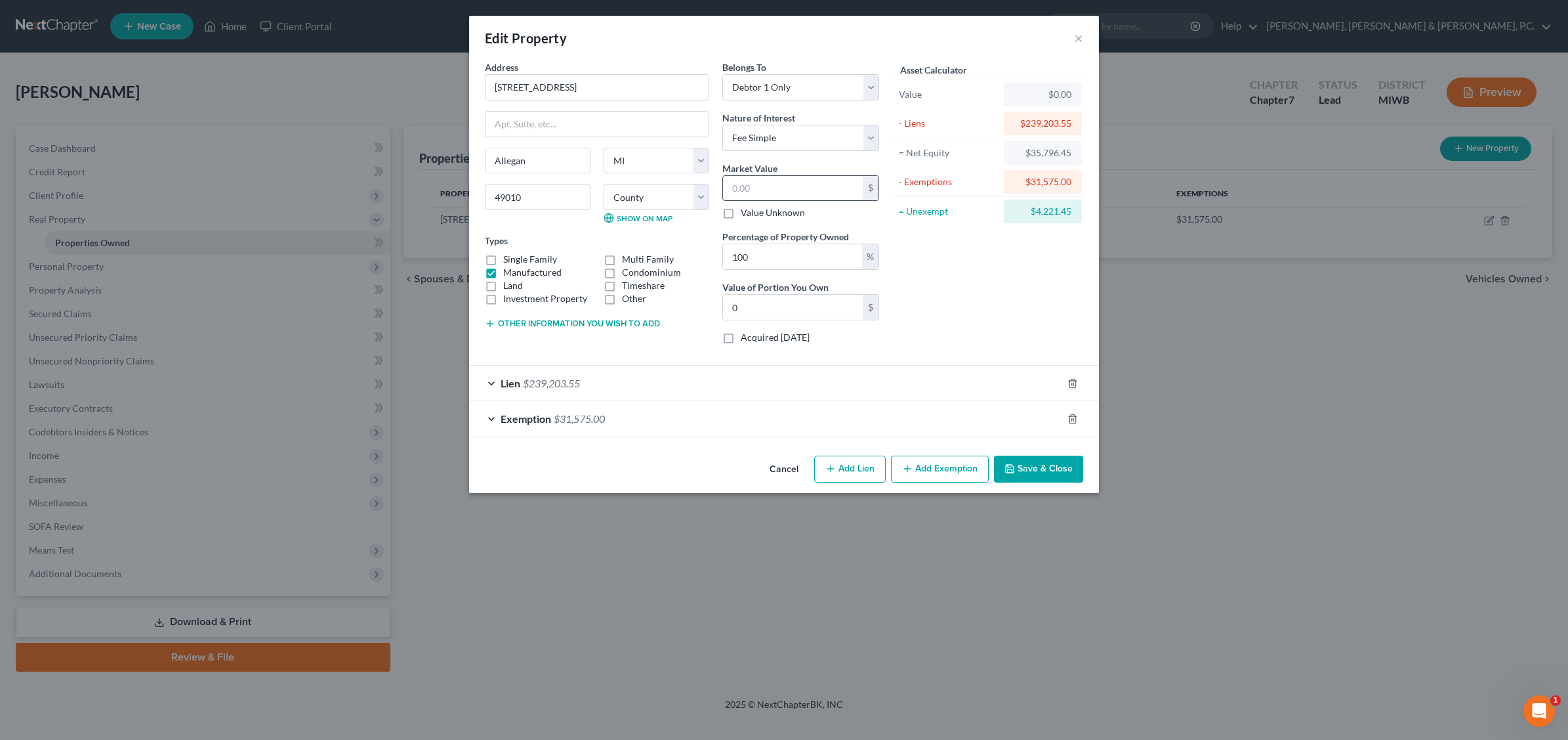
type input "2"
type input "2.00"
type input "27"
type input "27.00"
type input "278"
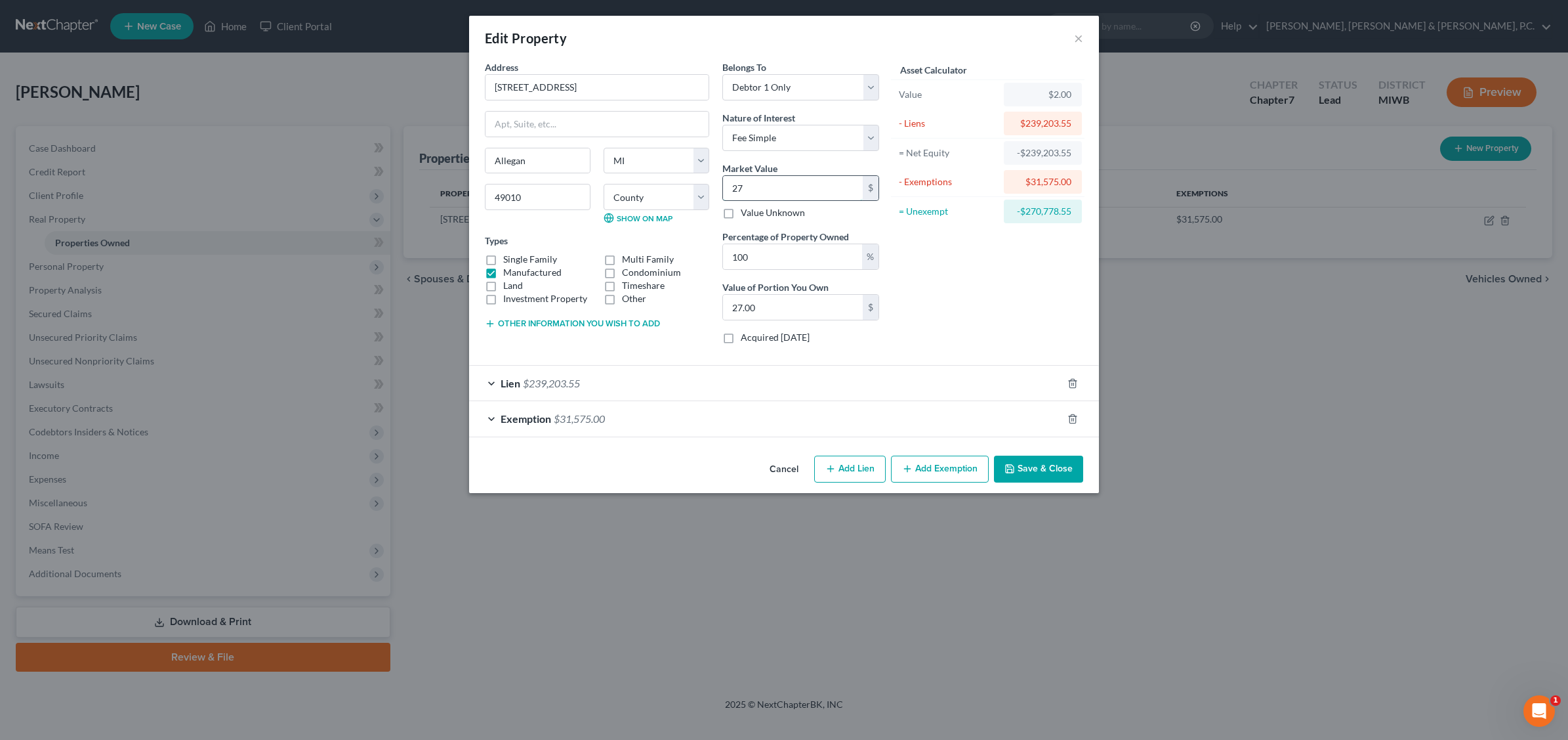
type input "278.00"
type input "2784"
type input "2,784.00"
type input "2,7840"
type input "27,840.00"
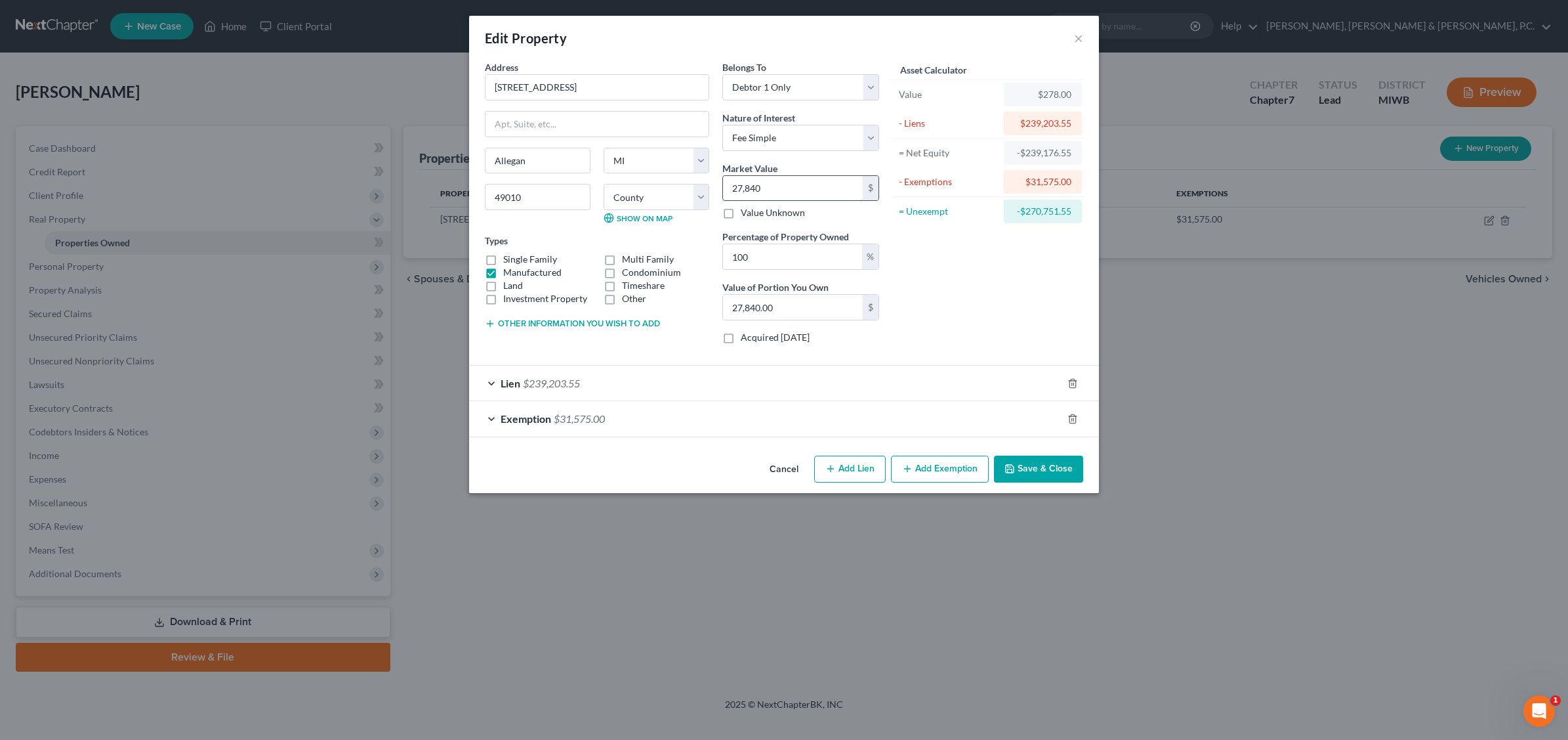
type input "27,8400"
type input "278,400.00"
type input "278,40"
type input "27,840.00"
type input "27,84"
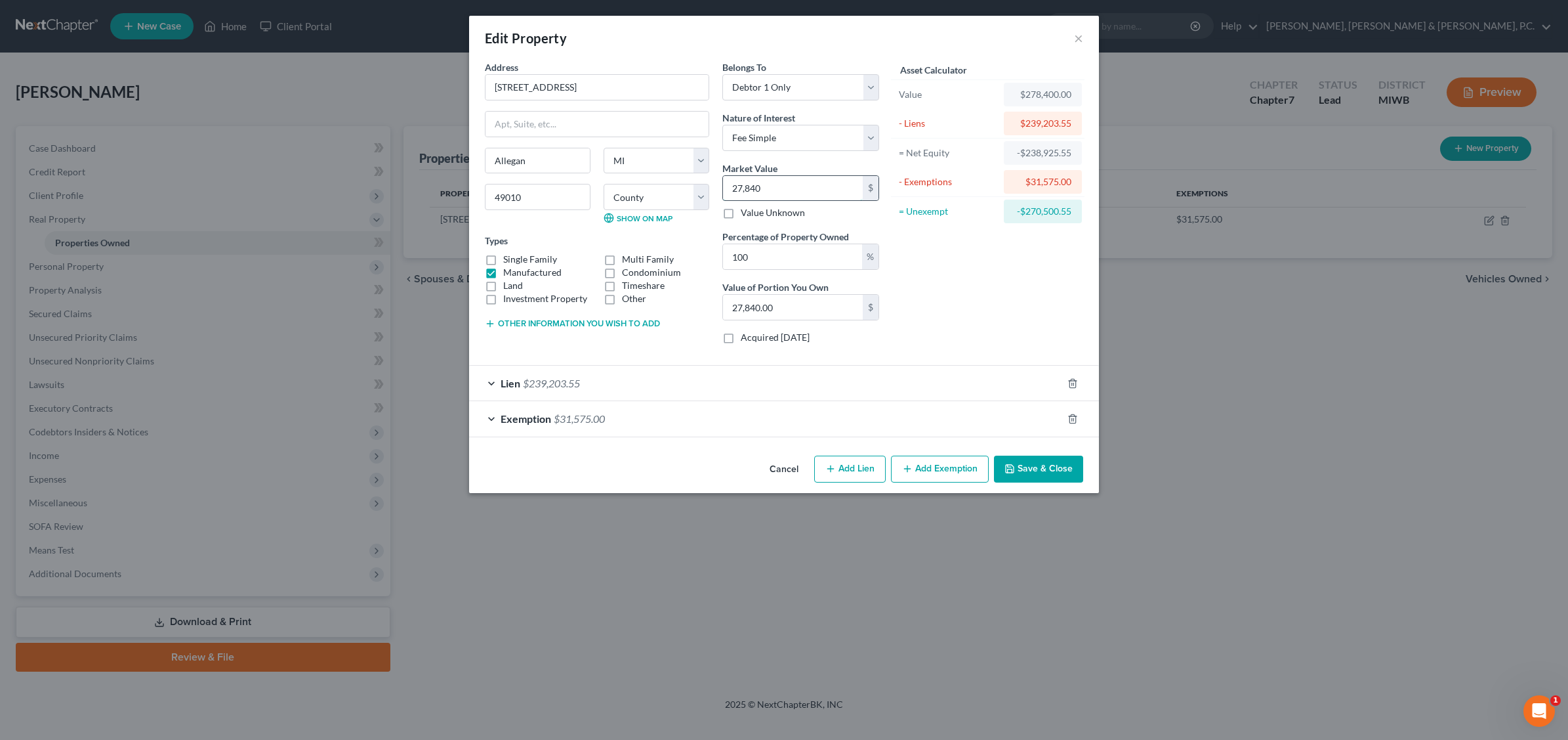
type input "2,784.00"
type input "2,78"
type input "278.00"
type input "27"
type input "27.00"
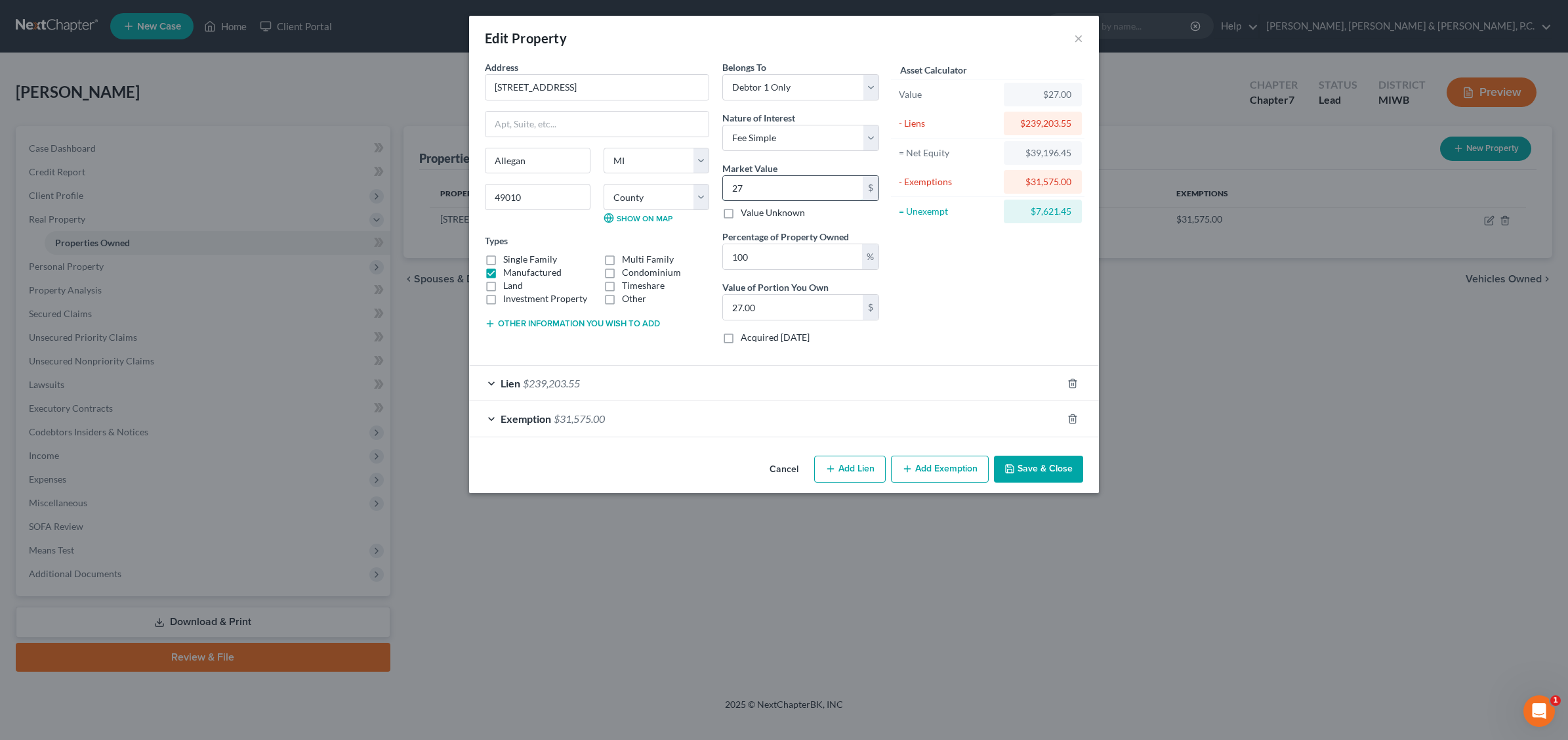
type input "275"
type input "275.00"
type input "2750"
type input "2,750.00"
type input "2,7500"
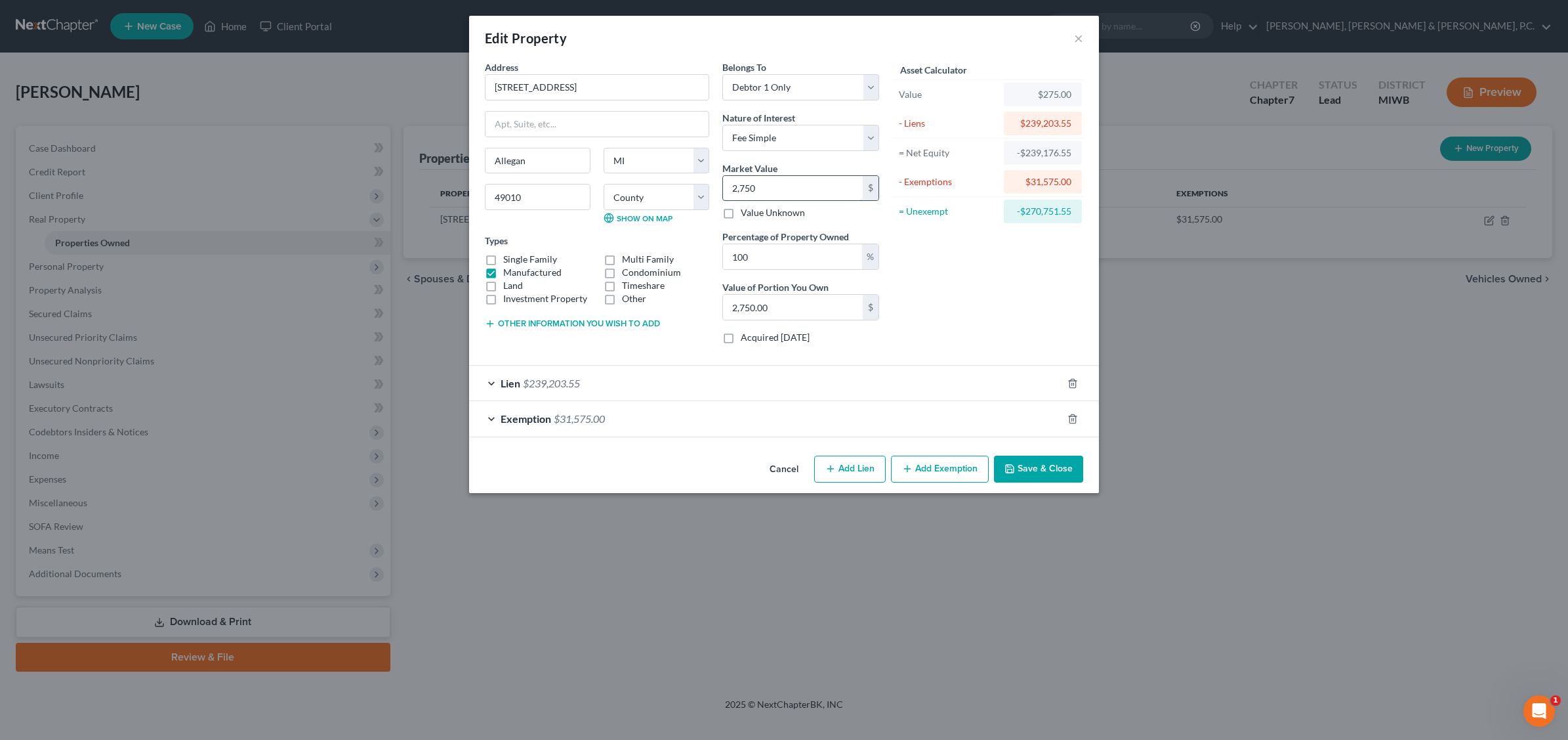
type input "27,500.00"
type input "27,5000"
type input "275,000.00"
click at [1012, 303] on div "Asset Calculator Value $275,000.00 - Liens $239,203.55 = Net Equity -$238,928.5…" at bounding box center [987, 207] width 204 height 294
click at [808, 189] on input "275,000." at bounding box center [793, 188] width 140 height 25
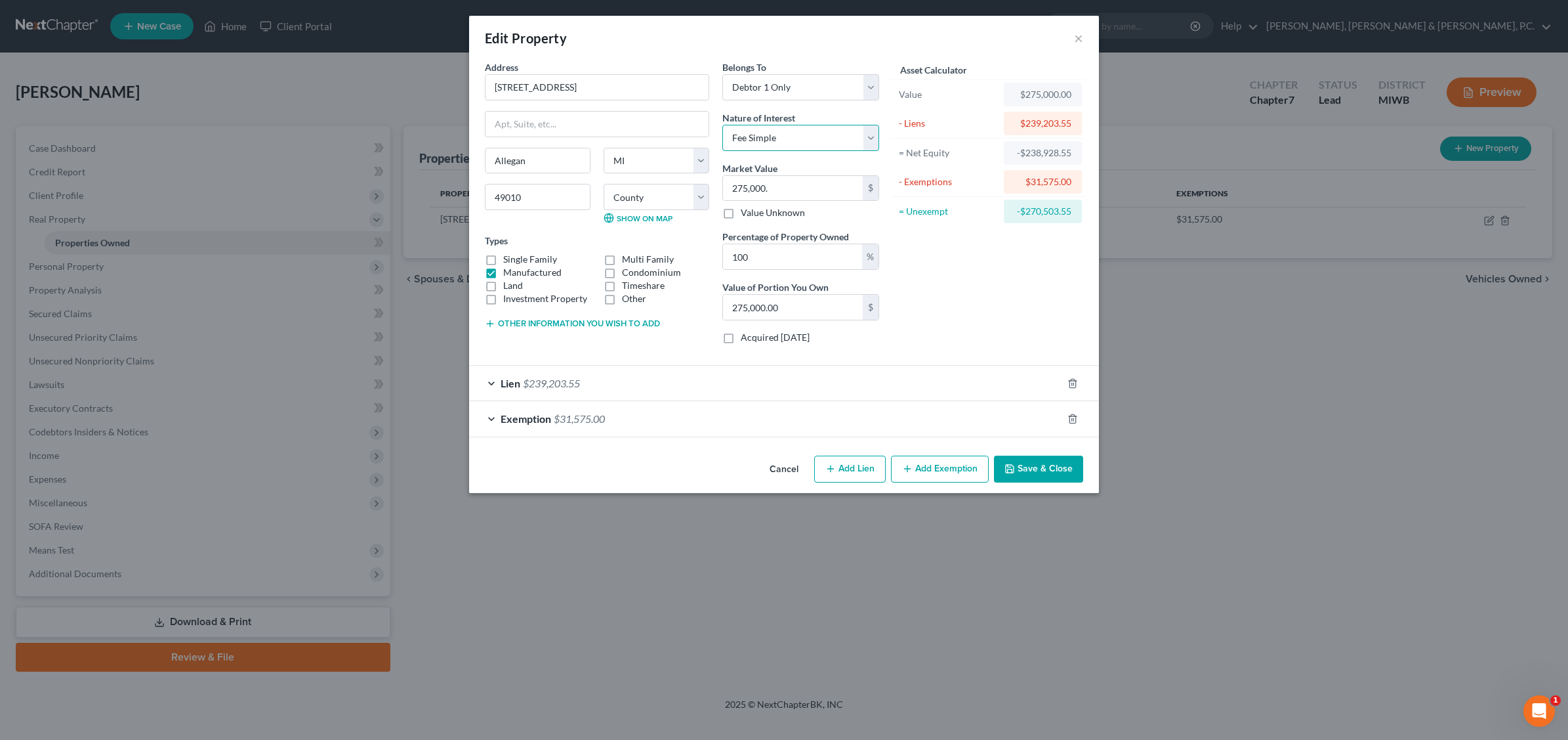
click at [792, 136] on select "Select Fee Simple Joint Tenant Life Estate Equitable Interest Future Interest T…" at bounding box center [801, 138] width 157 height 26
click at [820, 135] on select "Select Fee Simple Joint Tenant Life Estate Equitable Interest Future Interest T…" at bounding box center [801, 138] width 157 height 26
click at [805, 182] on input "275,000." at bounding box center [793, 188] width 140 height 25
type input "275,000"
click at [779, 259] on input "100" at bounding box center [792, 257] width 139 height 25
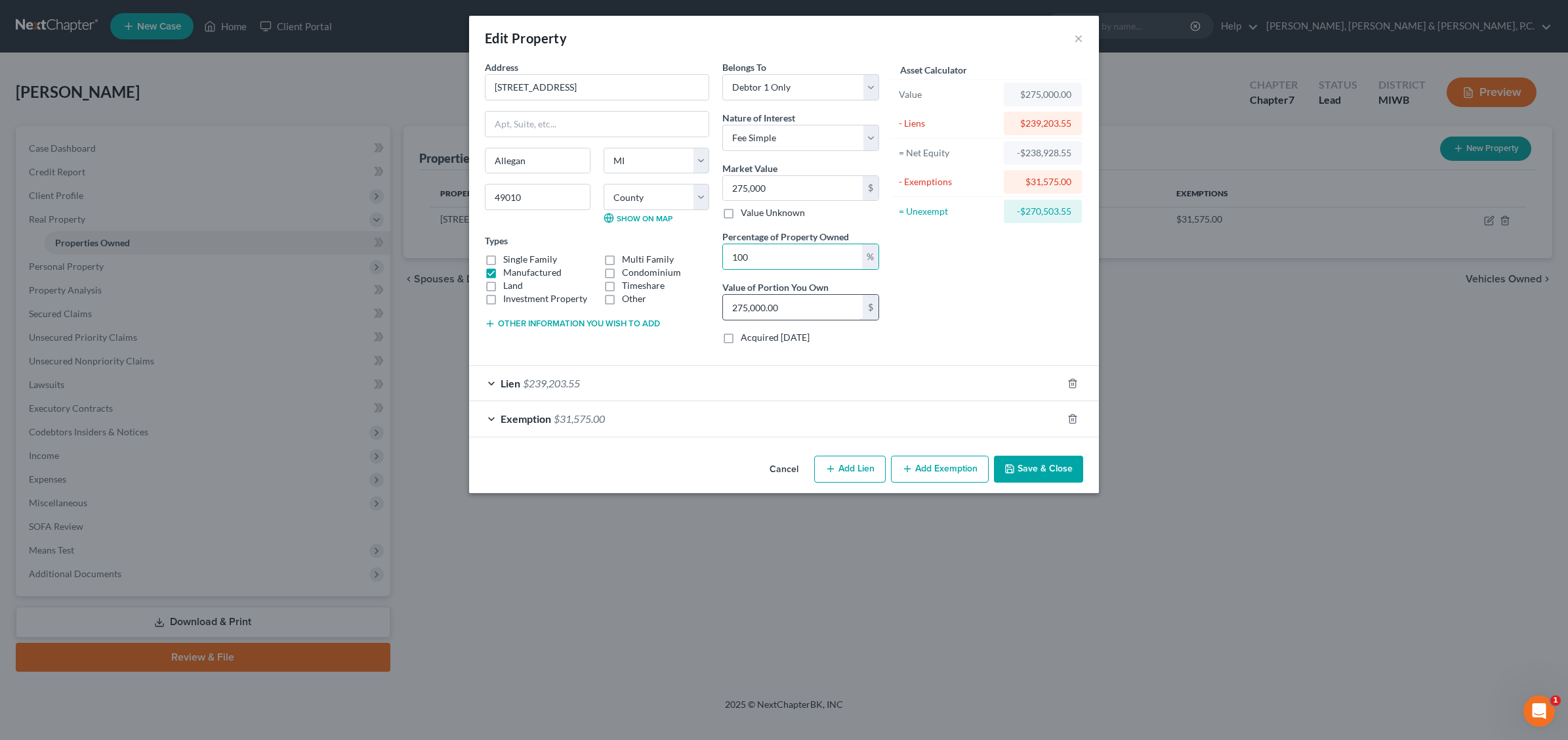
click at [792, 310] on input "275,000.00" at bounding box center [793, 307] width 140 height 25
click at [1040, 476] on button "Save & Close" at bounding box center [1038, 469] width 89 height 28
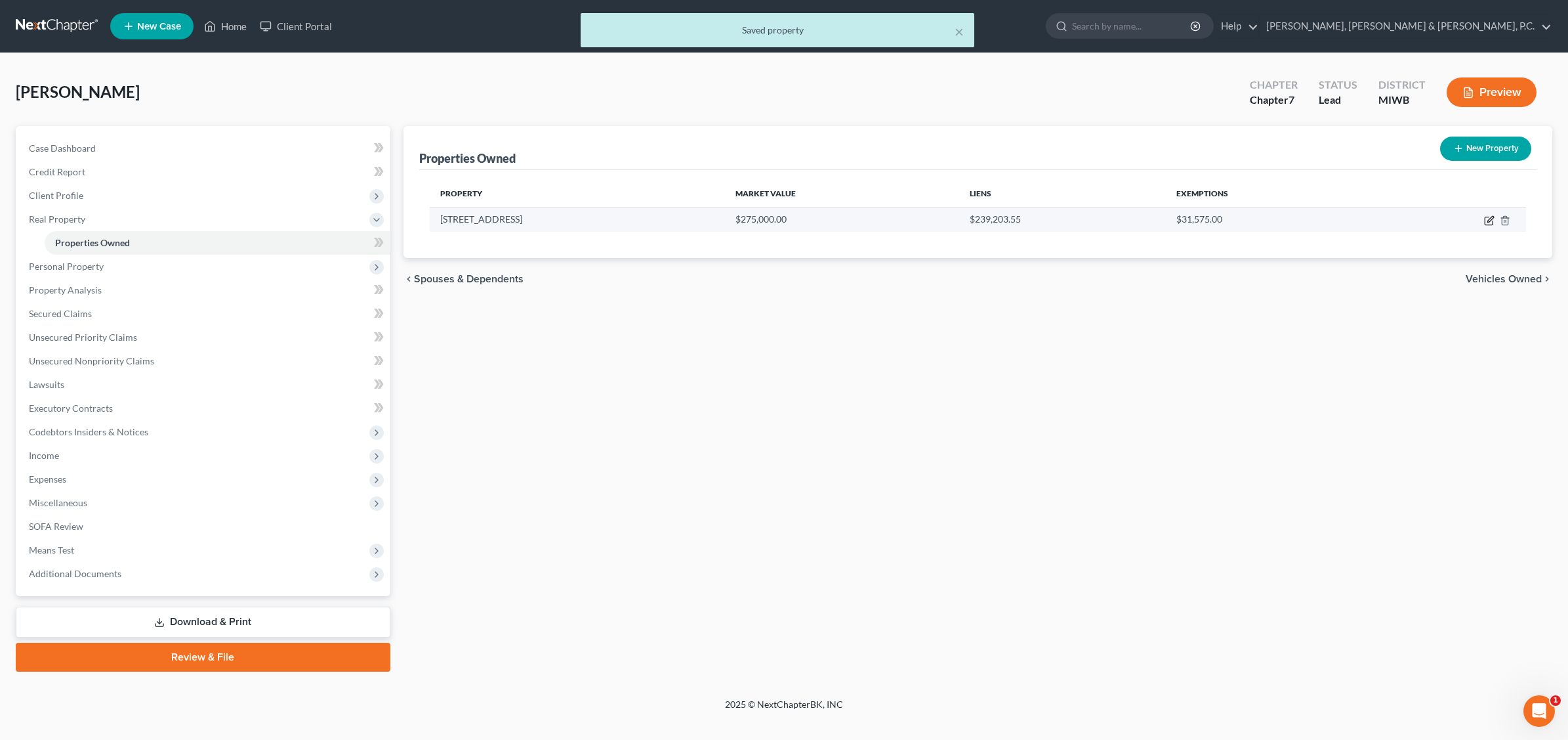
click at [1251, 222] on icon "button" at bounding box center [1489, 221] width 11 height 11
select select "23"
select select "2"
select select "0"
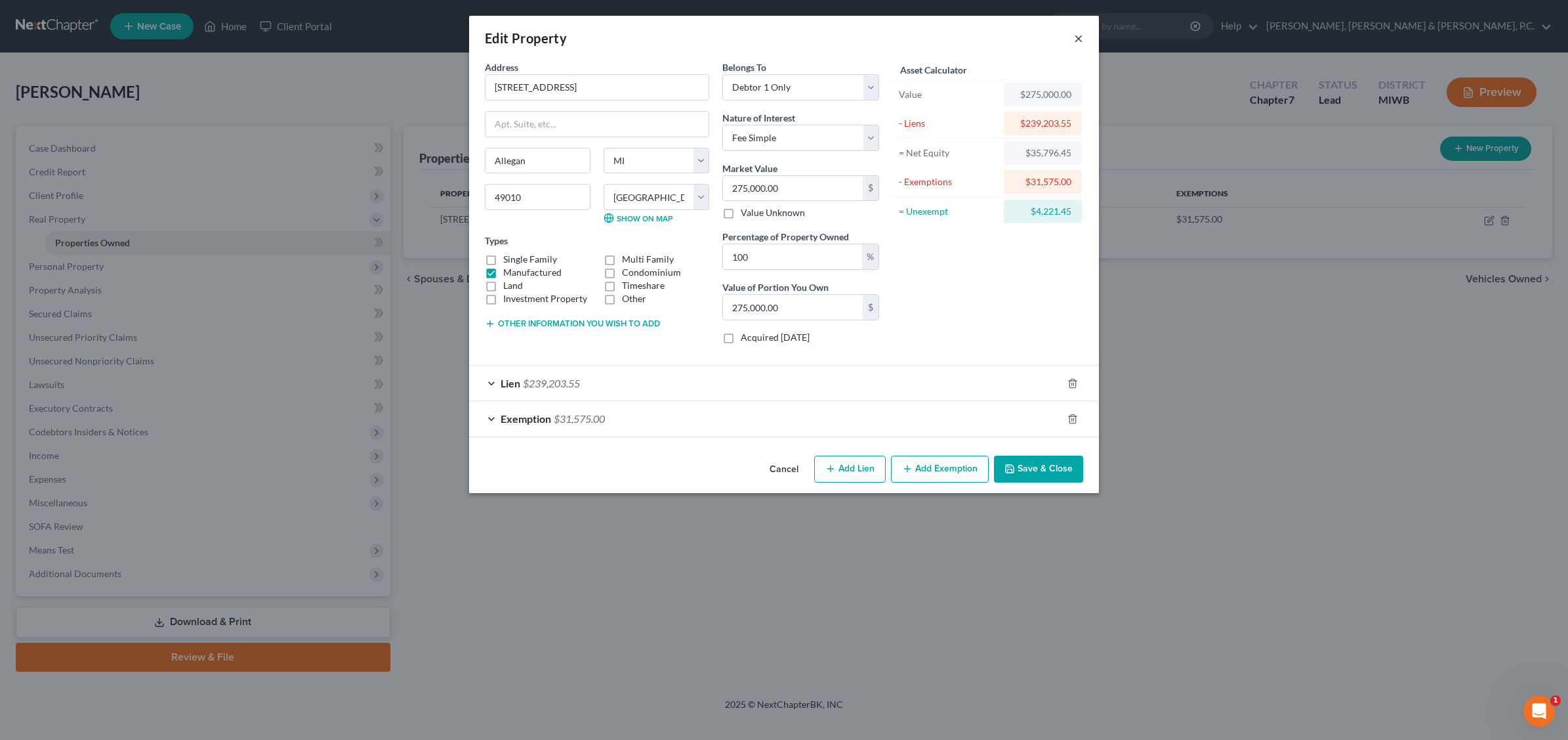
click at [1081, 37] on button "×" at bounding box center [1079, 38] width 9 height 16
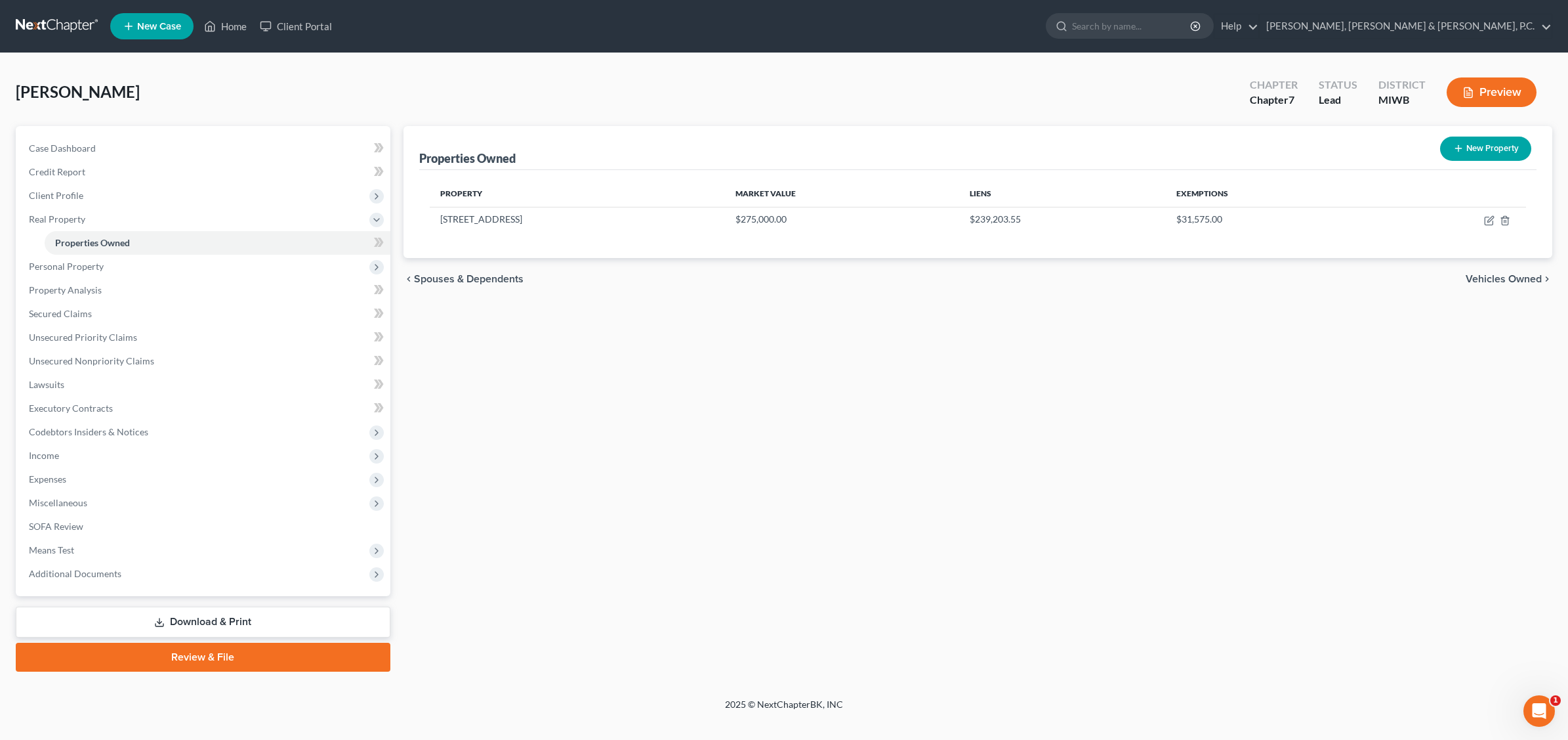
click at [692, 349] on div "Properties Owned New Property Property Market Value Liens Exemptions [STREET_AD…" at bounding box center [978, 399] width 1163 height 546
click at [1251, 86] on button "Preview" at bounding box center [1491, 93] width 90 height 30
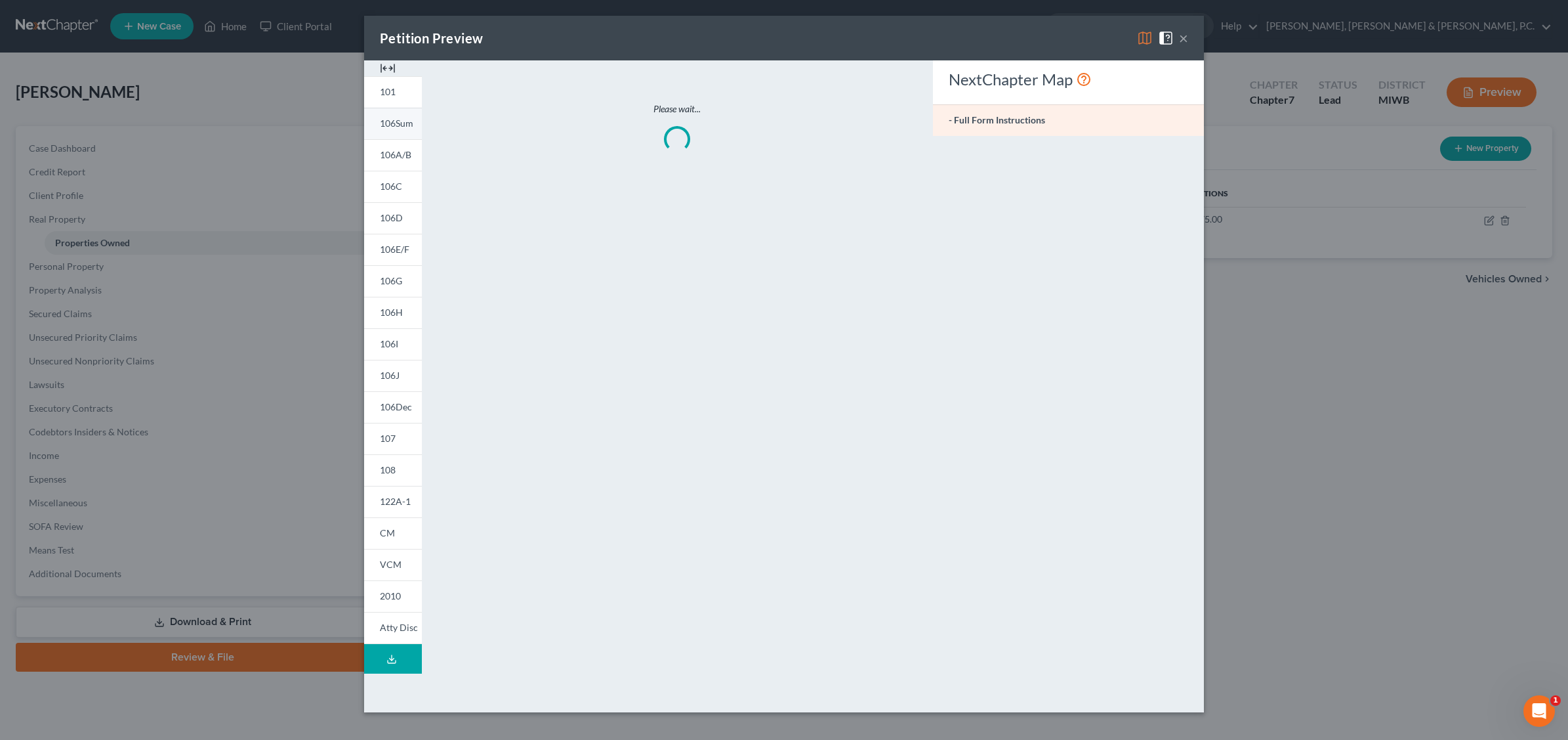
click at [402, 122] on span "106Sum" at bounding box center [396, 123] width 33 height 11
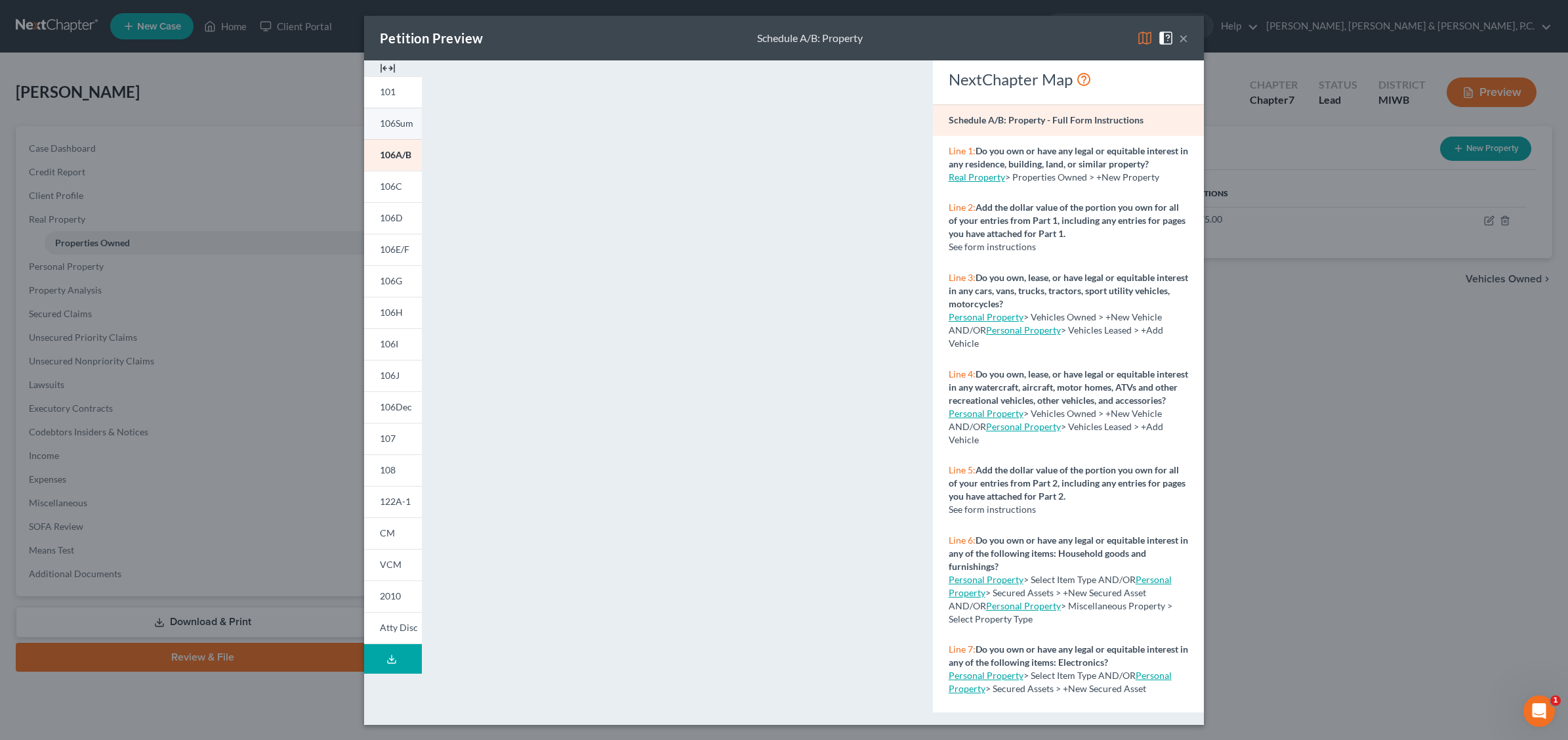
click at [384, 125] on span "106Sum" at bounding box center [396, 123] width 33 height 11
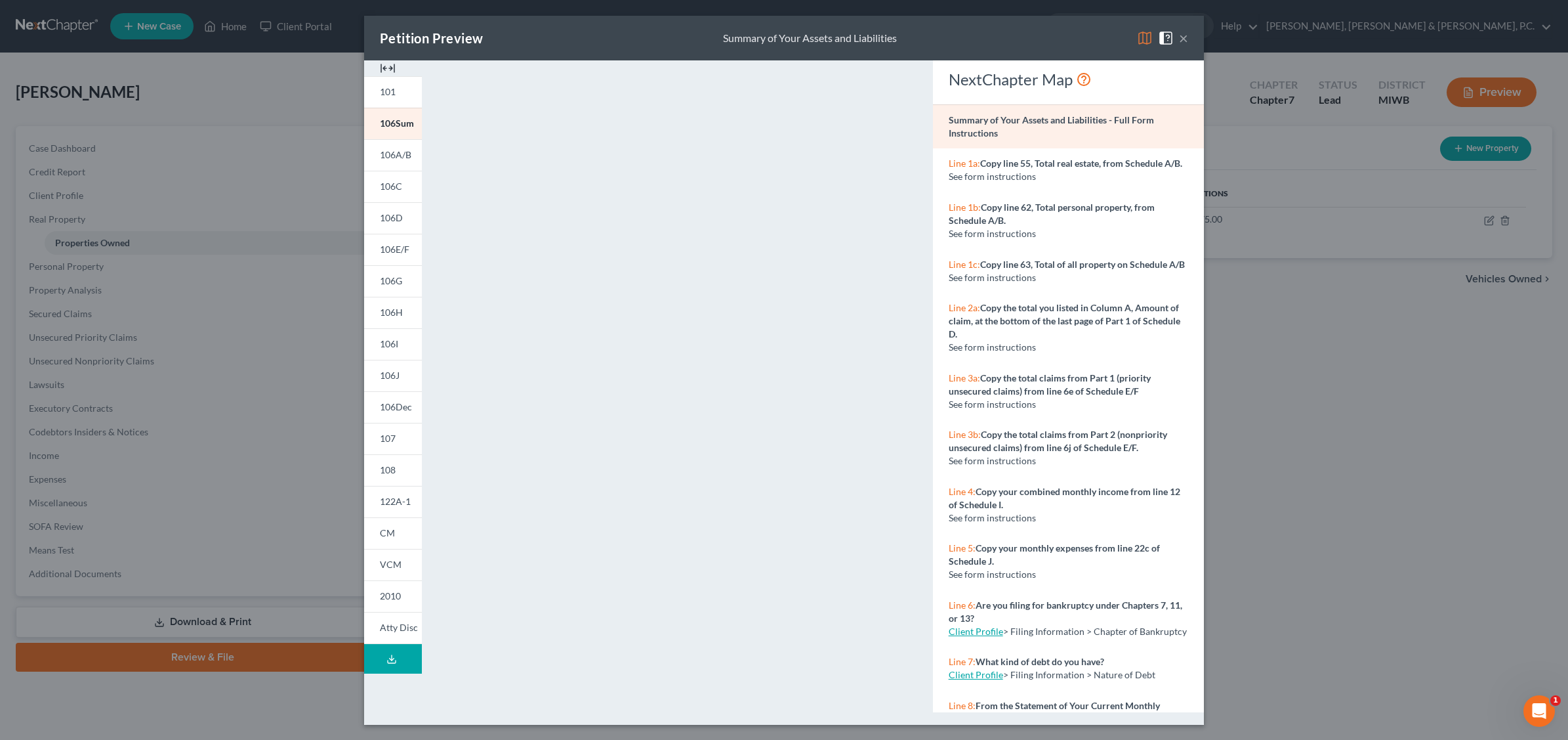
click at [1185, 37] on button "×" at bounding box center [1183, 38] width 9 height 16
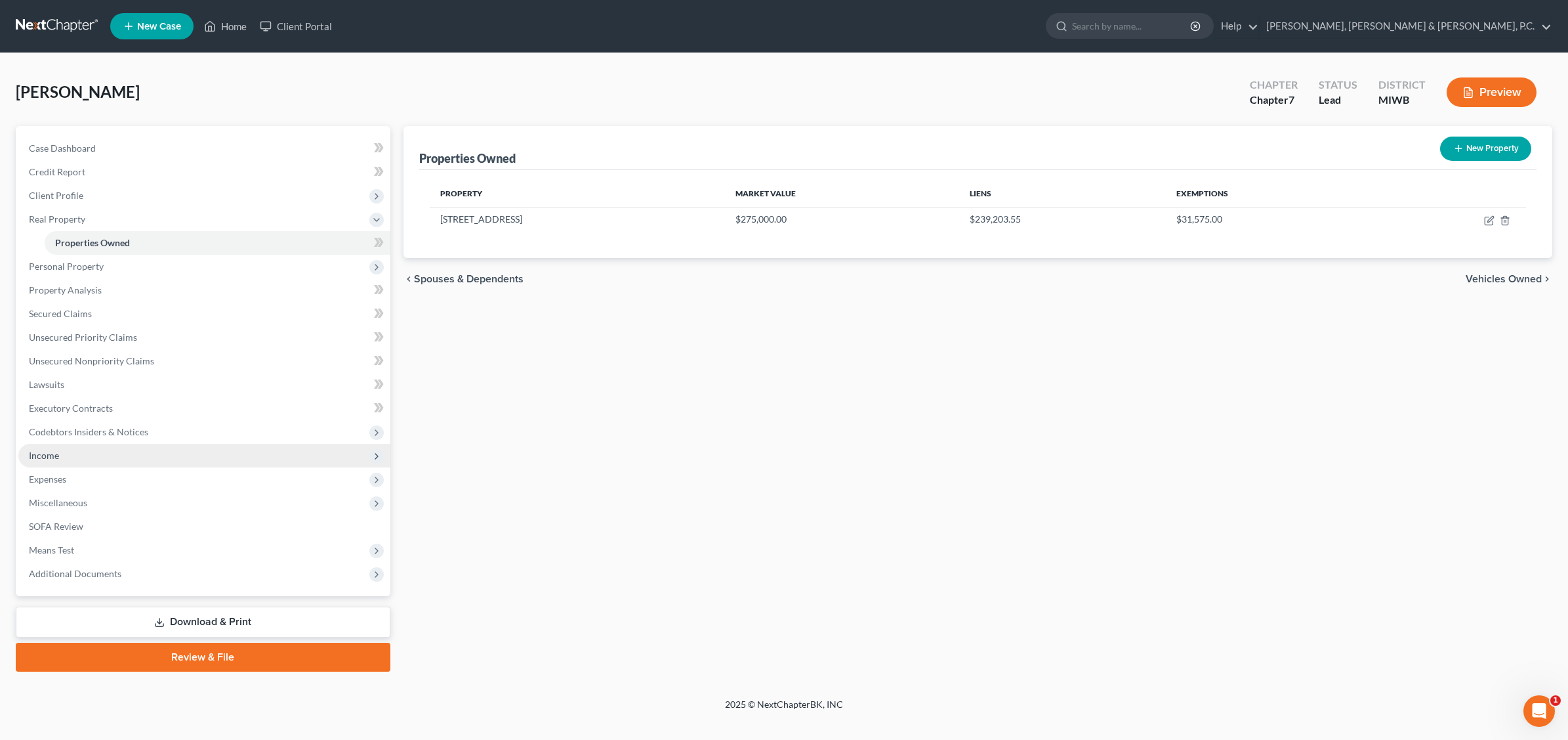
click at [54, 454] on span "Income" at bounding box center [44, 455] width 30 height 11
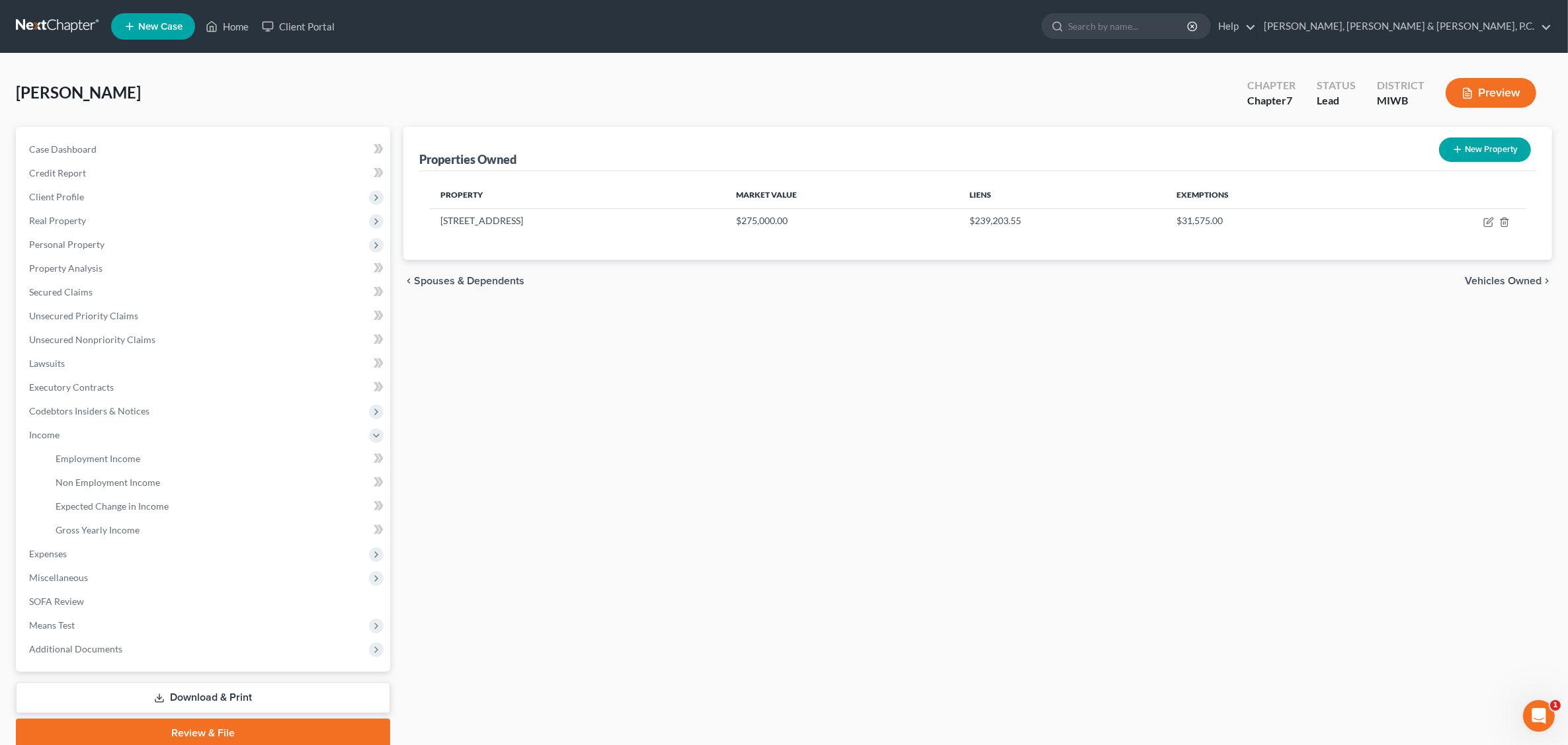
click at [1261, 96] on button "Preview" at bounding box center [1490, 93] width 90 height 30
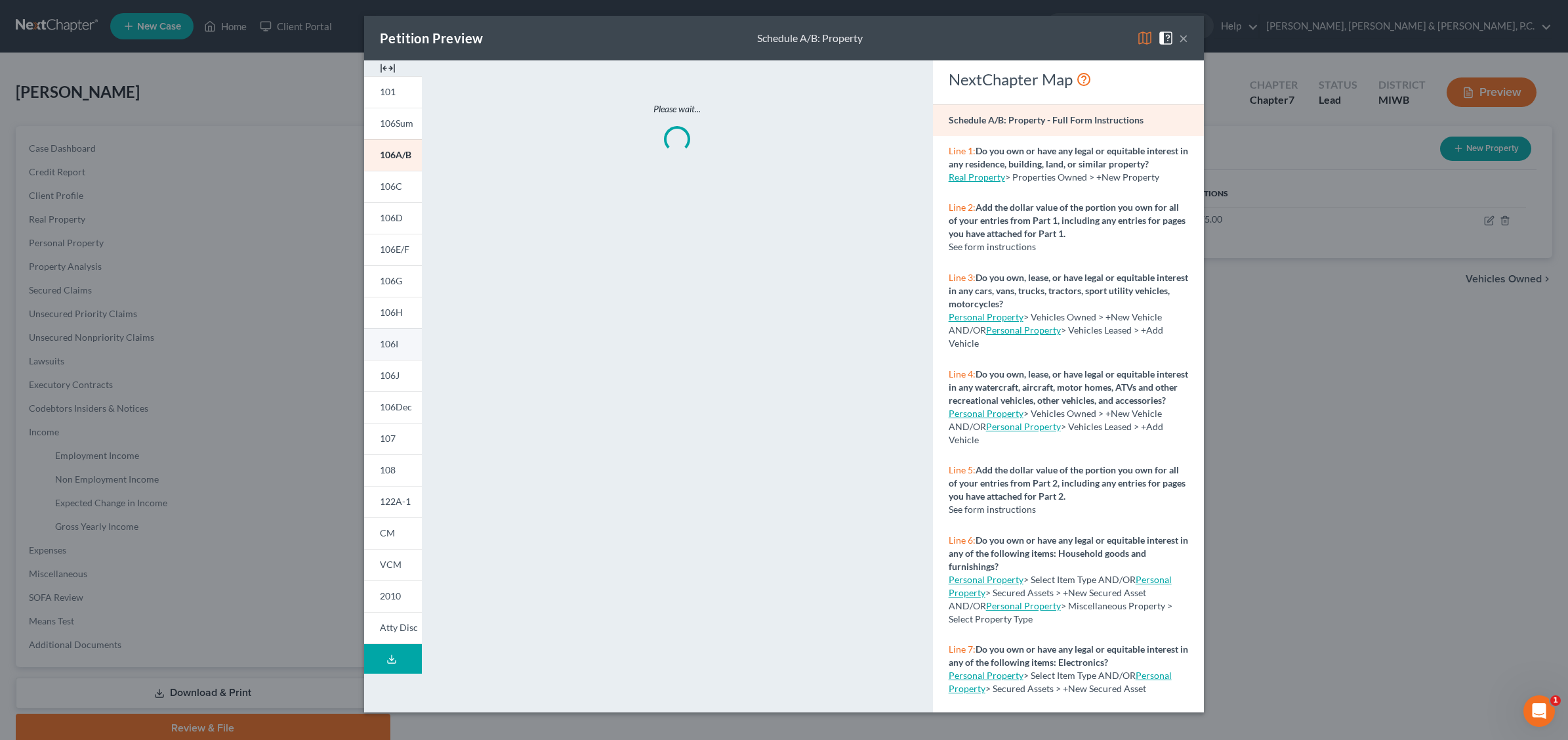
click at [391, 348] on span "106I" at bounding box center [389, 343] width 18 height 11
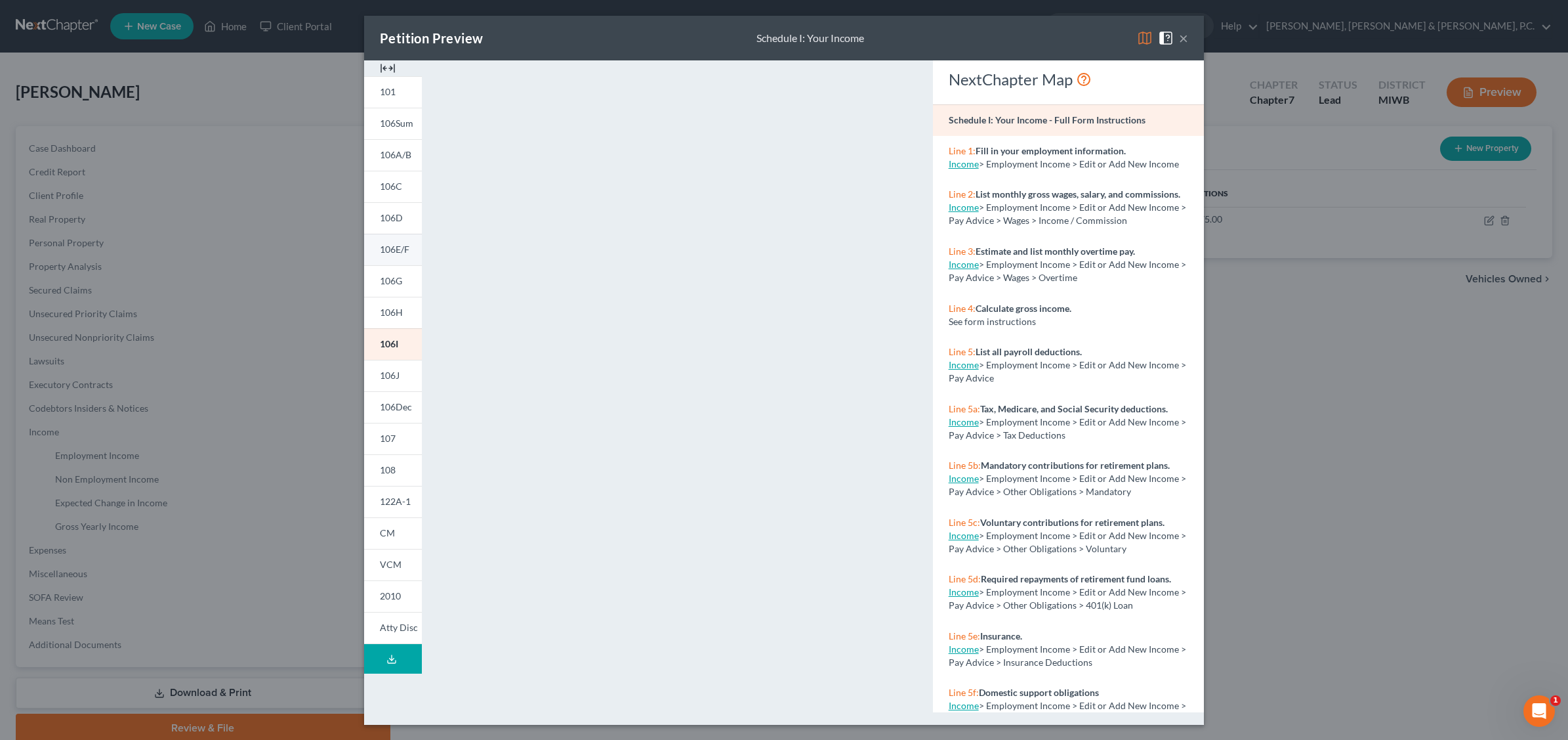
click at [393, 247] on span "106E/F" at bounding box center [395, 249] width 30 height 11
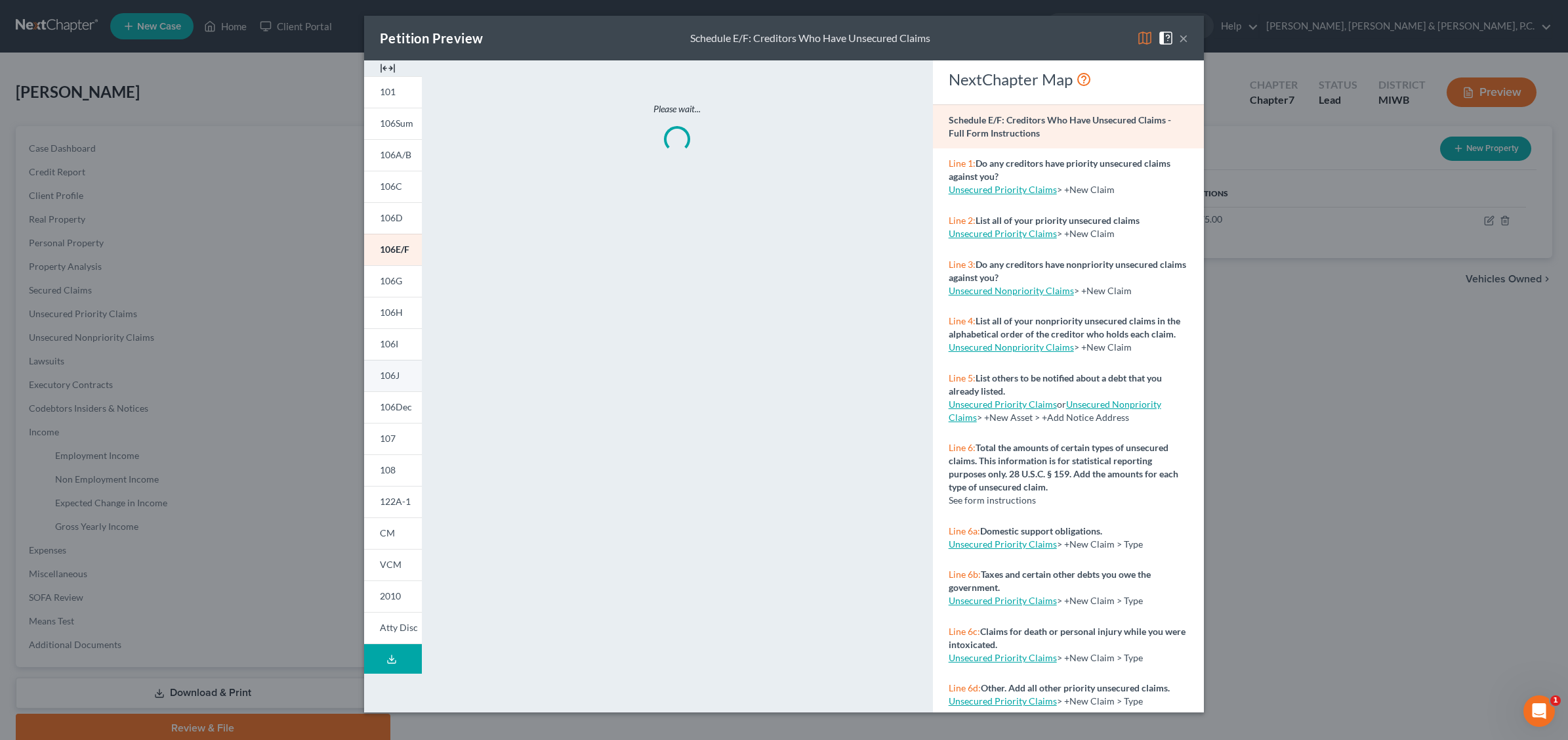
click at [394, 375] on span "106J" at bounding box center [390, 375] width 20 height 11
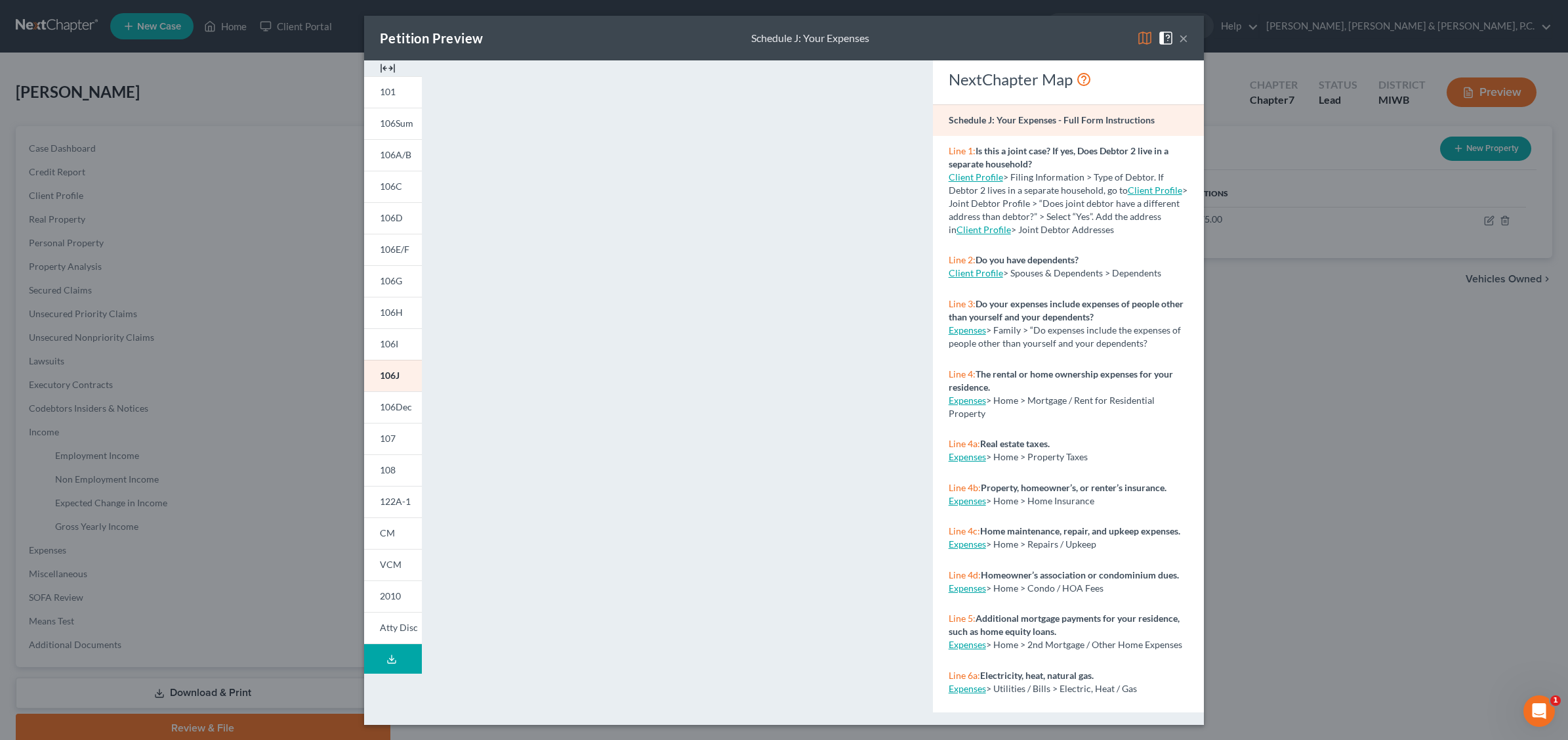
click at [1184, 37] on button "×" at bounding box center [1183, 38] width 9 height 16
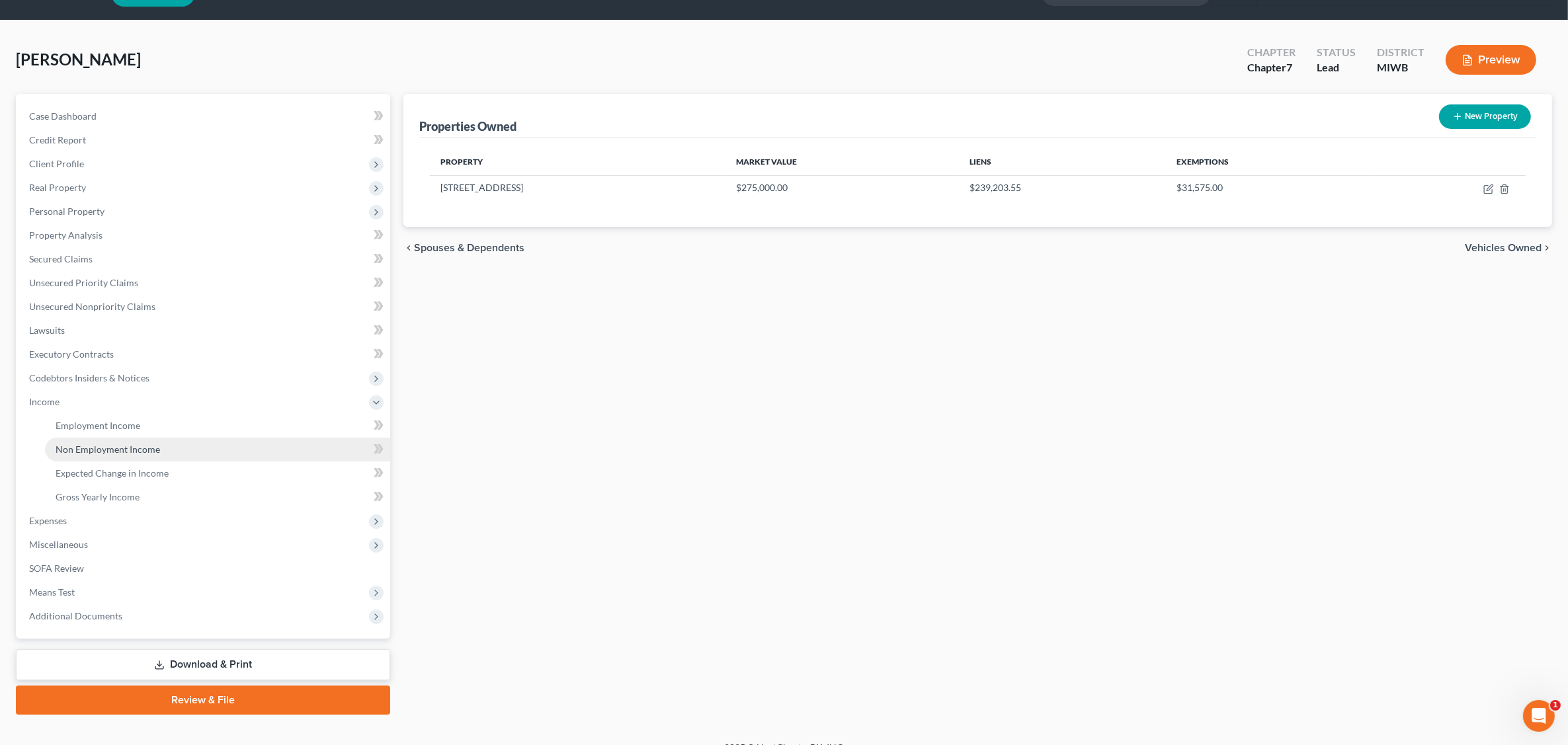
scroll to position [51, 0]
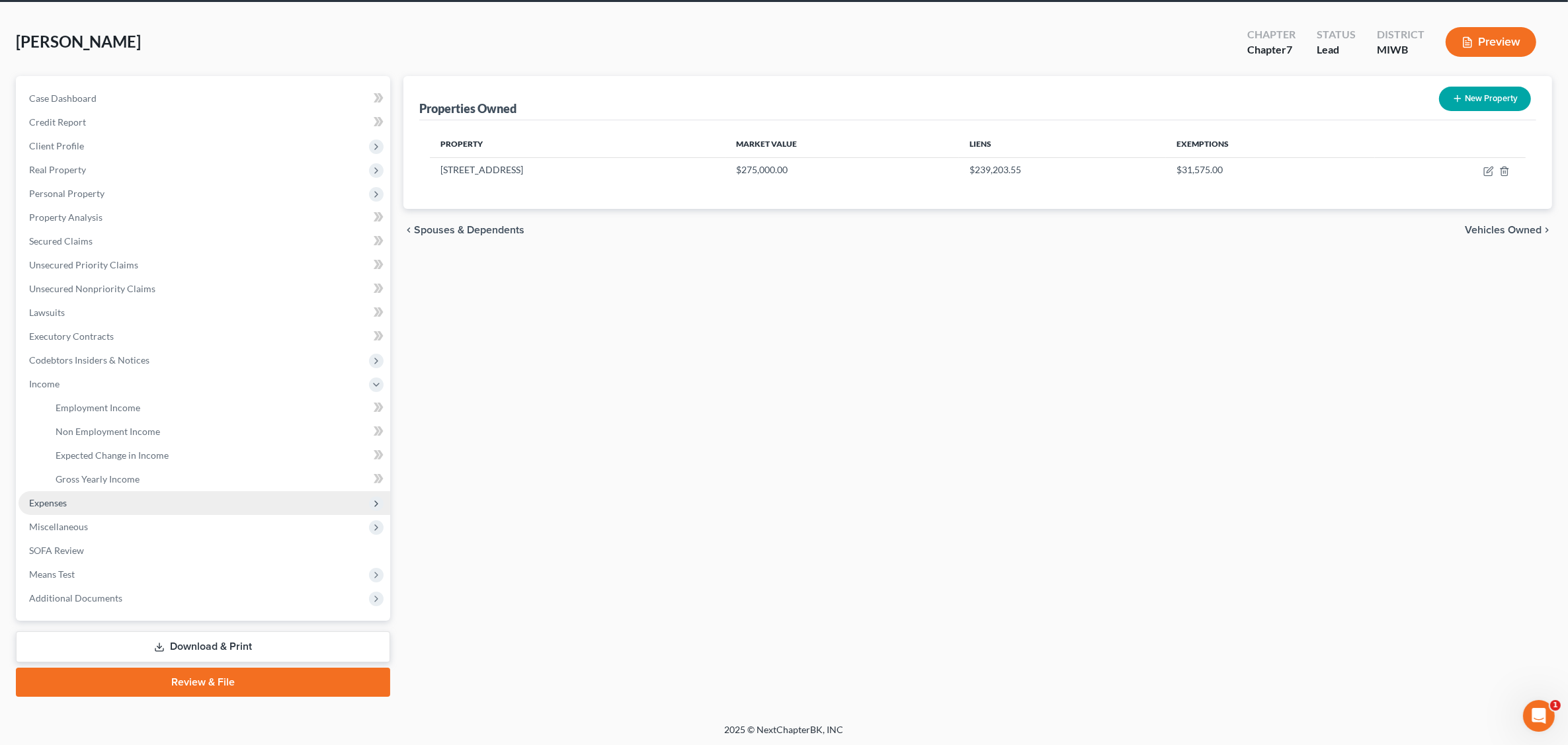
click at [63, 503] on span "Expenses" at bounding box center [48, 503] width 38 height 11
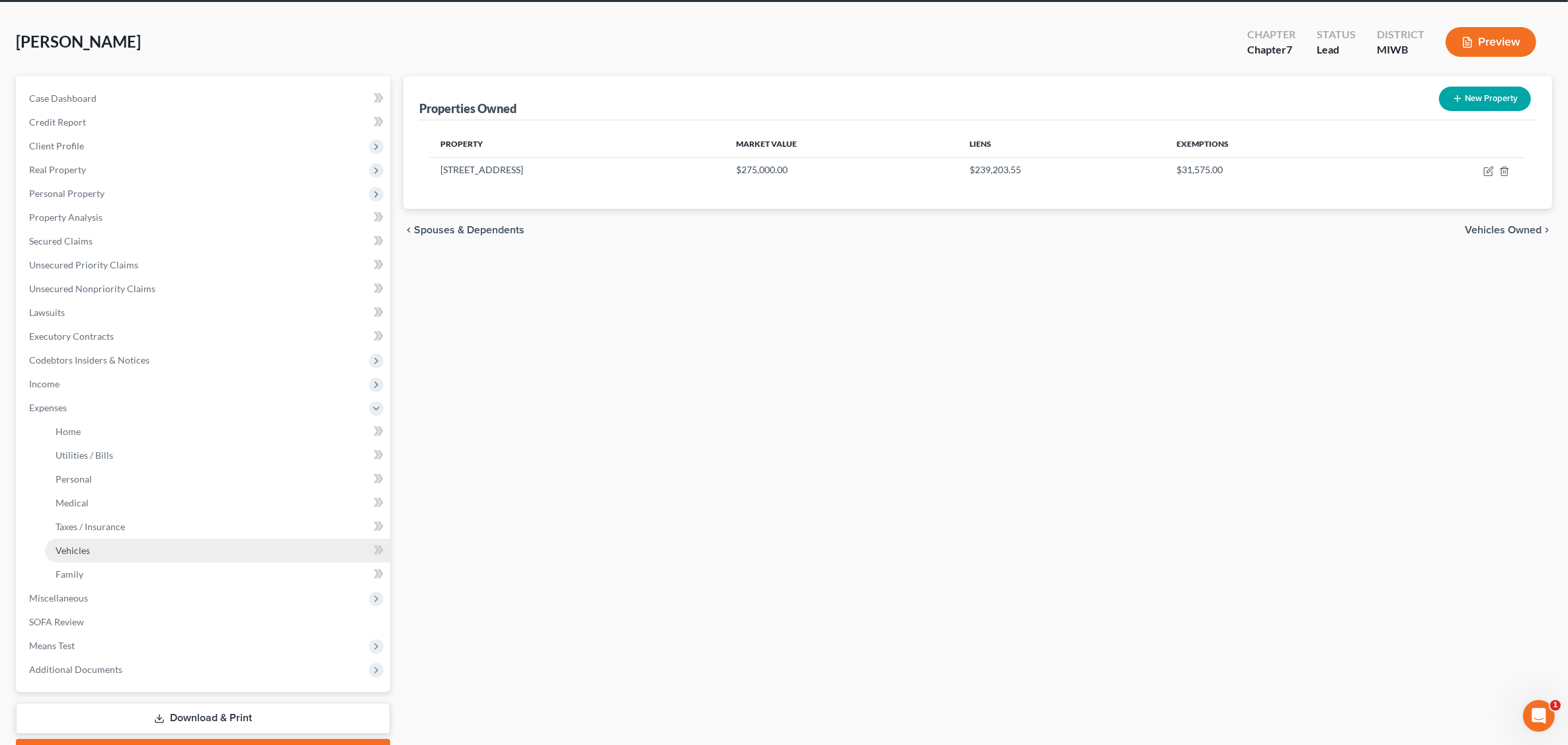
click at [120, 549] on link "Vehicles" at bounding box center [217, 550] width 345 height 23
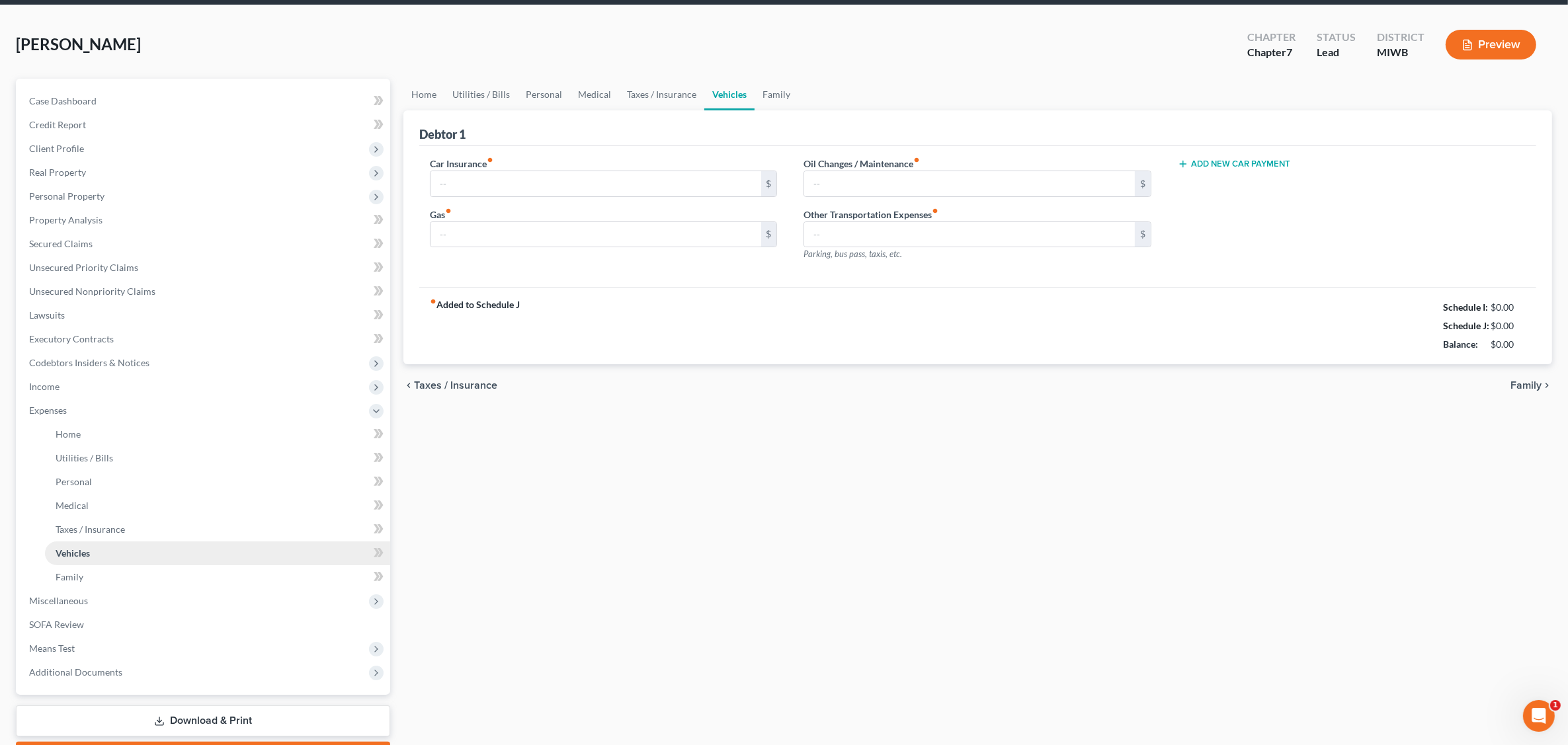
scroll to position [1, 0]
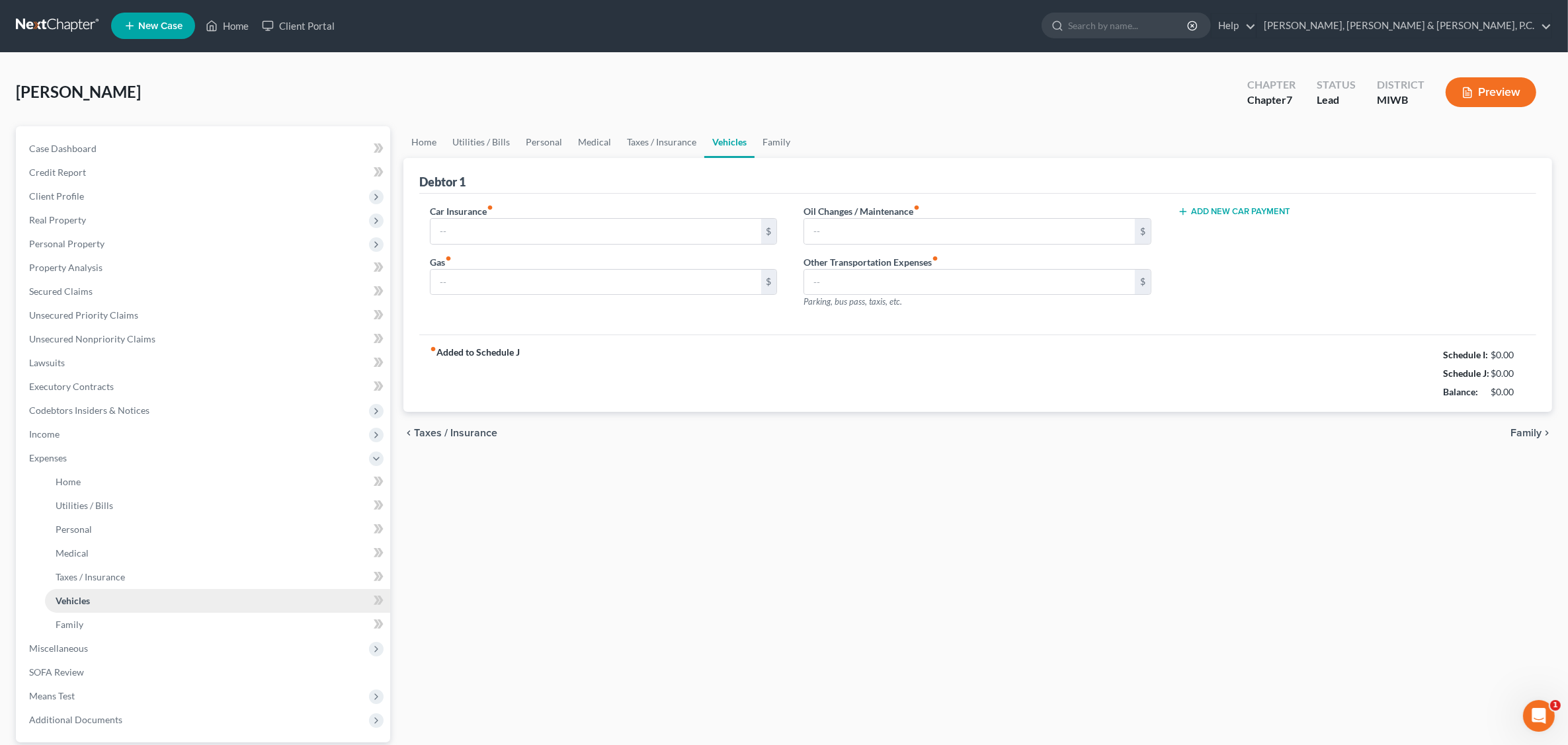
type input "224.38"
type input "200.00"
type input "50.00"
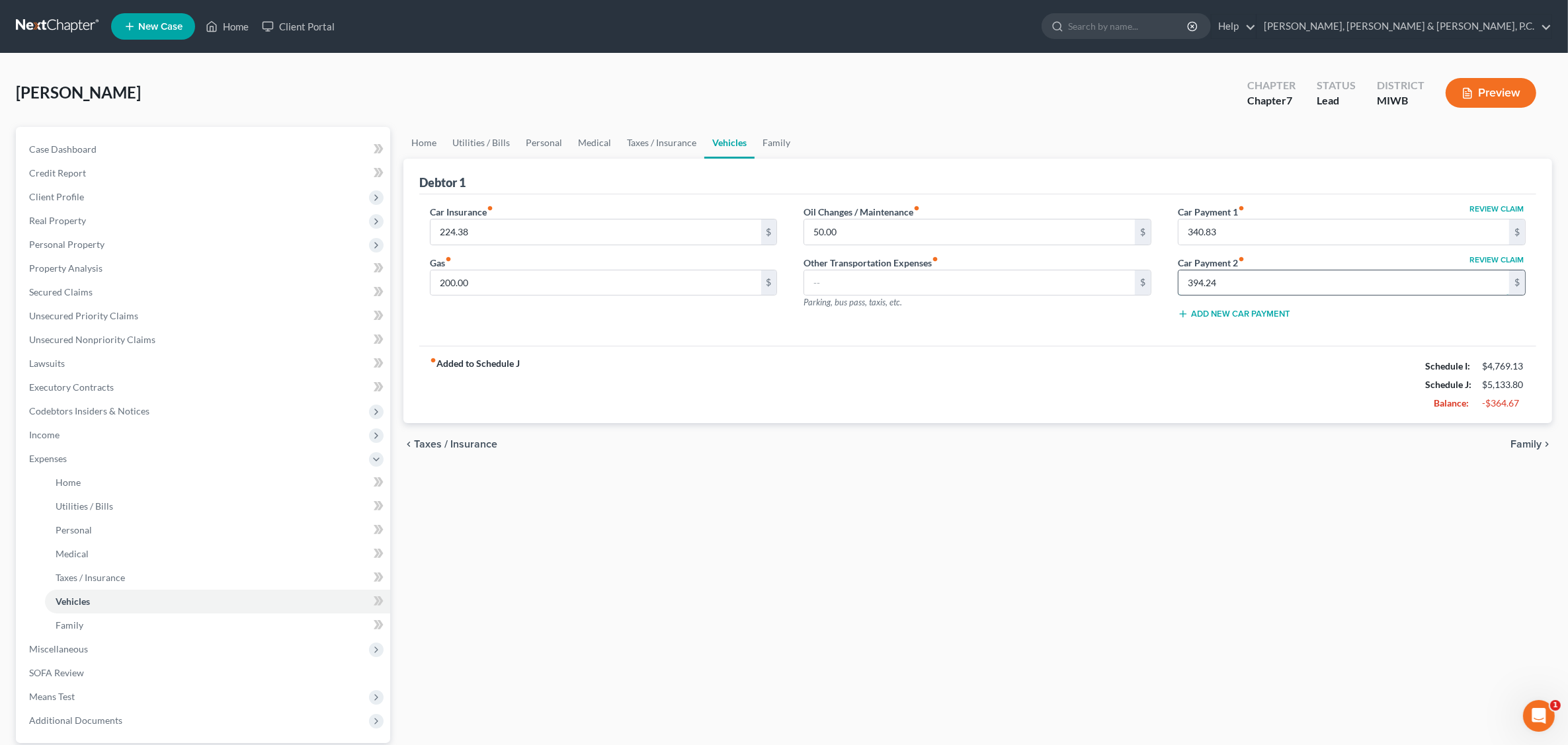
click at [1225, 278] on input "394.24" at bounding box center [1343, 282] width 330 height 25
click at [771, 143] on link "Family" at bounding box center [776, 142] width 43 height 32
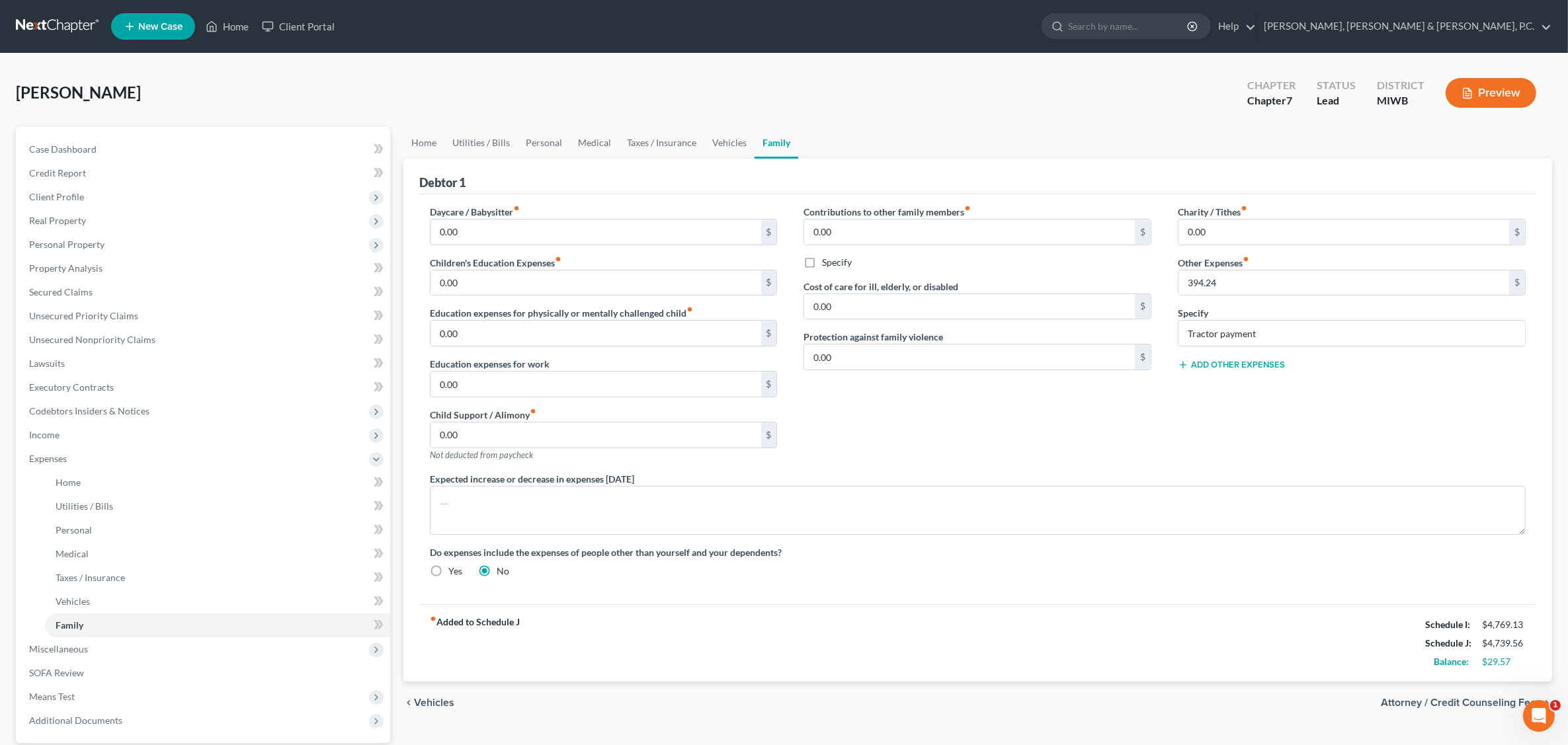
click at [1261, 93] on button "Preview" at bounding box center [1490, 93] width 90 height 30
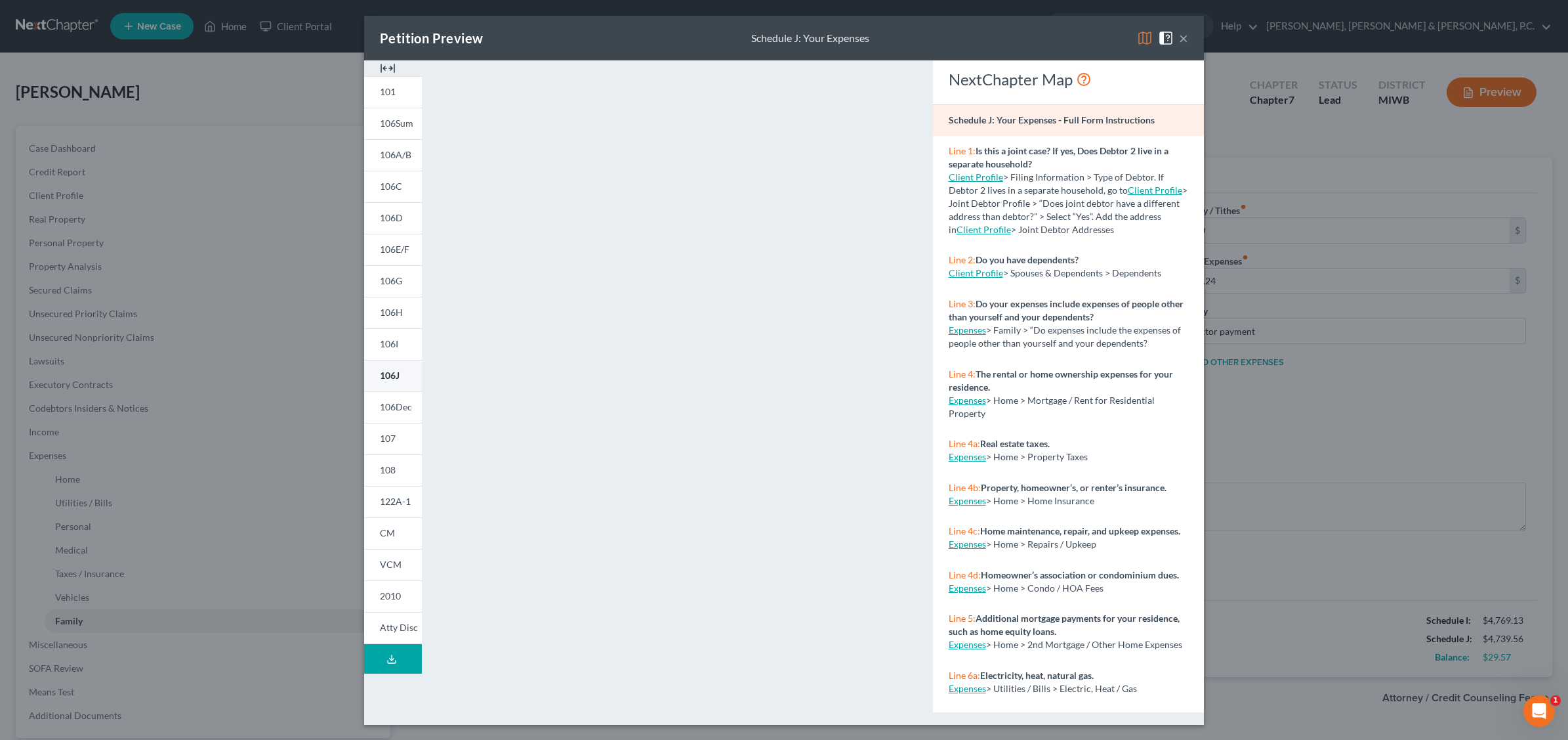
click at [399, 375] on span "106J" at bounding box center [390, 375] width 20 height 11
click at [1183, 34] on button "×" at bounding box center [1183, 38] width 9 height 16
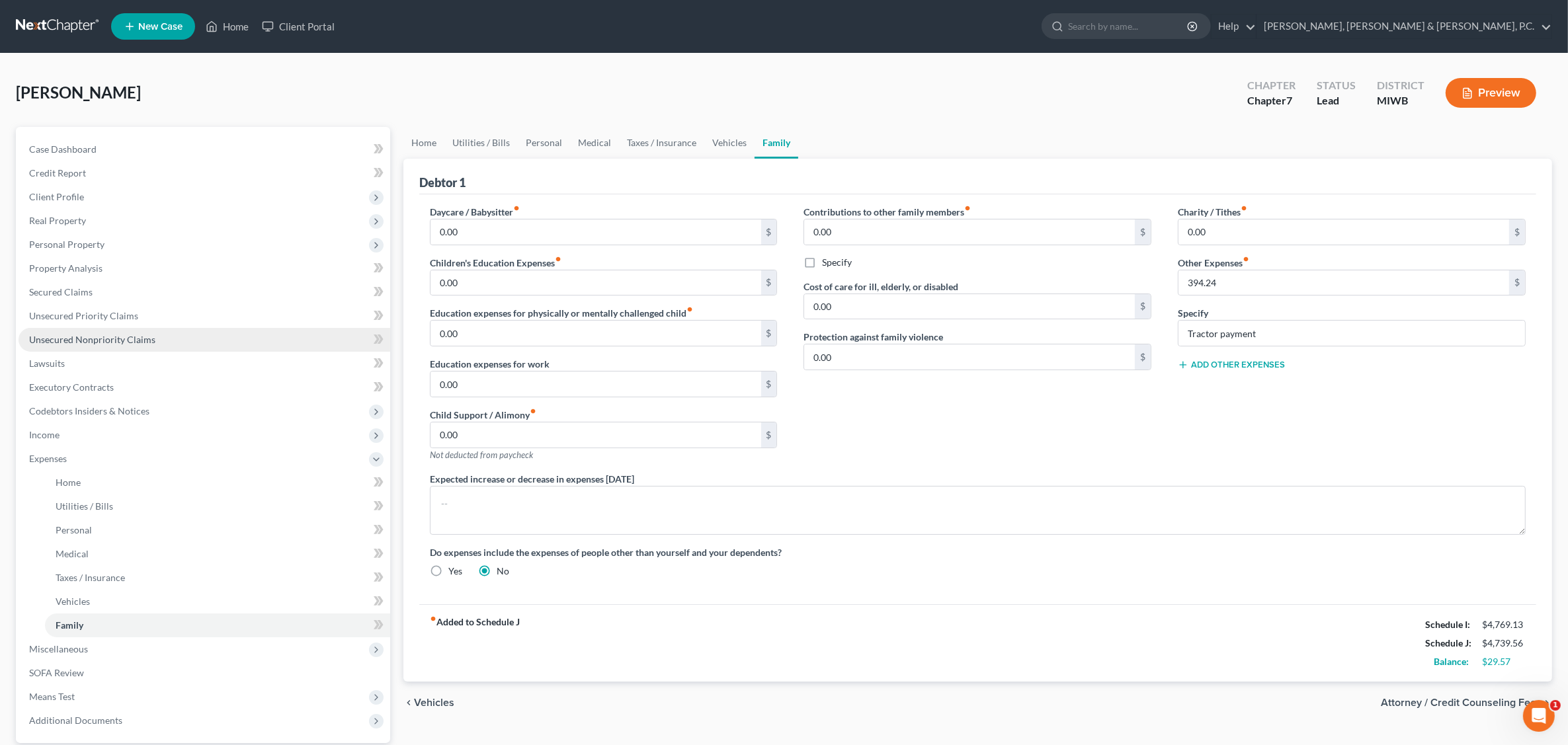
click at [123, 335] on span "Unsecured Nonpriority Claims" at bounding box center [92, 339] width 126 height 11
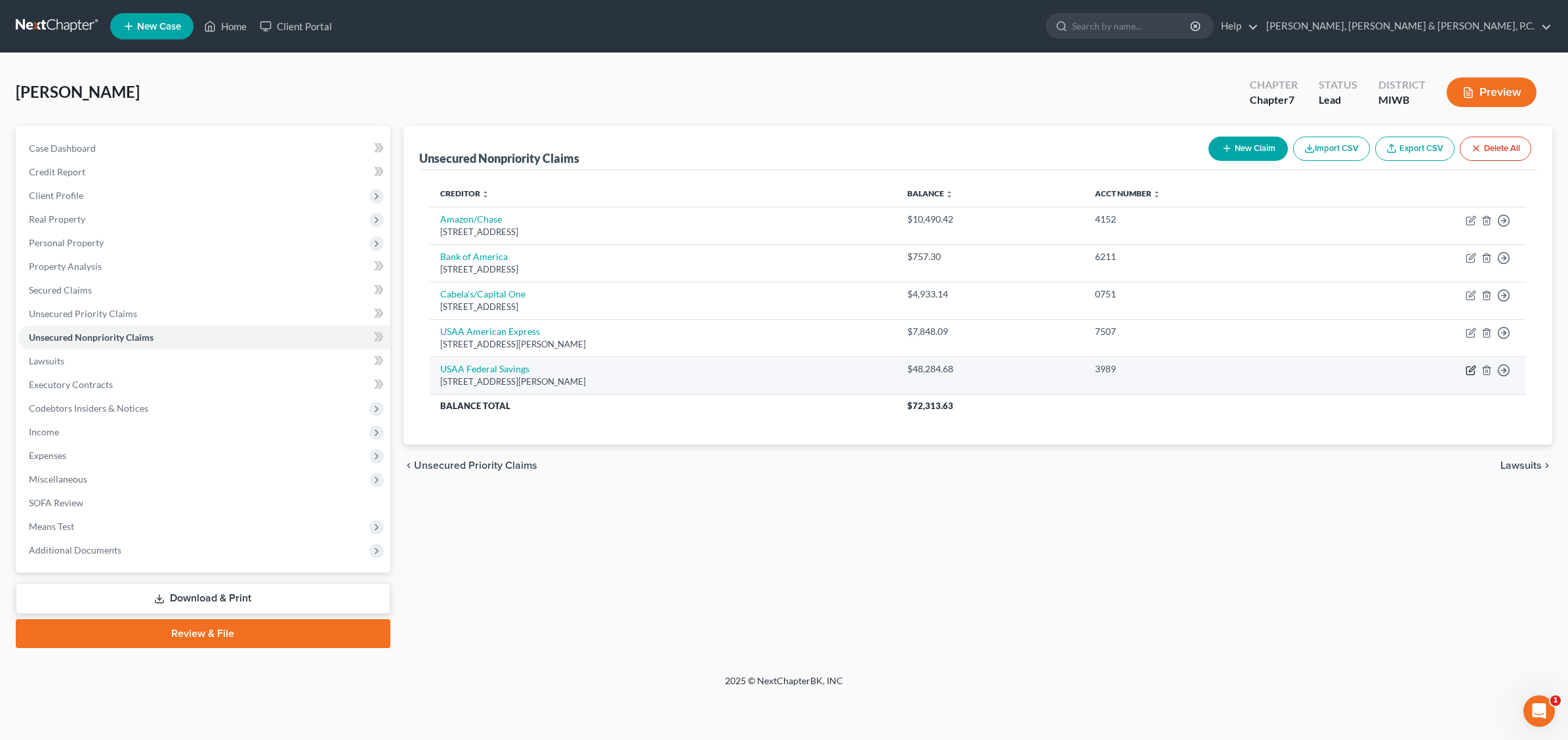
click at [1251, 365] on icon "button" at bounding box center [1471, 370] width 11 height 11
select select "45"
select select "0"
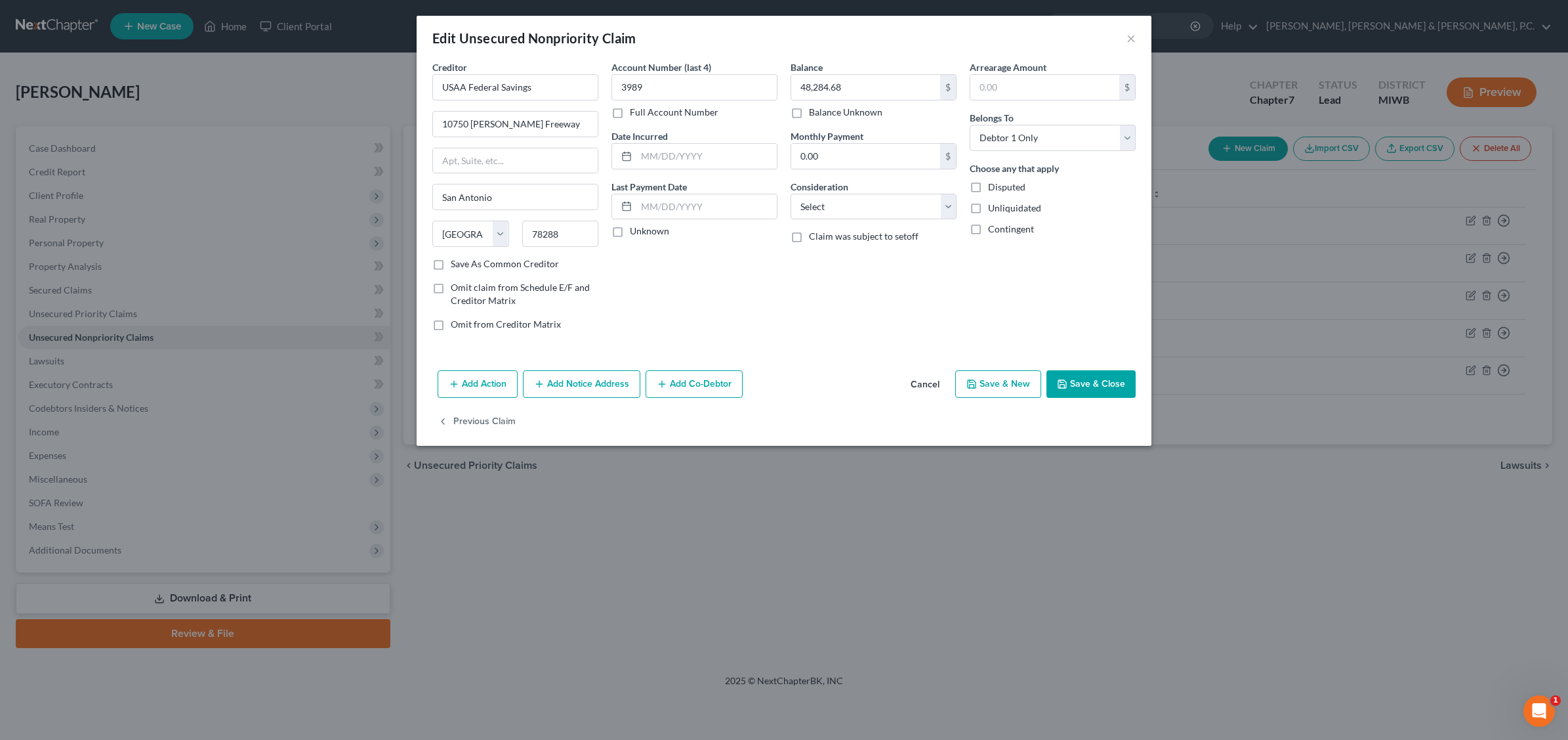
click at [1110, 388] on button "Save & Close" at bounding box center [1091, 384] width 89 height 28
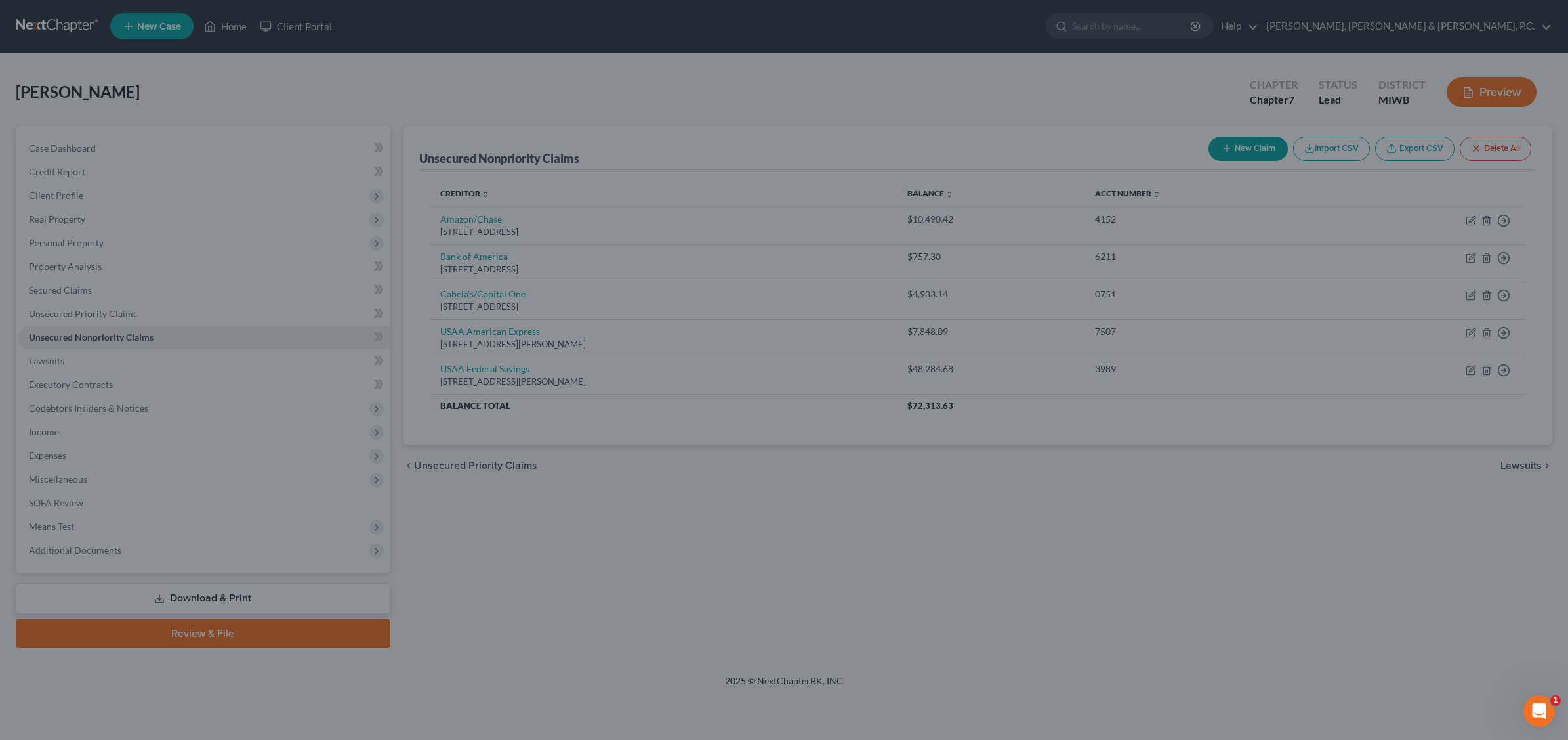
type input "0"
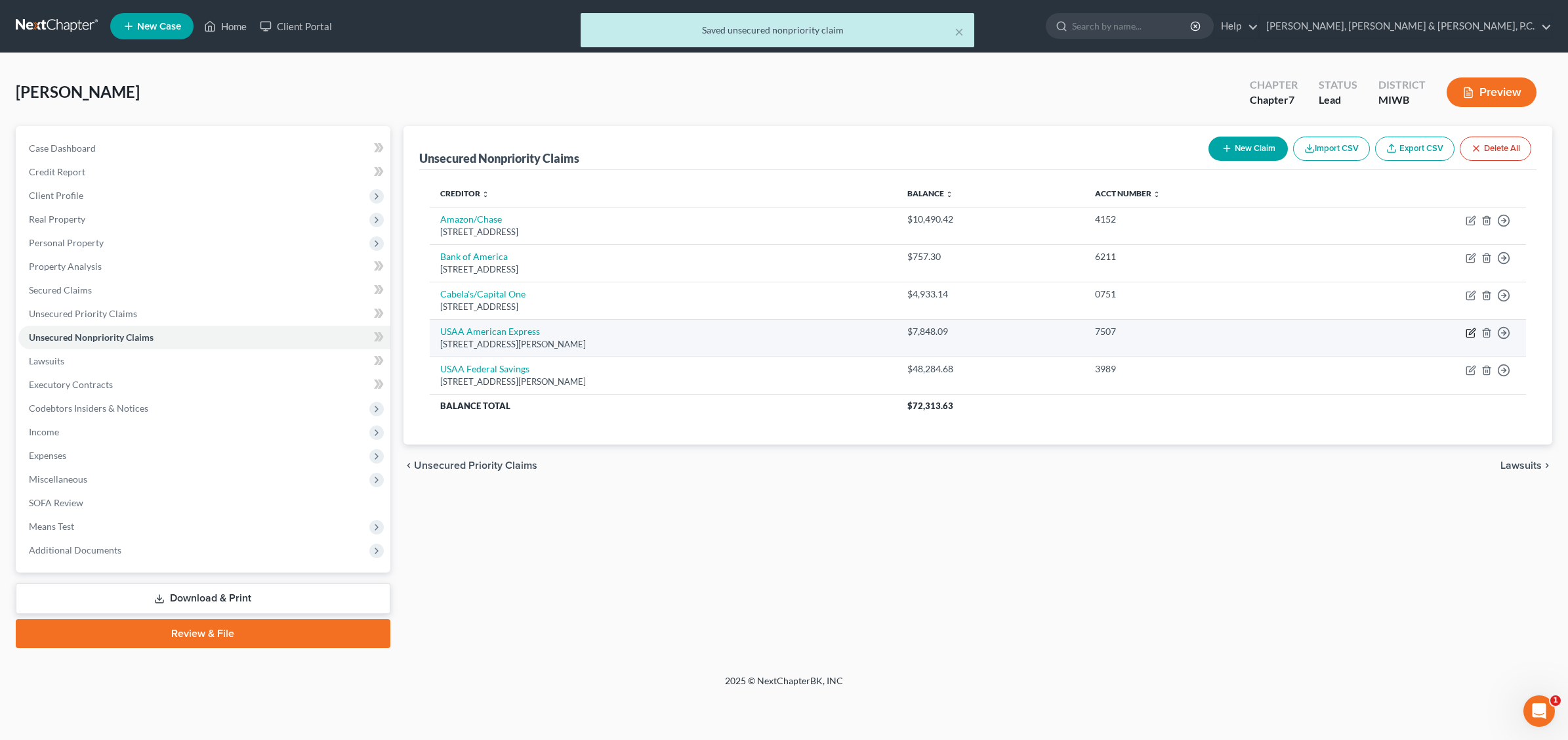
click at [1251, 336] on icon "button" at bounding box center [1471, 333] width 11 height 11
select select "45"
select select "0"
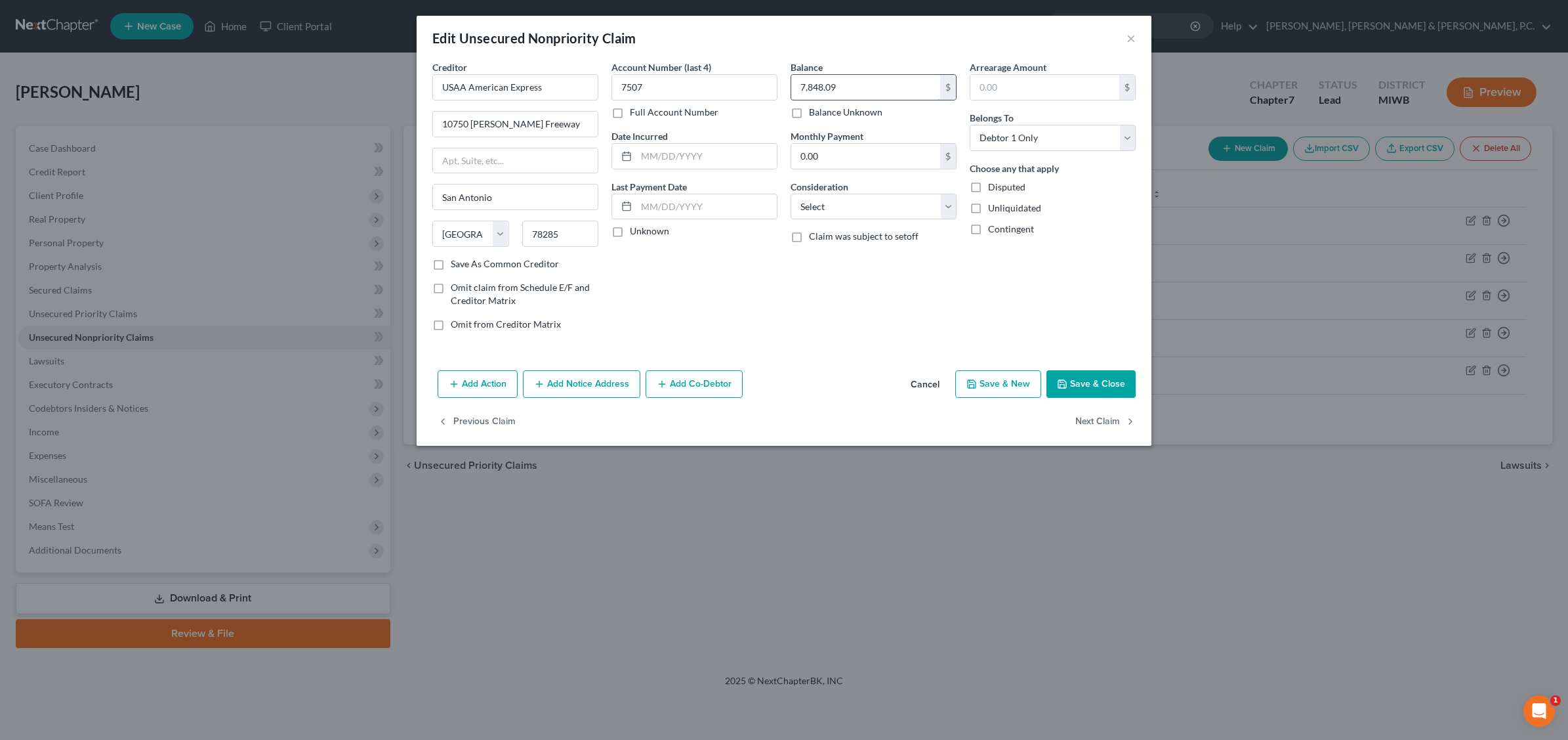
click at [867, 87] on input "7,848.09" at bounding box center [865, 87] width 149 height 25
type input "8,463.31"
click at [945, 204] on select "Select Cable / Satellite Services Collection Agency Credit Card Debt Debt Couns…" at bounding box center [873, 206] width 166 height 26
select select "2"
click at [790, 194] on select "Select Cable / Satellite Services Collection Agency Credit Card Debt Debt Couns…" at bounding box center [873, 206] width 166 height 26
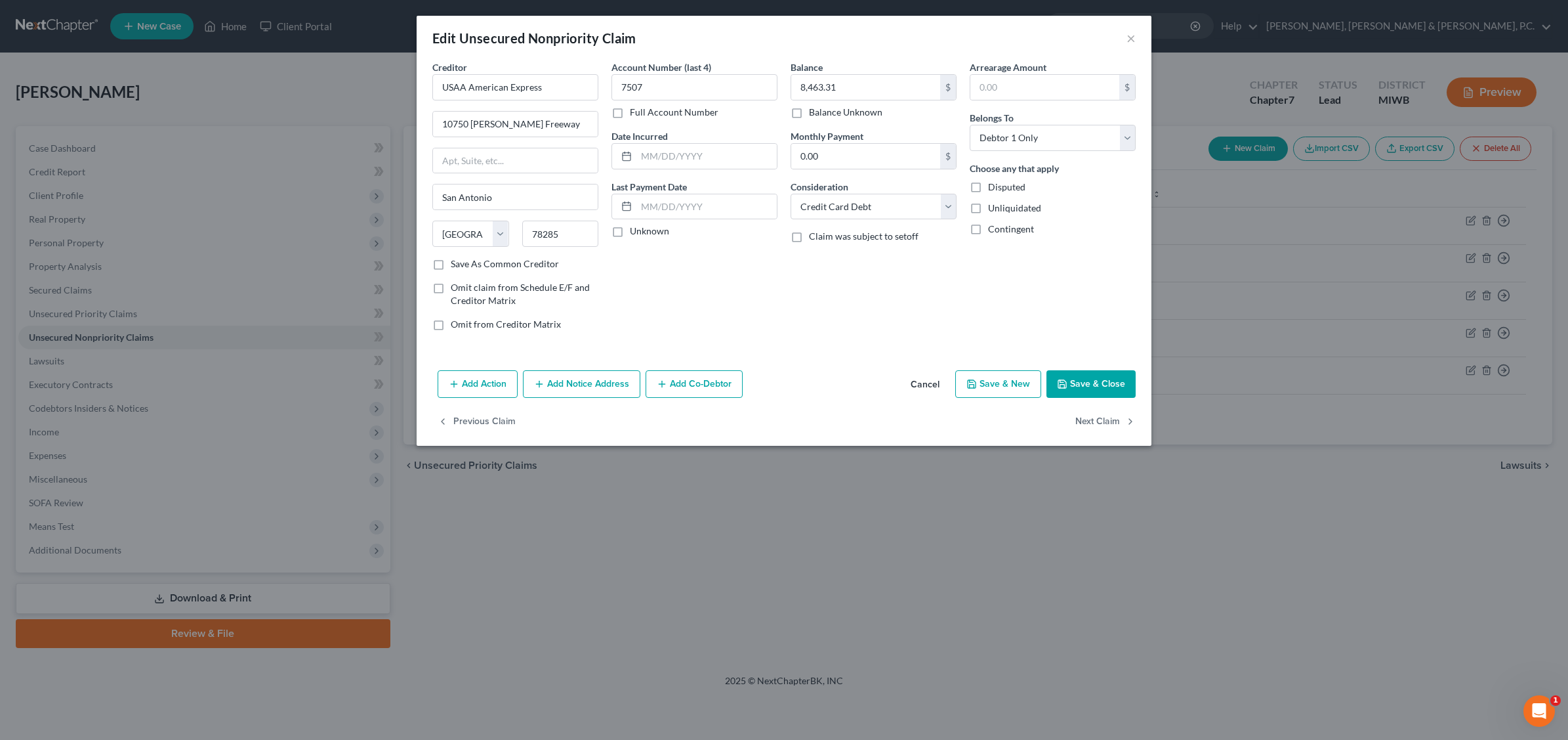
click at [565, 384] on button "Add Notice Address" at bounding box center [581, 384] width 117 height 28
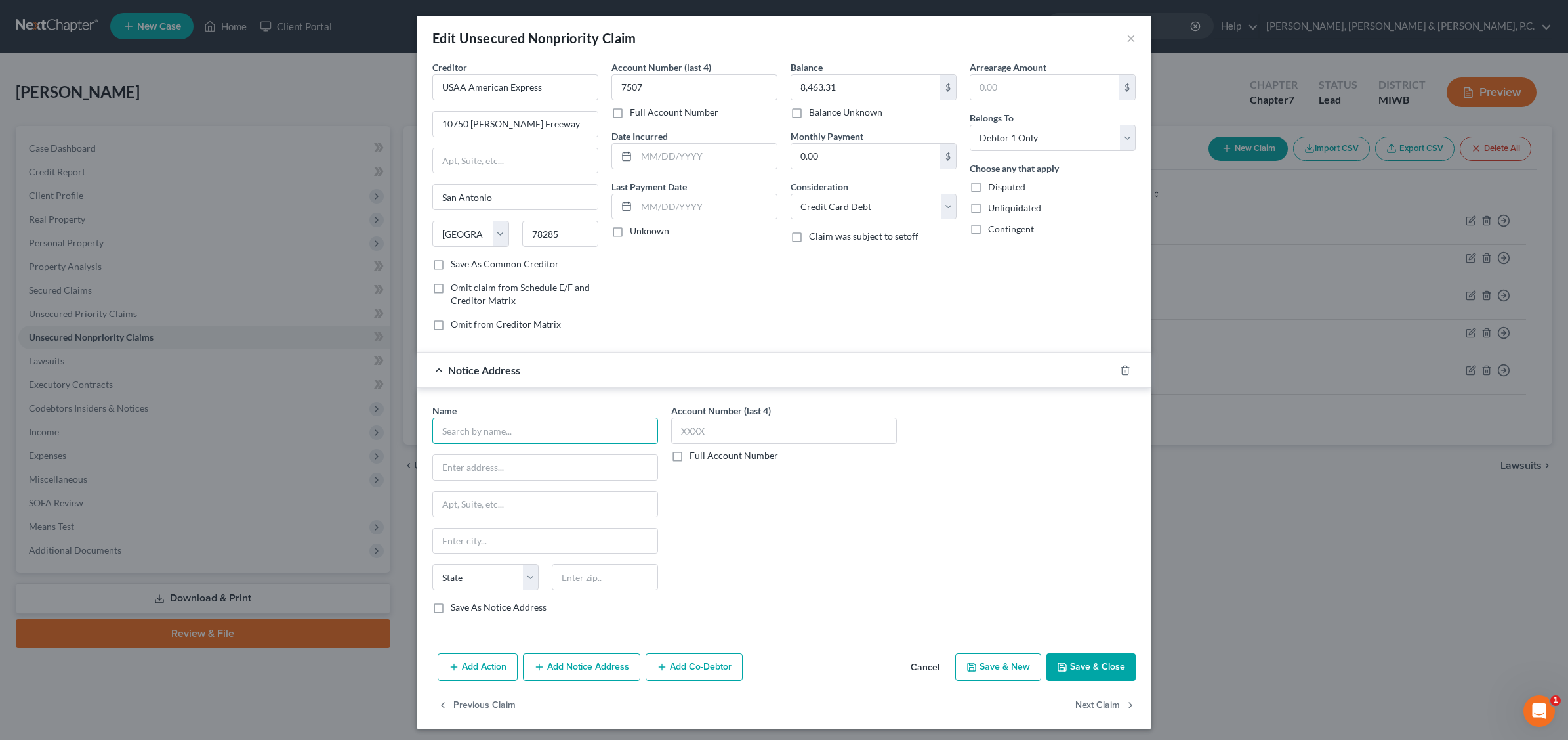
click at [510, 429] on input "text" at bounding box center [545, 430] width 226 height 26
type input "USAA American Express"
drag, startPoint x: 485, startPoint y: 471, endPoint x: 489, endPoint y: 464, distance: 8.1
click at [485, 469] on input "text" at bounding box center [545, 467] width 225 height 25
click at [491, 471] on input "PO Box" at bounding box center [545, 467] width 225 height 25
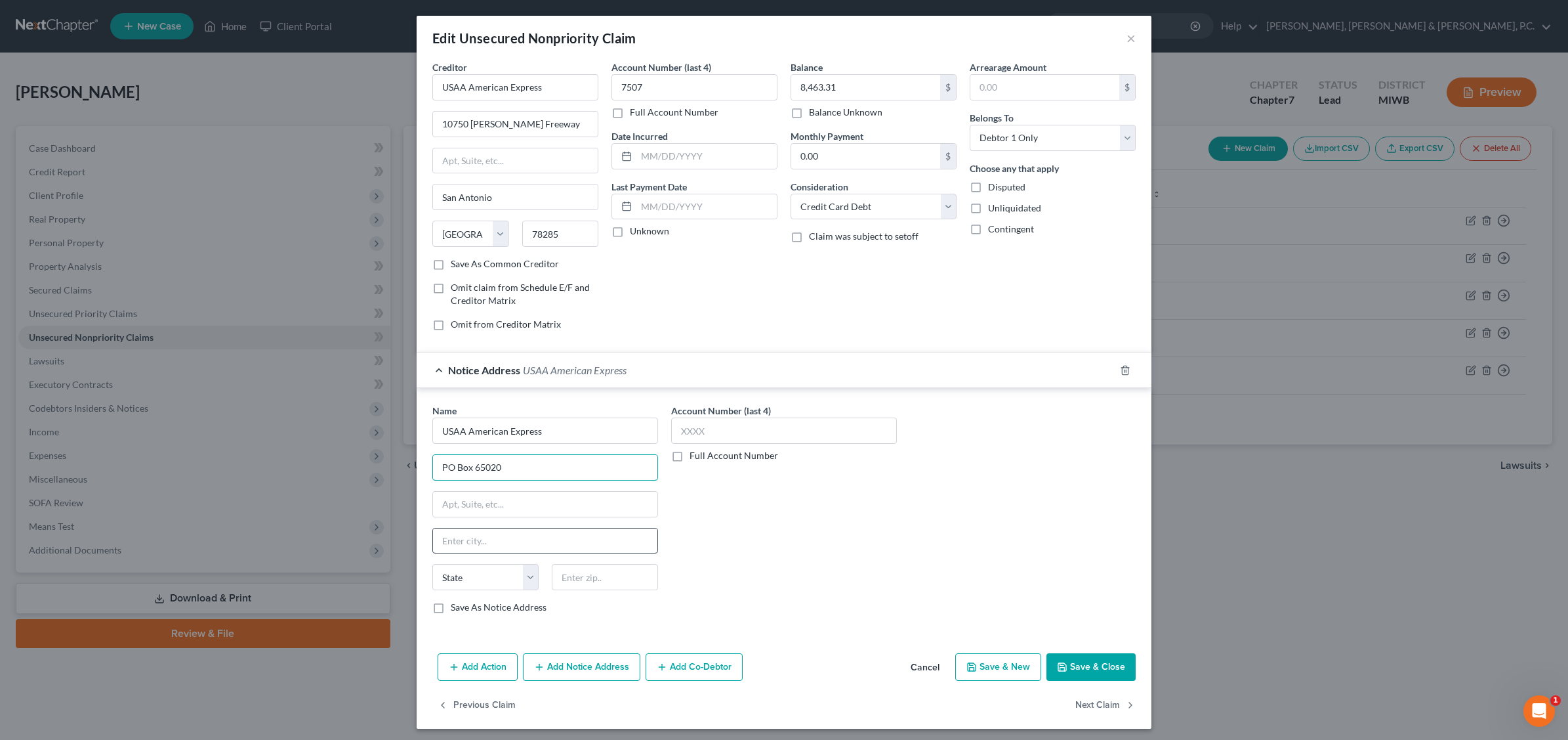
type input "PO Box 65020"
drag, startPoint x: 474, startPoint y: 546, endPoint x: 469, endPoint y: 537, distance: 10.3
click at [474, 546] on input "text" at bounding box center [545, 541] width 225 height 25
type input "s"
type input "San Antonio"
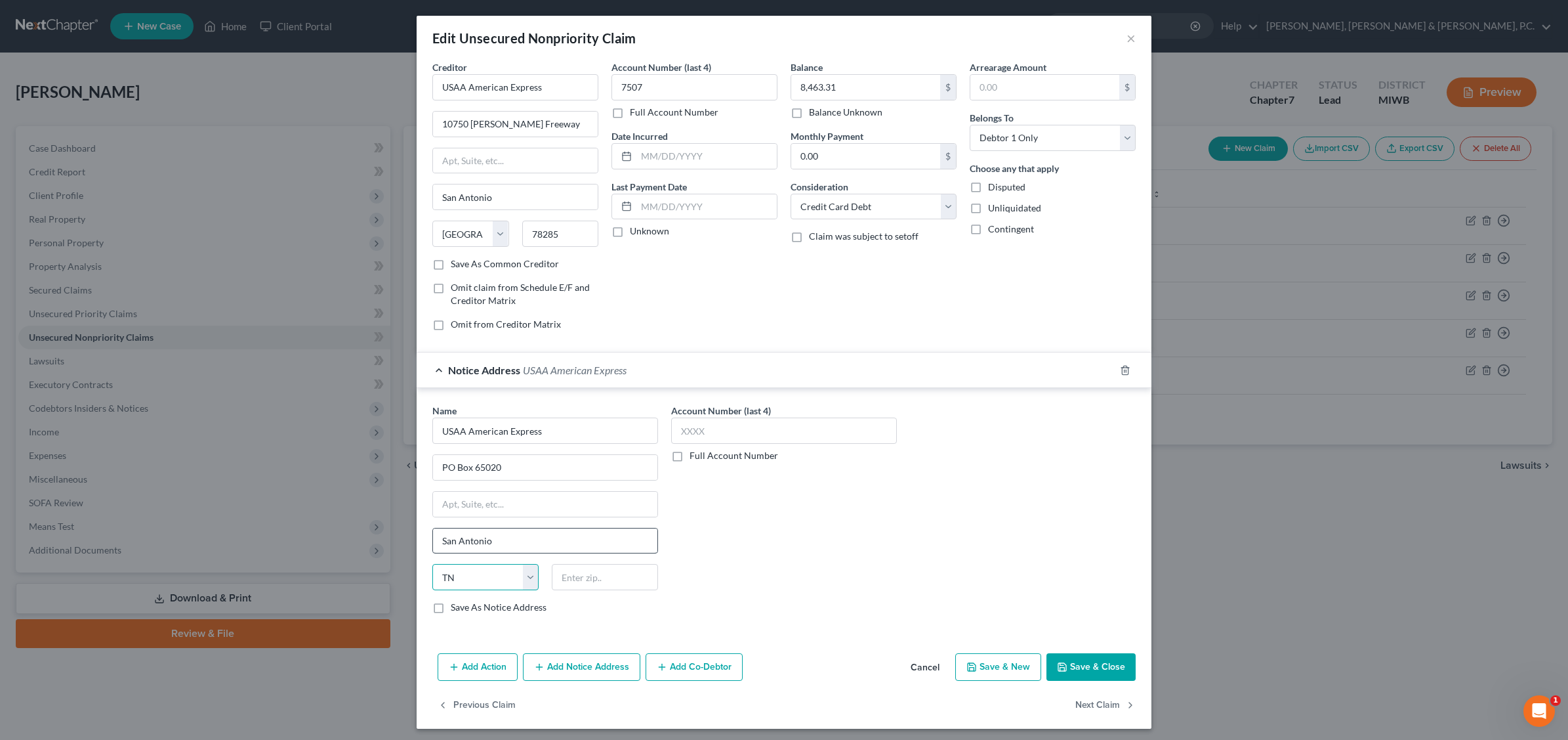
select select "45"
type input "78265"
click at [451, 609] on label "Save As Notice Address" at bounding box center [499, 607] width 96 height 13
click at [456, 609] on input "Save As Notice Address" at bounding box center [461, 605] width 8 height 8
checkbox input "true"
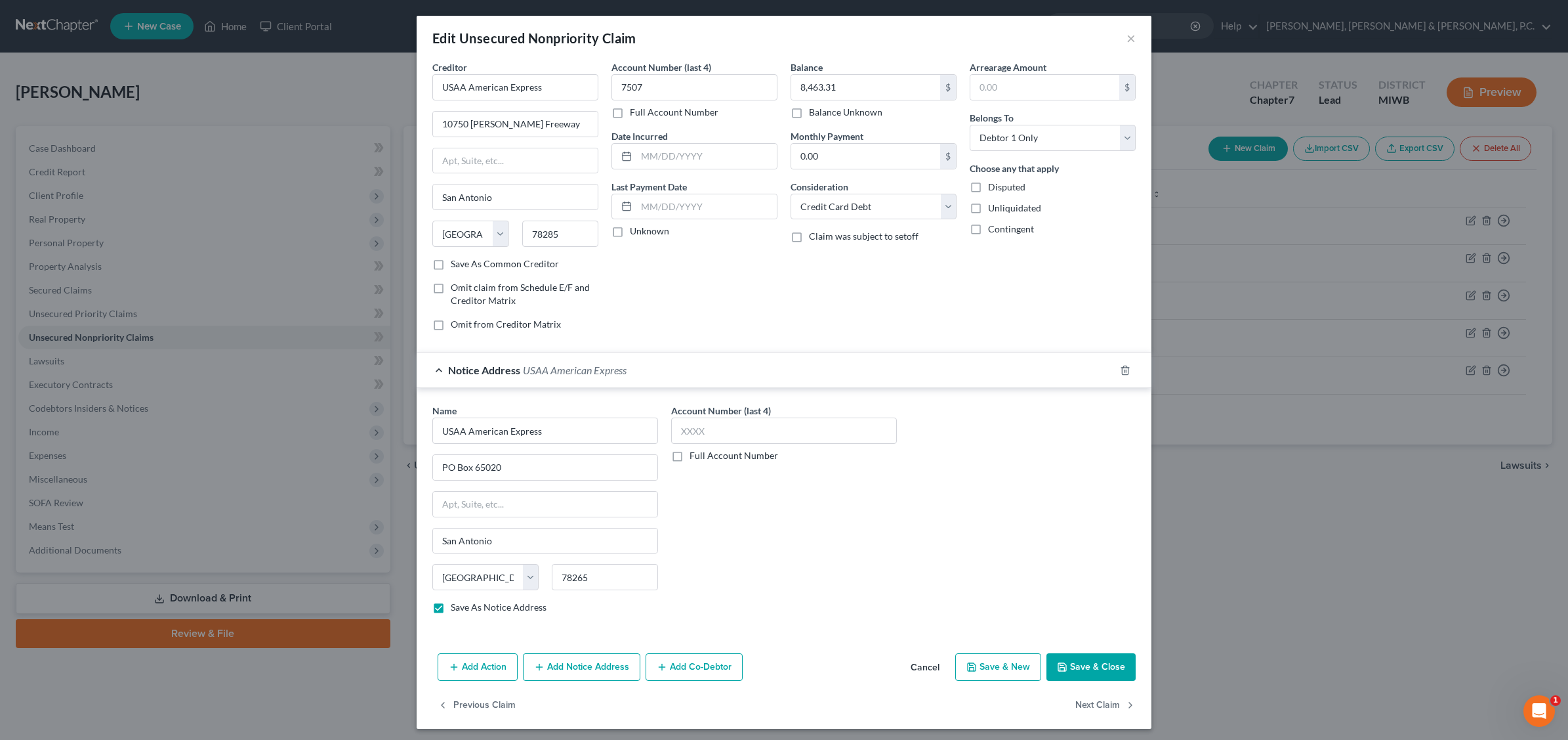
click at [451, 267] on label "Save As Common Creditor" at bounding box center [504, 264] width 108 height 13
click at [456, 266] on input "Save As Common Creditor" at bounding box center [461, 262] width 8 height 8
click at [1074, 670] on button "Save & Close" at bounding box center [1091, 666] width 89 height 28
checkbox input "false"
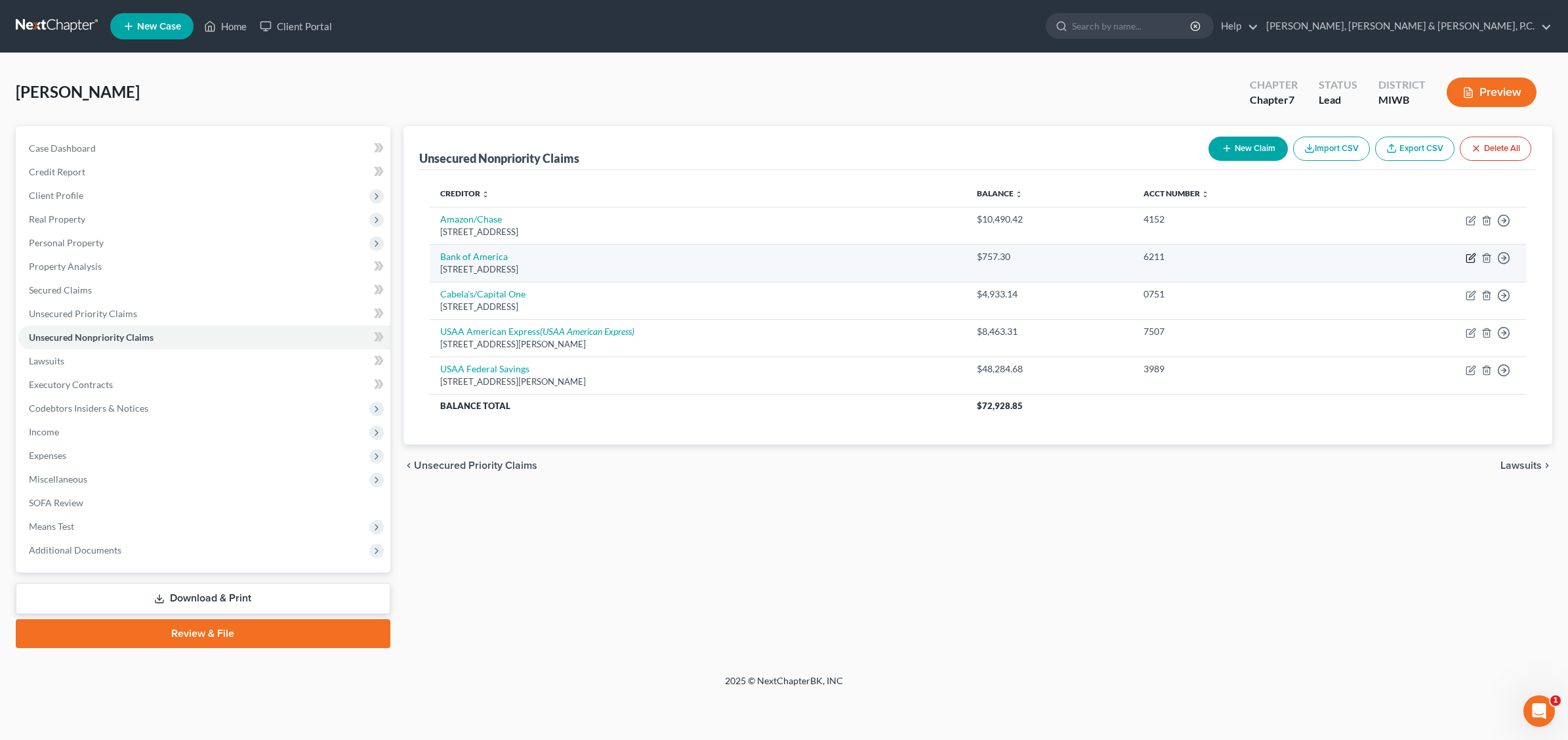
click at [1251, 259] on icon "button" at bounding box center [1472, 257] width 6 height 6
select select "7"
select select "0"
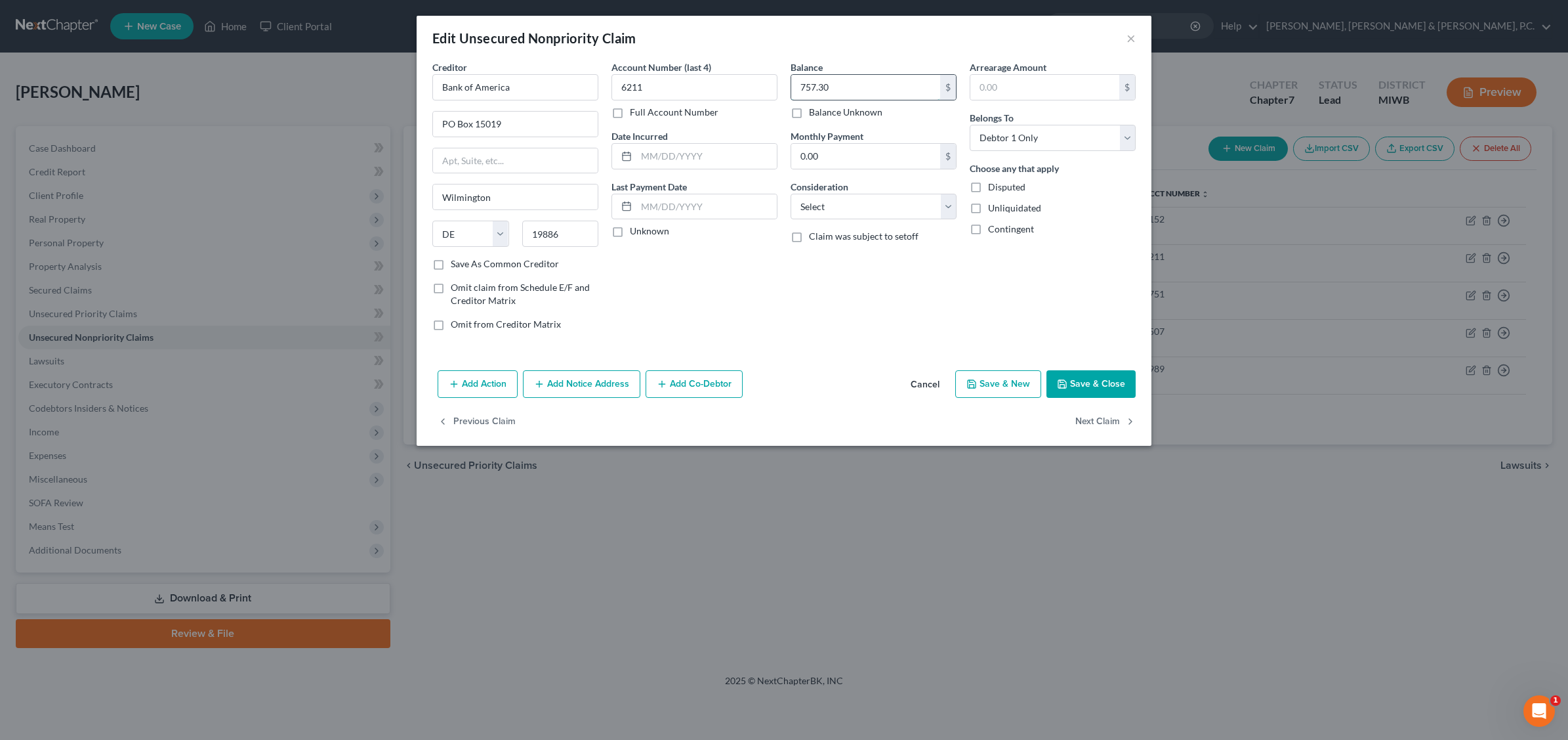
click at [854, 86] on input "757.30" at bounding box center [865, 87] width 149 height 25
type input "882.00"
click at [948, 205] on select "Select Cable / Satellite Services Collection Agency Credit Card Debt Debt Couns…" at bounding box center [873, 206] width 166 height 26
select select "2"
click at [790, 194] on select "Select Cable / Satellite Services Collection Agency Credit Card Debt Debt Couns…" at bounding box center [873, 206] width 166 height 26
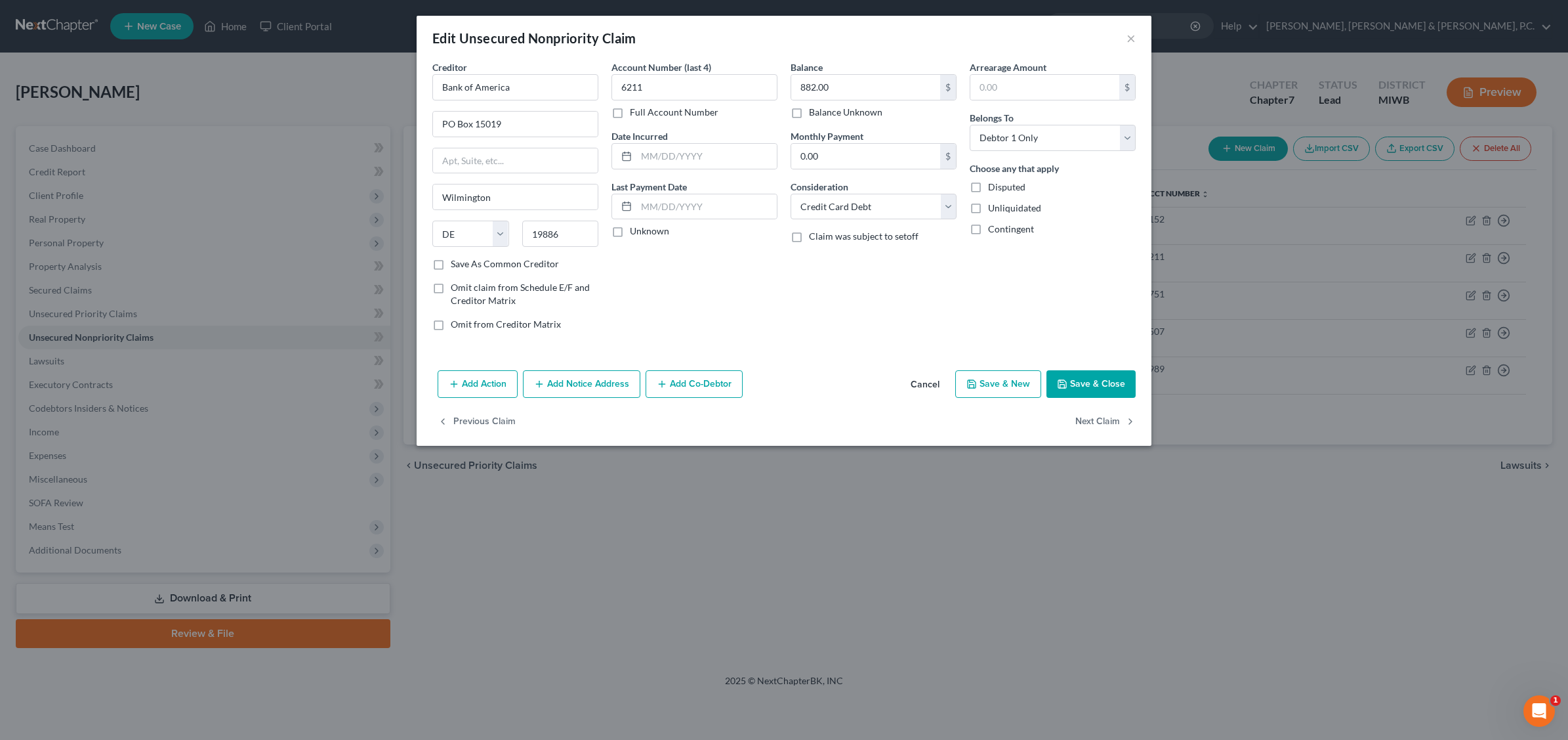
click at [539, 386] on icon "button" at bounding box center [539, 384] width 11 height 11
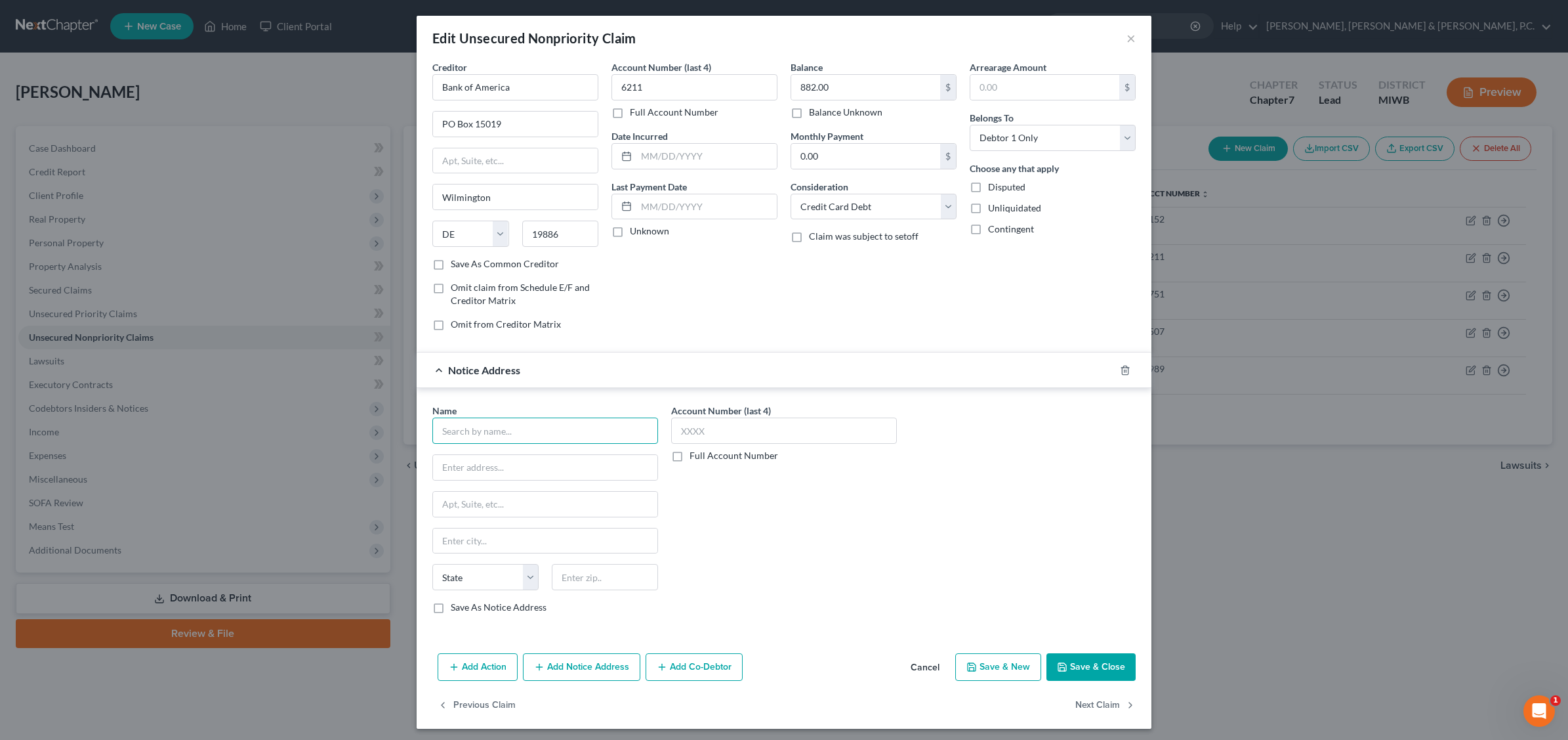
drag, startPoint x: 510, startPoint y: 425, endPoint x: 516, endPoint y: 419, distance: 8.5
click at [510, 425] on input "text" at bounding box center [545, 430] width 226 height 26
type input "B"
type input "Bank of America"
type input "PO Box 672050"
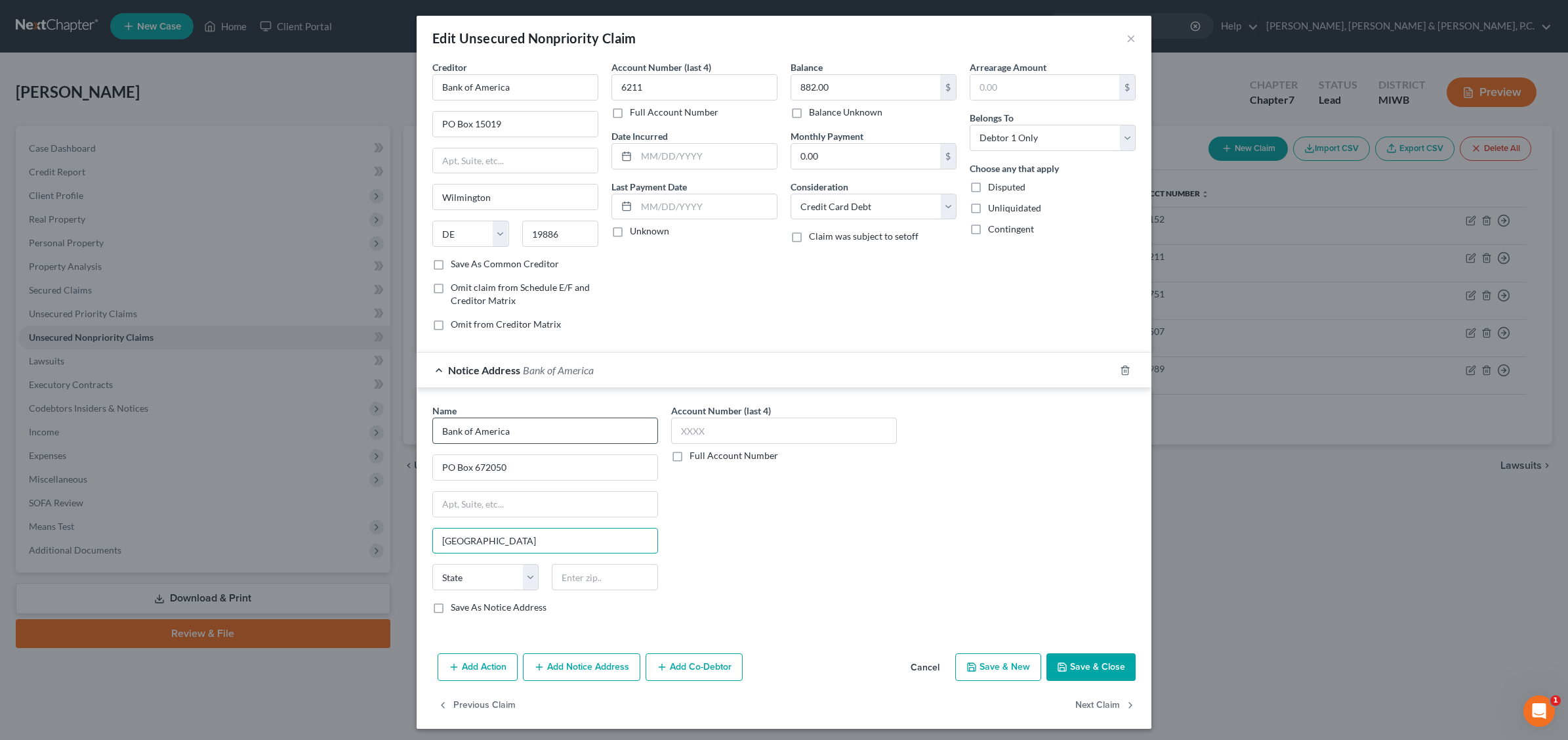
type input "[GEOGRAPHIC_DATA]"
select select "45"
type input "75267"
click at [451, 611] on label "Save As Notice Address" at bounding box center [499, 607] width 96 height 13
click at [456, 609] on input "Save As Notice Address" at bounding box center [461, 605] width 8 height 8
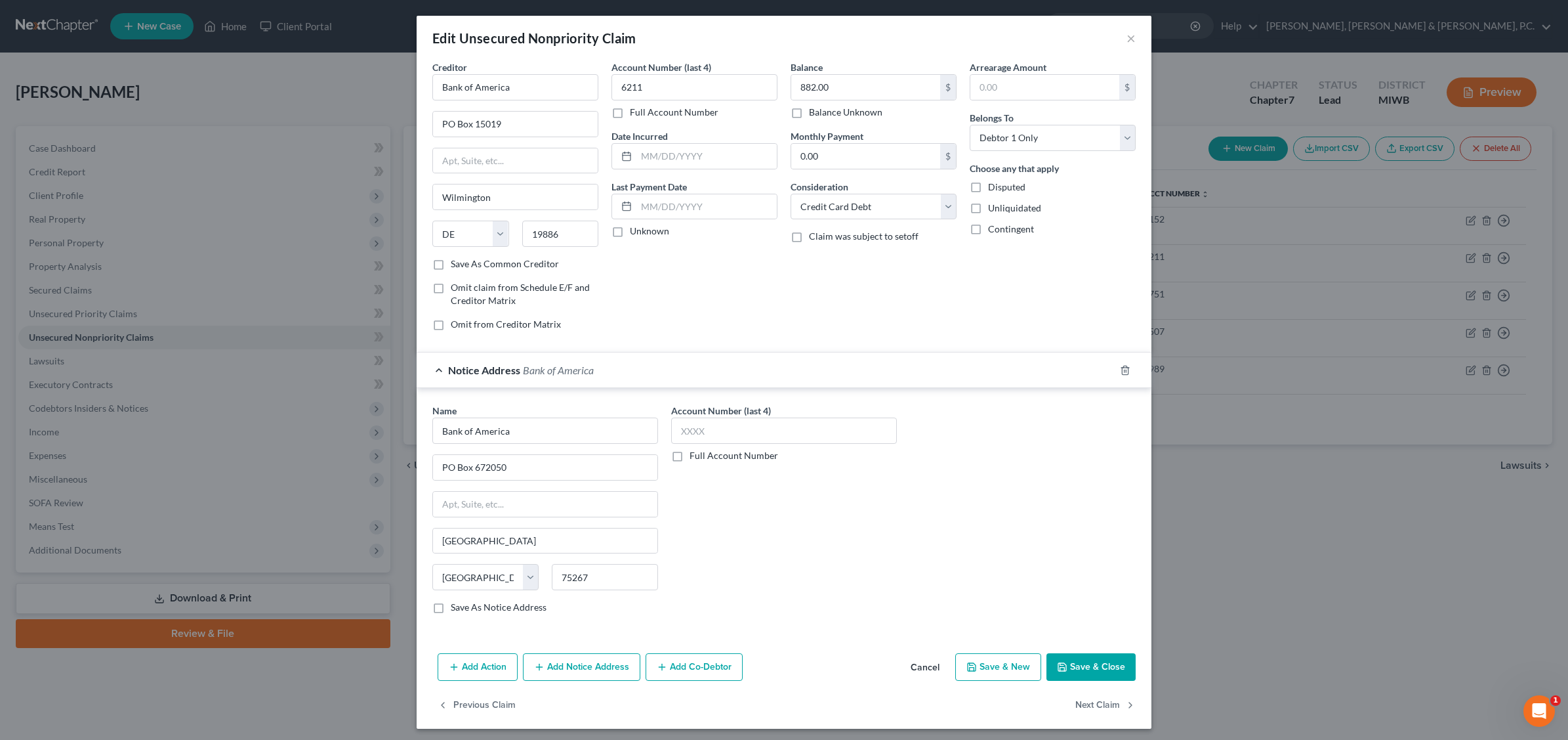
checkbox input "true"
click at [451, 266] on label "Save As Common Creditor" at bounding box center [504, 264] width 108 height 13
click at [456, 266] on input "Save As Common Creditor" at bounding box center [461, 262] width 8 height 8
checkbox input "true"
click at [727, 425] on input "text" at bounding box center [784, 430] width 226 height 26
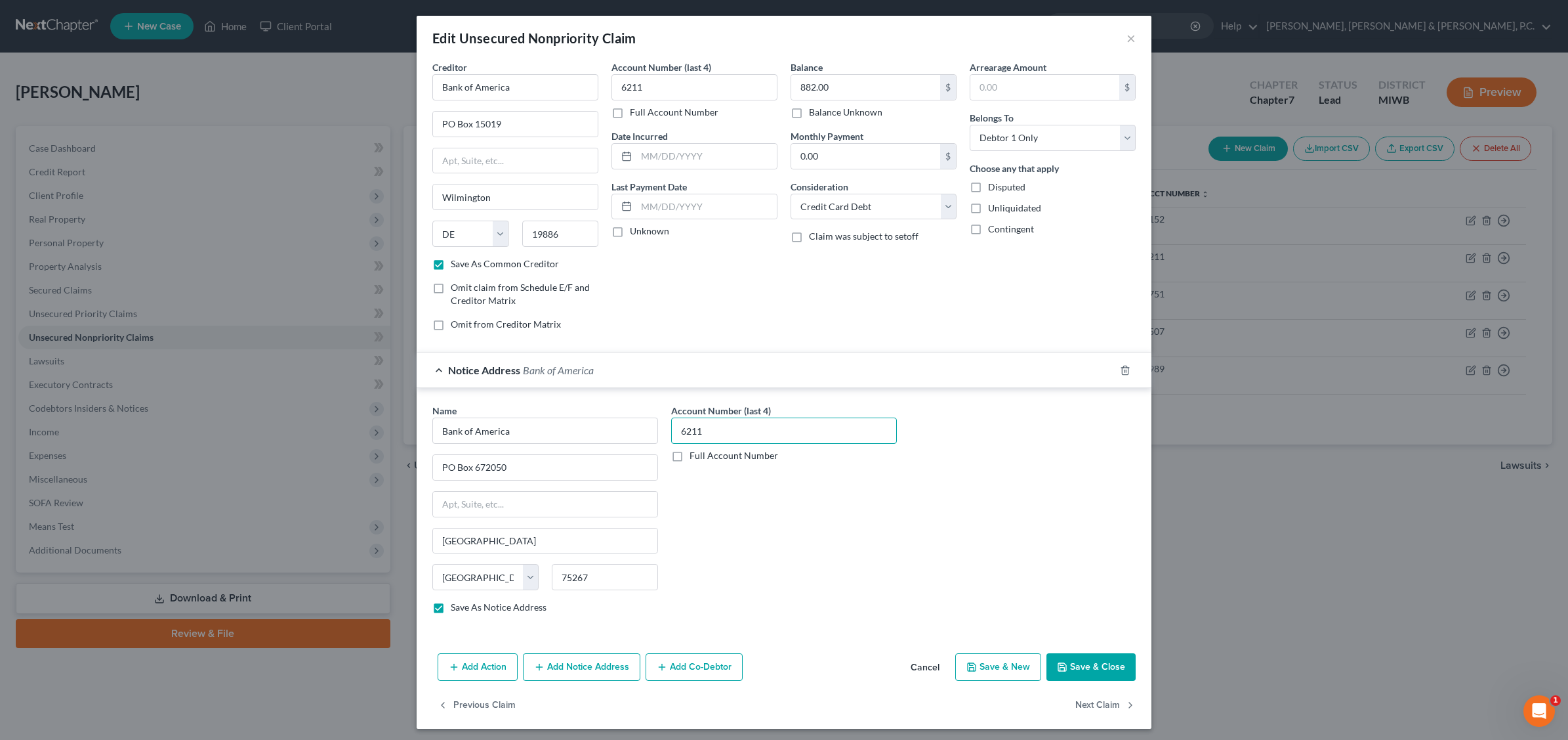
type input "6211"
click at [1089, 666] on button "Save & Close" at bounding box center [1091, 666] width 89 height 28
checkbox input "false"
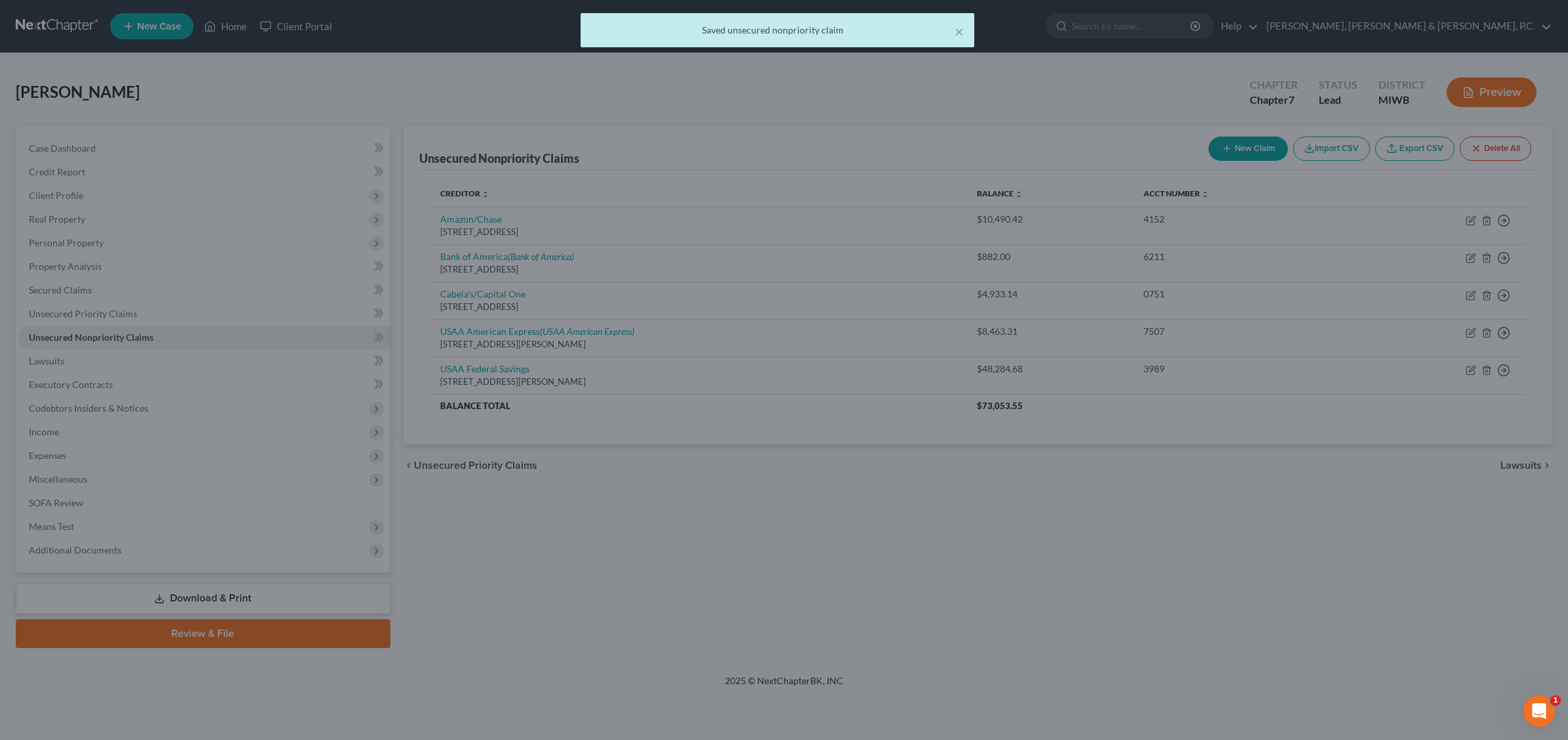
type input "0"
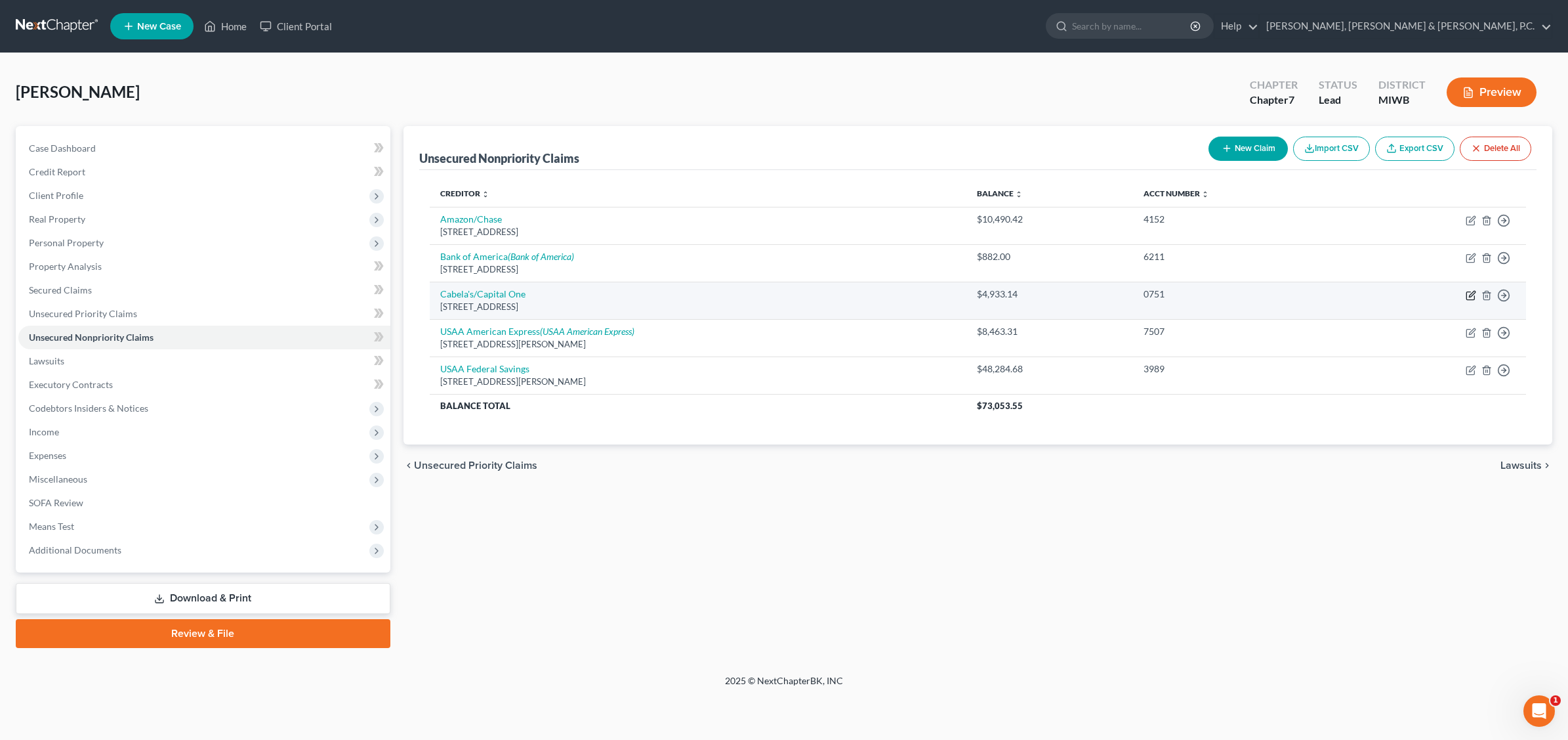
click at [1251, 291] on icon "button" at bounding box center [1471, 295] width 11 height 11
select select "14"
select select "0"
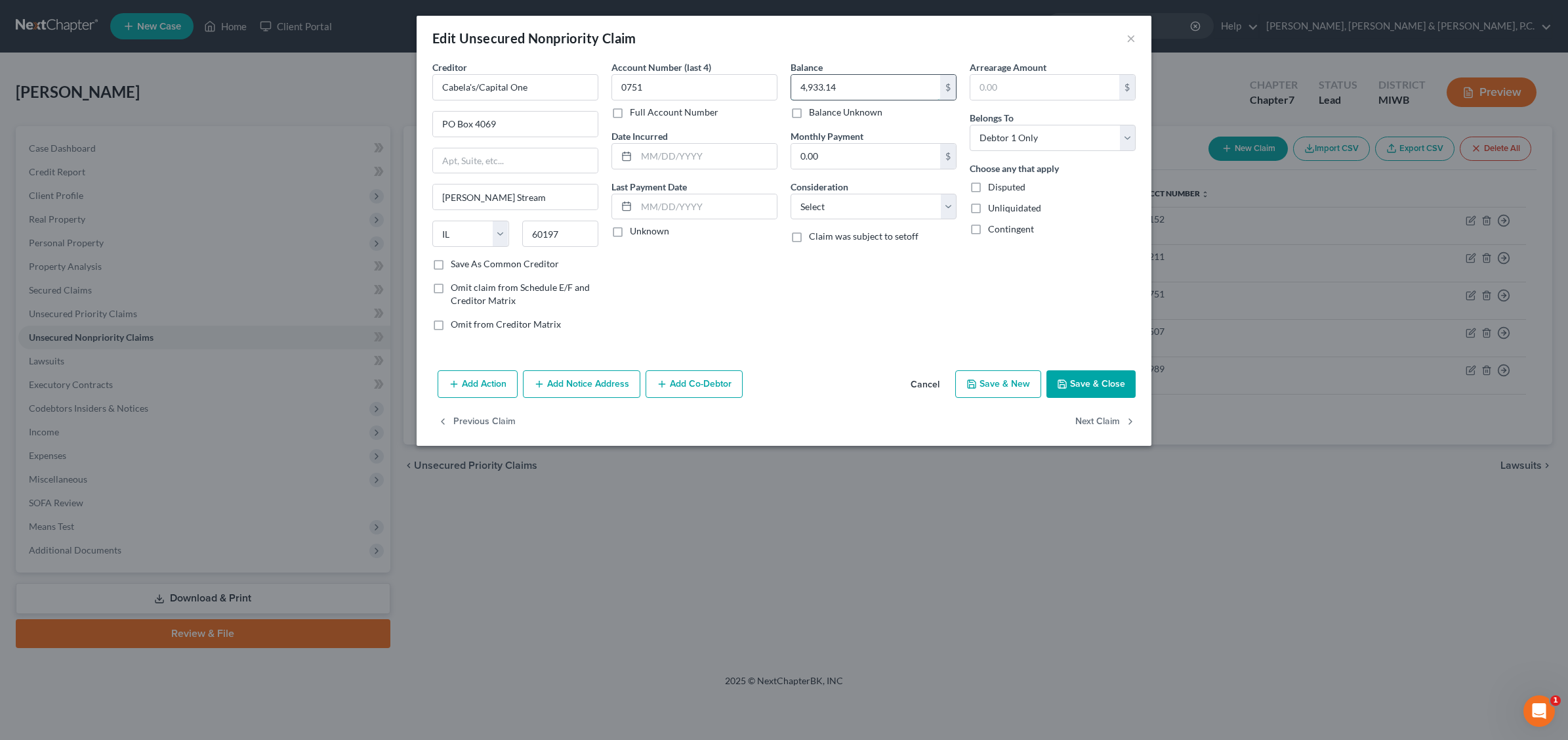
click at [848, 79] on input "4,933.14" at bounding box center [865, 87] width 149 height 25
type input "5,285.49"
click at [942, 208] on select "Select Cable / Satellite Services Collection Agency Credit Card Debt Debt Couns…" at bounding box center [873, 206] width 166 height 26
select select "2"
click at [790, 194] on select "Select Cable / Satellite Services Collection Agency Credit Card Debt Debt Couns…" at bounding box center [873, 206] width 166 height 26
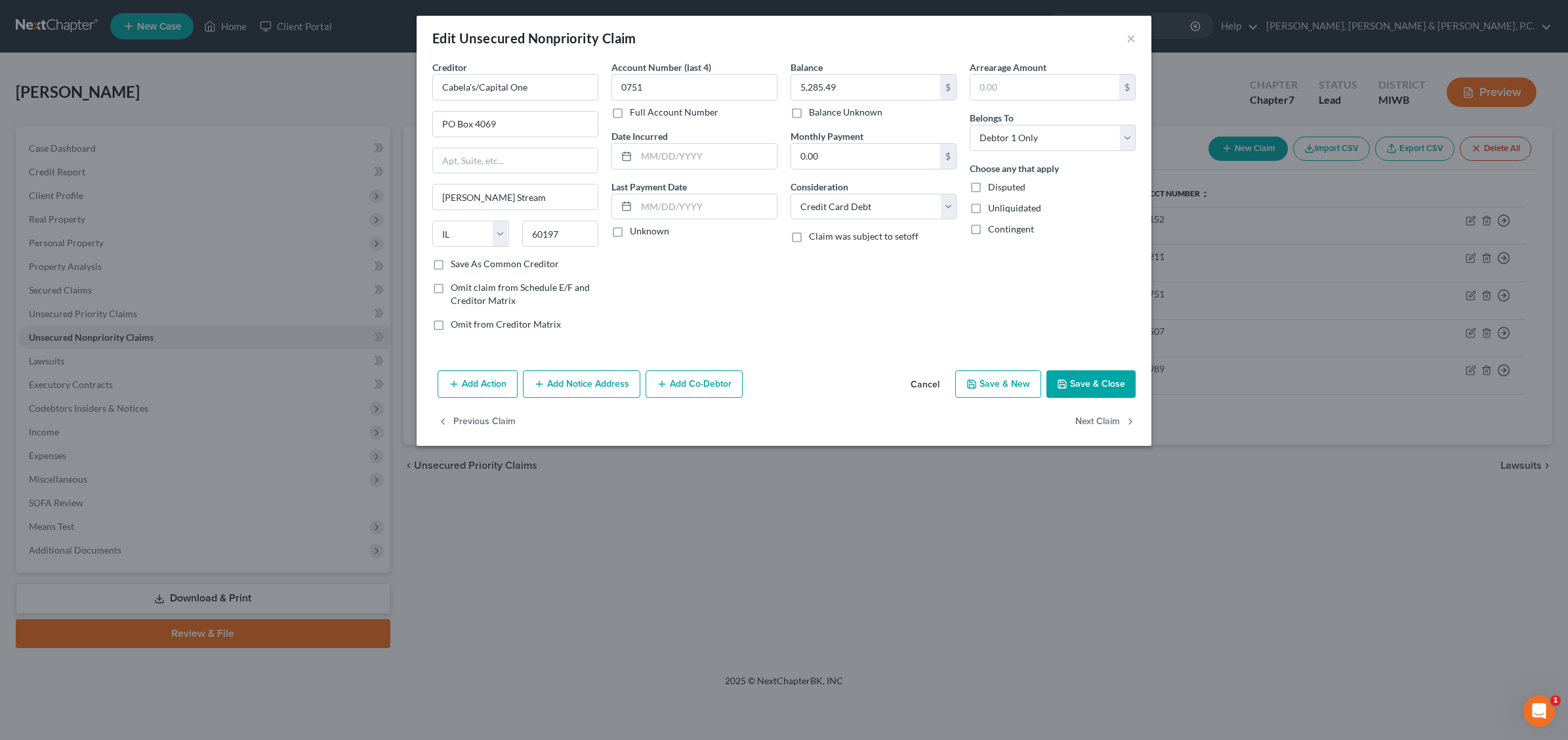
click at [451, 268] on label "Save As Common Creditor" at bounding box center [504, 264] width 108 height 13
click at [456, 266] on input "Save As Common Creditor" at bounding box center [461, 262] width 8 height 8
click at [1069, 383] on button "Save & Close" at bounding box center [1091, 384] width 89 height 28
checkbox input "false"
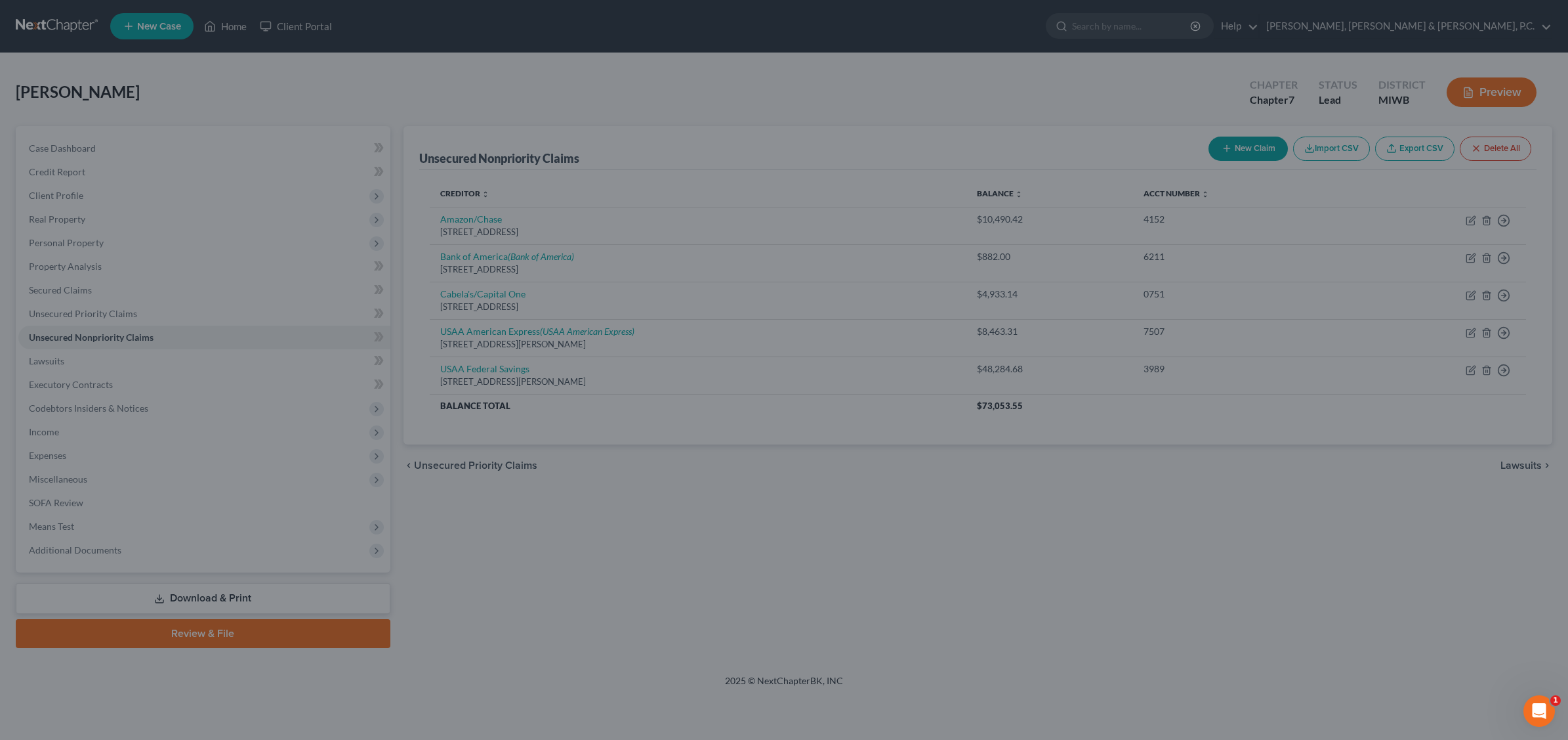
type input "0"
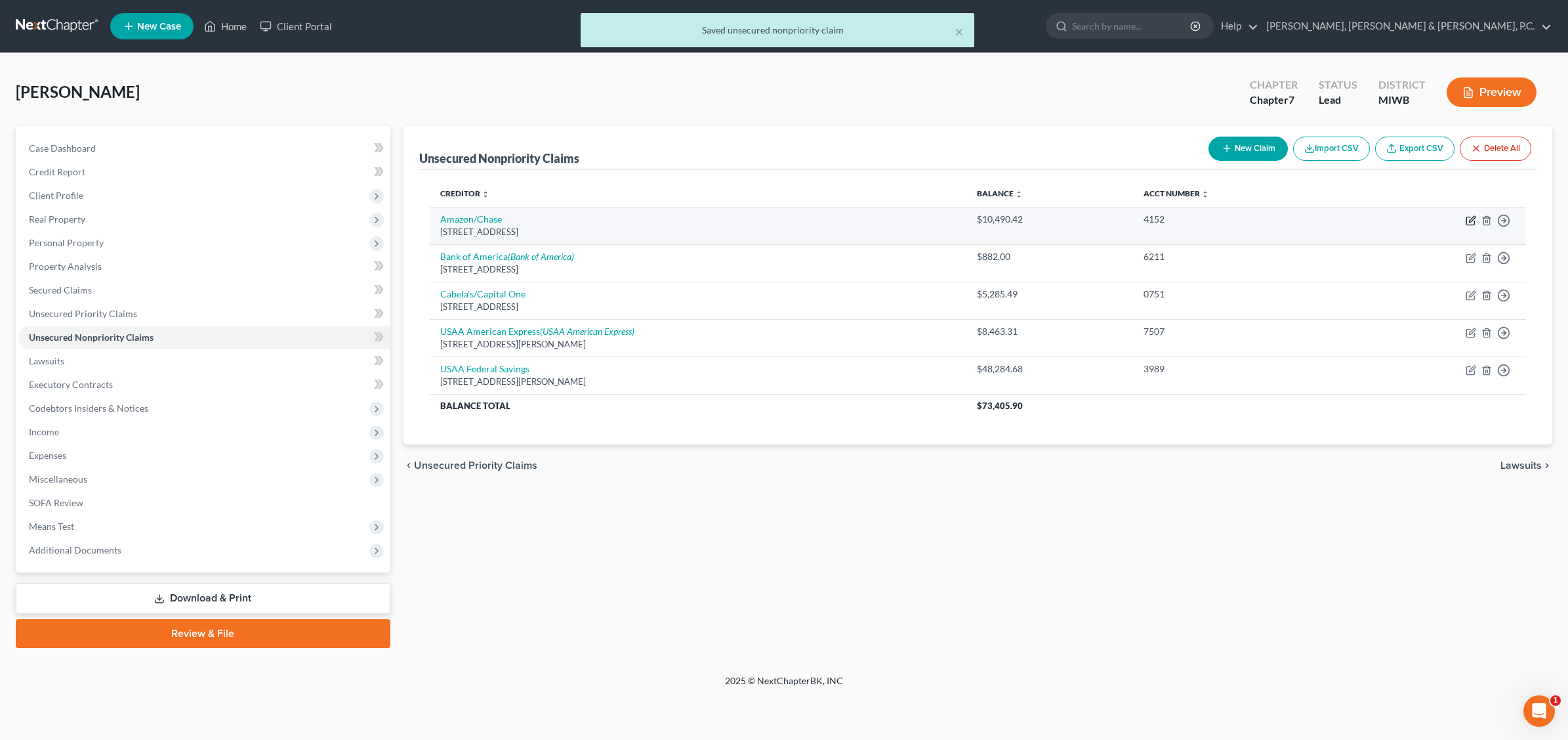
click at [1251, 217] on icon "button" at bounding box center [1471, 221] width 11 height 11
select select "7"
select select "0"
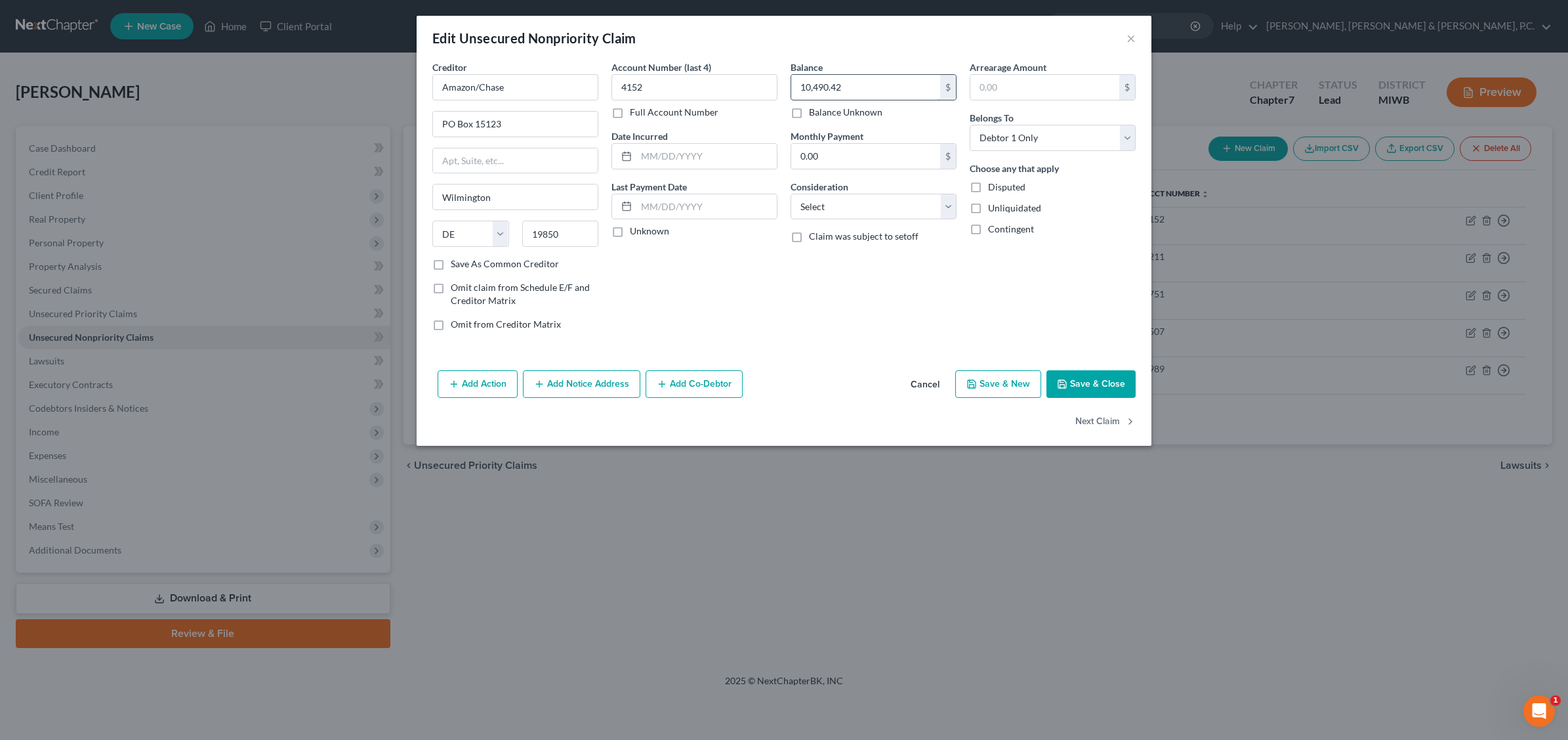
click at [876, 94] on input "10,490.42" at bounding box center [865, 87] width 149 height 25
type input "11,309.67"
click at [451, 264] on label "Save As Common Creditor" at bounding box center [504, 264] width 108 height 13
click at [456, 264] on input "Save As Common Creditor" at bounding box center [461, 262] width 8 height 8
checkbox input "true"
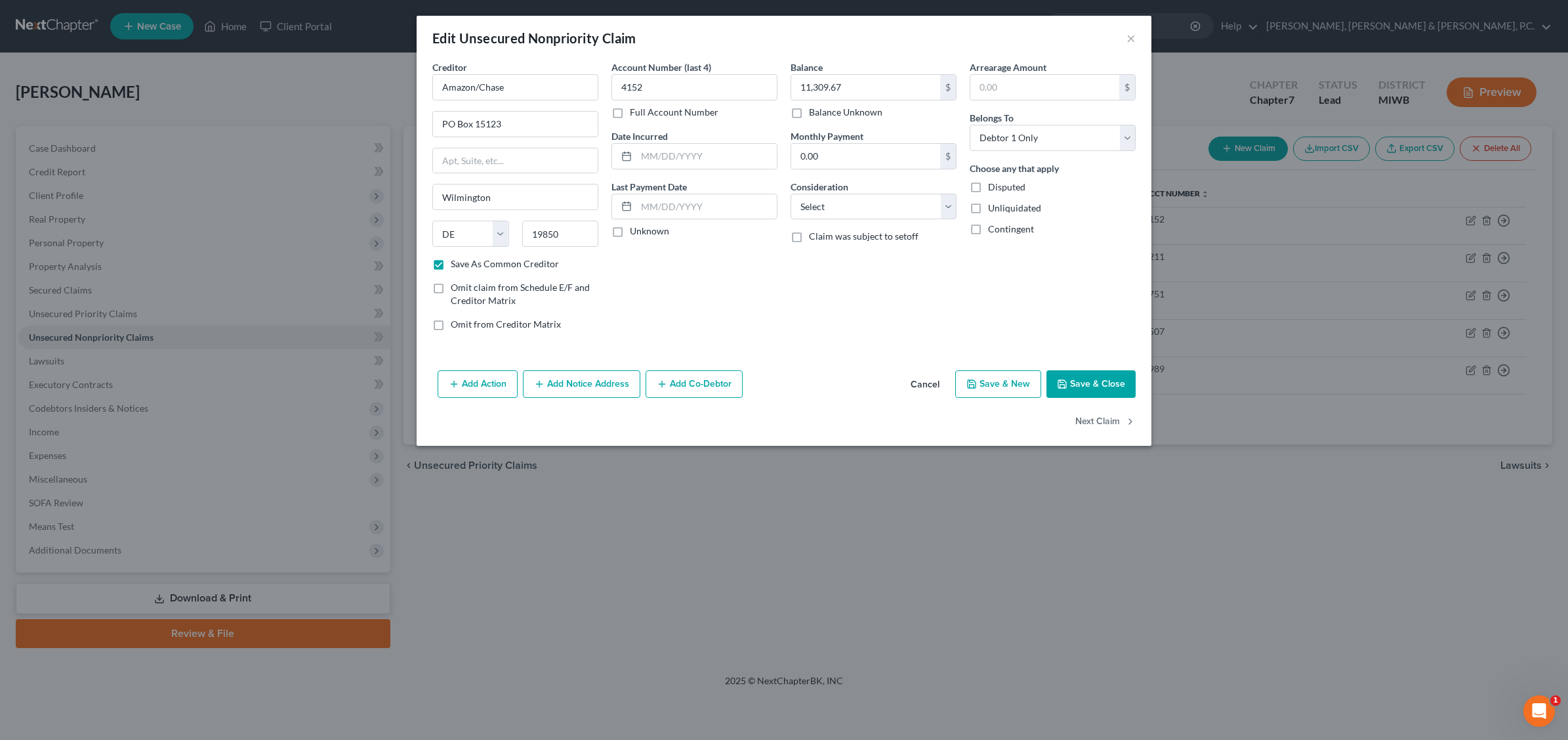
click at [566, 386] on button "Add Notice Address" at bounding box center [581, 384] width 117 height 28
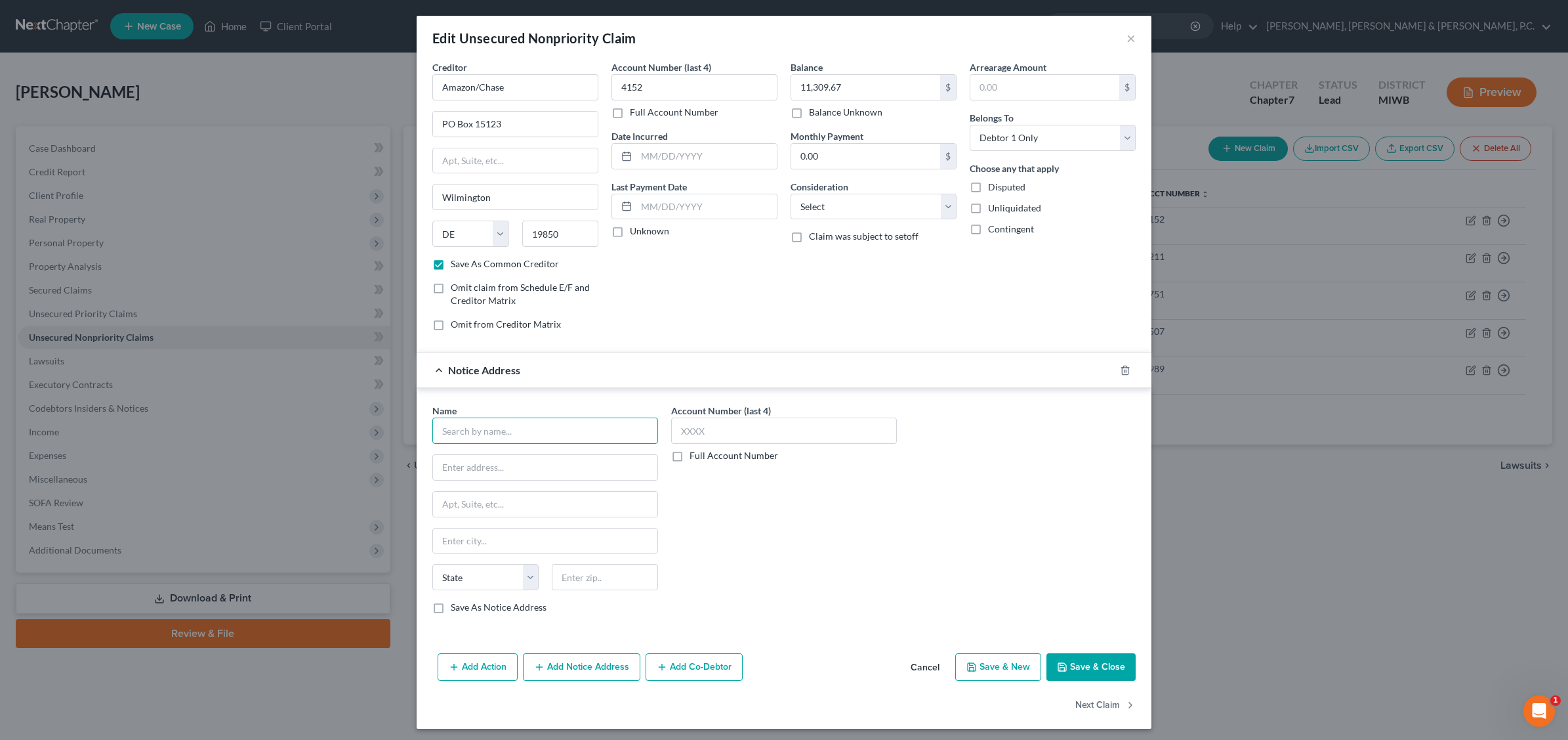
click at [519, 435] on input "text" at bounding box center [545, 430] width 226 height 26
type input "Chase Card Services"
type input "PO Box 15548"
type input "Wilmington"
select select "7"
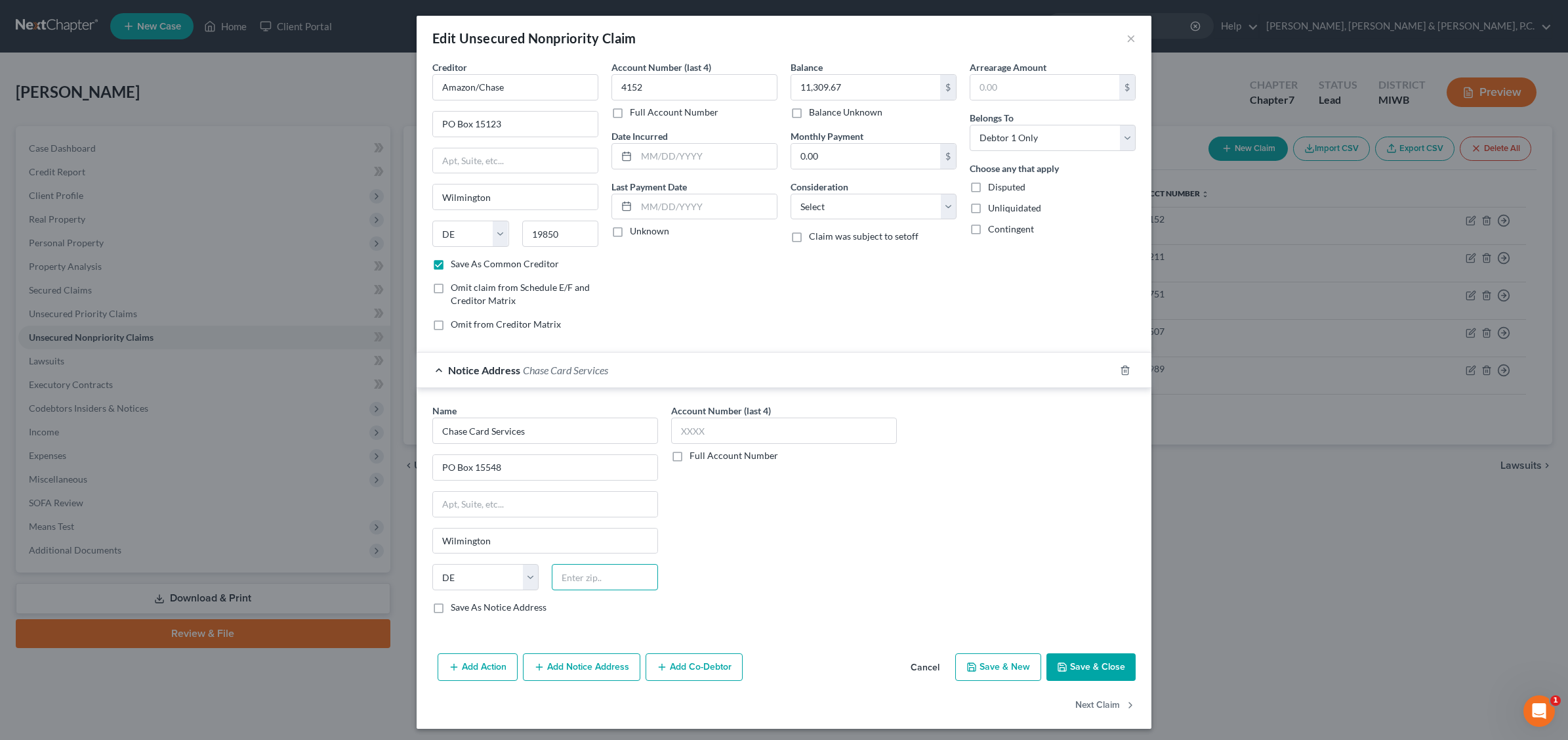
click at [593, 580] on input "text" at bounding box center [605, 577] width 106 height 26
type input "19886"
click at [938, 208] on select "Select Cable / Satellite Services Collection Agency Credit Card Debt Debt Couns…" at bounding box center [873, 206] width 166 height 26
select select "2"
click at [790, 194] on select "Select Cable / Satellite Services Collection Agency Credit Card Debt Debt Couns…" at bounding box center [873, 206] width 166 height 26
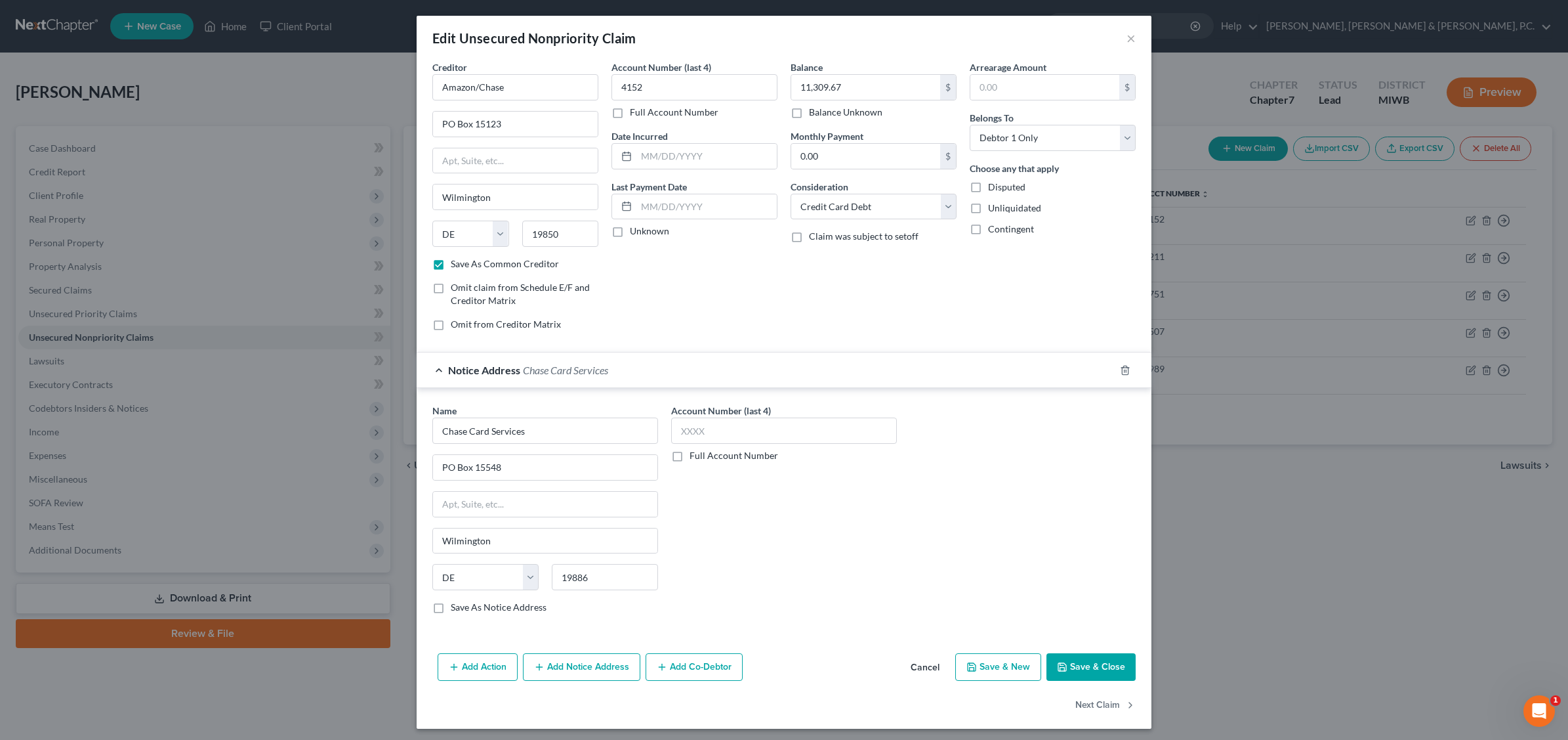
drag, startPoint x: 1083, startPoint y: 671, endPoint x: 999, endPoint y: 550, distance: 147.3
click at [1084, 673] on button "Save & Close" at bounding box center [1091, 666] width 89 height 28
checkbox input "false"
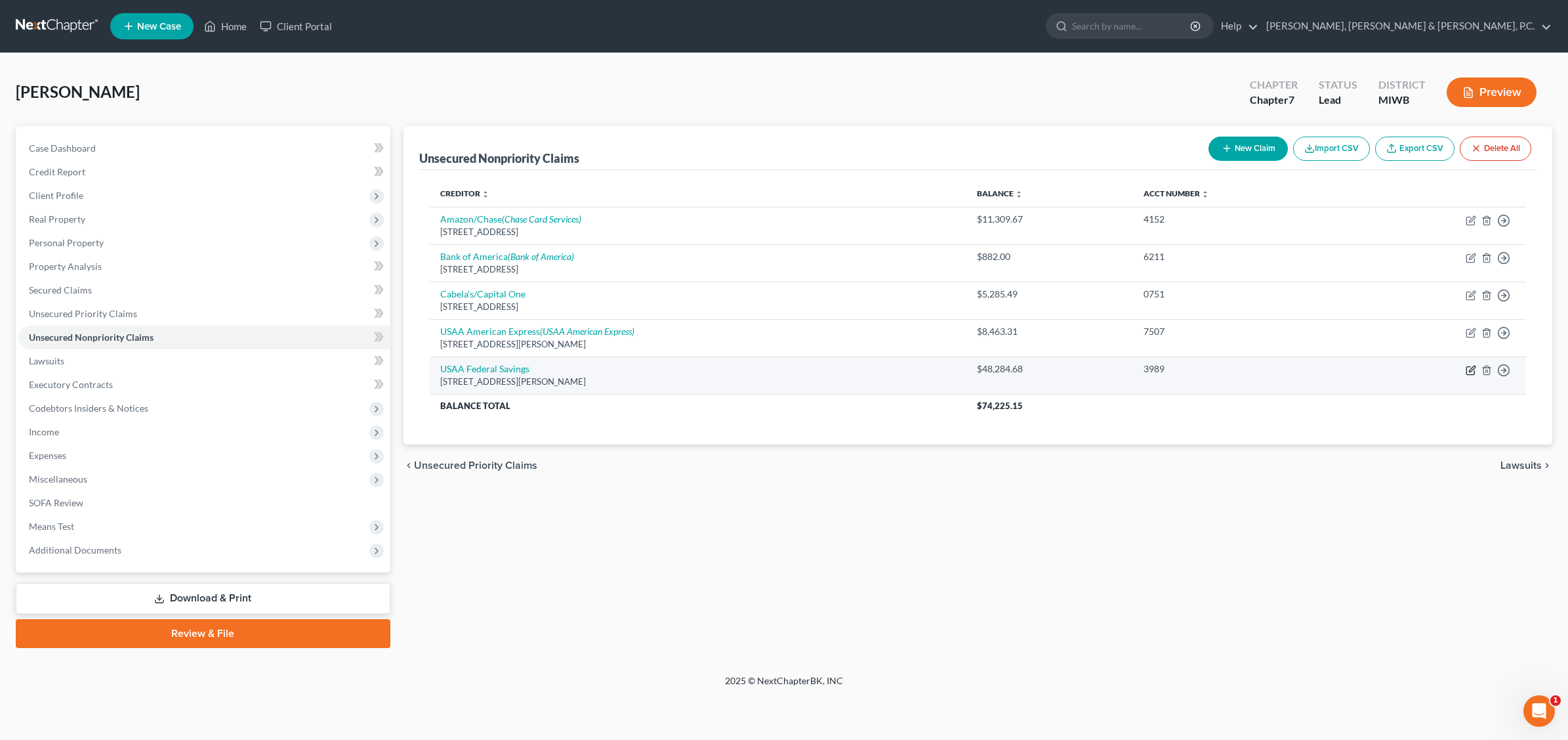
click at [1251, 368] on icon "button" at bounding box center [1471, 370] width 11 height 11
select select "45"
select select "0"
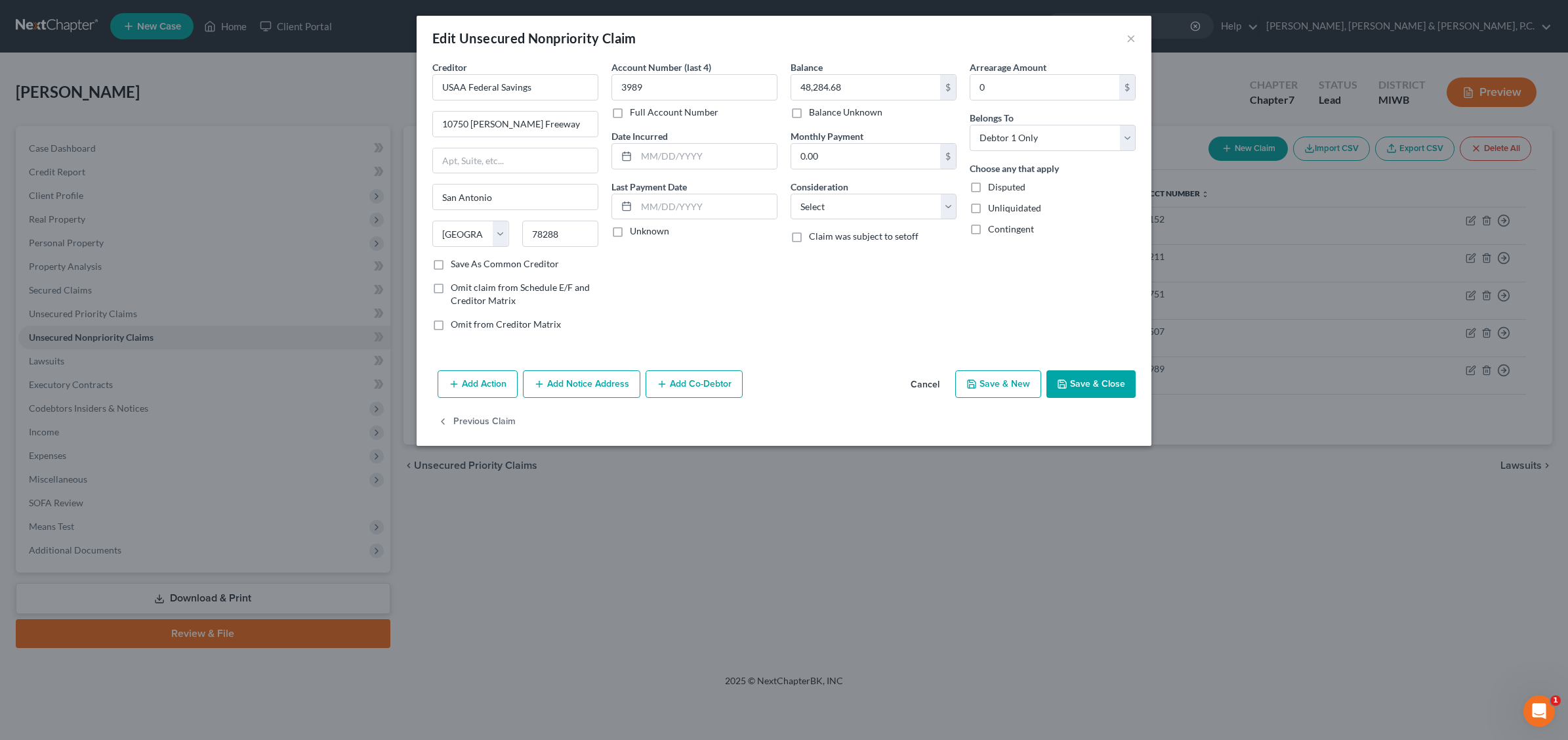
click at [574, 392] on button "Add Notice Address" at bounding box center [581, 384] width 117 height 28
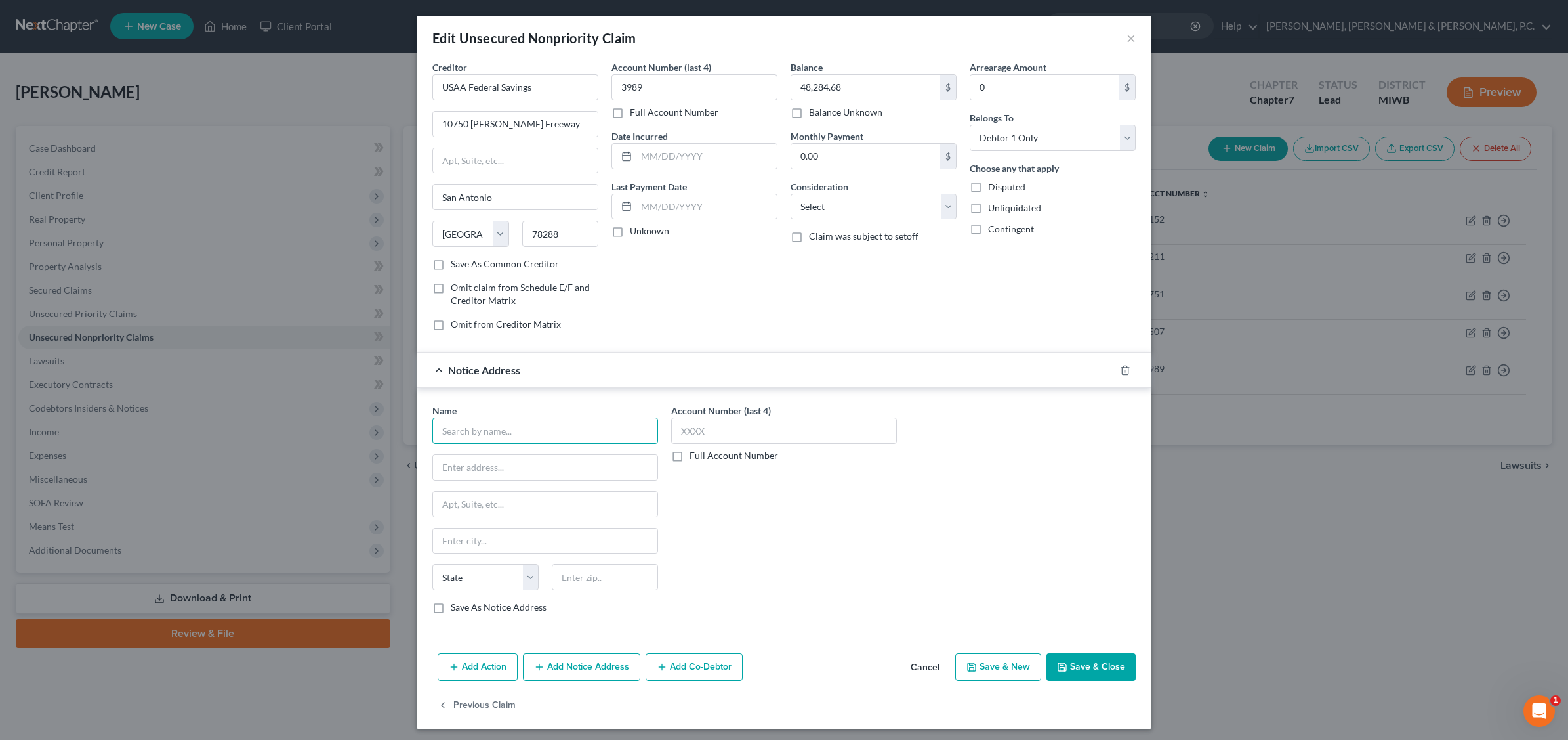
drag, startPoint x: 509, startPoint y: 435, endPoint x: 525, endPoint y: 405, distance: 34.0
click at [513, 431] on input "text" at bounding box center [545, 430] width 226 height 26
type input "USAA Federal Savings Bank"
type input "c/o Radius Global Solutions, LLC"
type input "[STREET_ADDRESS]"
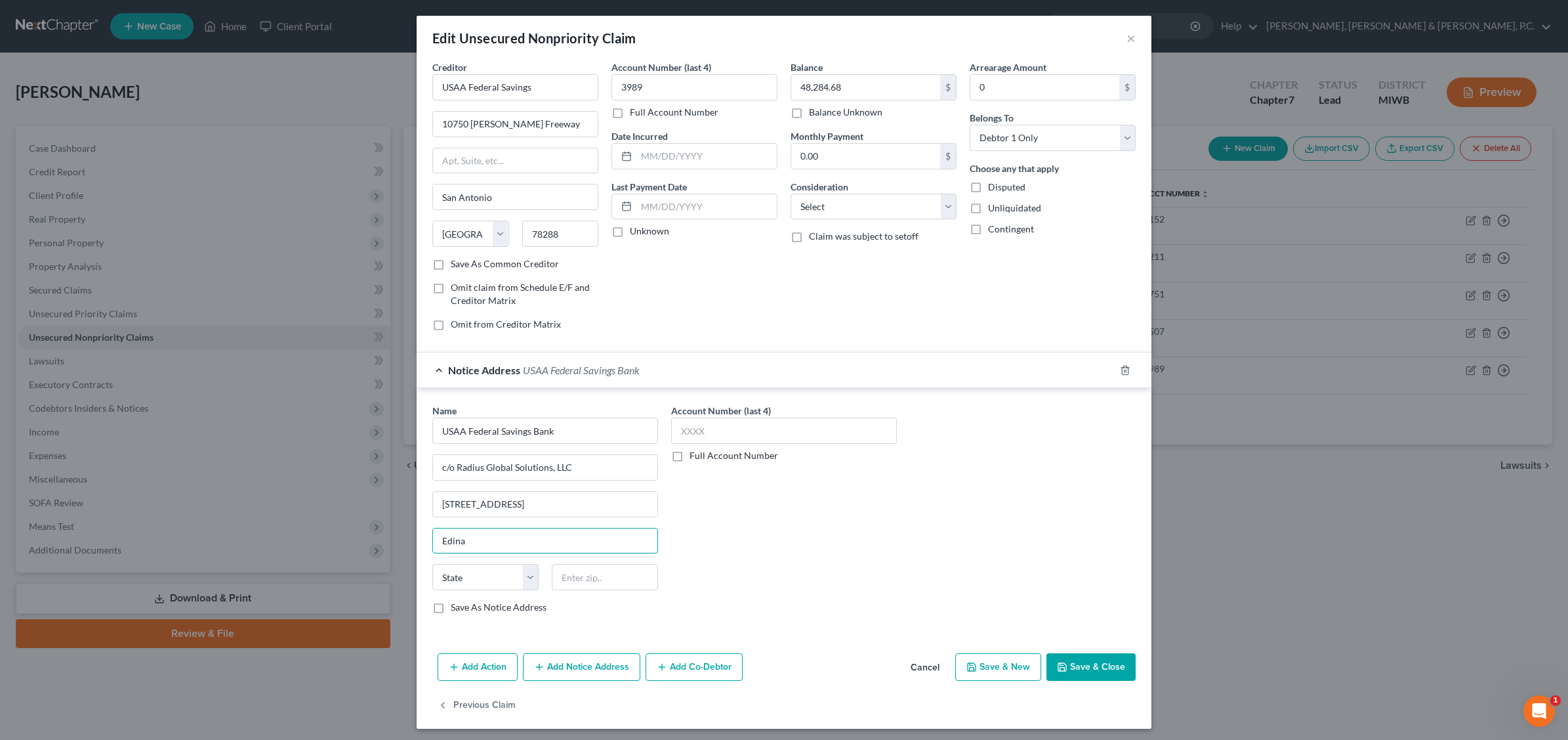
type input "Edina"
select select "24"
type input "55439"
click at [736, 431] on input "text" at bounding box center [784, 430] width 226 height 26
type input "[GEOGRAPHIC_DATA]"
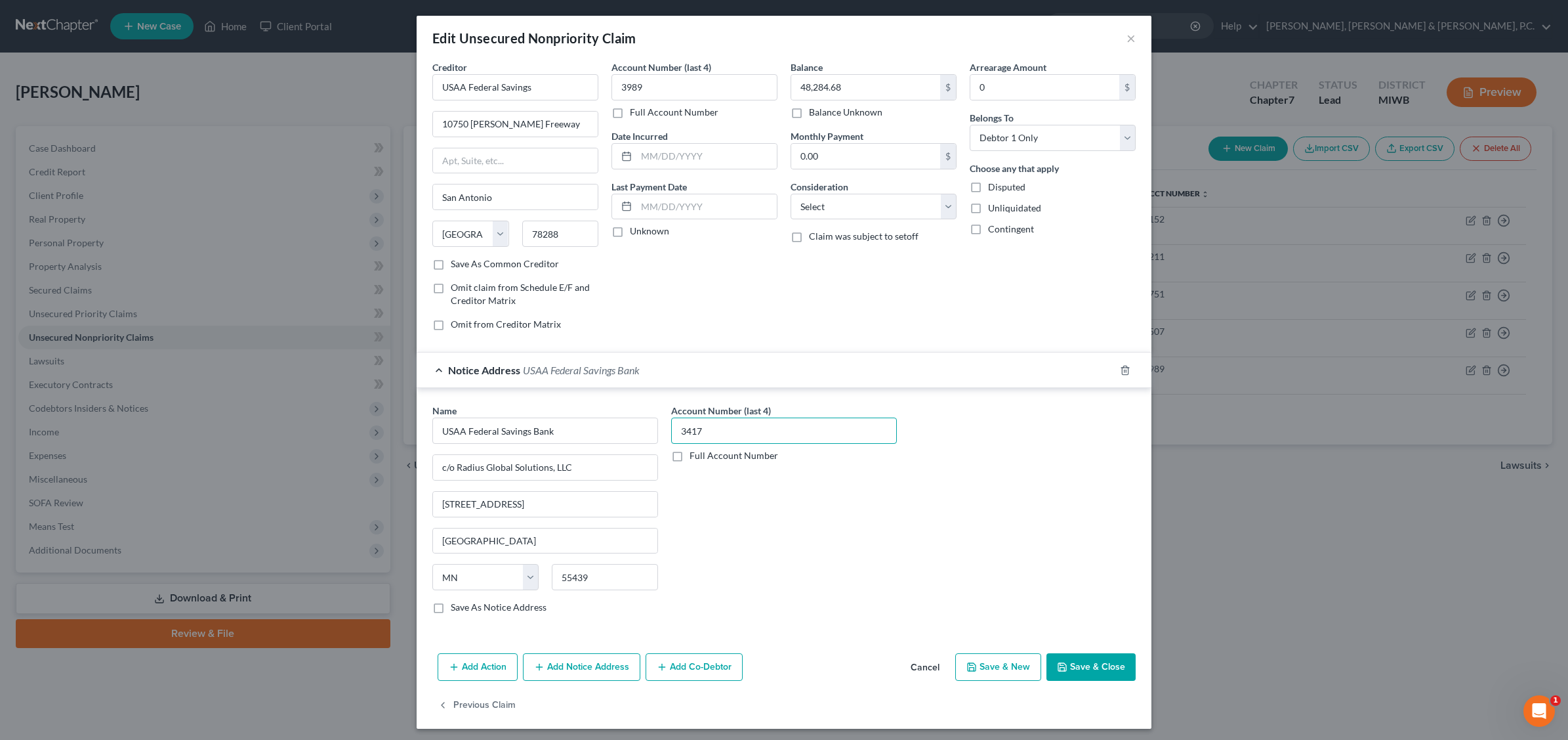
type input "3417"
click at [1094, 670] on button "Save & Close" at bounding box center [1091, 666] width 89 height 28
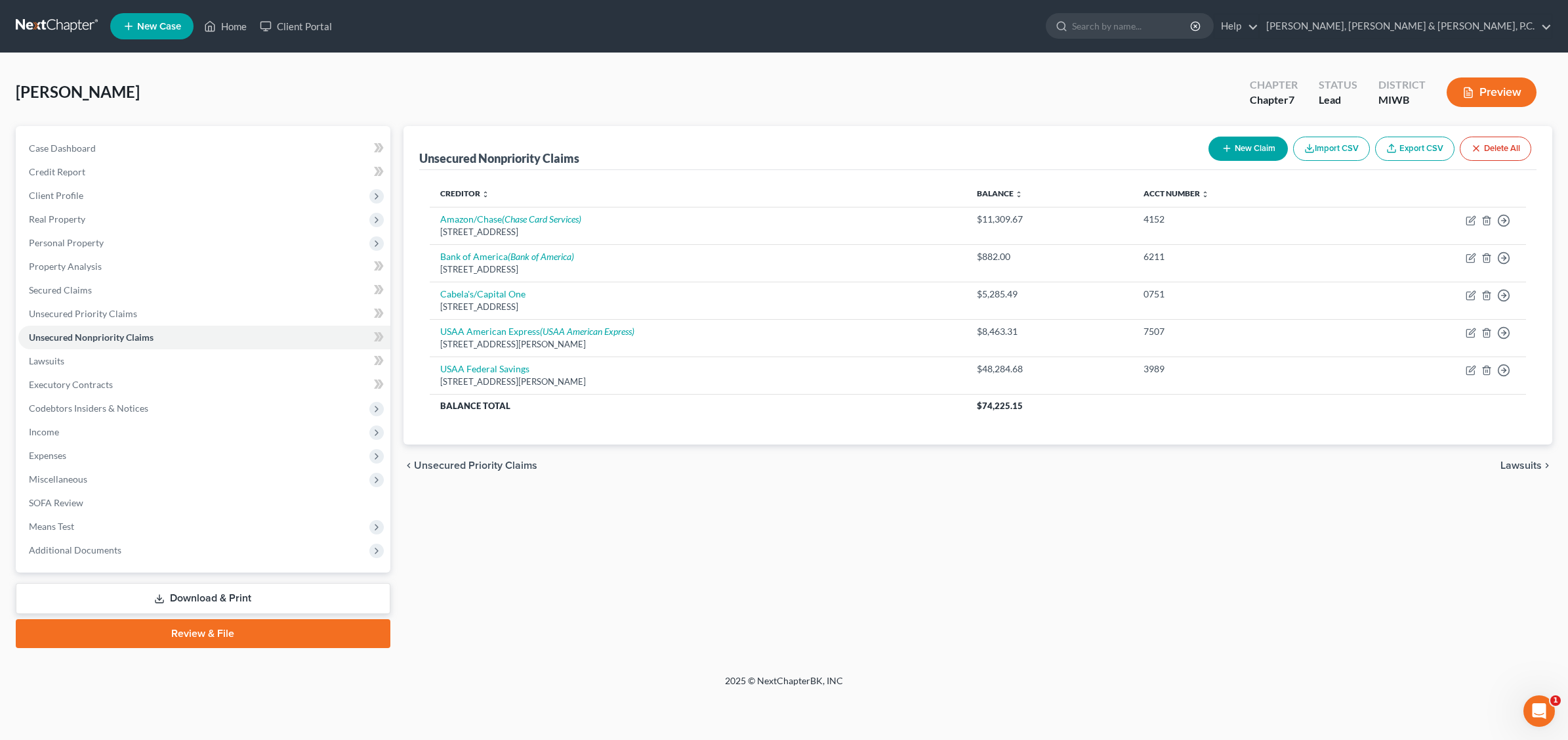
click at [1251, 89] on button "Preview" at bounding box center [1491, 93] width 90 height 30
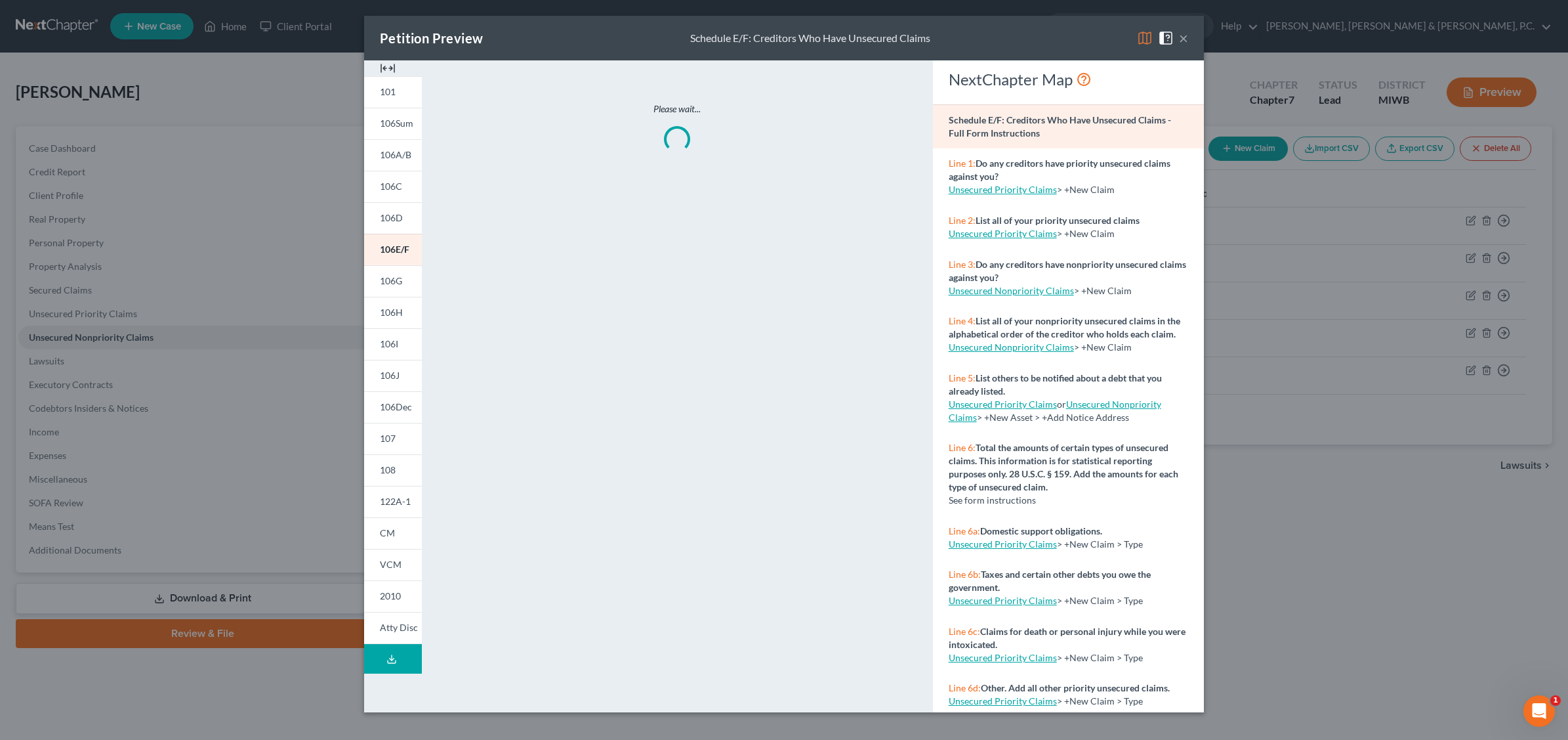
click at [1181, 37] on button "×" at bounding box center [1183, 38] width 9 height 16
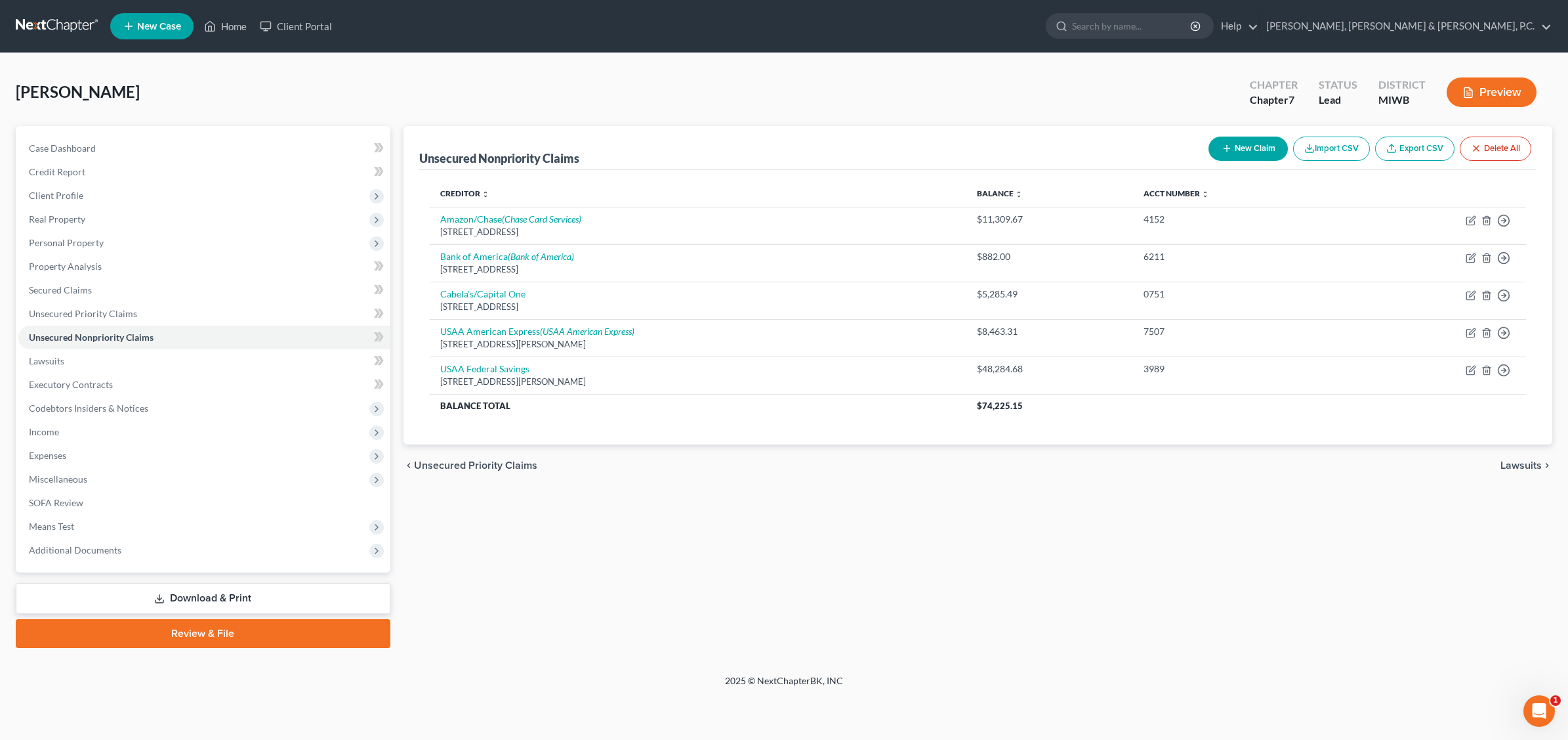
click at [247, 592] on link "Download & Print" at bounding box center [203, 599] width 374 height 31
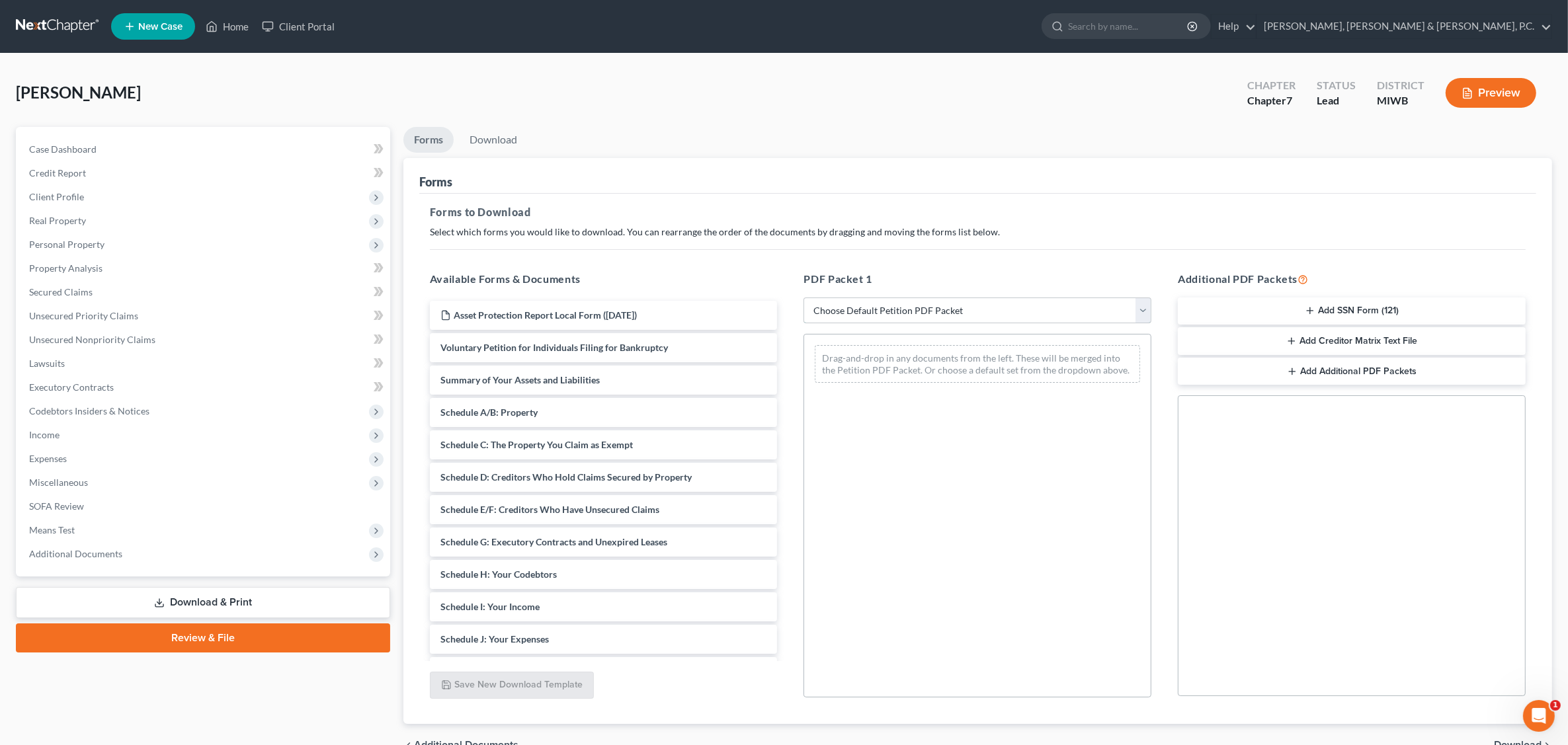
click at [955, 312] on select "Choose Default Petition PDF Packet Complete Bankruptcy Petition (all forms and …" at bounding box center [977, 310] width 348 height 26
select select "0"
click at [804, 297] on select "Choose Default Petition PDF Packet Complete Bankruptcy Petition (all forms and …" at bounding box center [977, 310] width 348 height 26
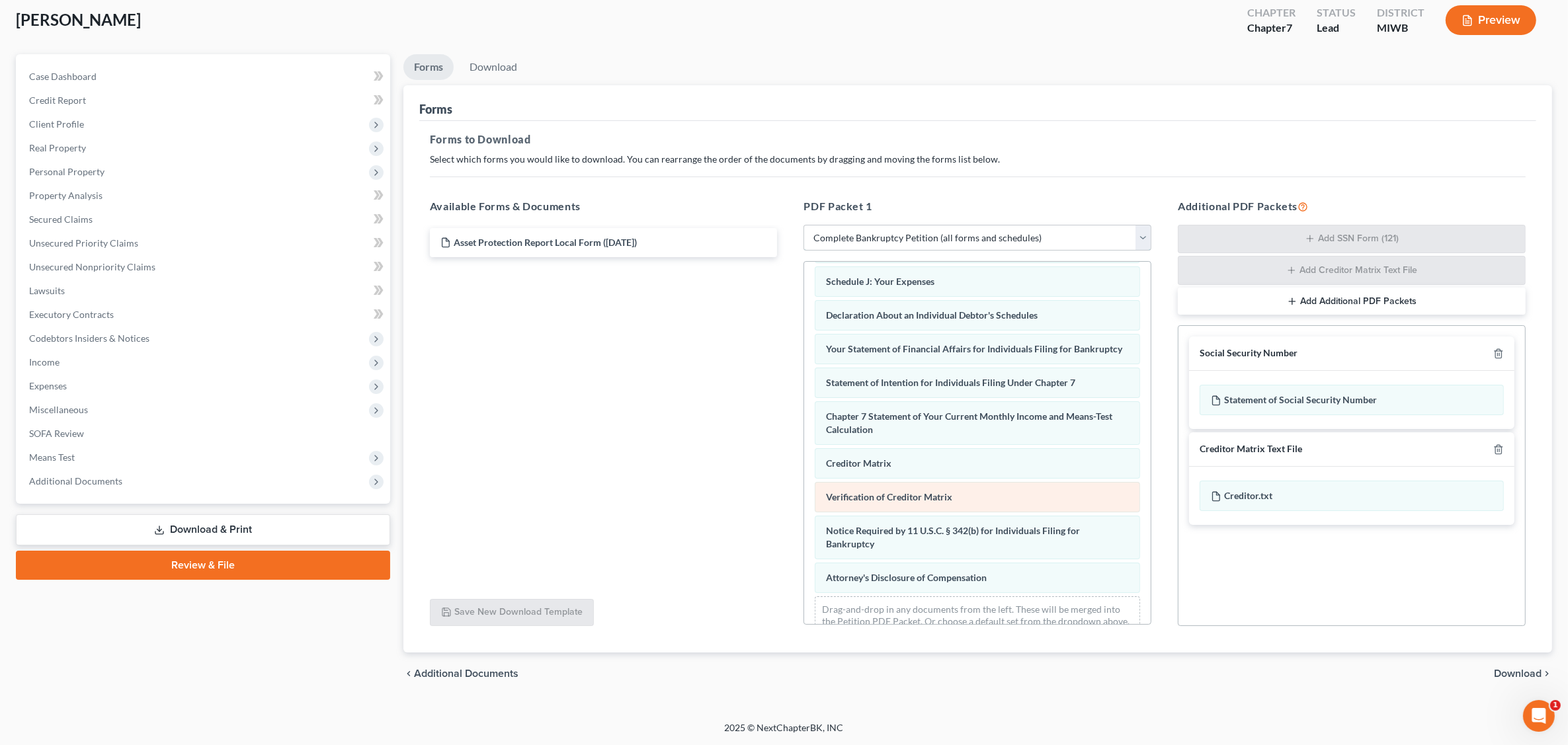
scroll to position [196, 0]
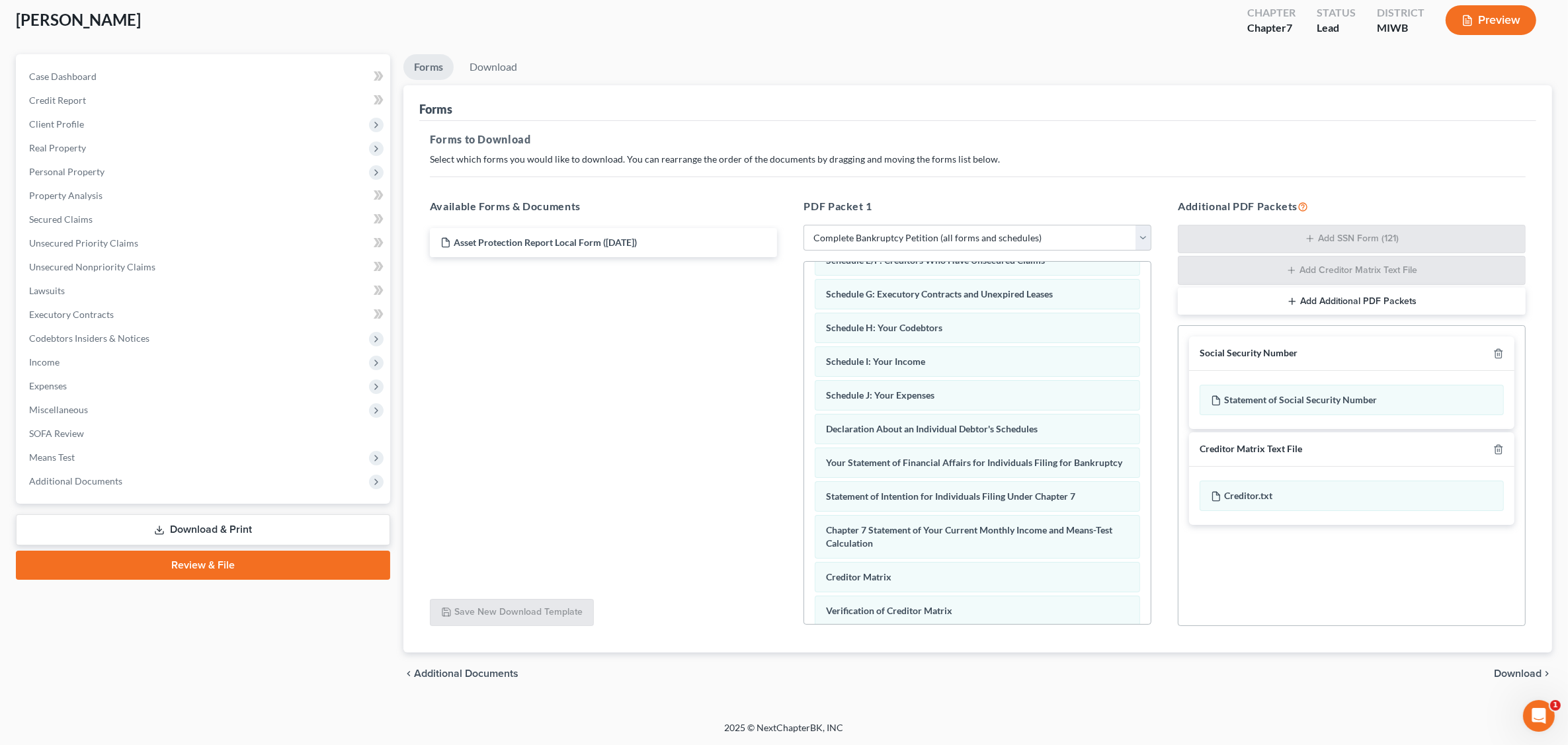
click at [1261, 675] on span "Download" at bounding box center [1517, 673] width 48 height 11
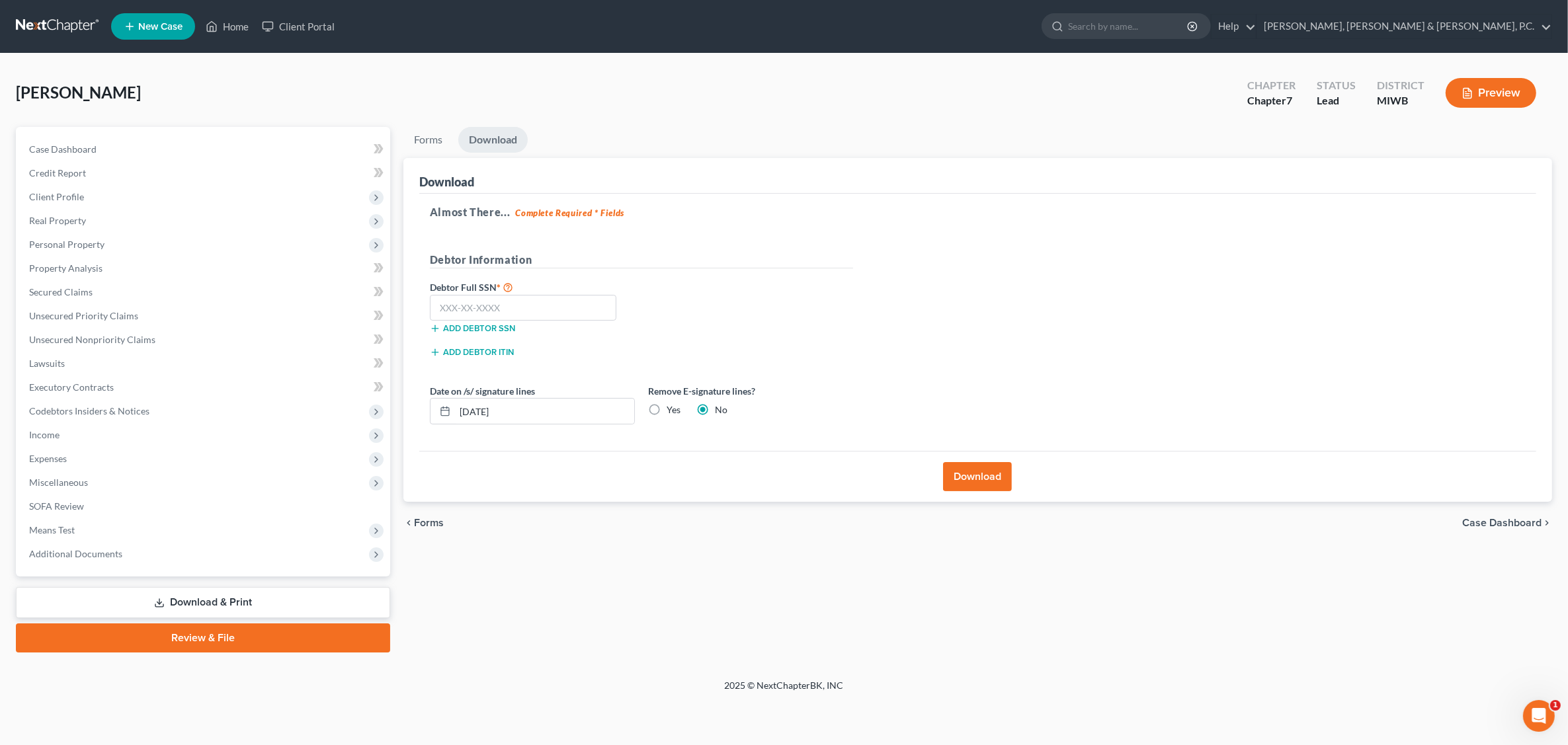
scroll to position [0, 0]
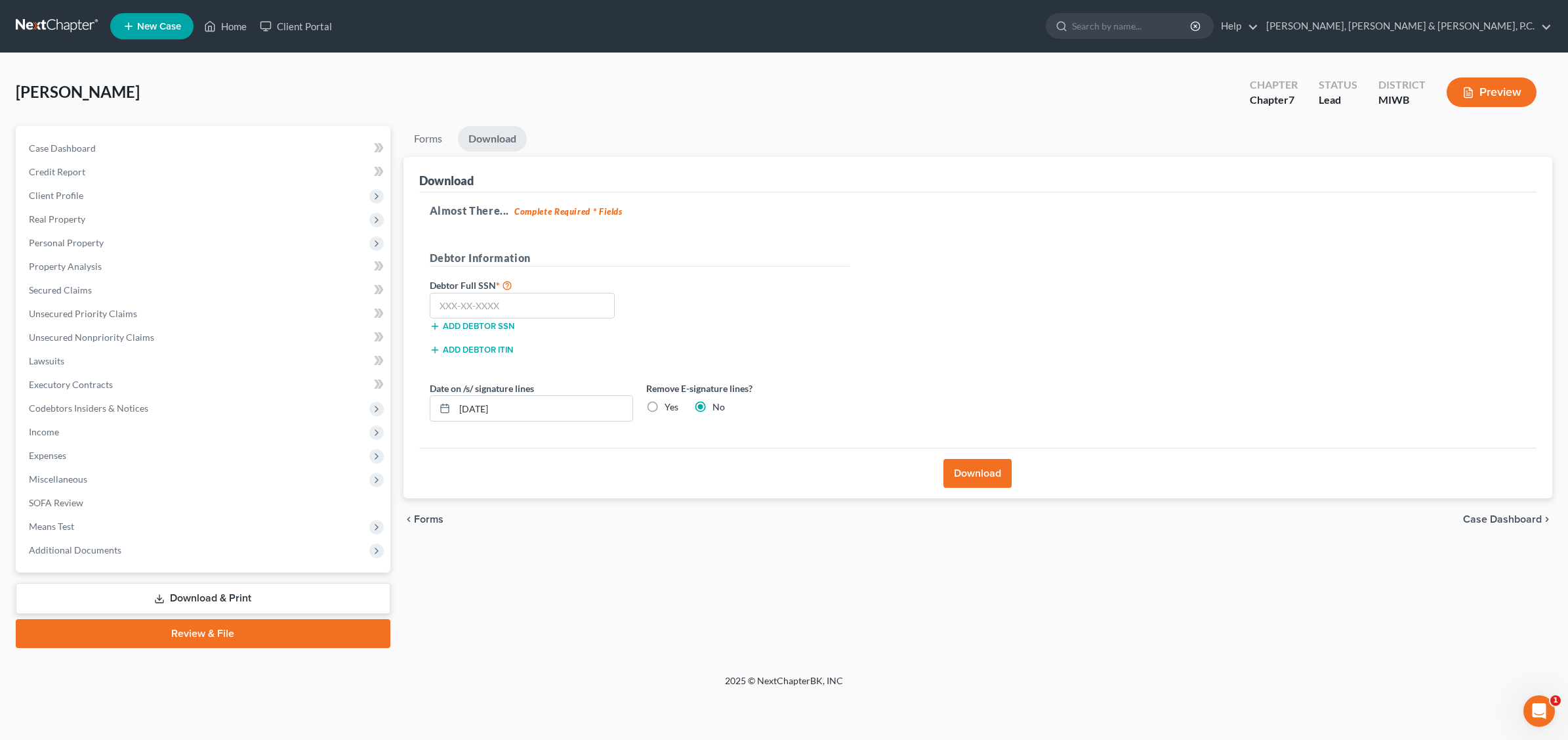
click at [981, 470] on button "Download" at bounding box center [978, 473] width 69 height 29
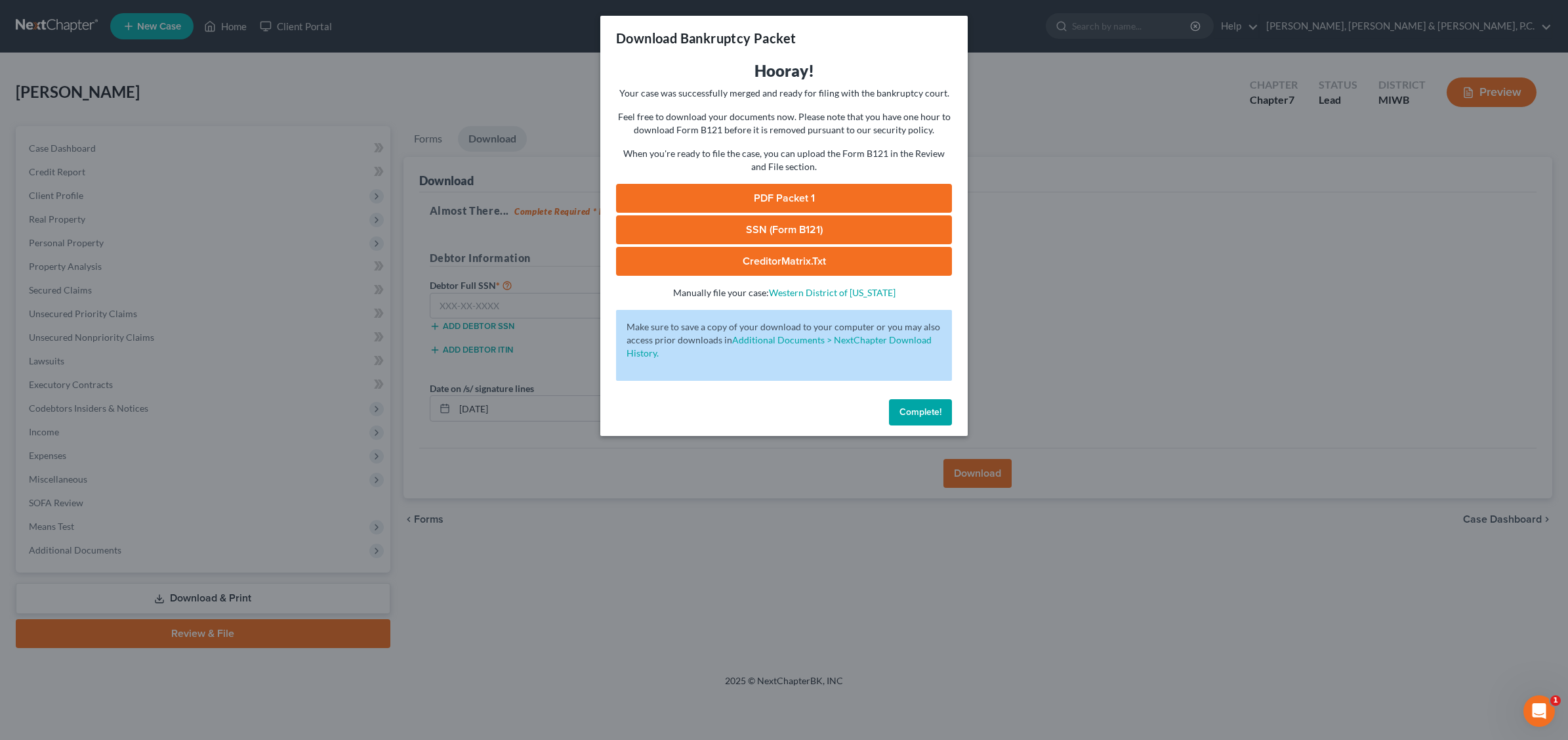
click at [920, 414] on span "Complete!" at bounding box center [920, 412] width 42 height 11
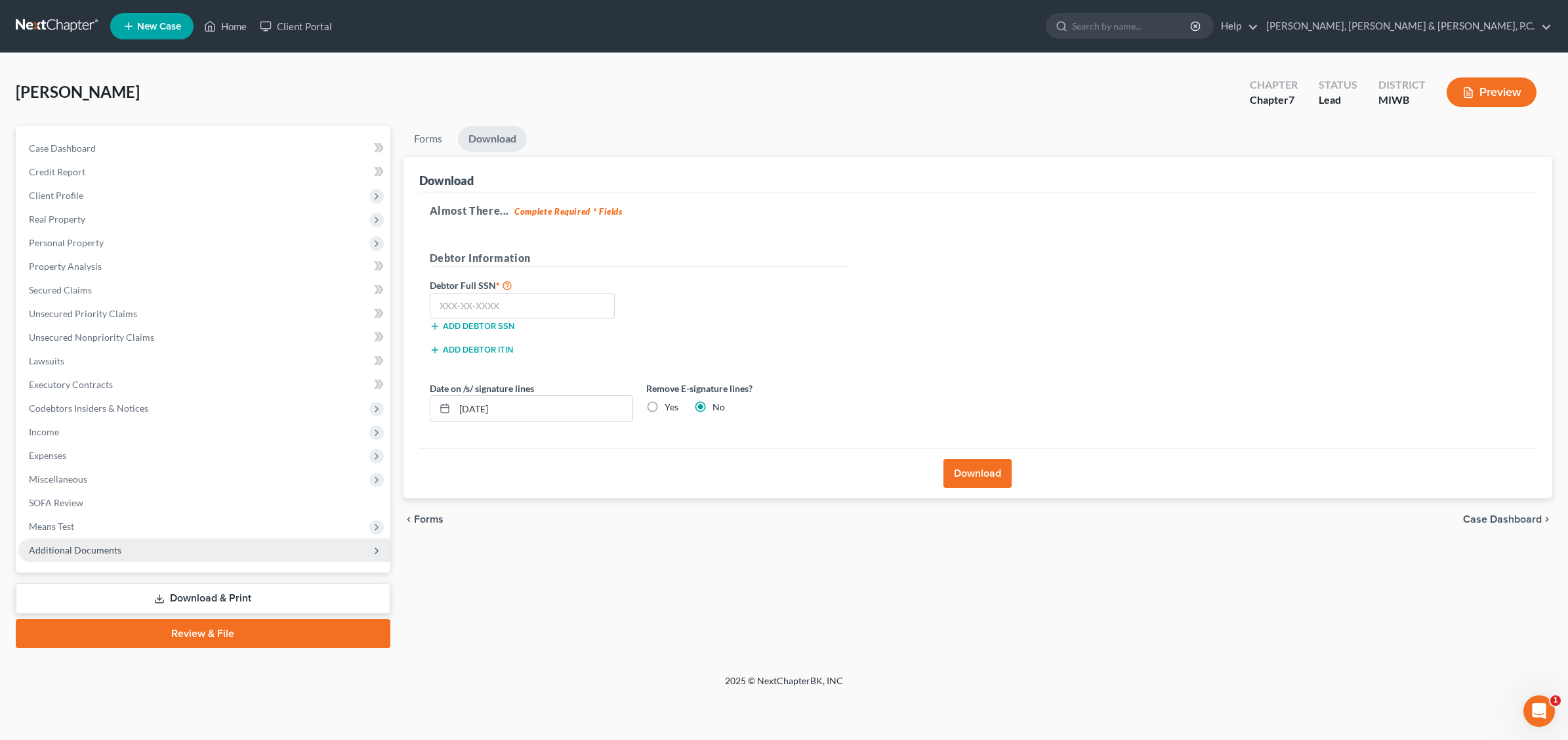
click at [80, 546] on span "Additional Documents" at bounding box center [75, 550] width 93 height 11
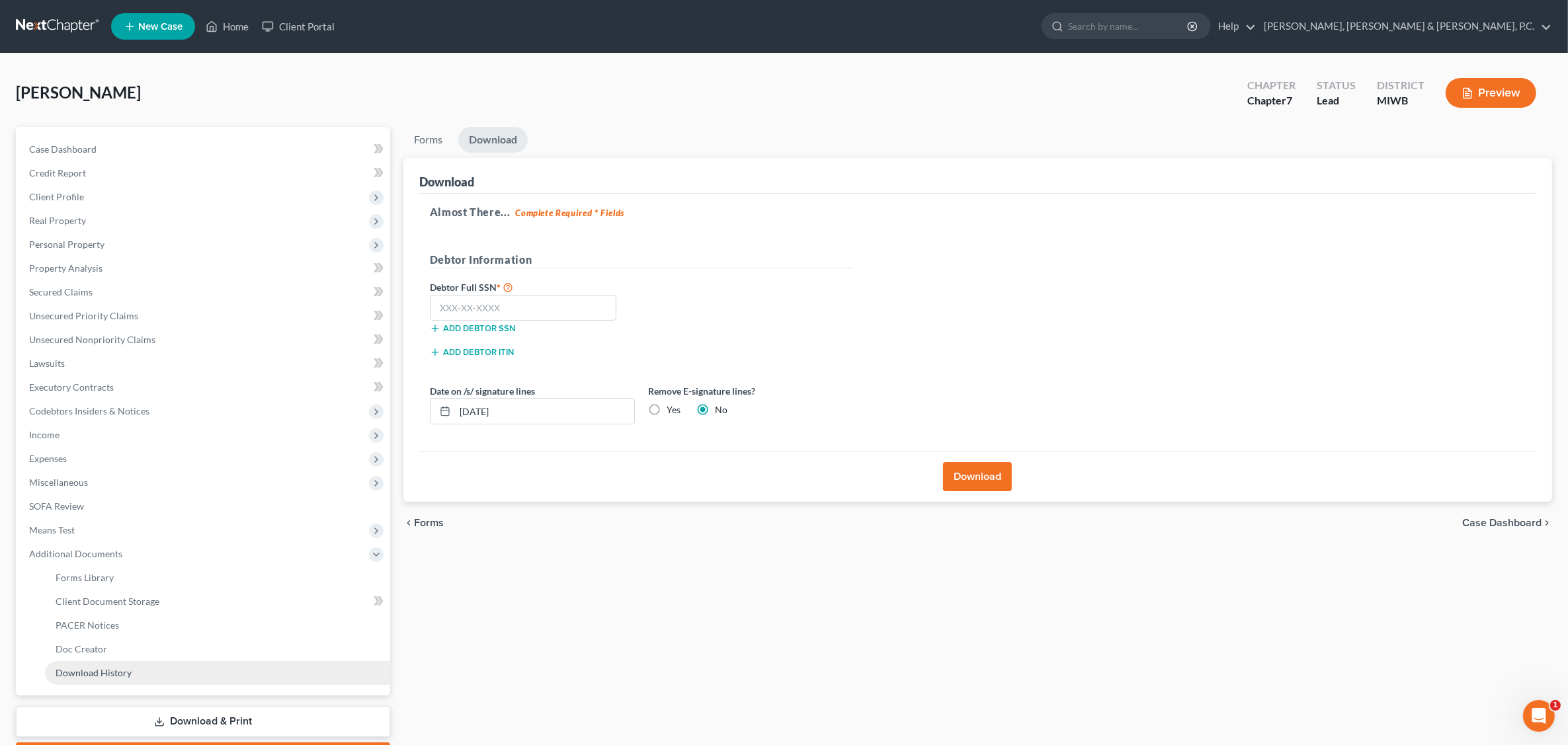
click at [135, 666] on link "Download History" at bounding box center [217, 672] width 345 height 23
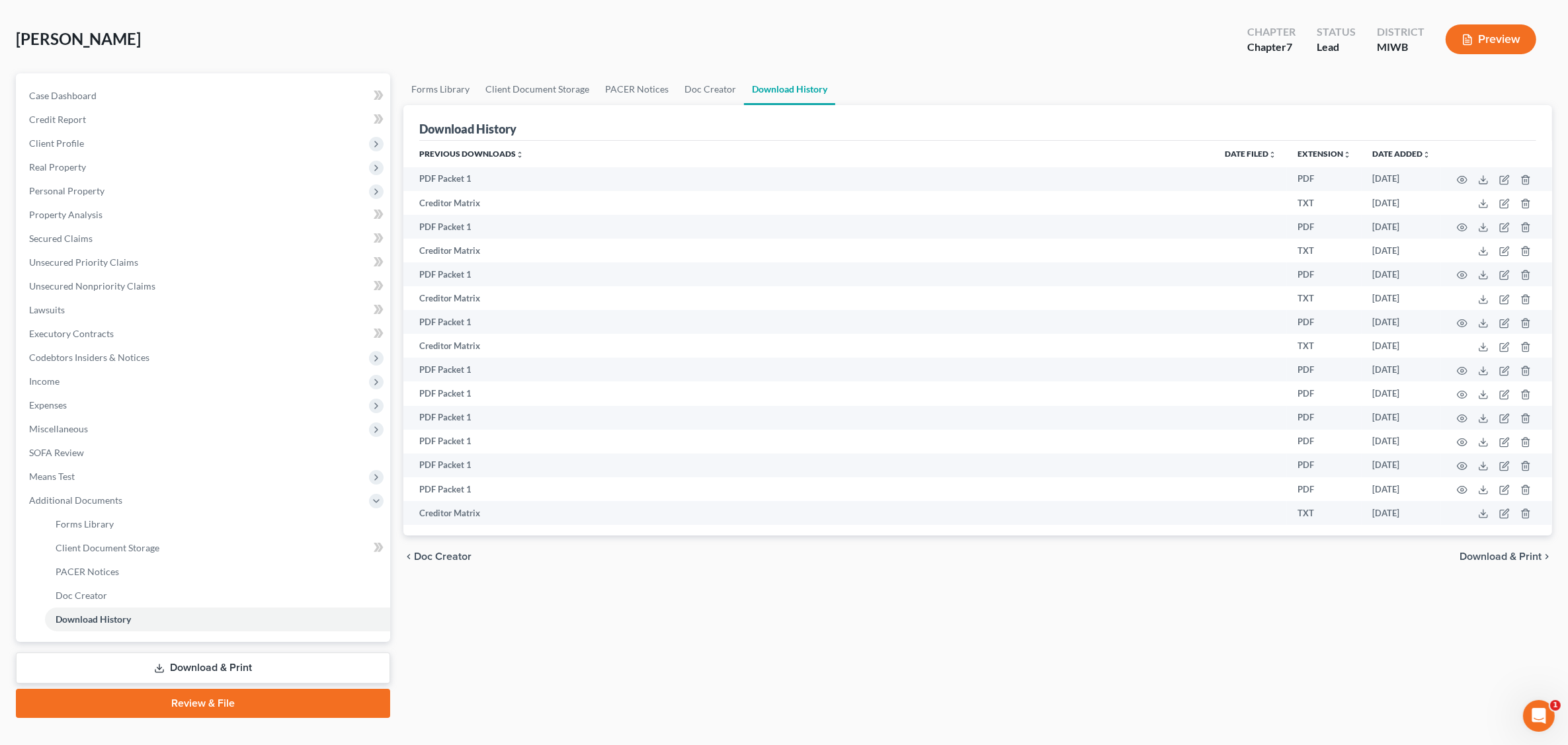
scroll to position [75, 0]
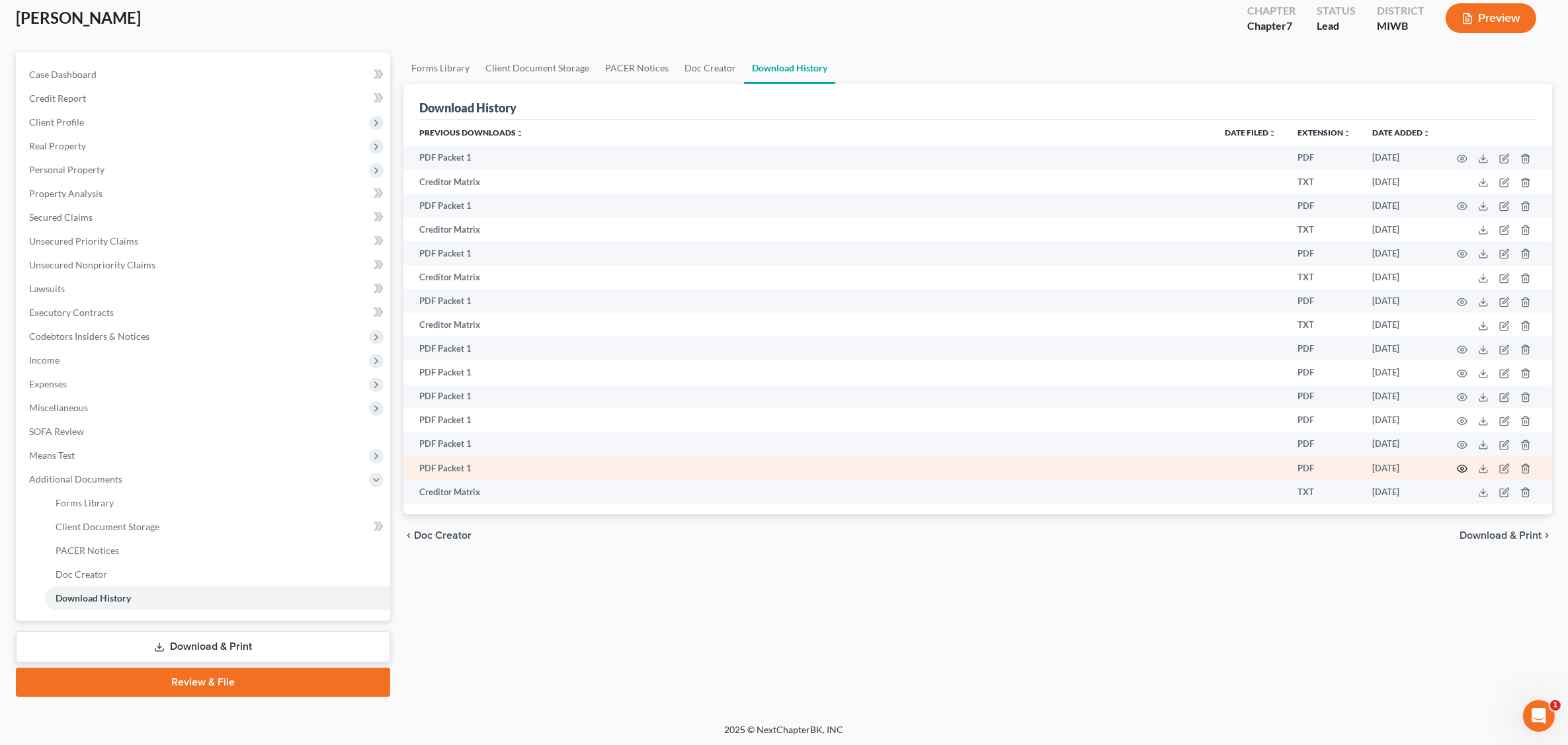
click at [1261, 468] on icon "button" at bounding box center [1461, 468] width 11 height 11
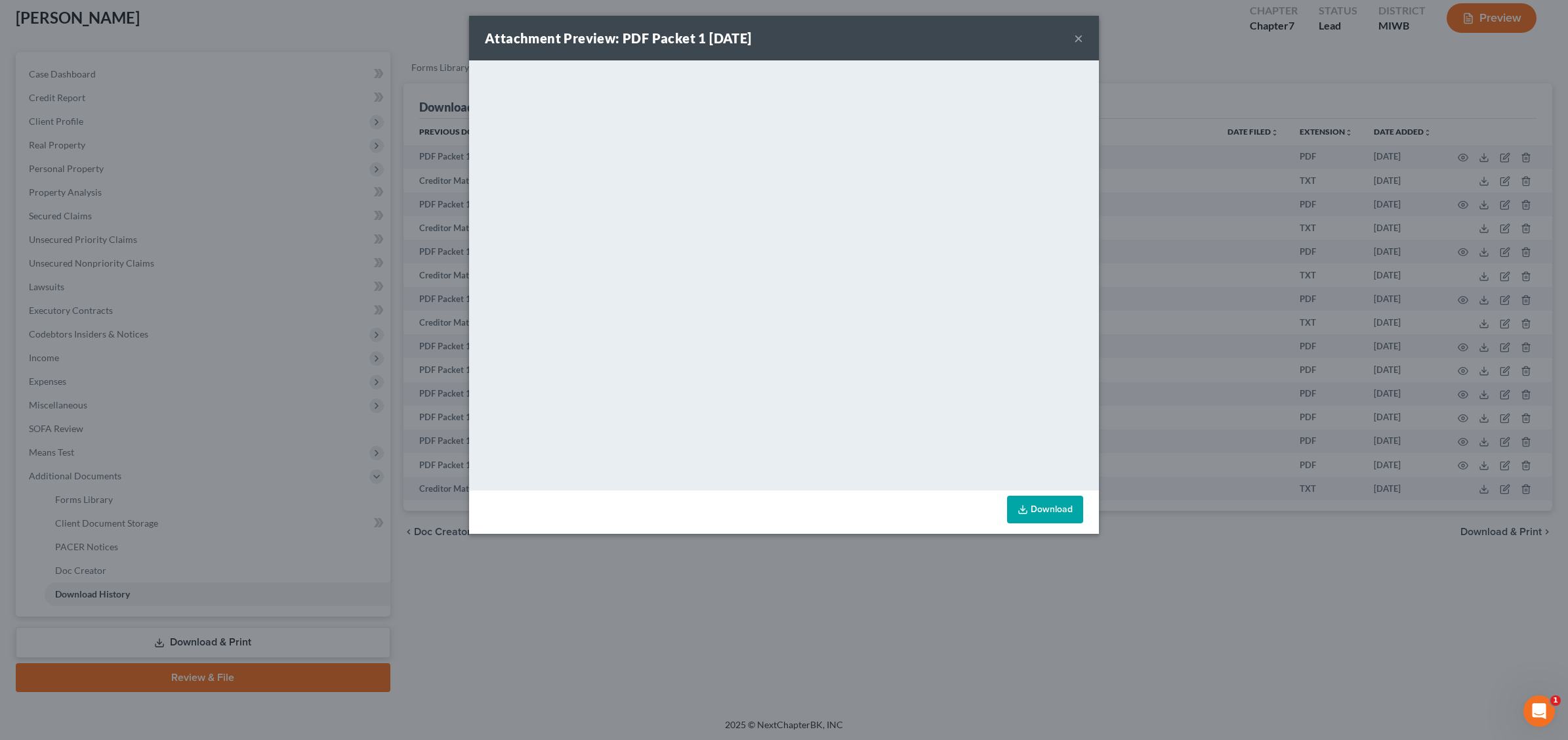
click at [1083, 34] on div "Attachment Preview: PDF Packet 1 [DATE] ×" at bounding box center [784, 37] width 630 height 45
click at [1081, 37] on button "×" at bounding box center [1079, 38] width 9 height 16
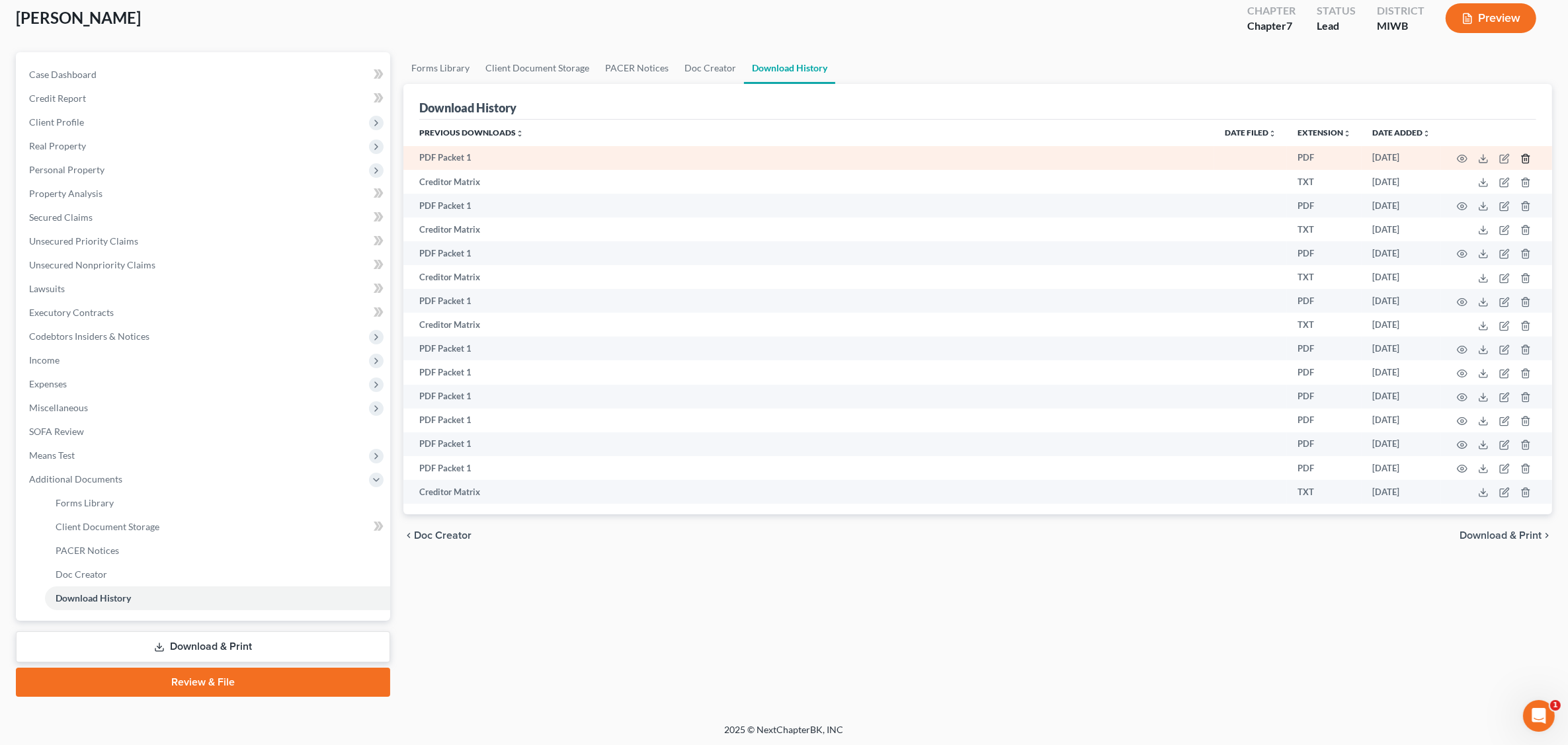
click at [1261, 159] on icon "button" at bounding box center [1525, 159] width 11 height 11
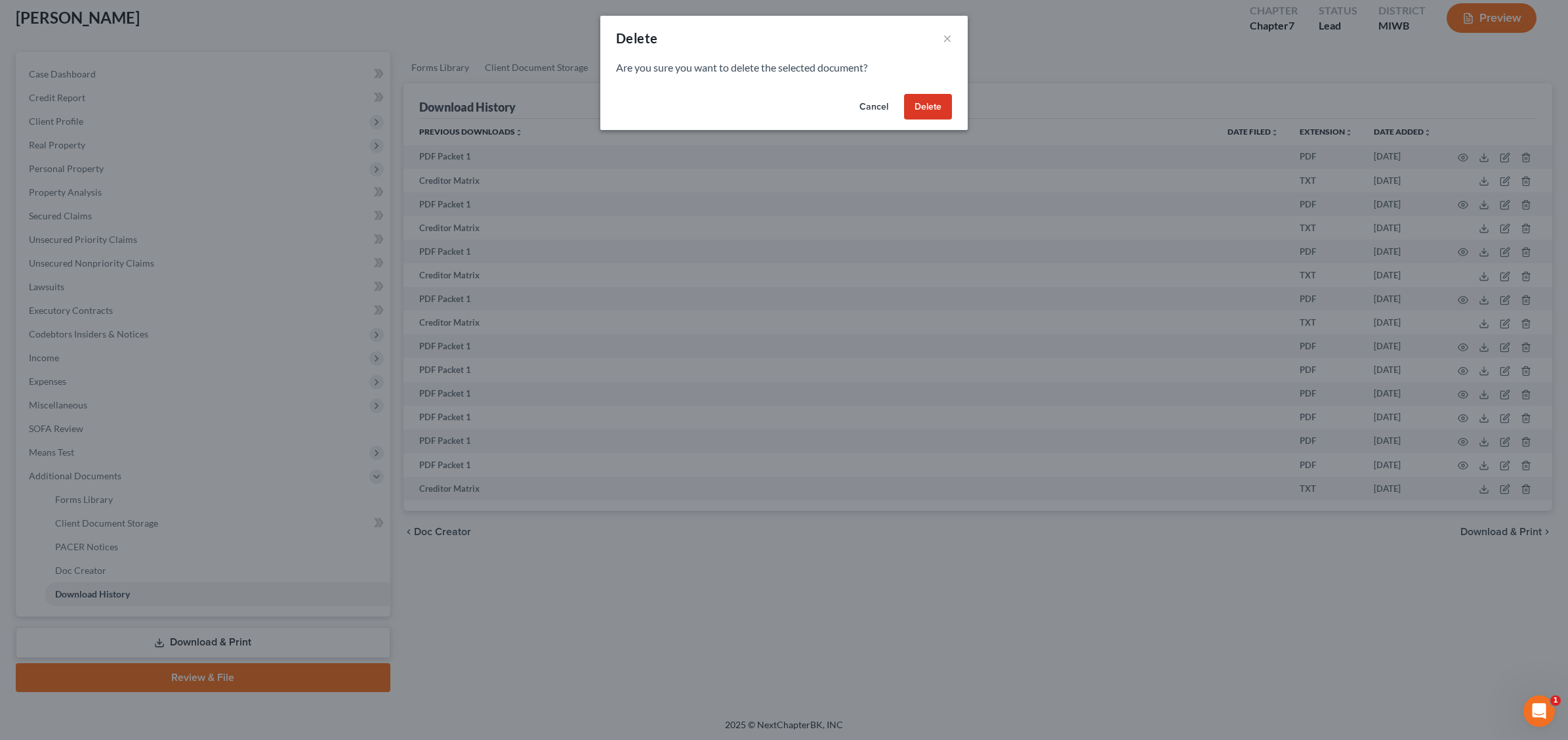
click at [944, 108] on button "Delete" at bounding box center [928, 107] width 48 height 26
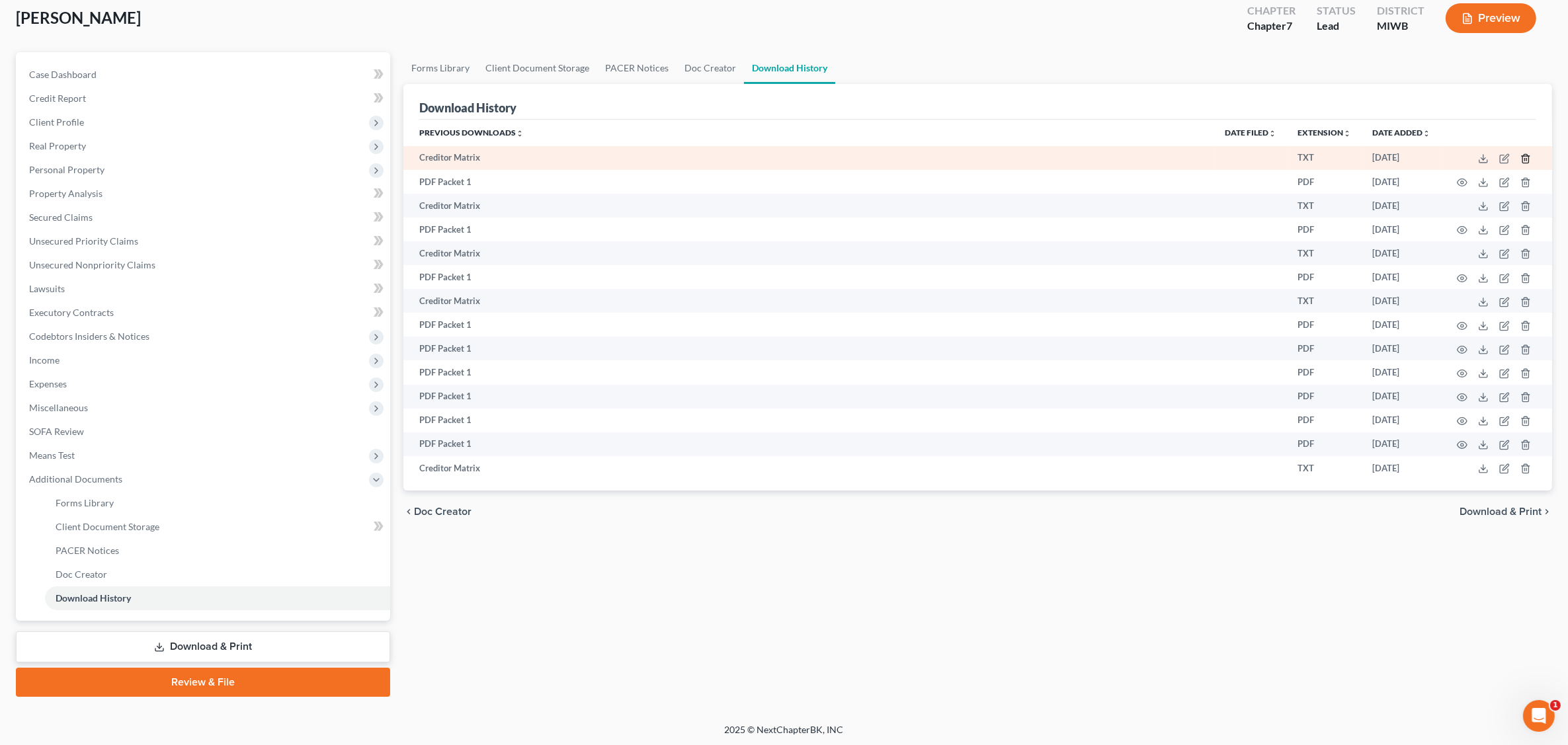
click at [1261, 157] on icon "button" at bounding box center [1525, 159] width 11 height 11
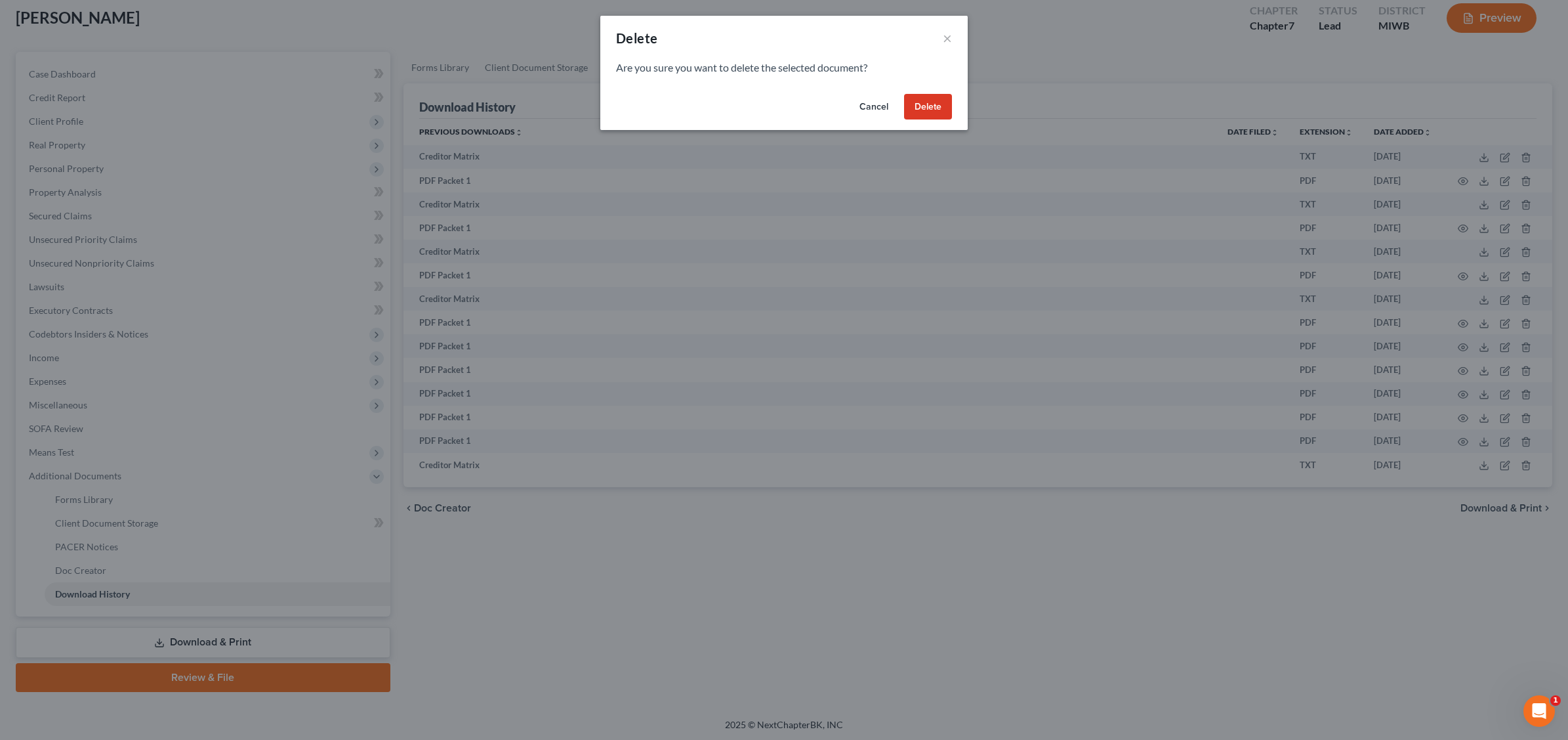
click at [949, 107] on button "Delete" at bounding box center [928, 107] width 48 height 26
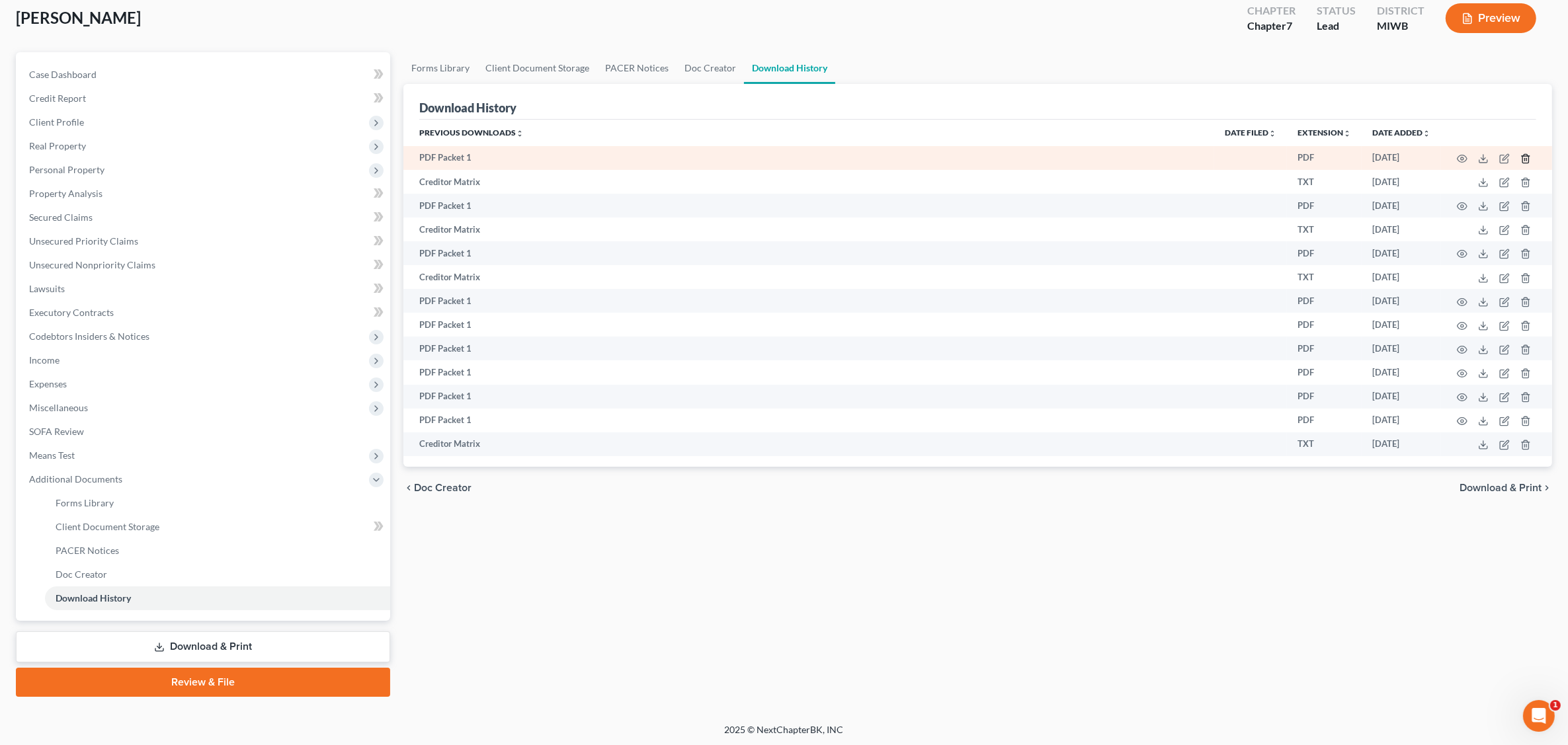
click at [1261, 159] on icon "button" at bounding box center [1525, 159] width 11 height 11
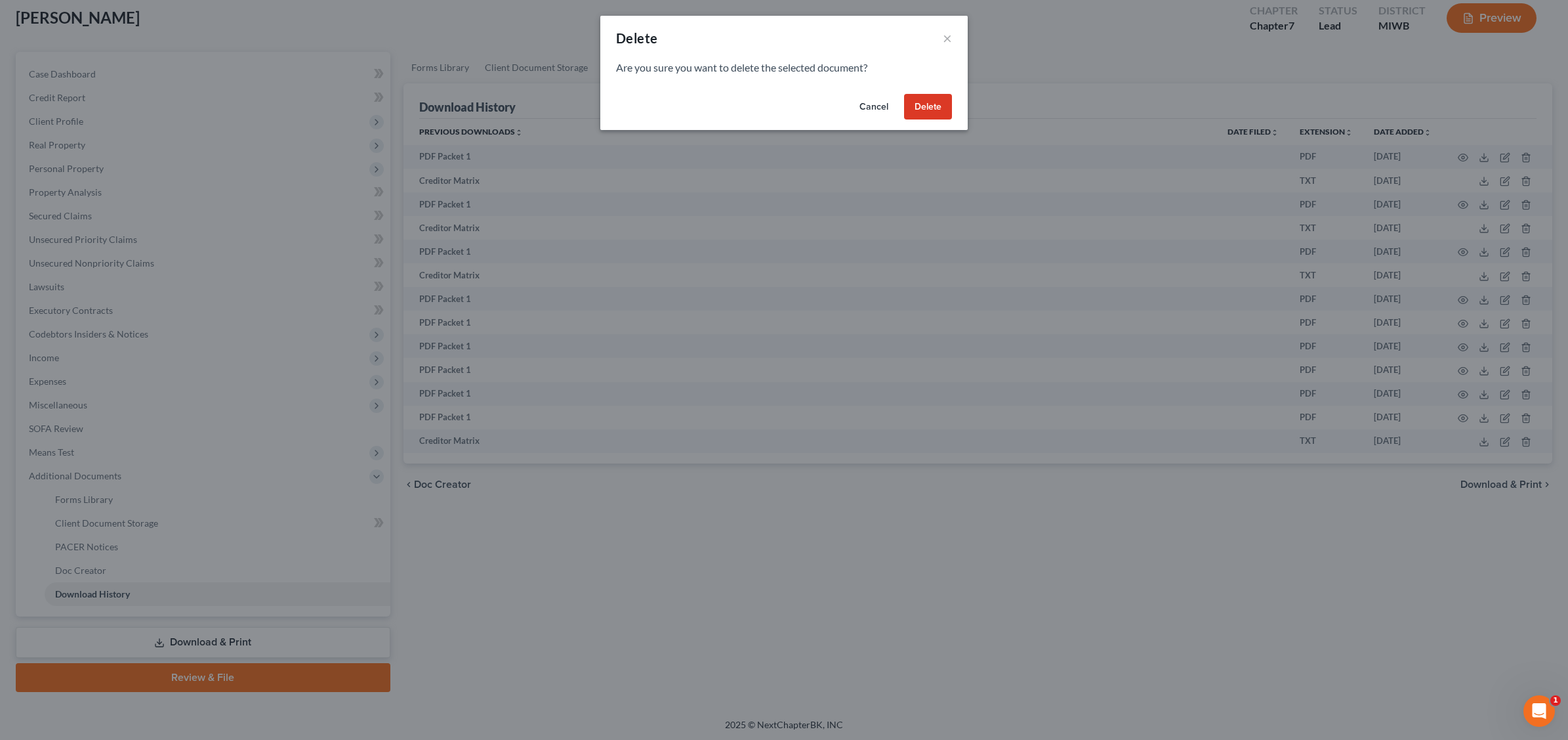
click at [945, 106] on button "Delete" at bounding box center [928, 107] width 48 height 26
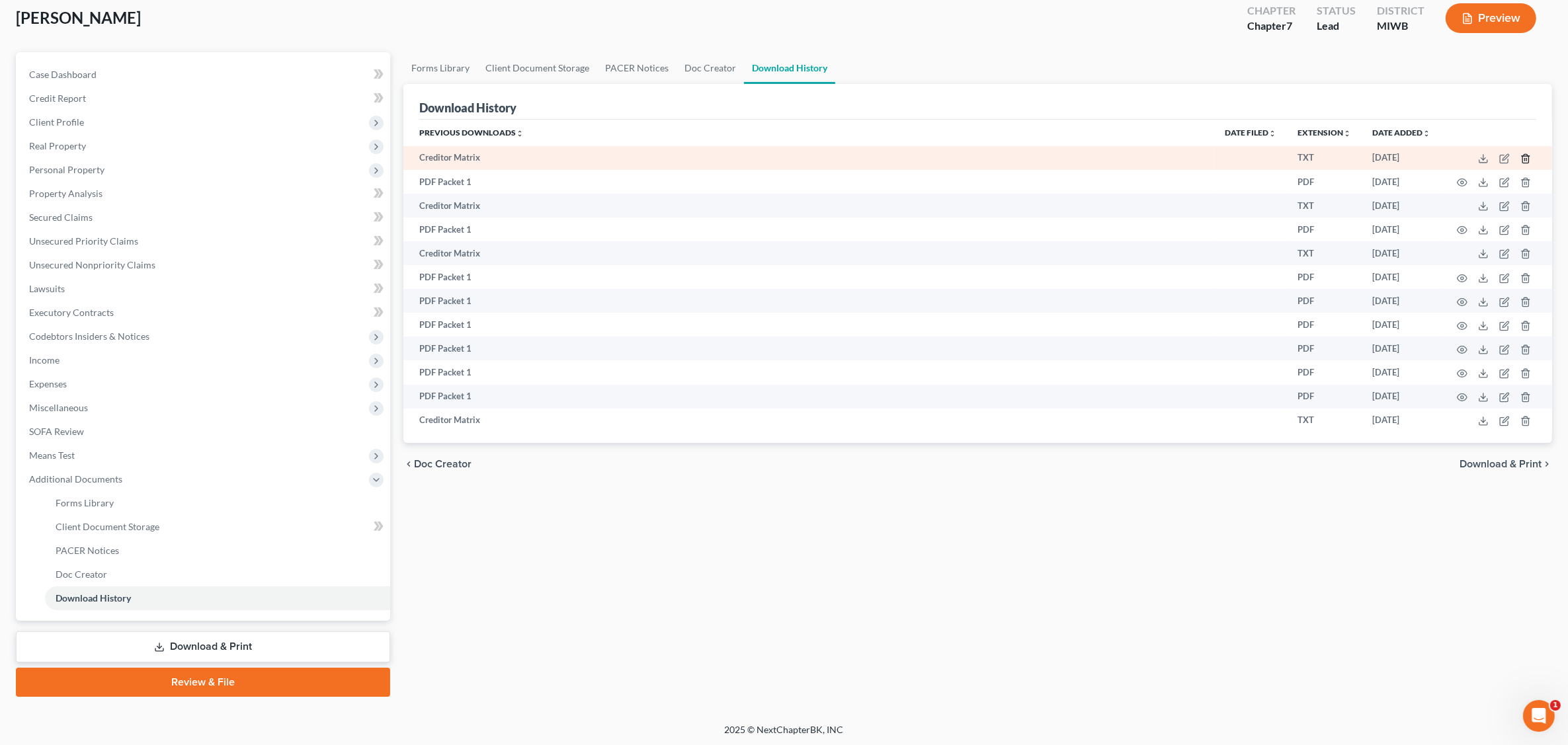
click at [1261, 161] on icon "button" at bounding box center [1525, 159] width 11 height 11
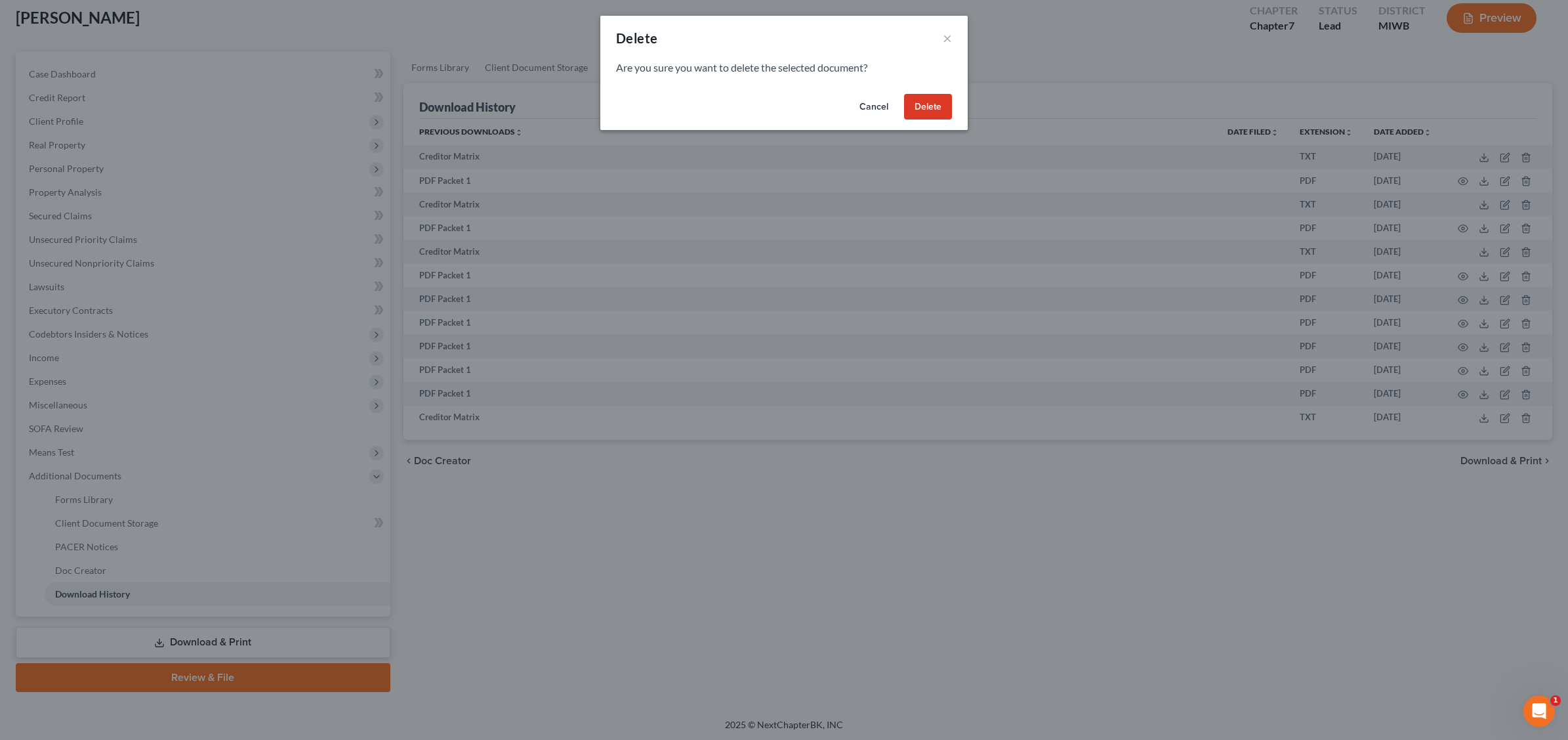
click at [934, 112] on button "Delete" at bounding box center [928, 107] width 48 height 26
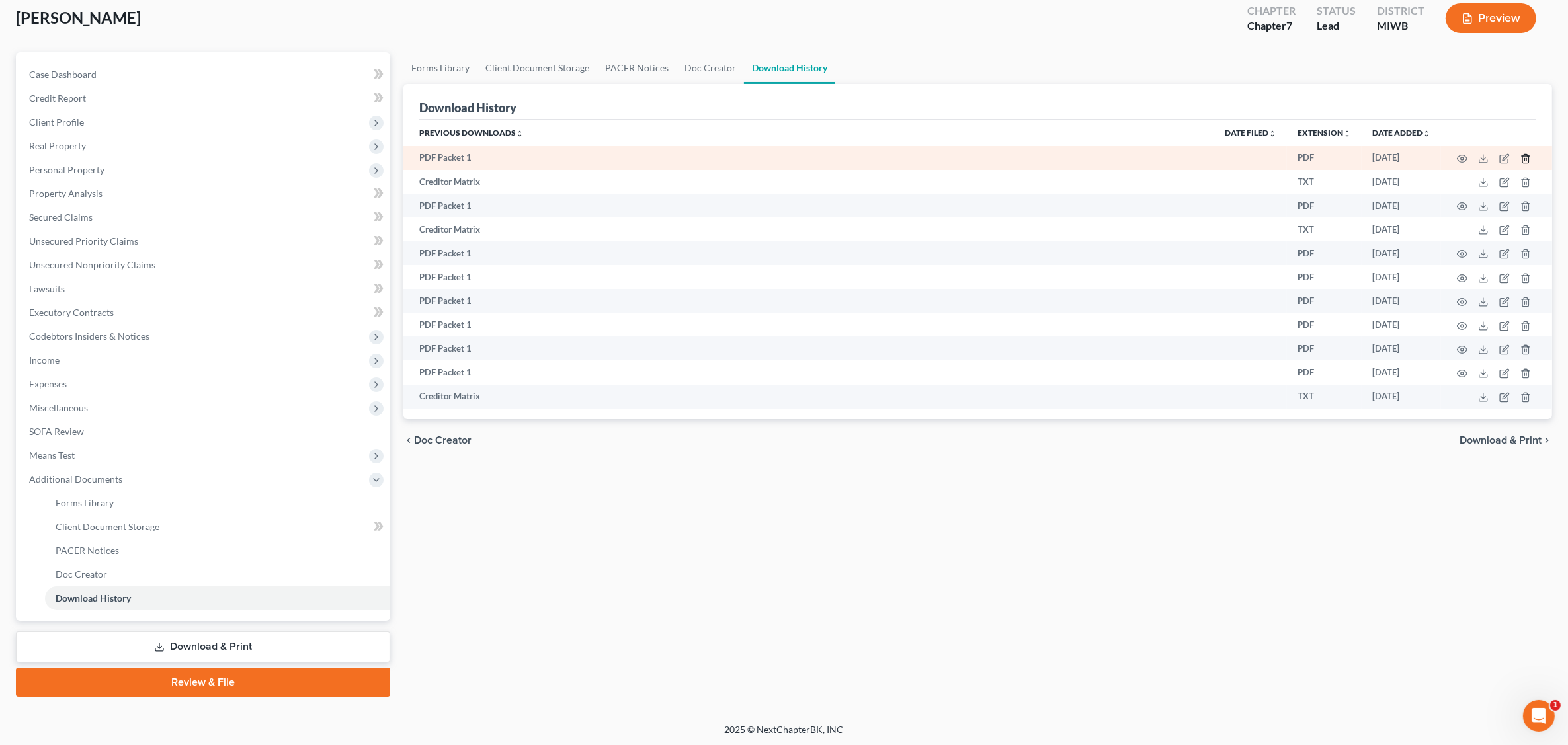
click at [1261, 155] on icon "button" at bounding box center [1525, 158] width 6 height 9
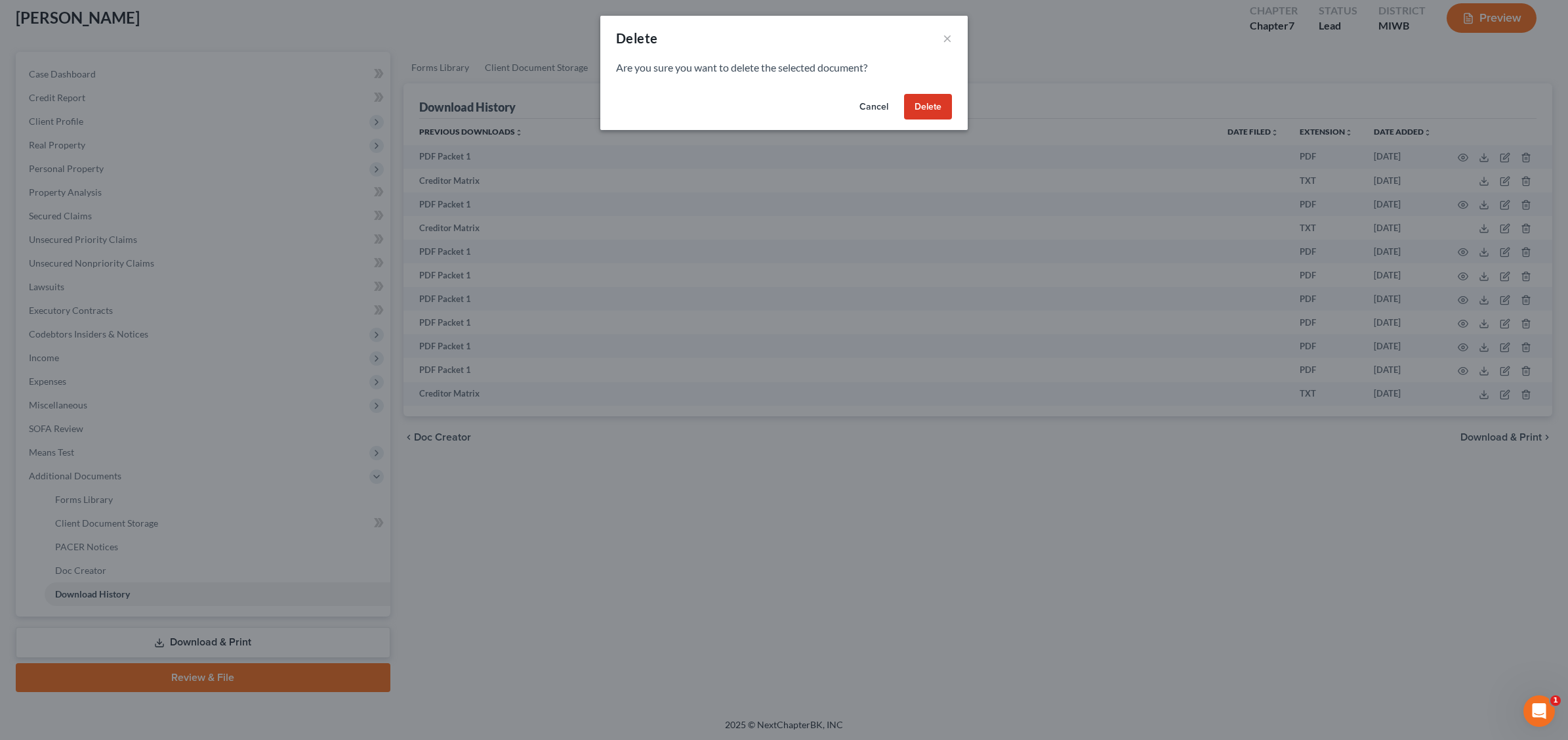
click at [924, 105] on button "Delete" at bounding box center [928, 107] width 48 height 26
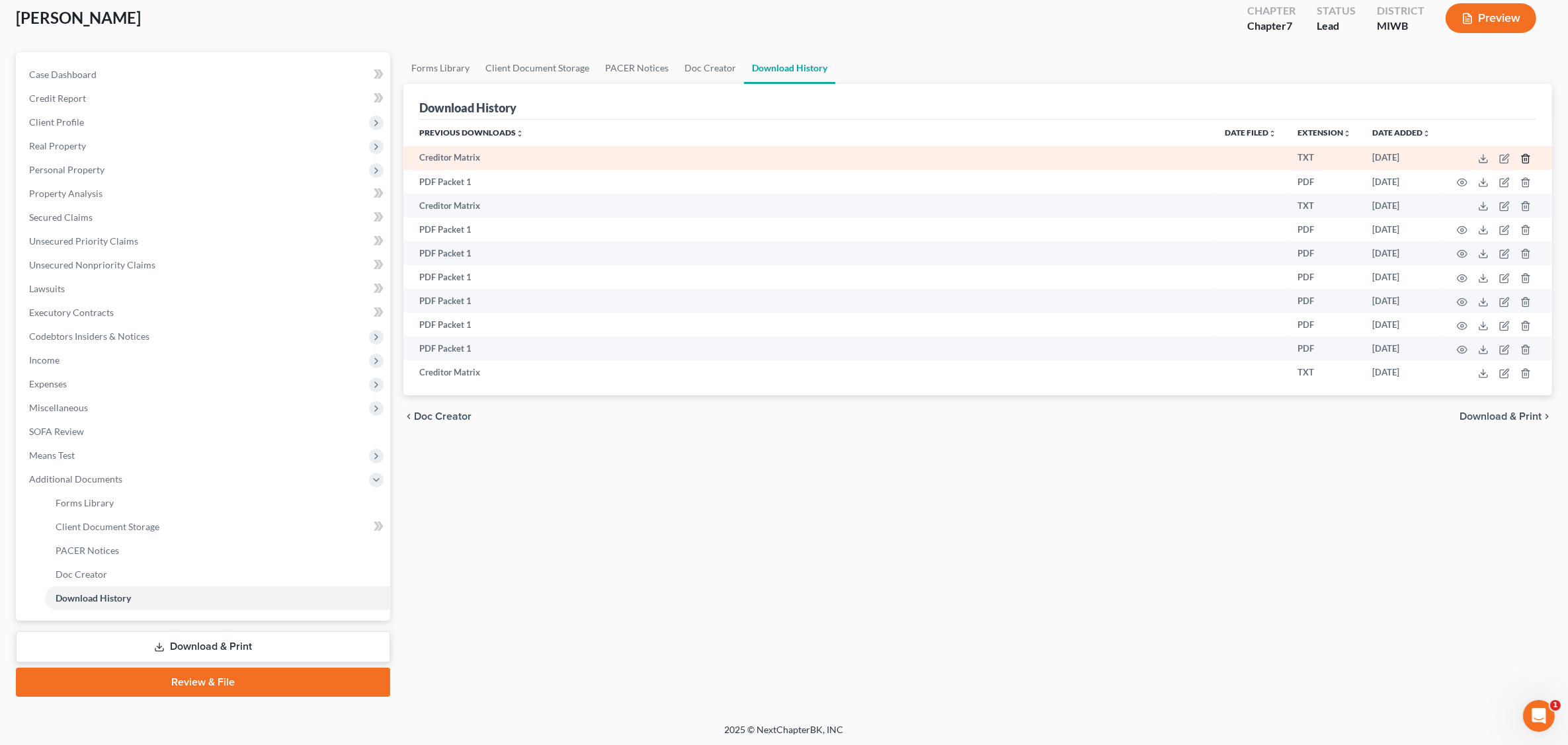
click at [1261, 157] on icon "button" at bounding box center [1525, 159] width 11 height 11
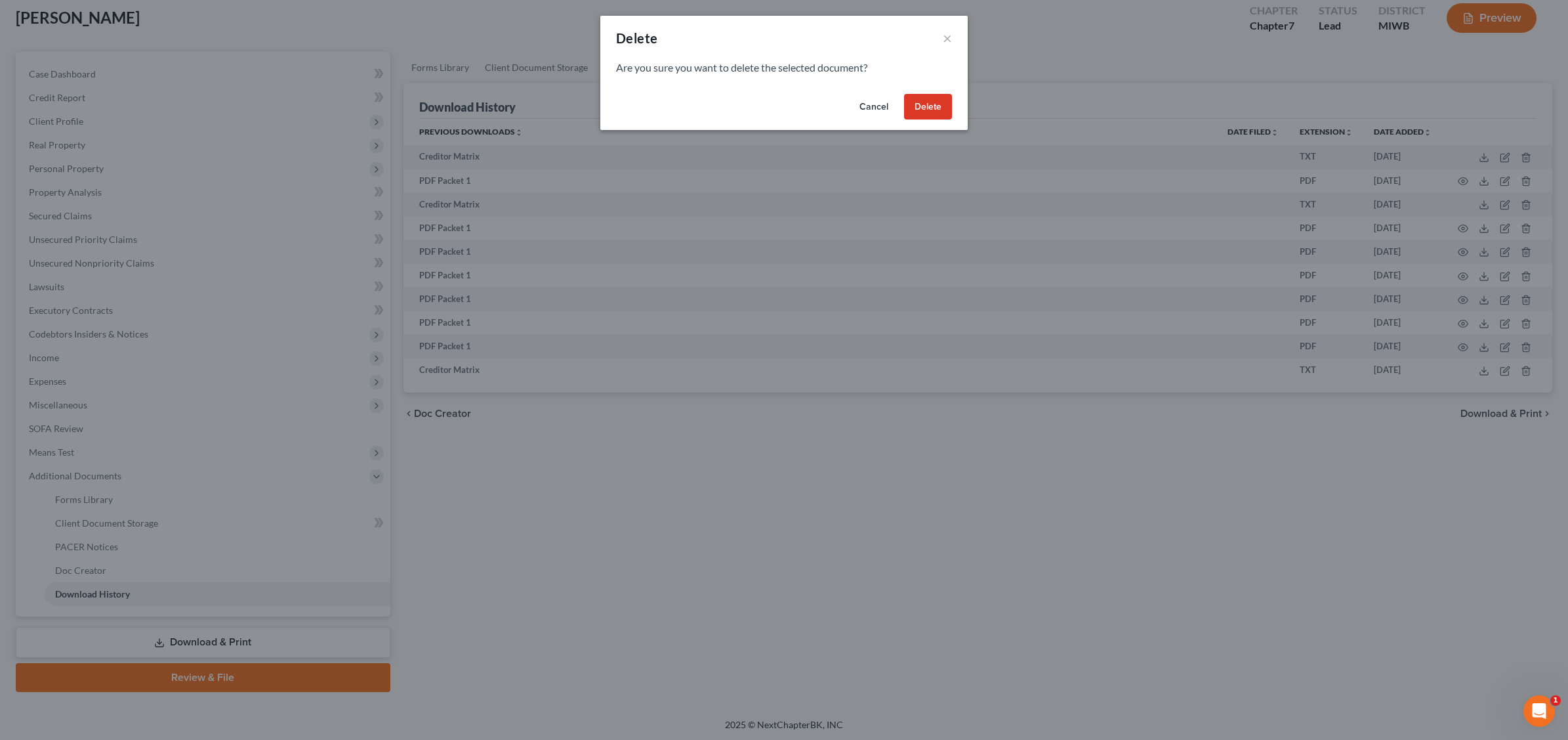
click at [946, 106] on button "Delete" at bounding box center [928, 107] width 48 height 26
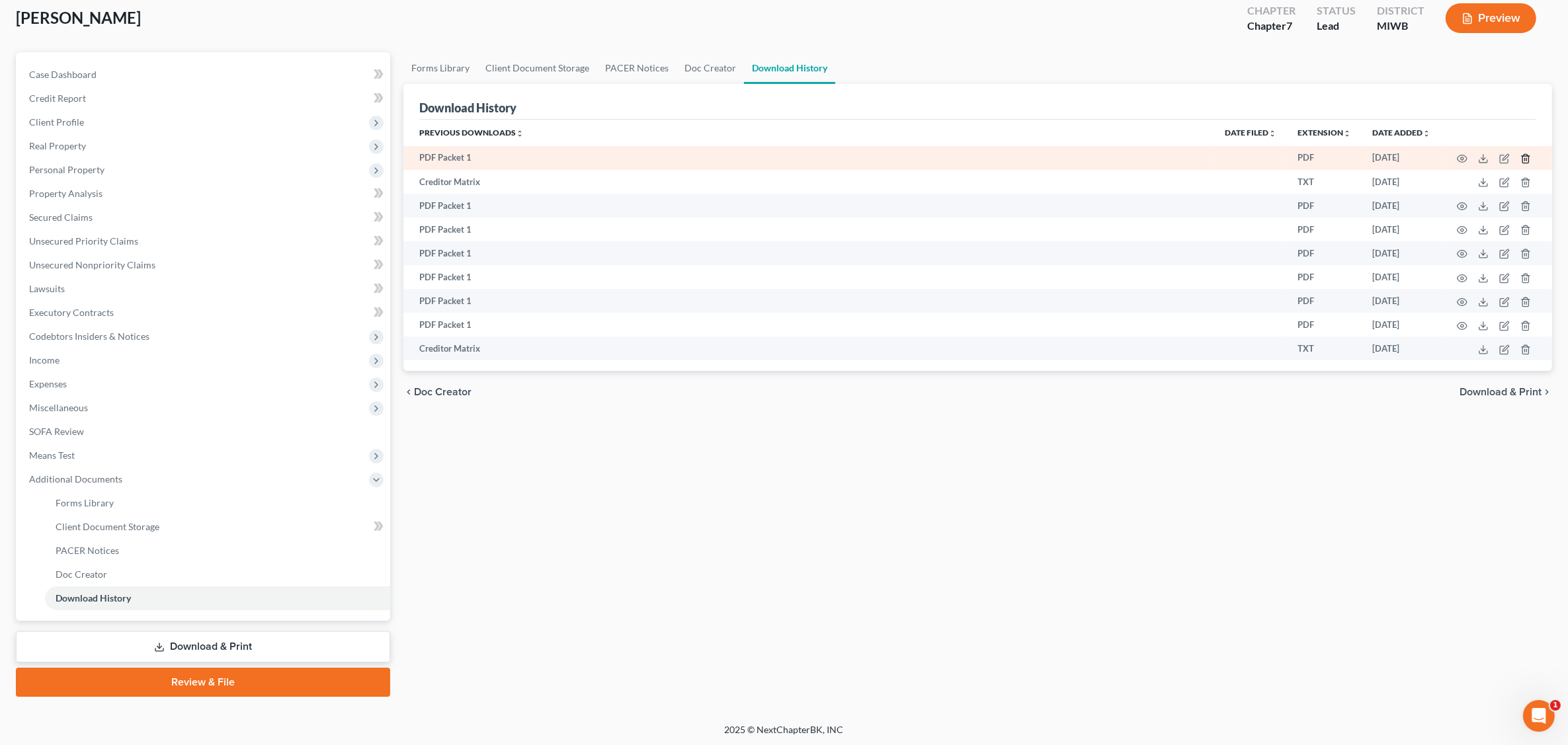
click at [1261, 155] on icon "button" at bounding box center [1525, 159] width 11 height 11
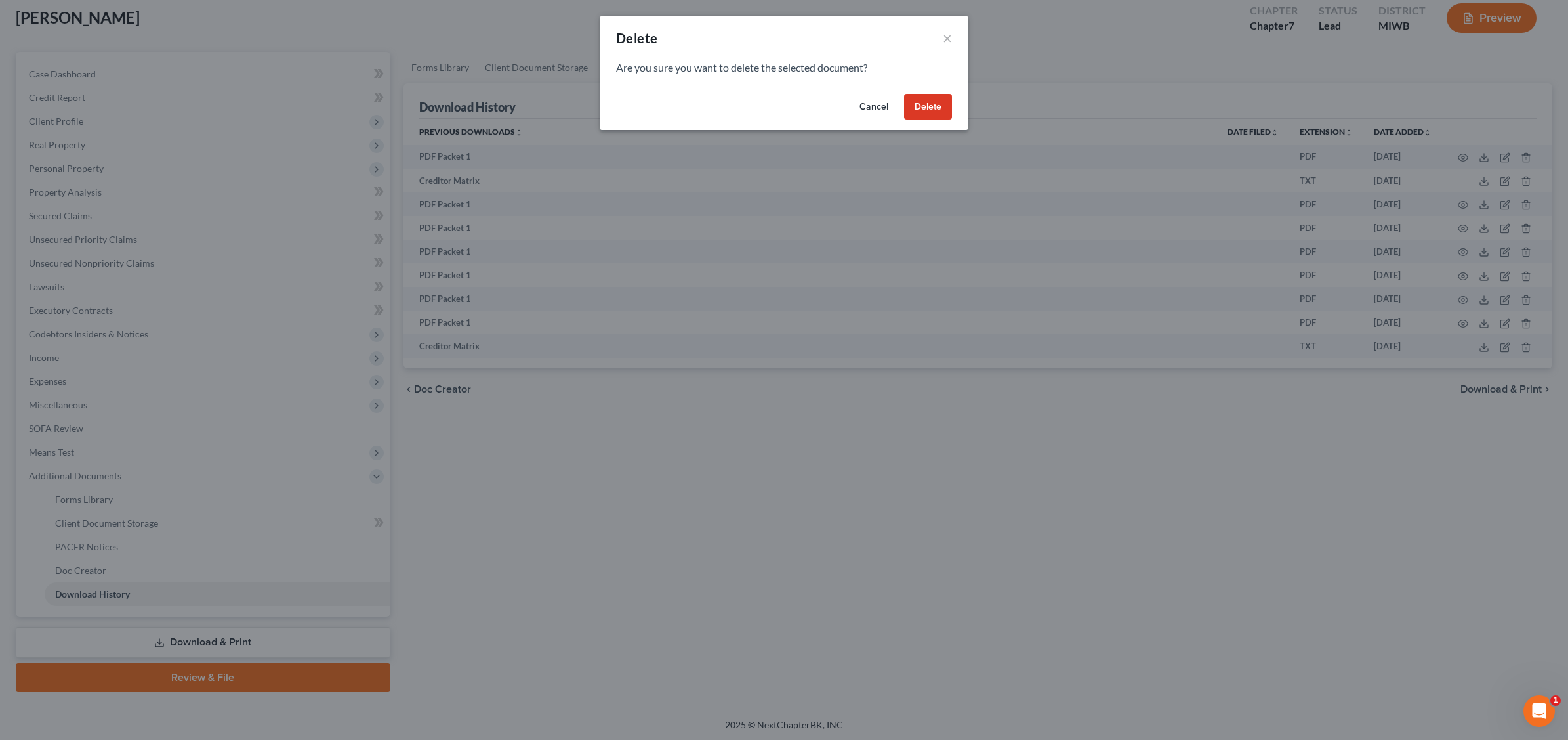
click at [937, 103] on button "Delete" at bounding box center [928, 107] width 48 height 26
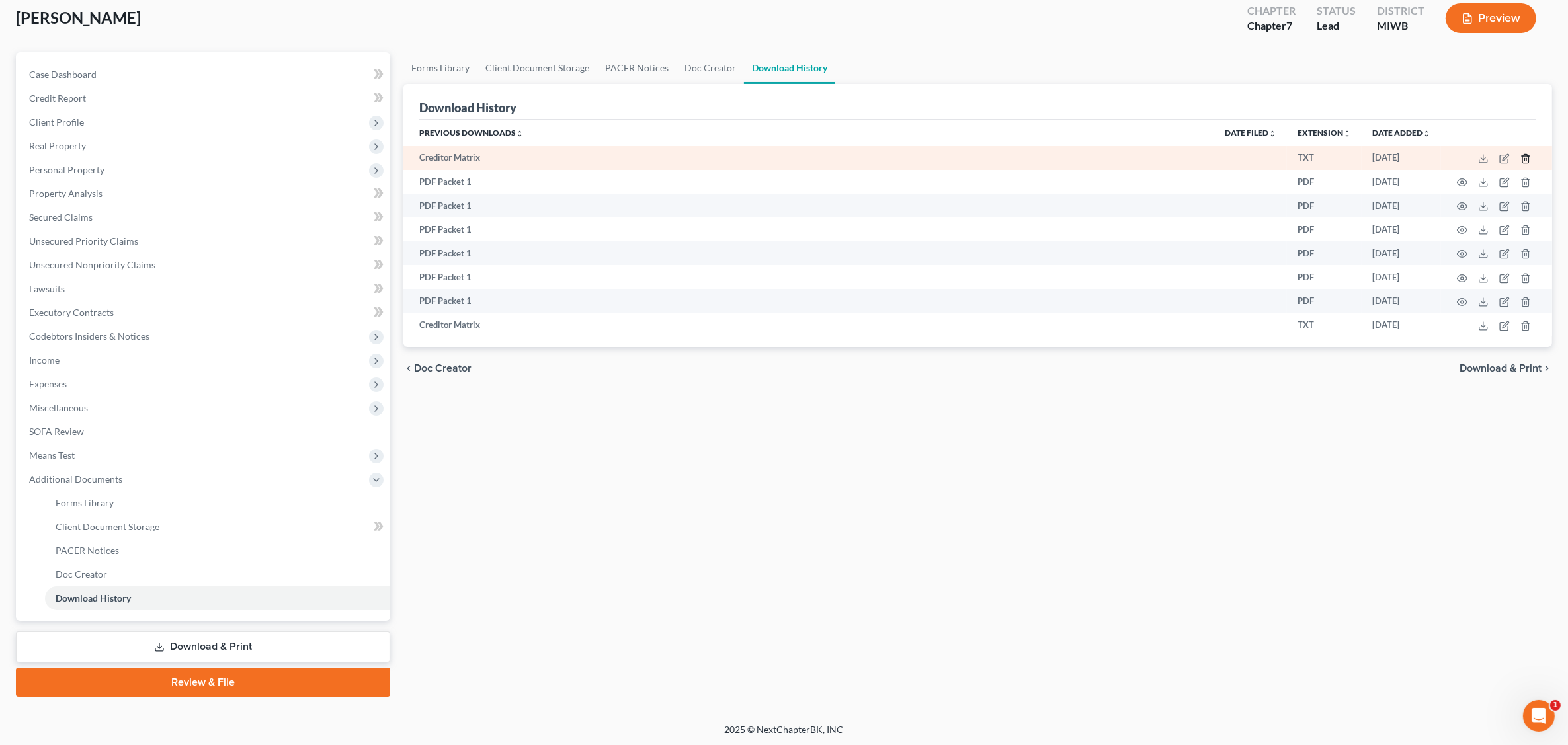
click at [1261, 156] on icon "button" at bounding box center [1525, 159] width 11 height 11
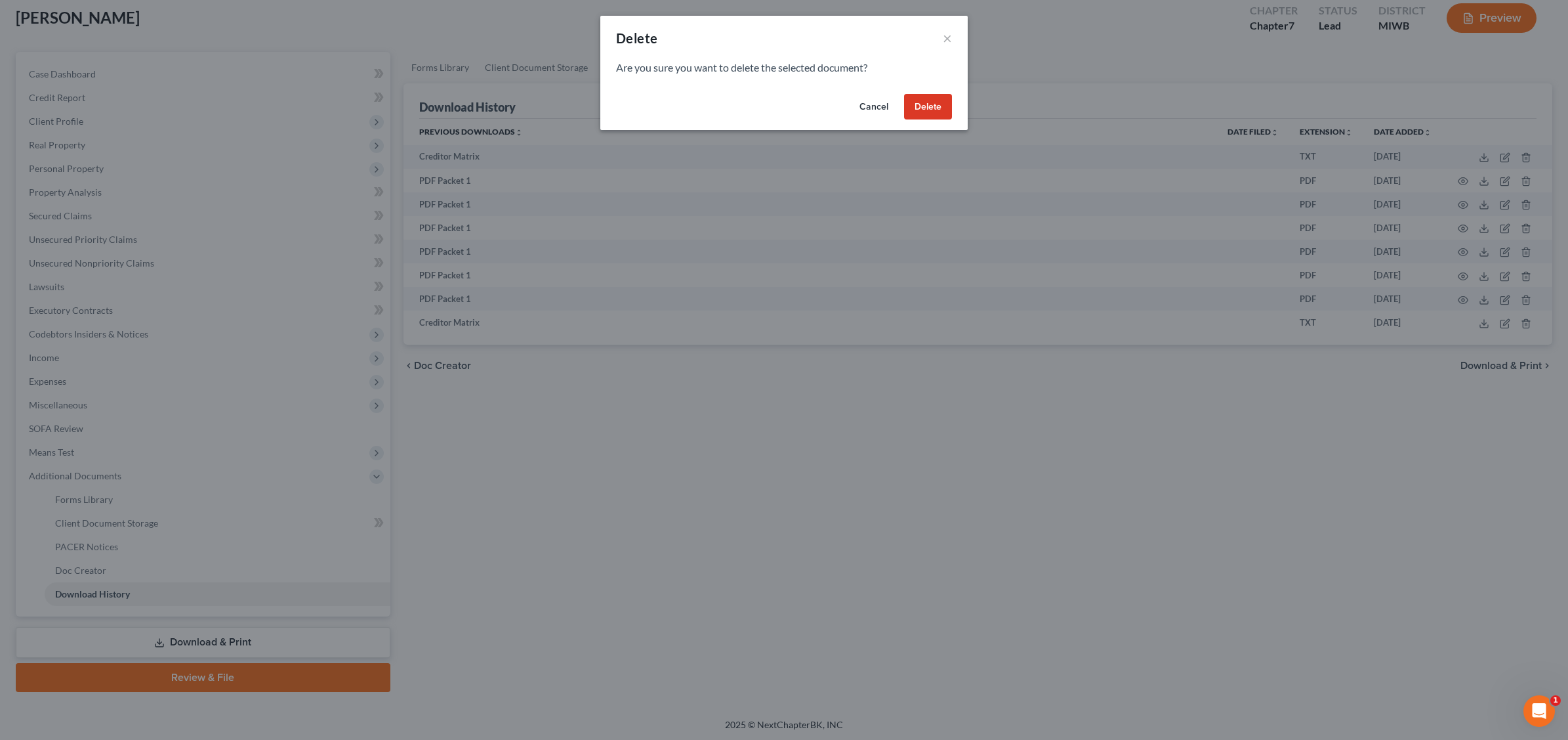
click at [927, 104] on button "Delete" at bounding box center [928, 107] width 48 height 26
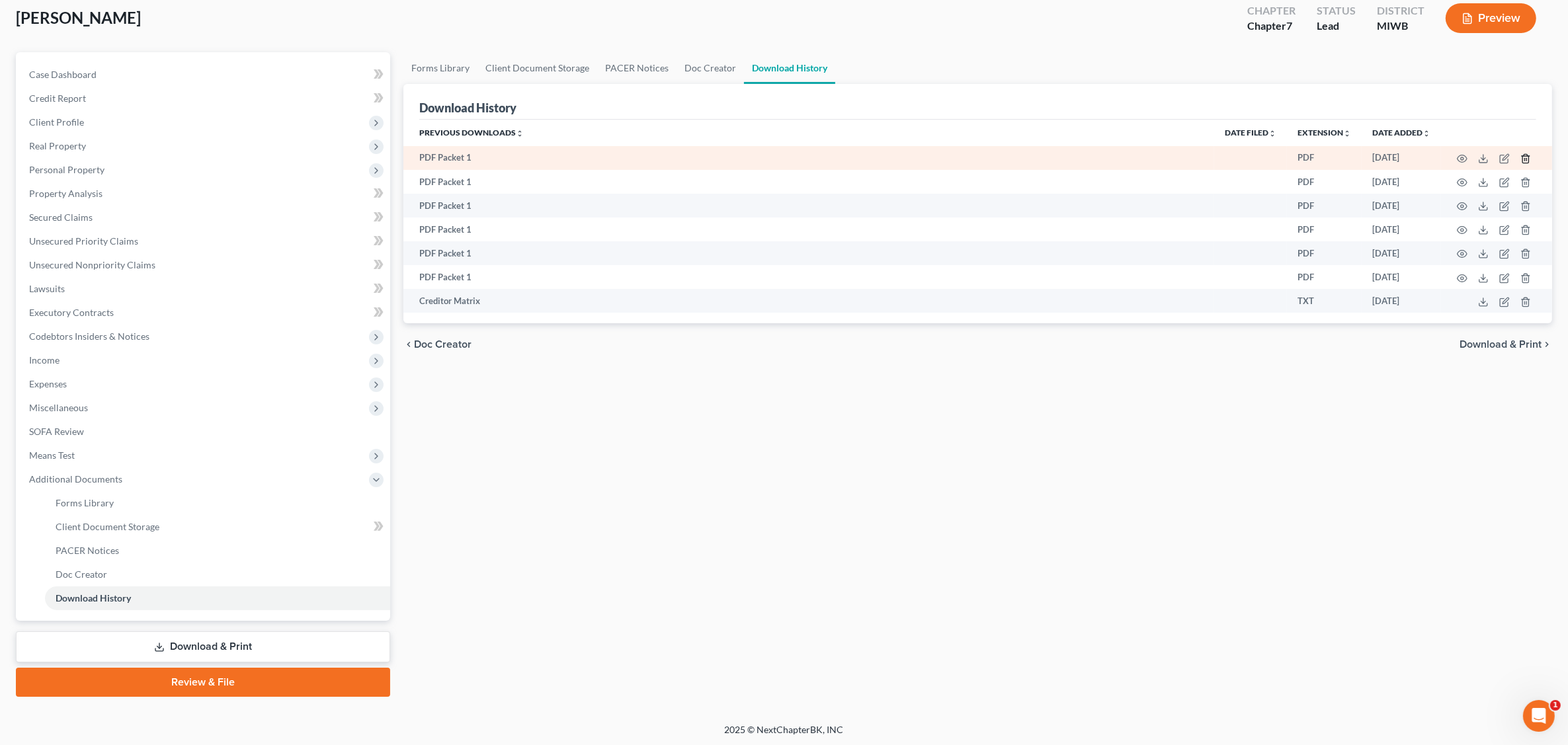
click at [1261, 156] on icon "button" at bounding box center [1525, 159] width 11 height 11
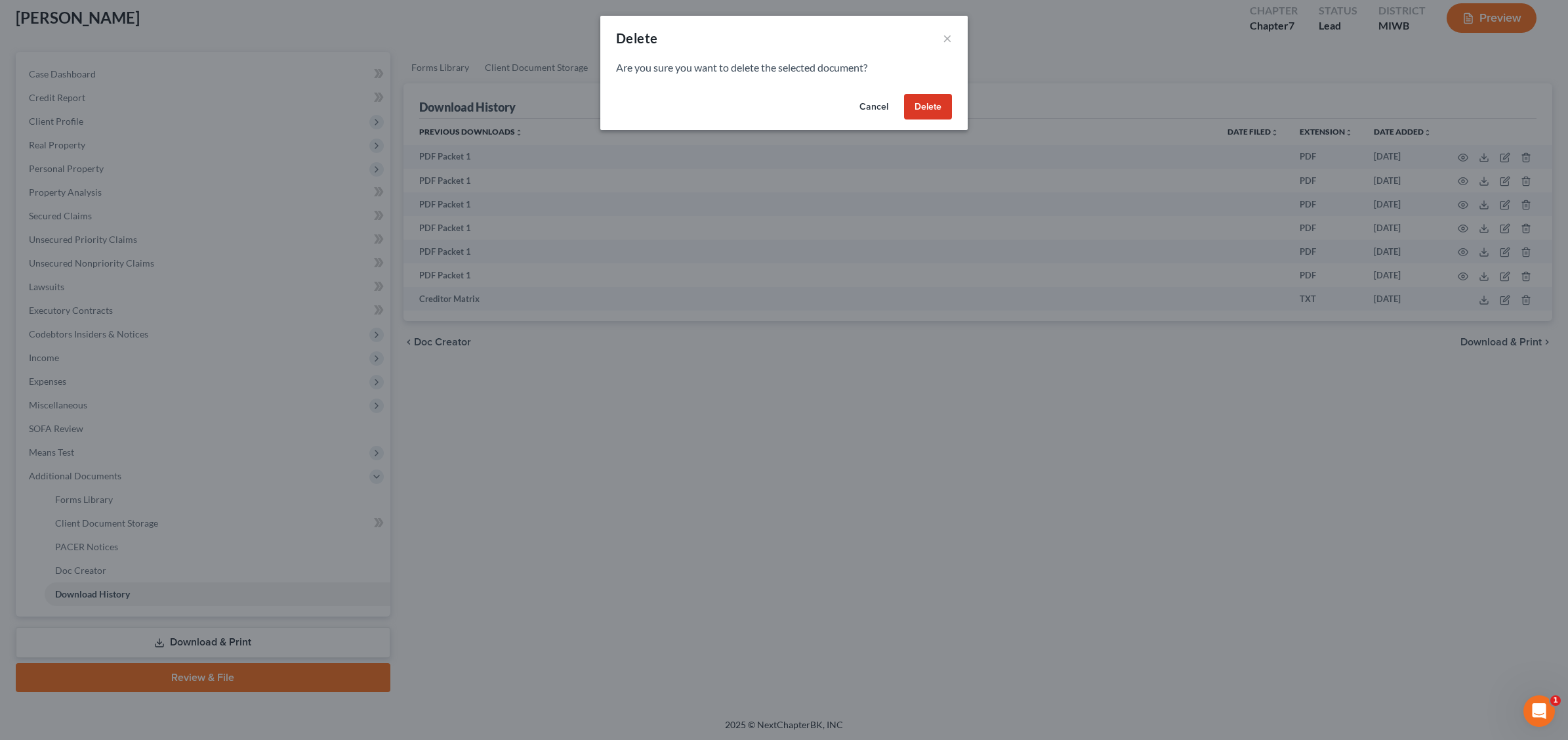
click at [936, 108] on button "Delete" at bounding box center [928, 107] width 48 height 26
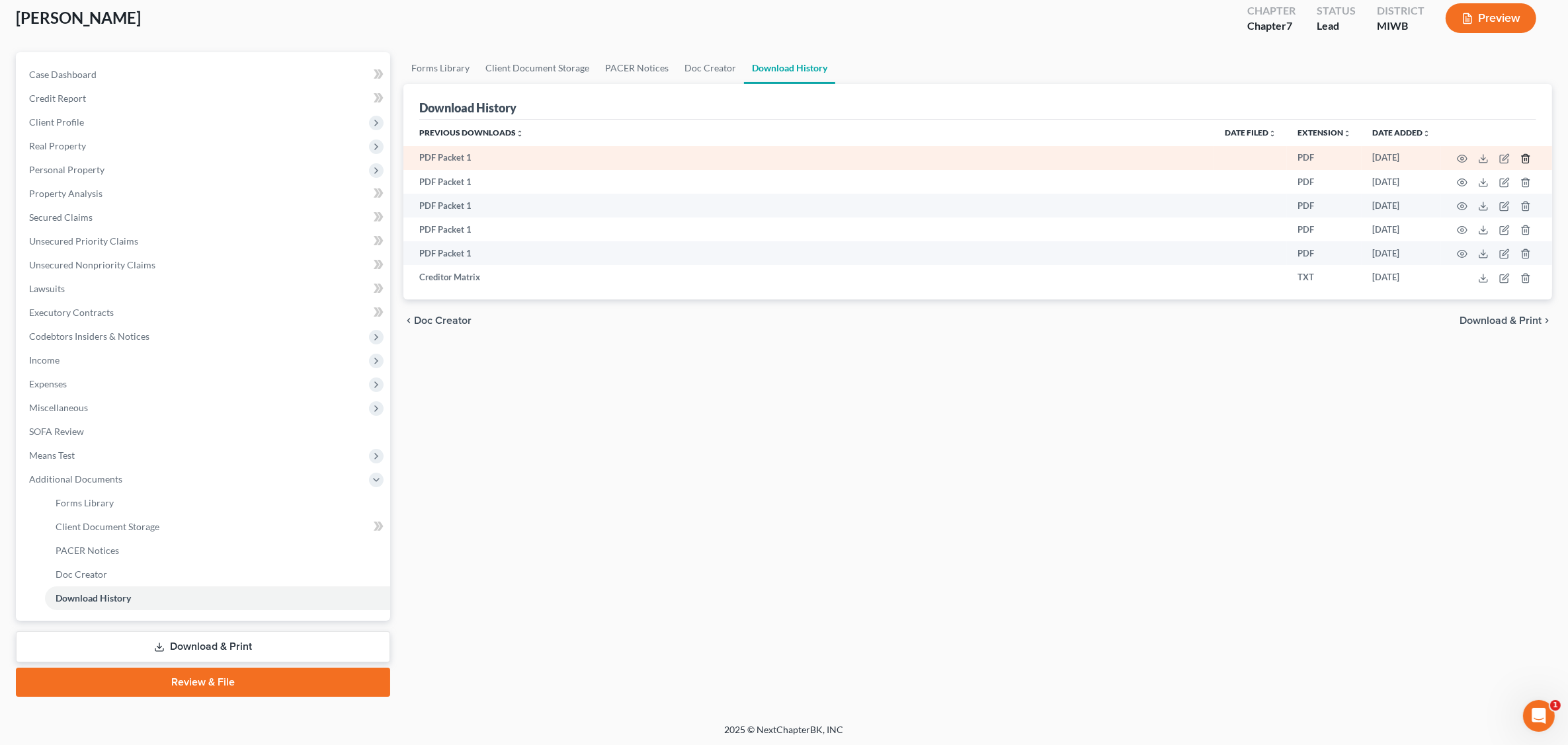
click at [1261, 157] on icon "button" at bounding box center [1525, 158] width 6 height 9
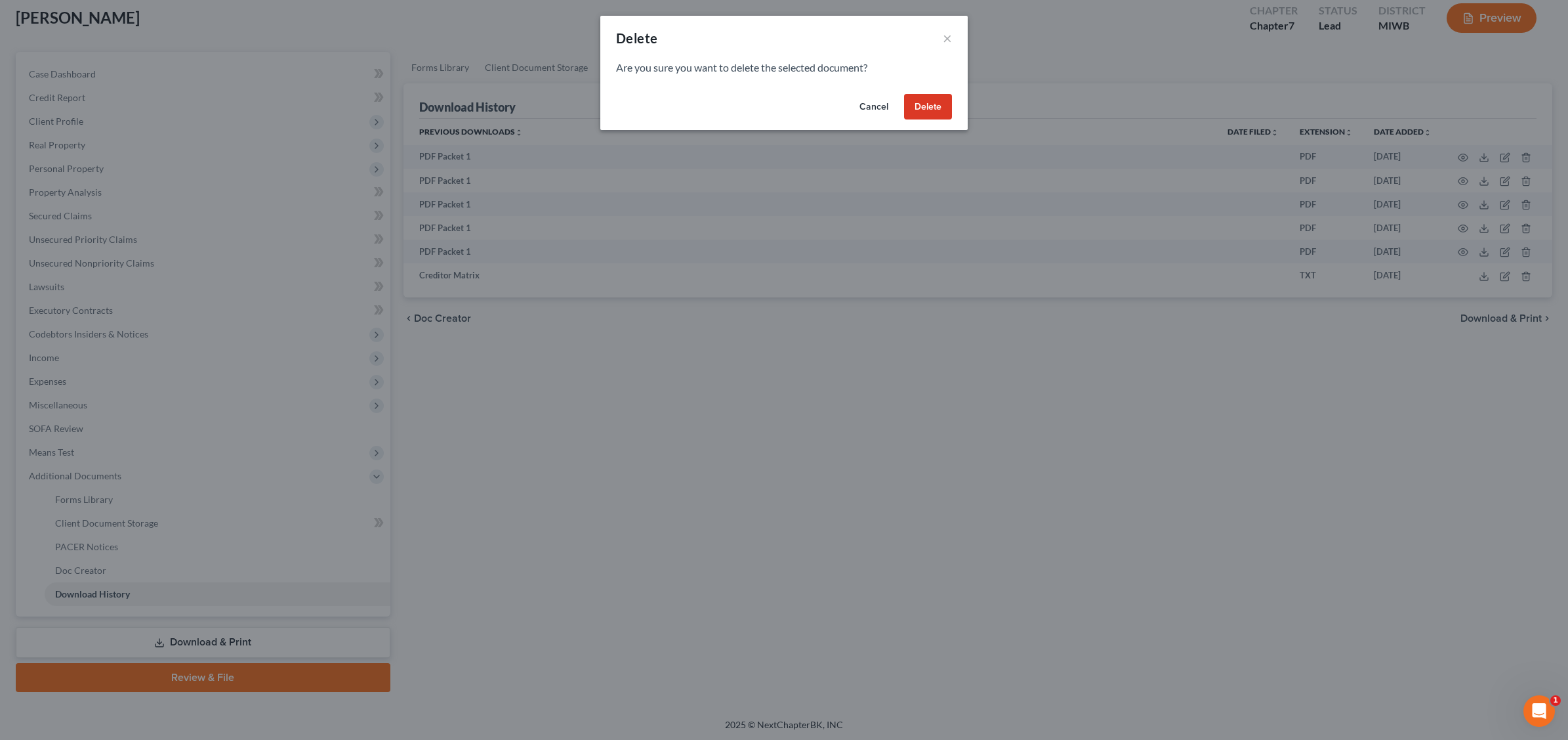
click at [932, 104] on button "Delete" at bounding box center [928, 107] width 48 height 26
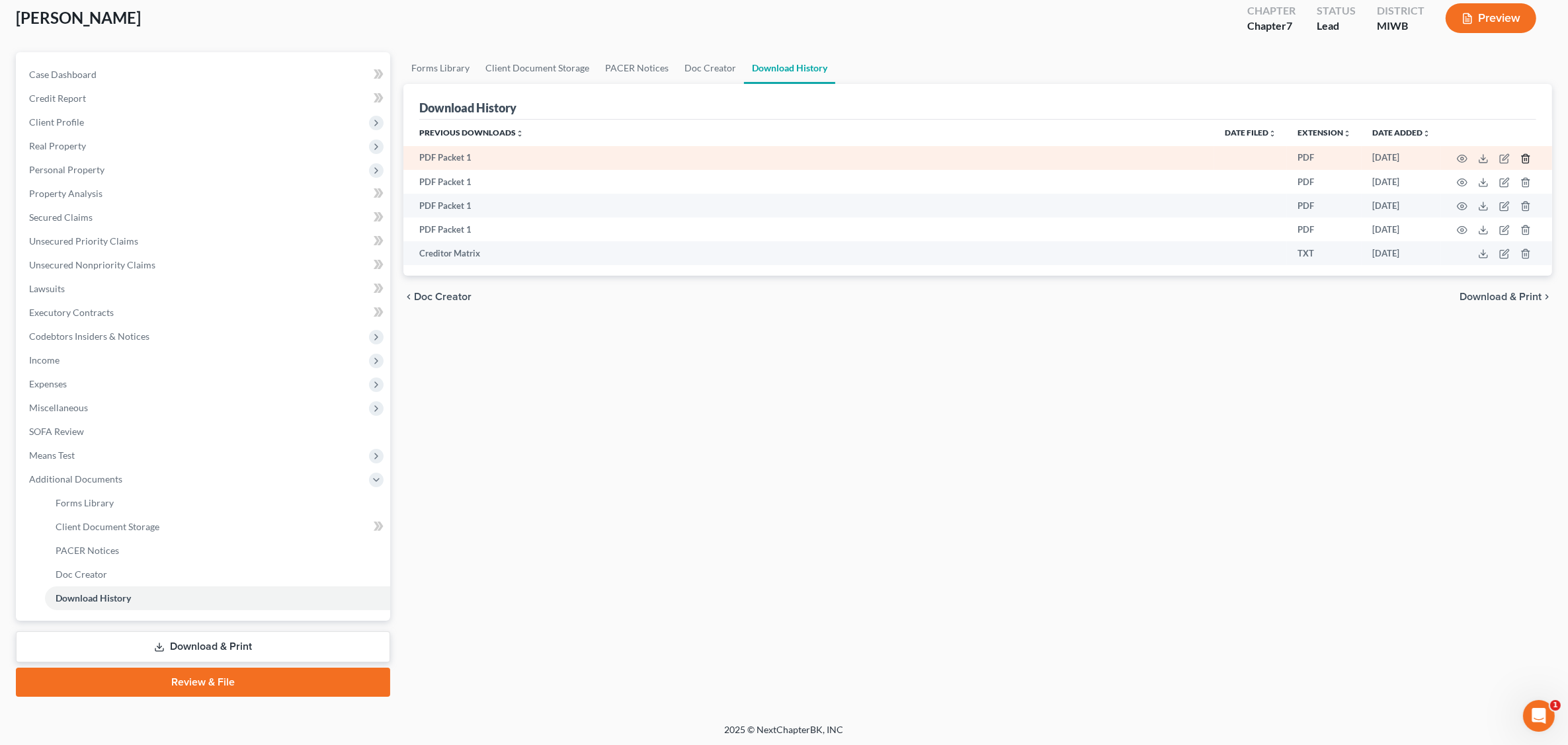
click at [1261, 157] on icon "button" at bounding box center [1525, 159] width 11 height 11
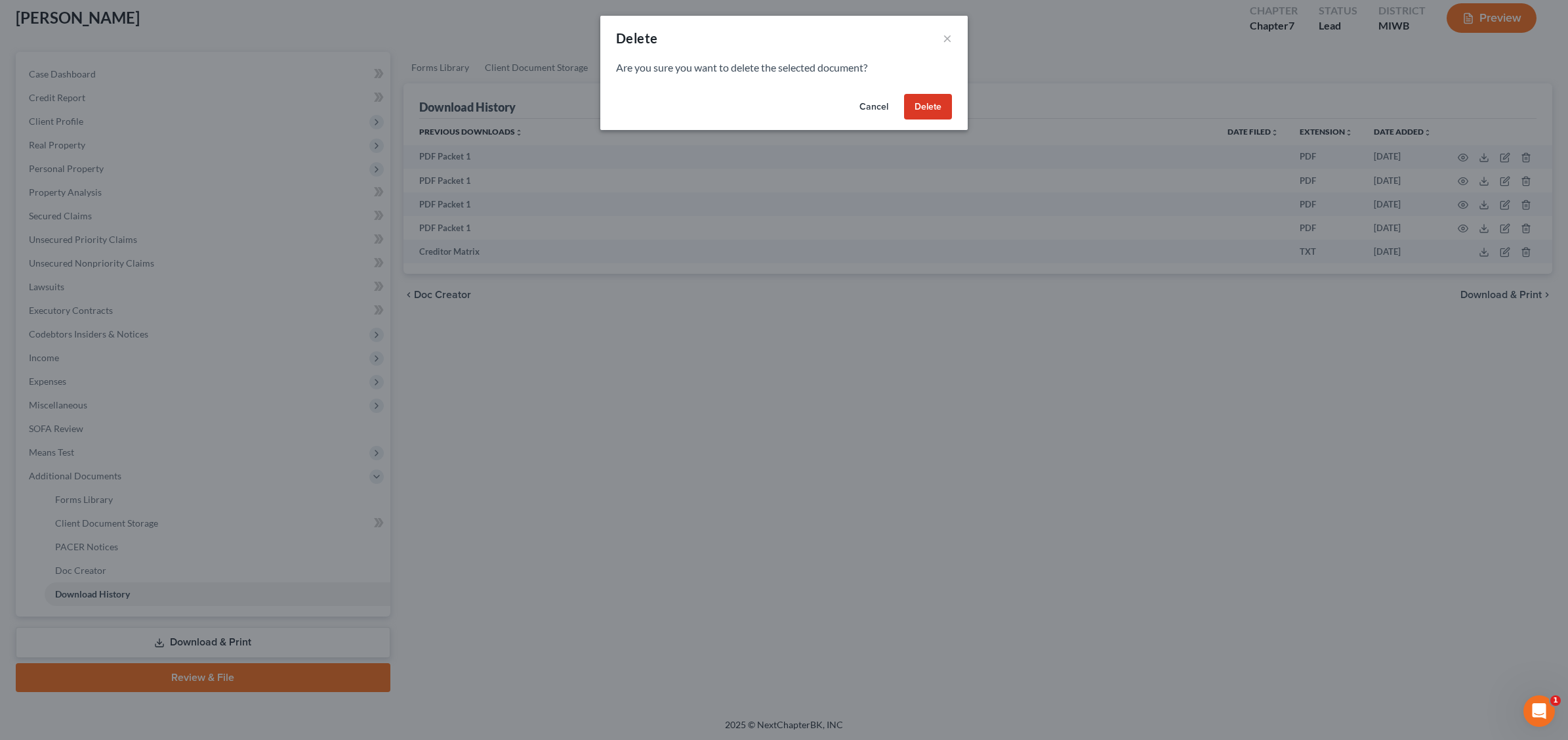
click at [915, 102] on button "Delete" at bounding box center [928, 107] width 48 height 26
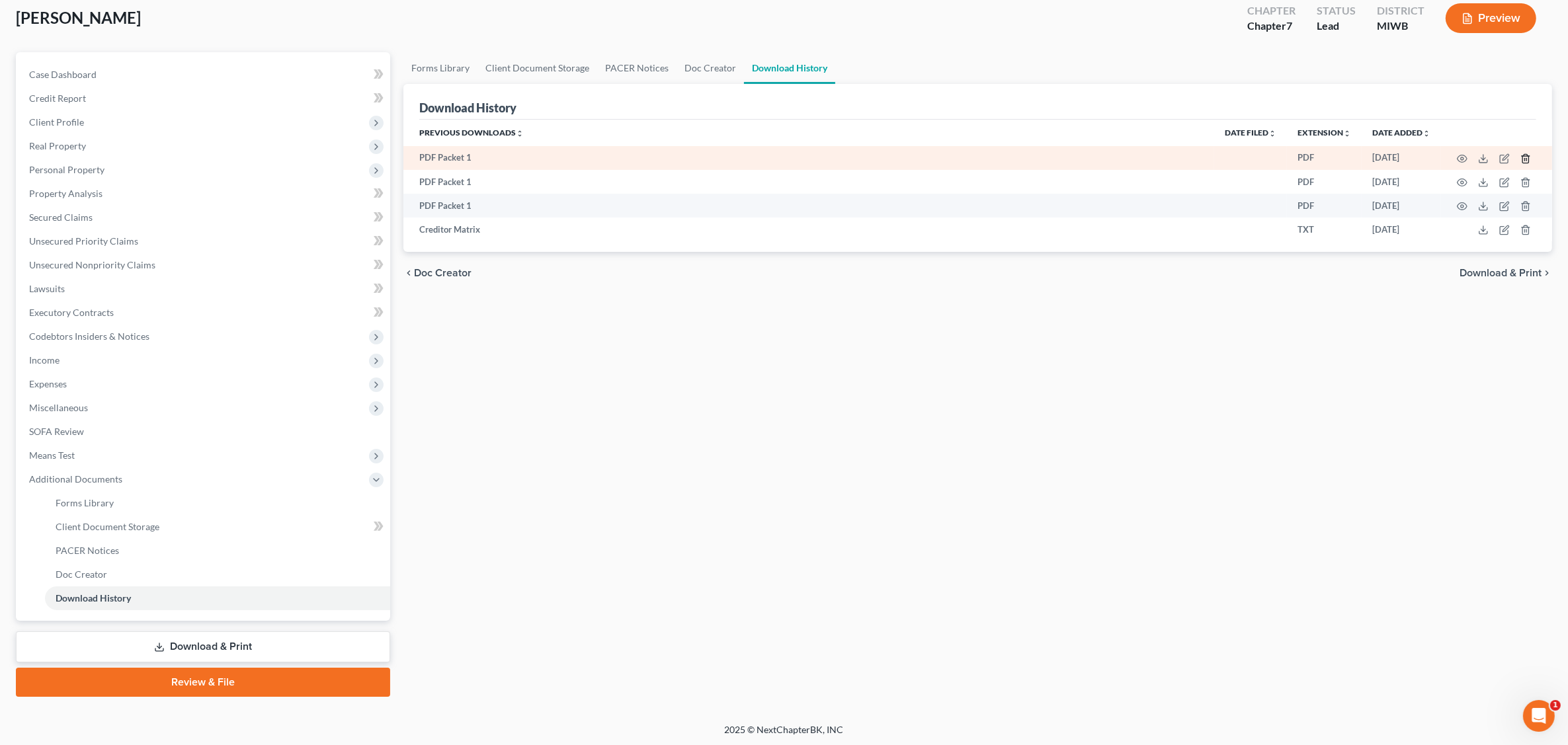
click at [1261, 159] on line "button" at bounding box center [1525, 159] width 0 height 3
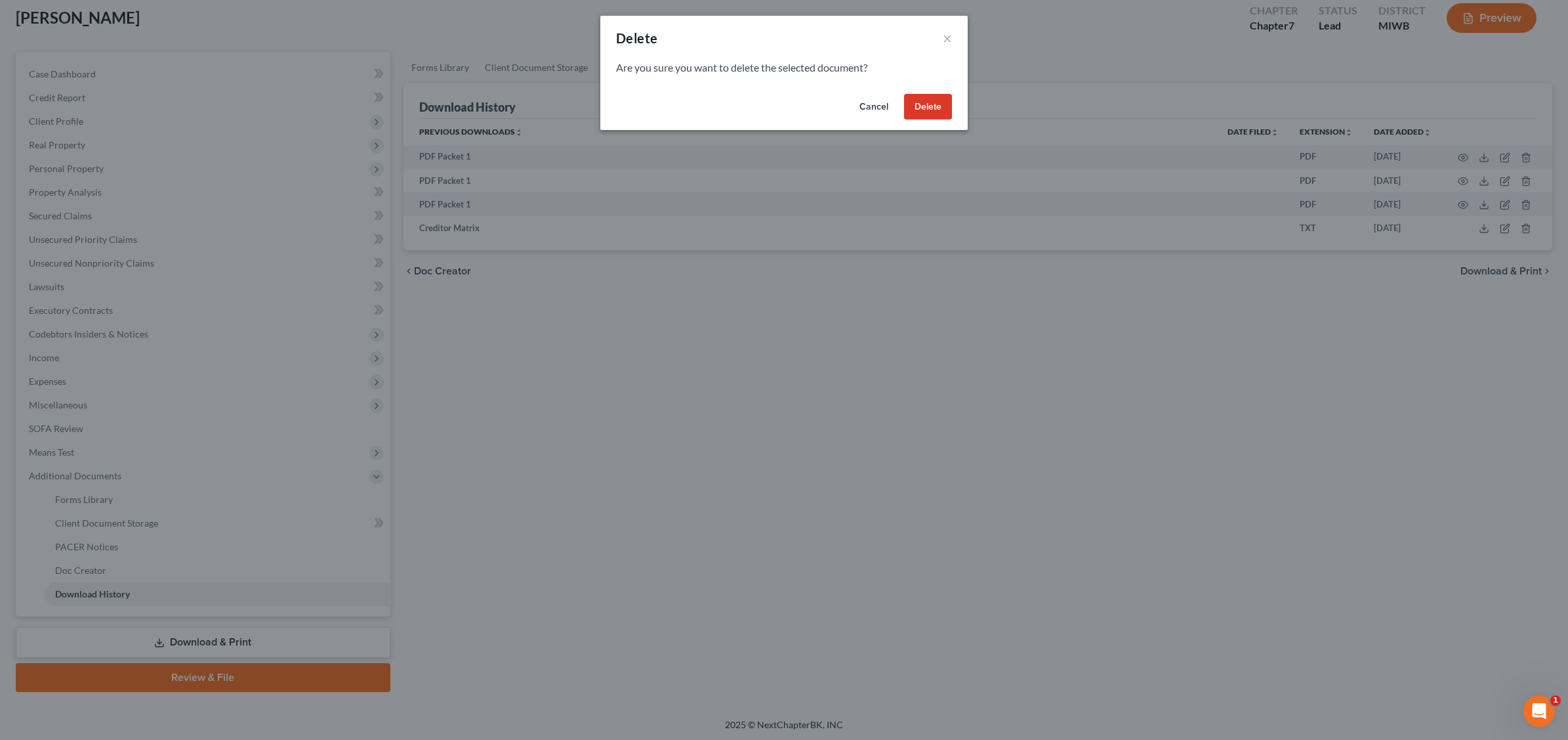
click at [910, 99] on button "Delete" at bounding box center [928, 107] width 48 height 26
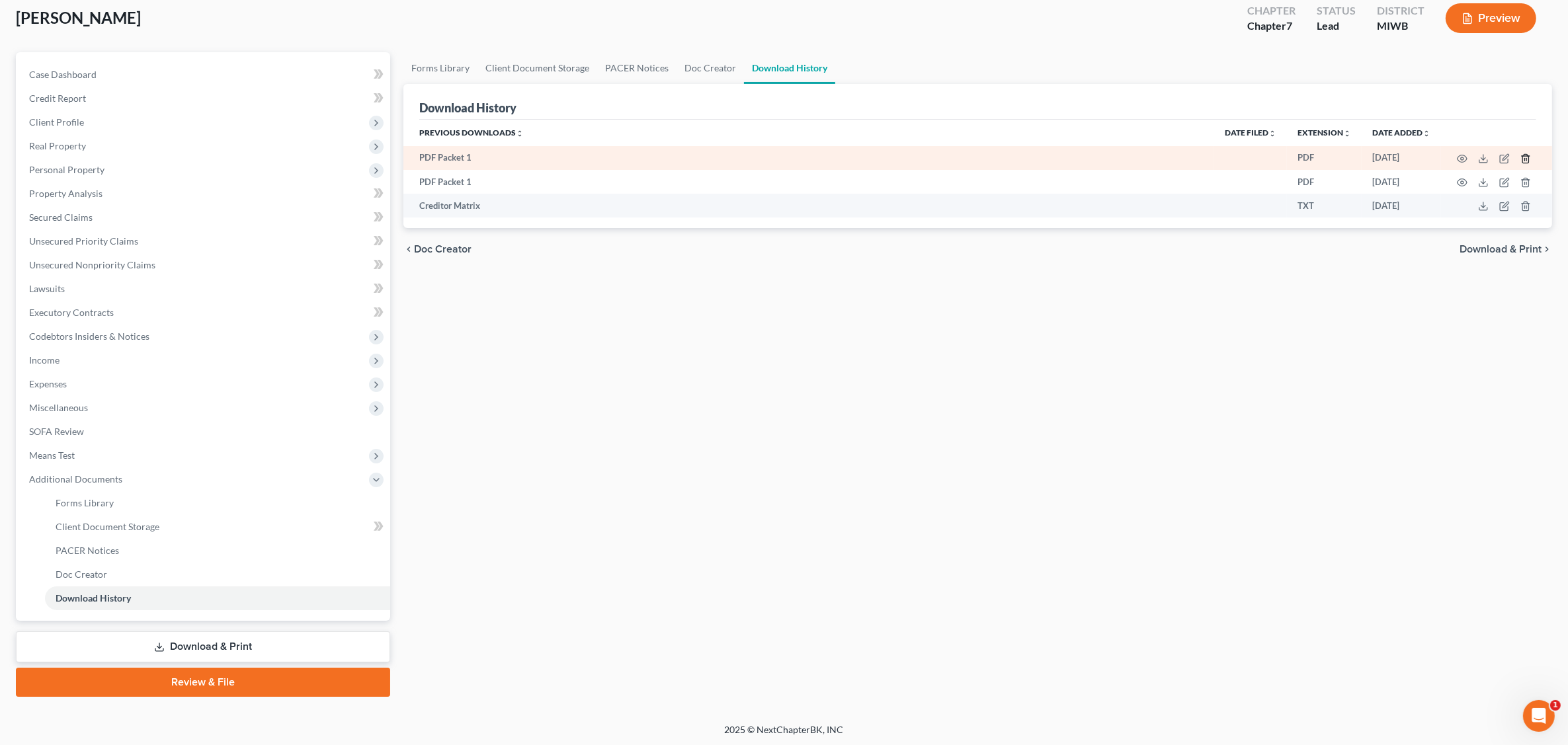
click at [1261, 156] on icon "button" at bounding box center [1525, 158] width 6 height 9
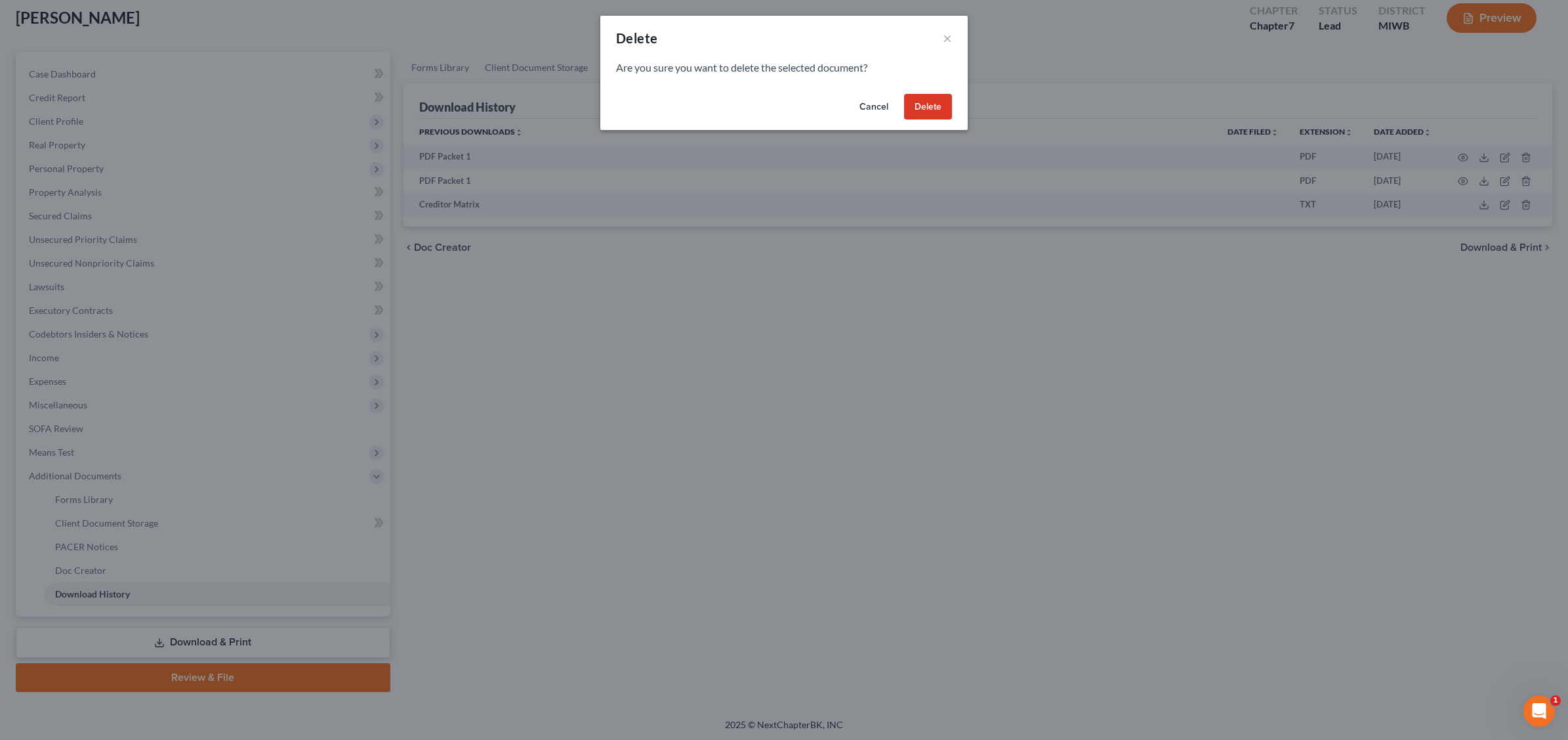
click at [939, 106] on button "Delete" at bounding box center [928, 107] width 48 height 26
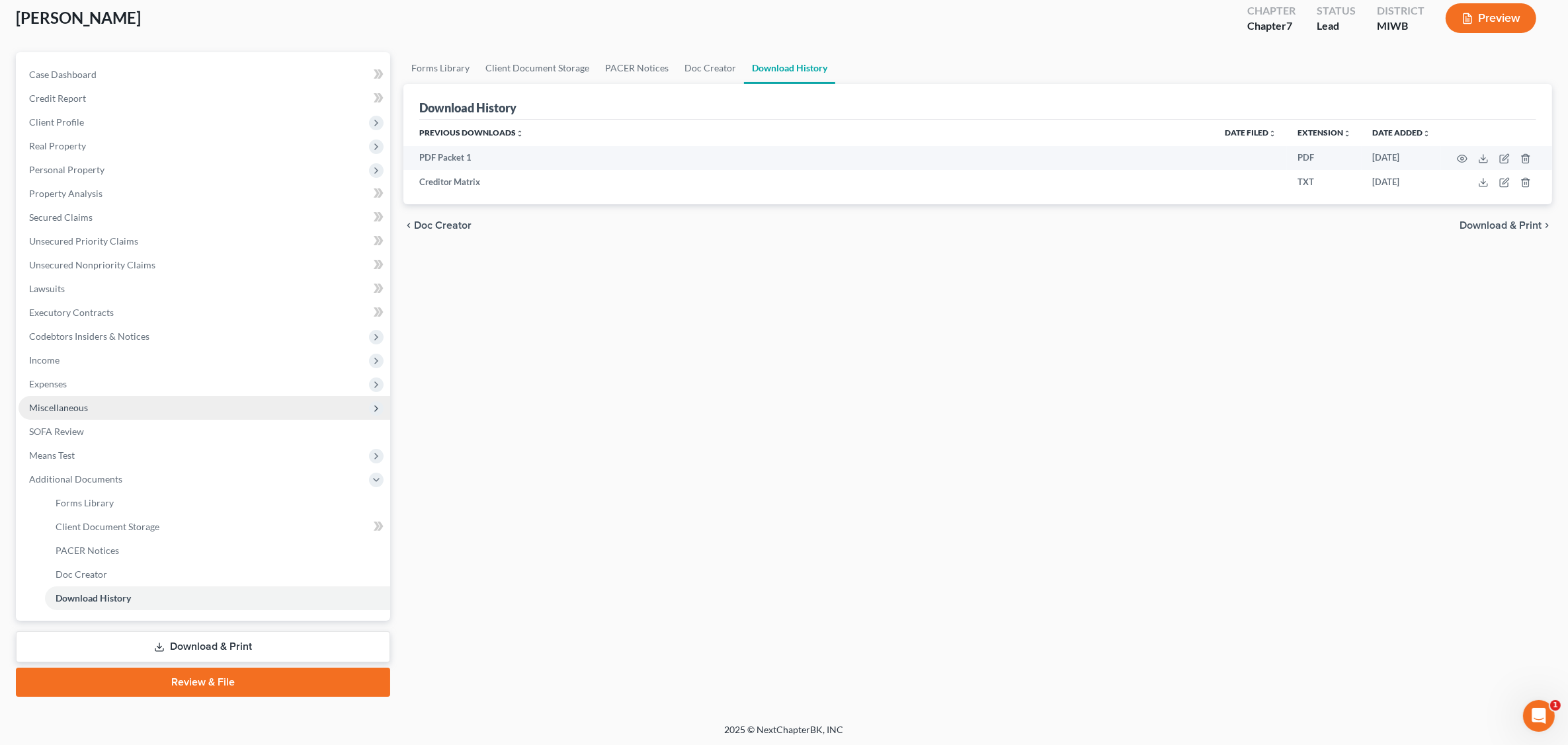
click at [100, 411] on span "Miscellaneous" at bounding box center [204, 407] width 372 height 23
click at [70, 405] on span "Miscellaneous" at bounding box center [58, 408] width 59 height 11
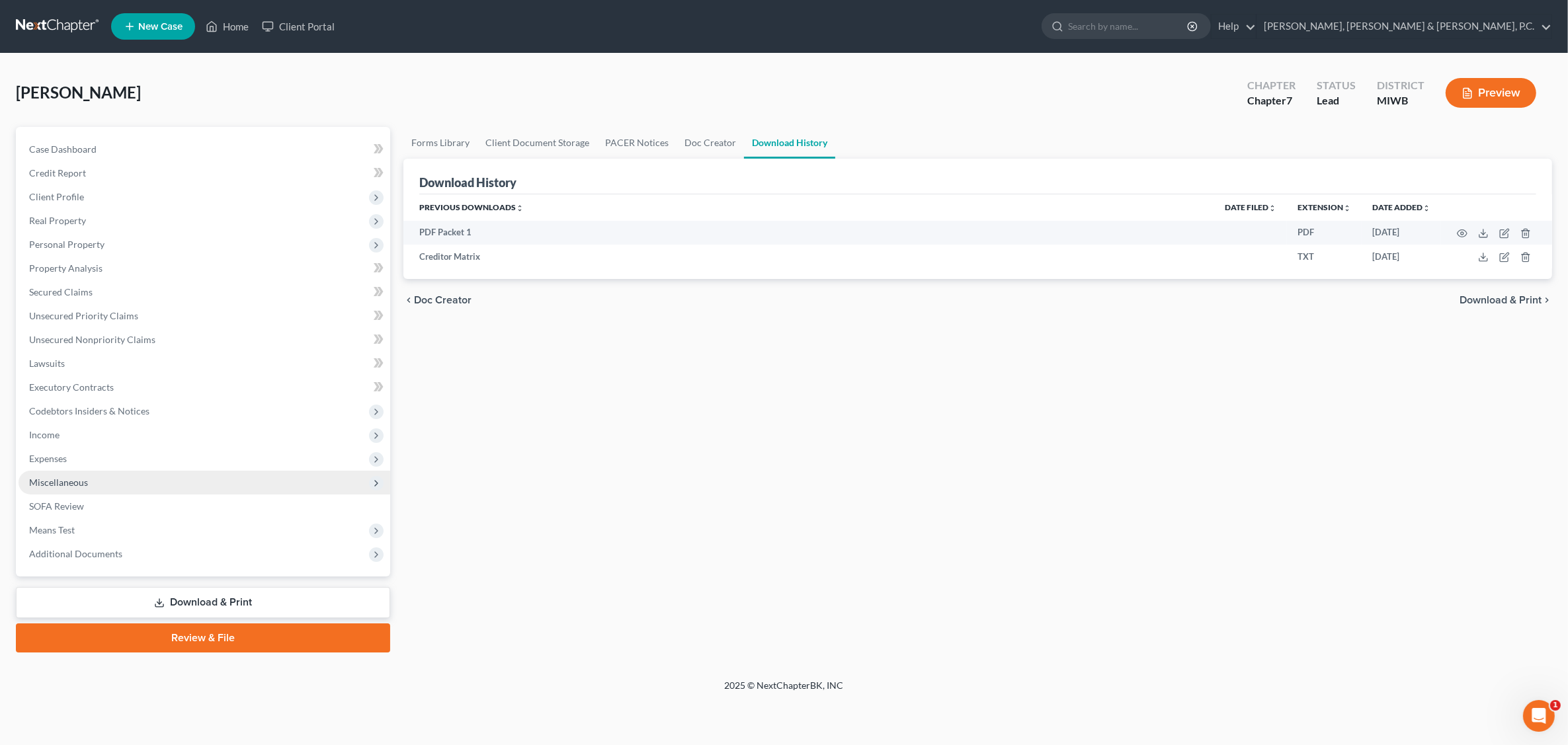
scroll to position [0, 0]
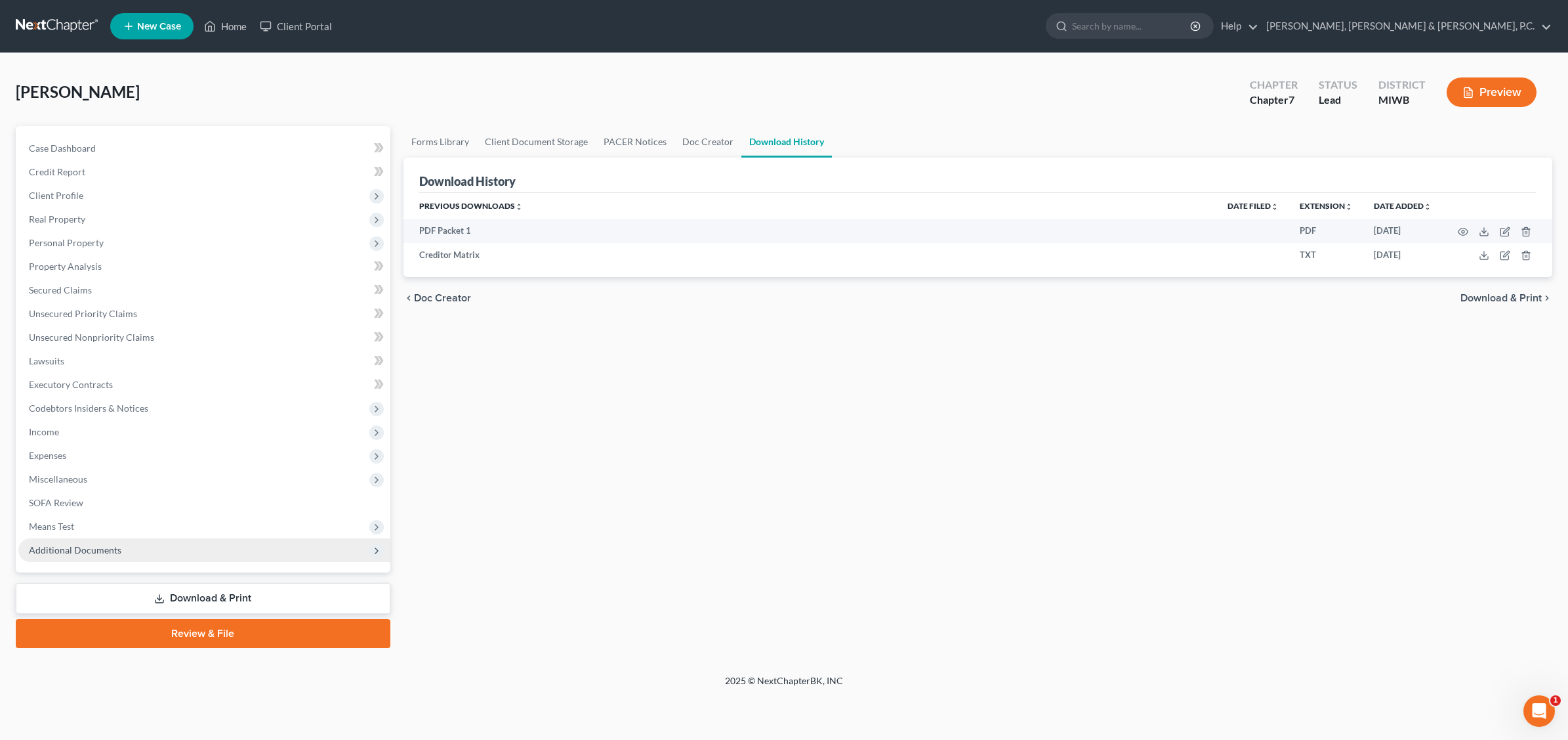
click at [83, 549] on span "Additional Documents" at bounding box center [75, 550] width 93 height 11
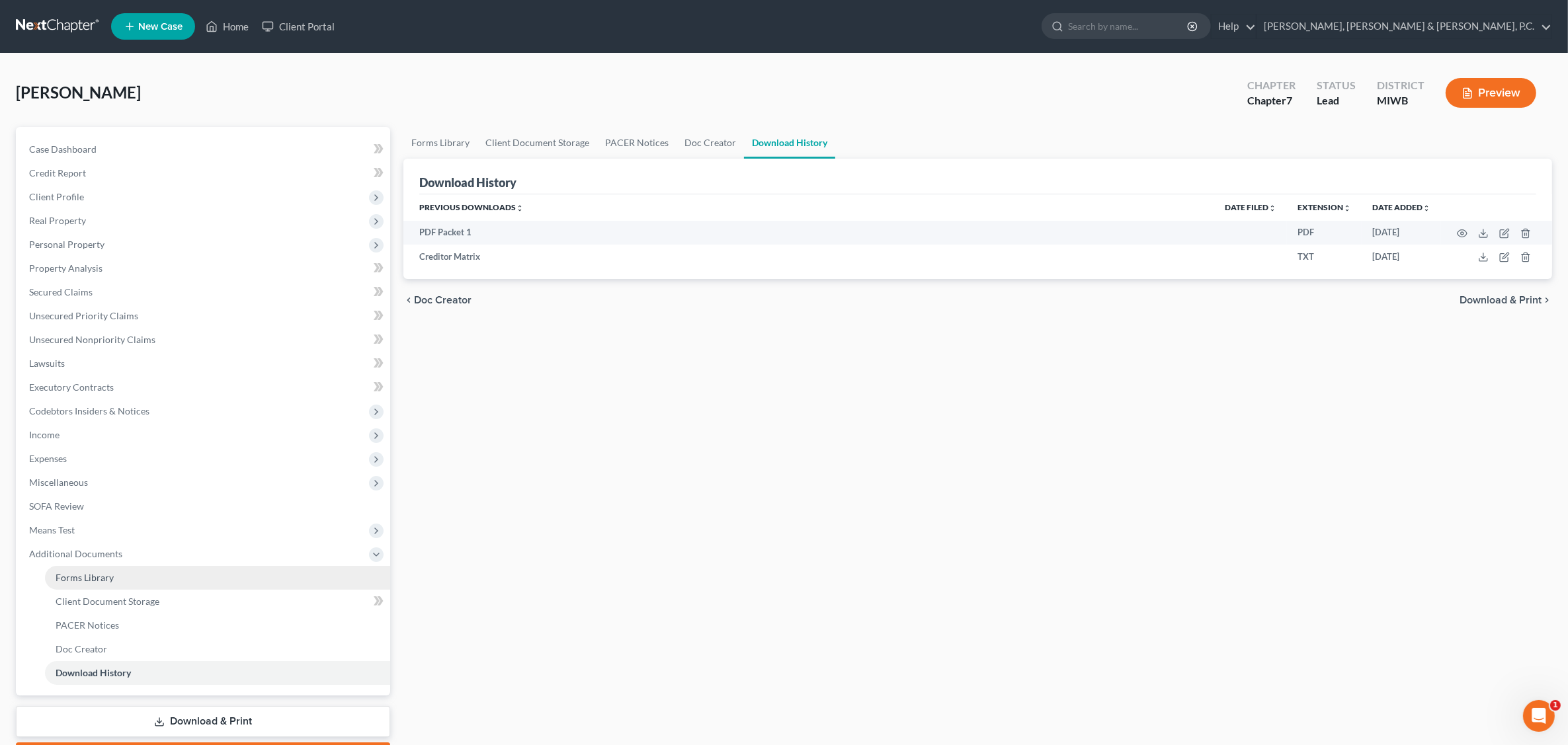
click at [111, 576] on span "Forms Library" at bounding box center [85, 578] width 58 height 11
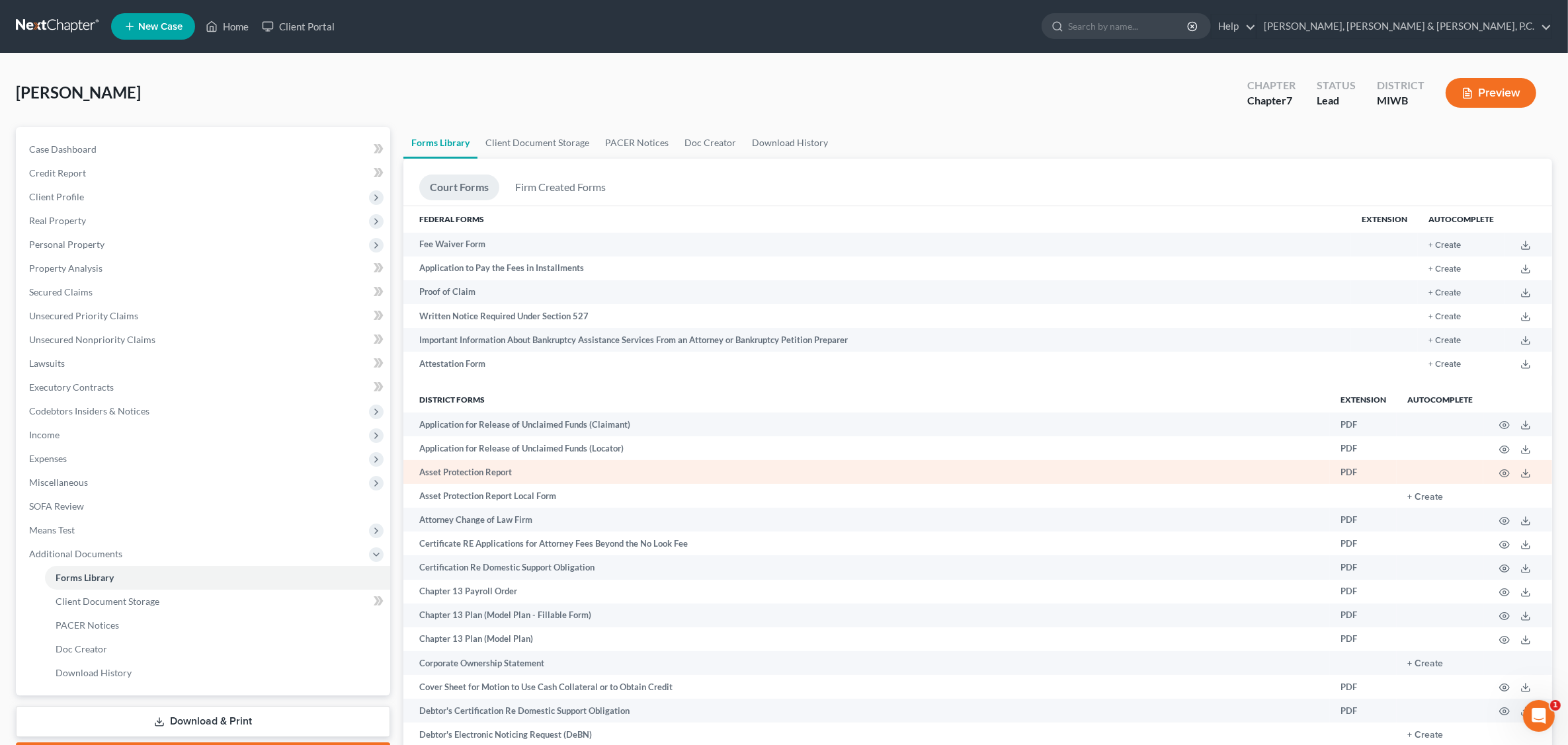
click at [595, 475] on td "Asset Protection Report" at bounding box center [866, 472] width 926 height 23
click at [1261, 472] on icon "button" at bounding box center [1504, 473] width 11 height 11
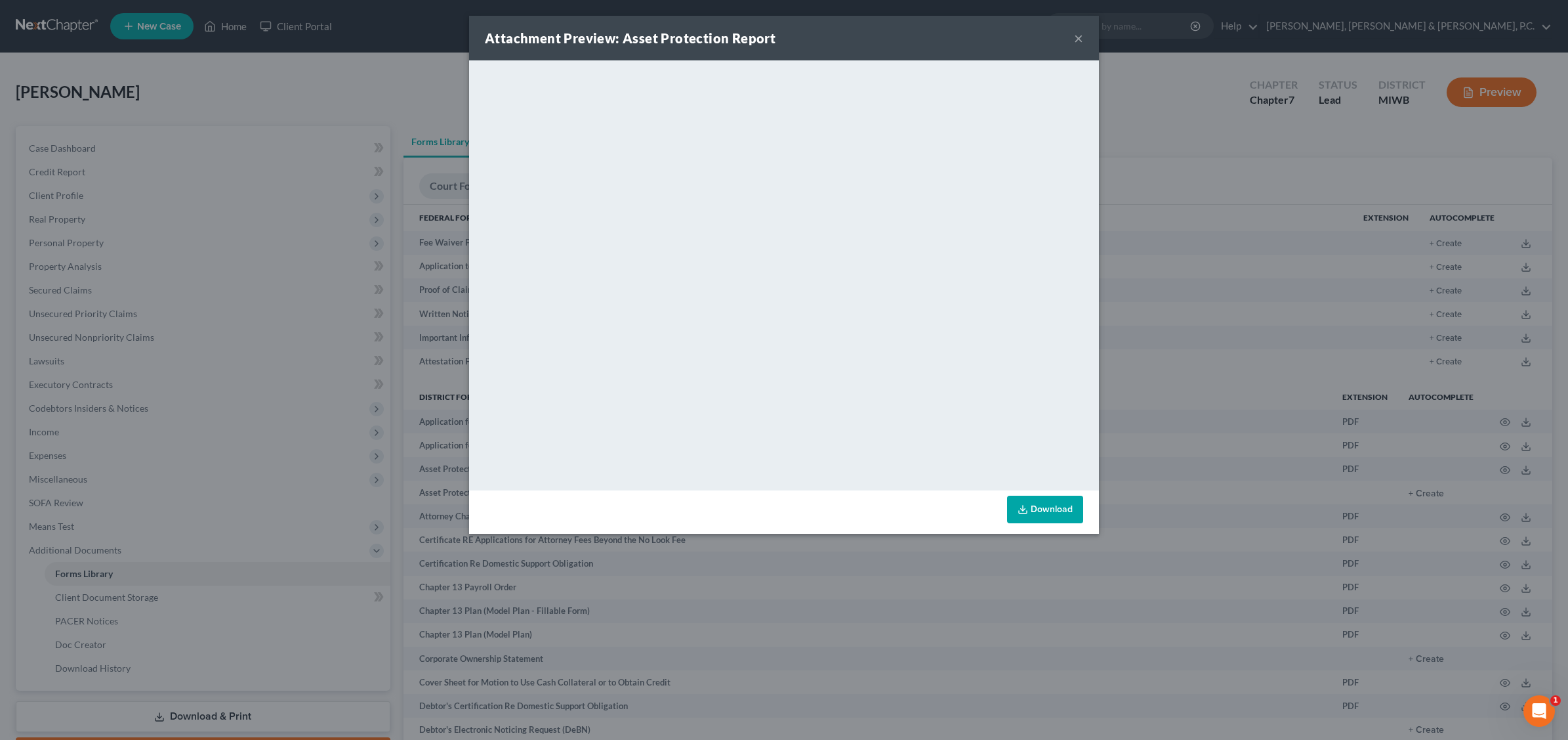
click at [1075, 32] on button "×" at bounding box center [1079, 38] width 9 height 16
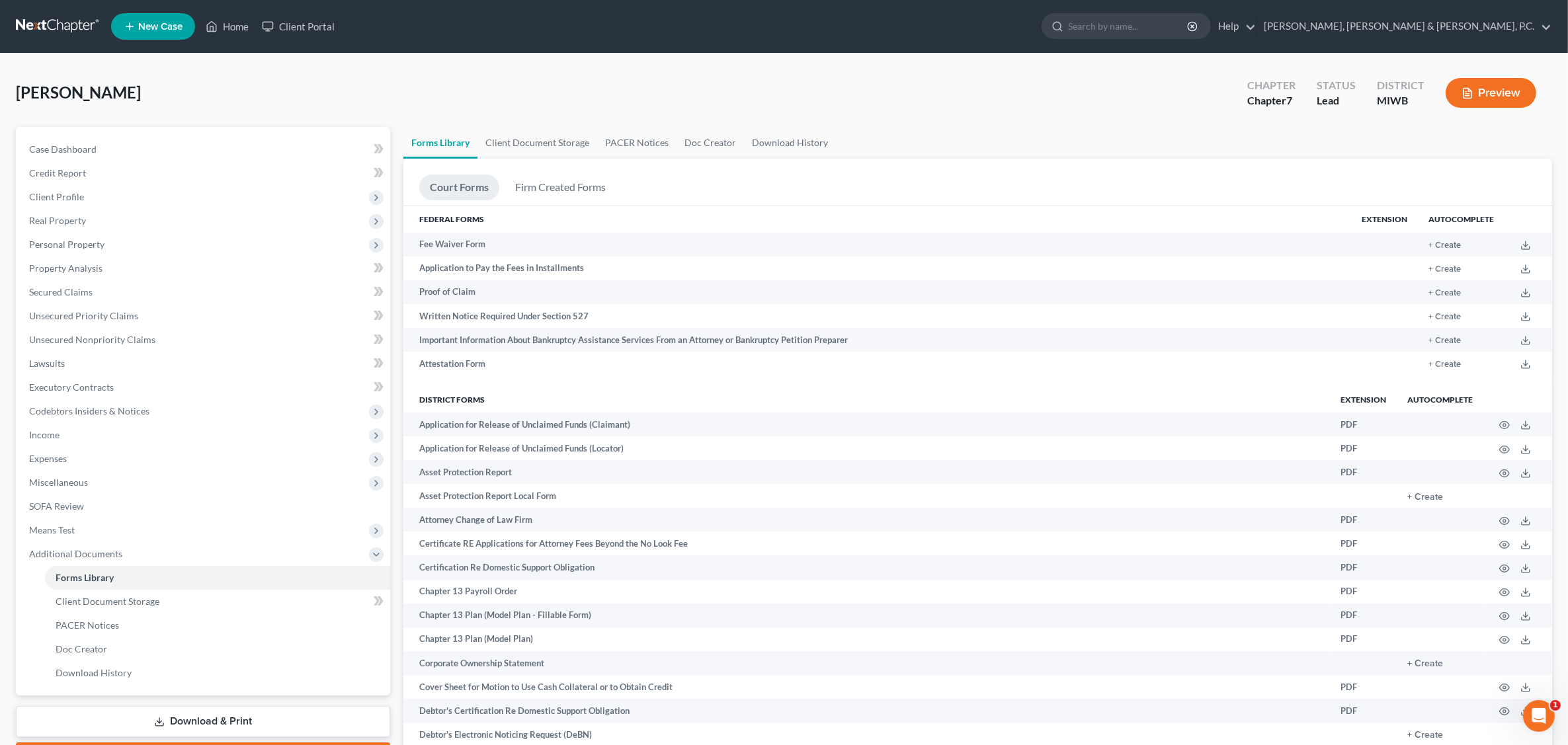
click at [1100, 38] on ul "New Case Home Client Portal - No Result - See all results Or Press Enter... Hel…" at bounding box center [831, 26] width 1441 height 34
